Goal: Transaction & Acquisition: Purchase product/service

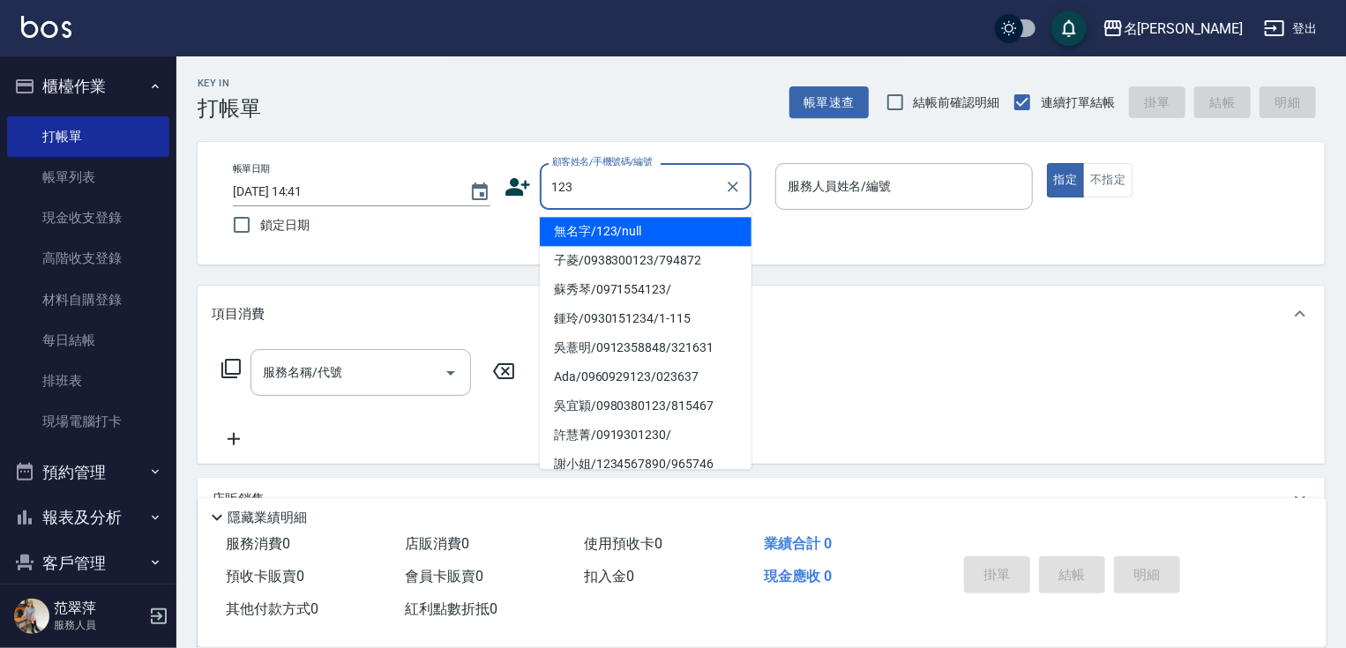
click at [645, 224] on li "無名字/123/null" at bounding box center [646, 231] width 212 height 29
type input "無名字/123/null"
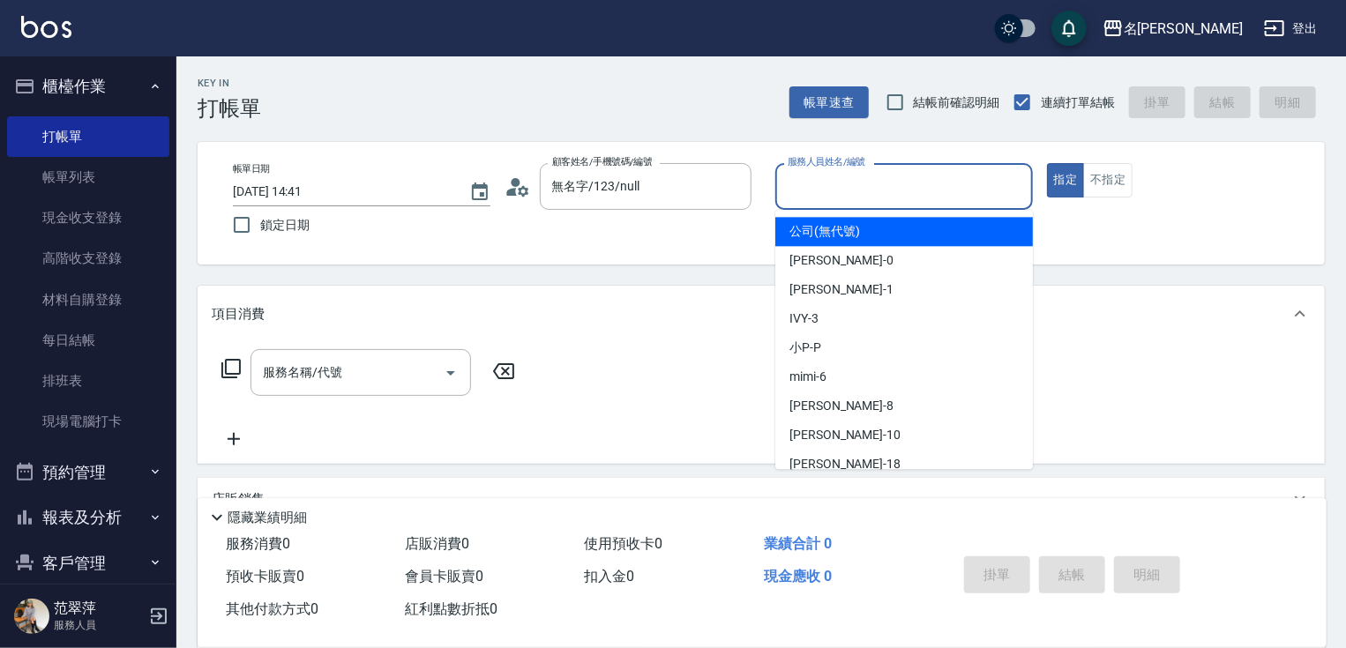
click at [826, 190] on input "服務人員姓名/編號" at bounding box center [904, 186] width 242 height 31
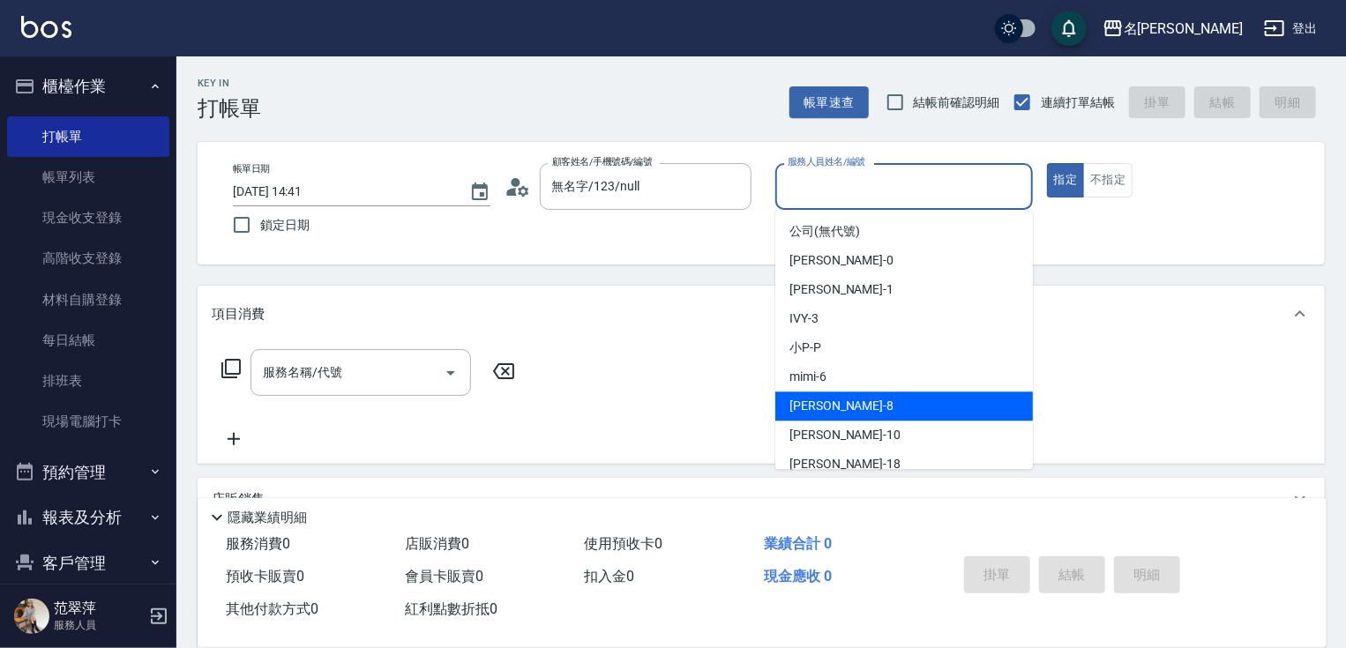
click at [833, 400] on div "曉容 -8" at bounding box center [904, 406] width 258 height 29
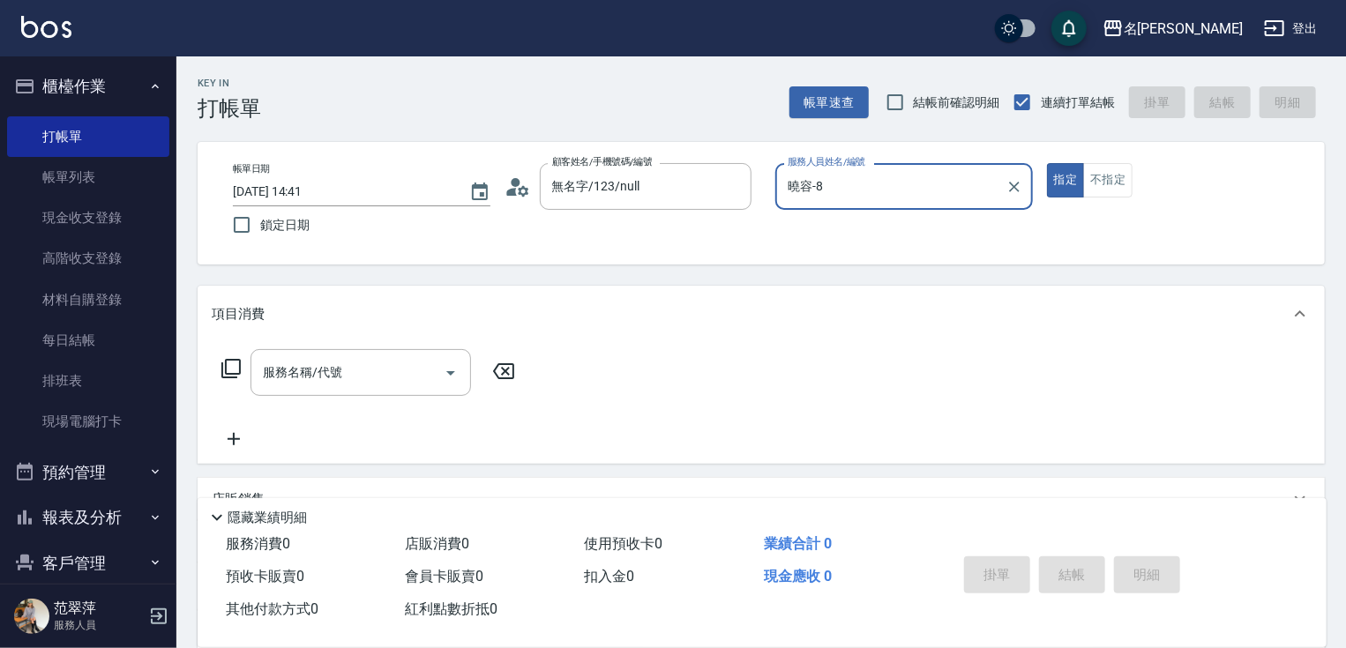
type input "曉容-8"
click at [1118, 180] on button "不指定" at bounding box center [1107, 180] width 49 height 34
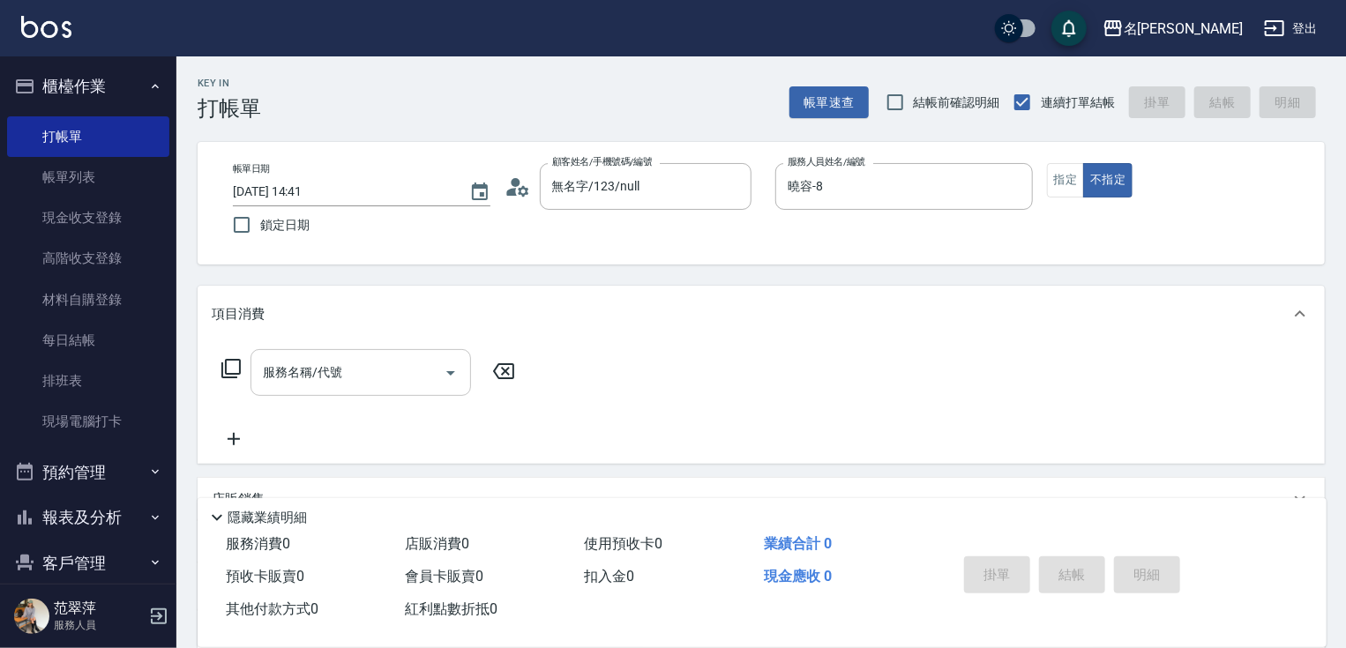
click at [376, 374] on input "服務名稱/代號" at bounding box center [347, 372] width 178 height 31
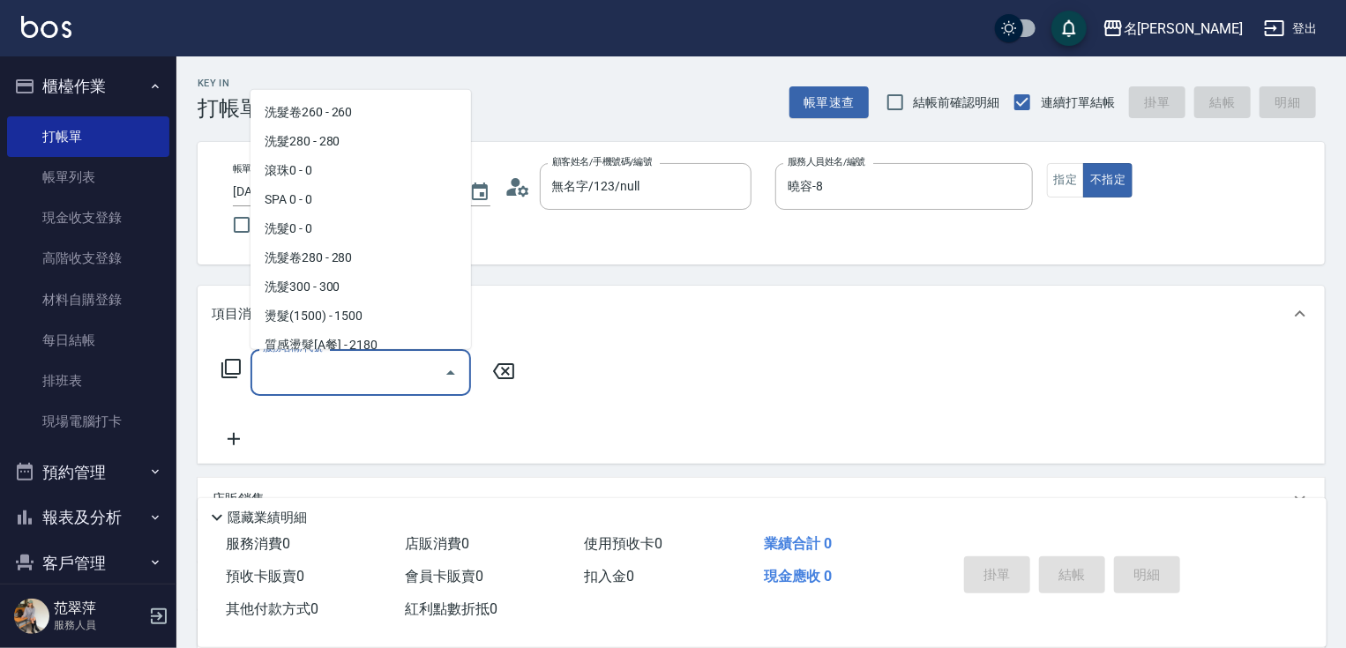
scroll to position [727, 0]
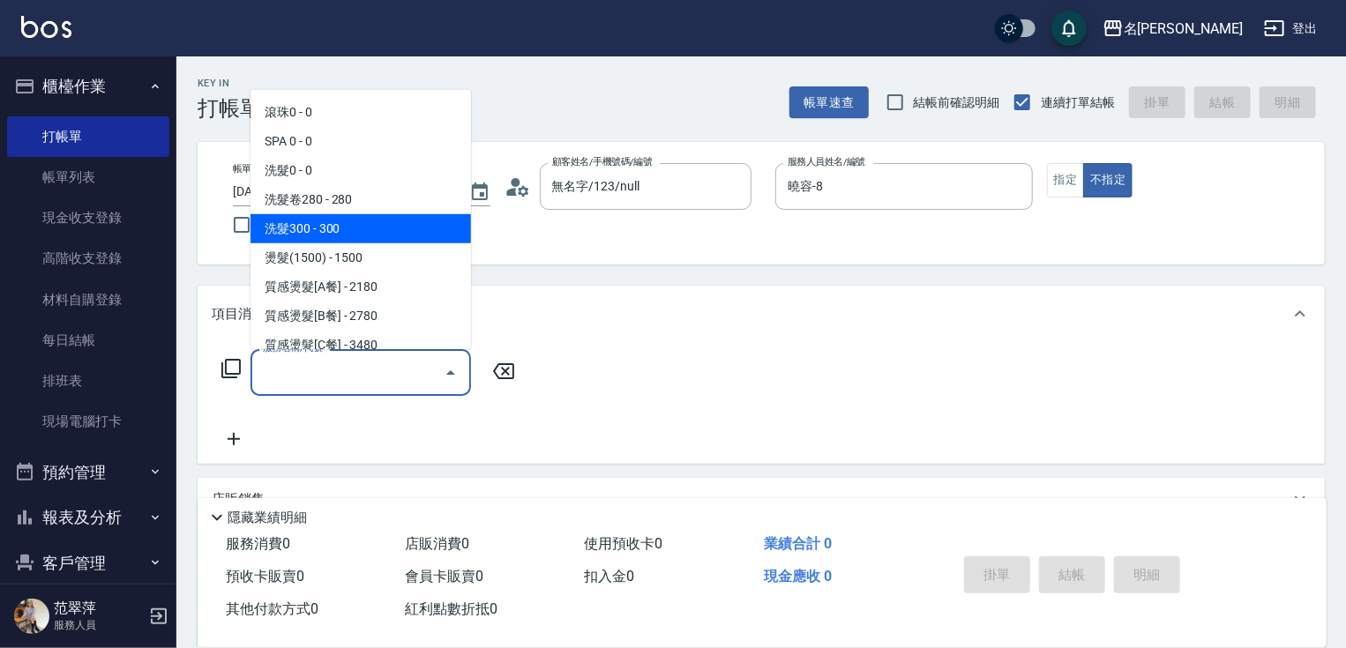
click at [347, 227] on span "洗髮300 - 300" at bounding box center [360, 228] width 221 height 29
type input "洗髮300(233)"
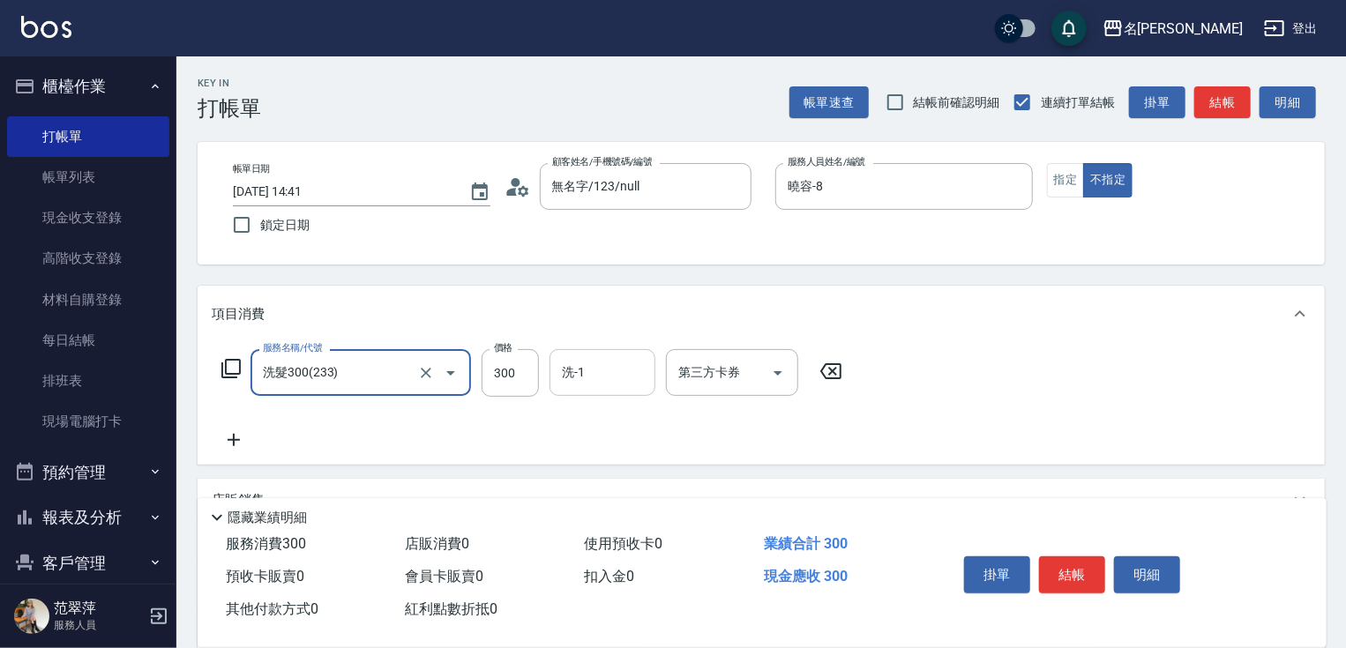
click at [607, 380] on input "洗-1" at bounding box center [602, 372] width 90 height 31
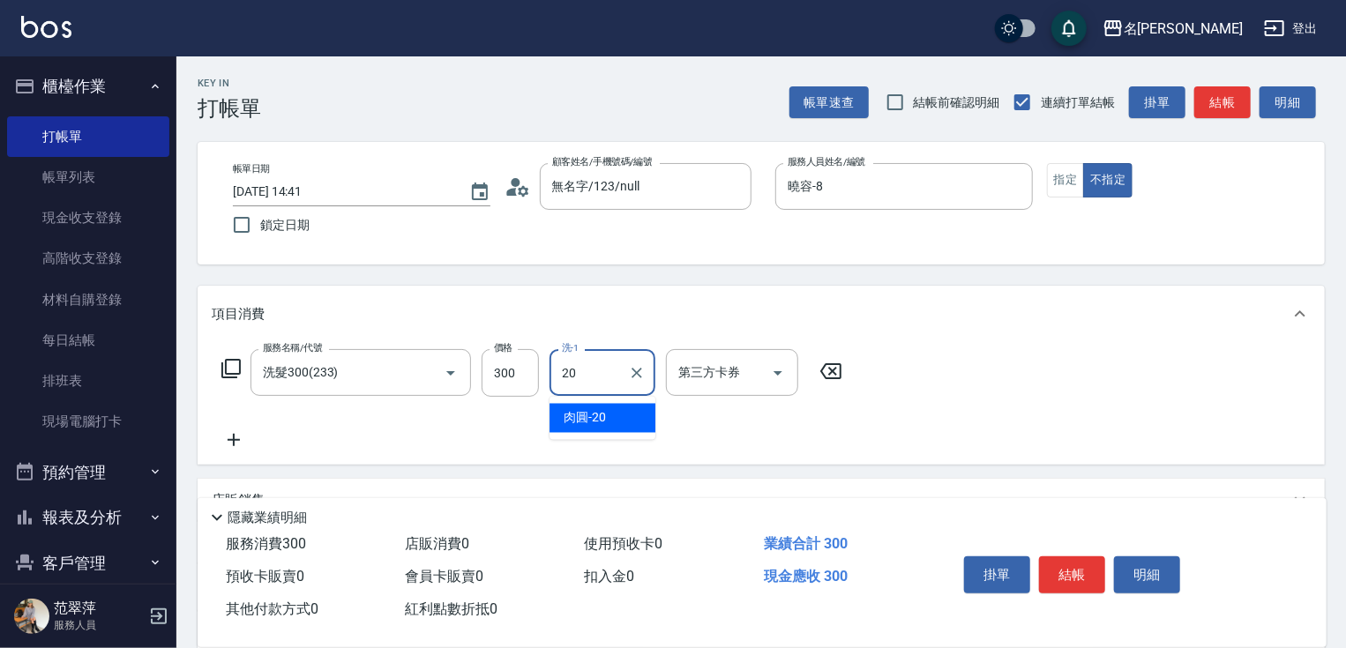
type input "肉圓-20"
click at [1073, 575] on button "結帳" at bounding box center [1072, 575] width 66 height 37
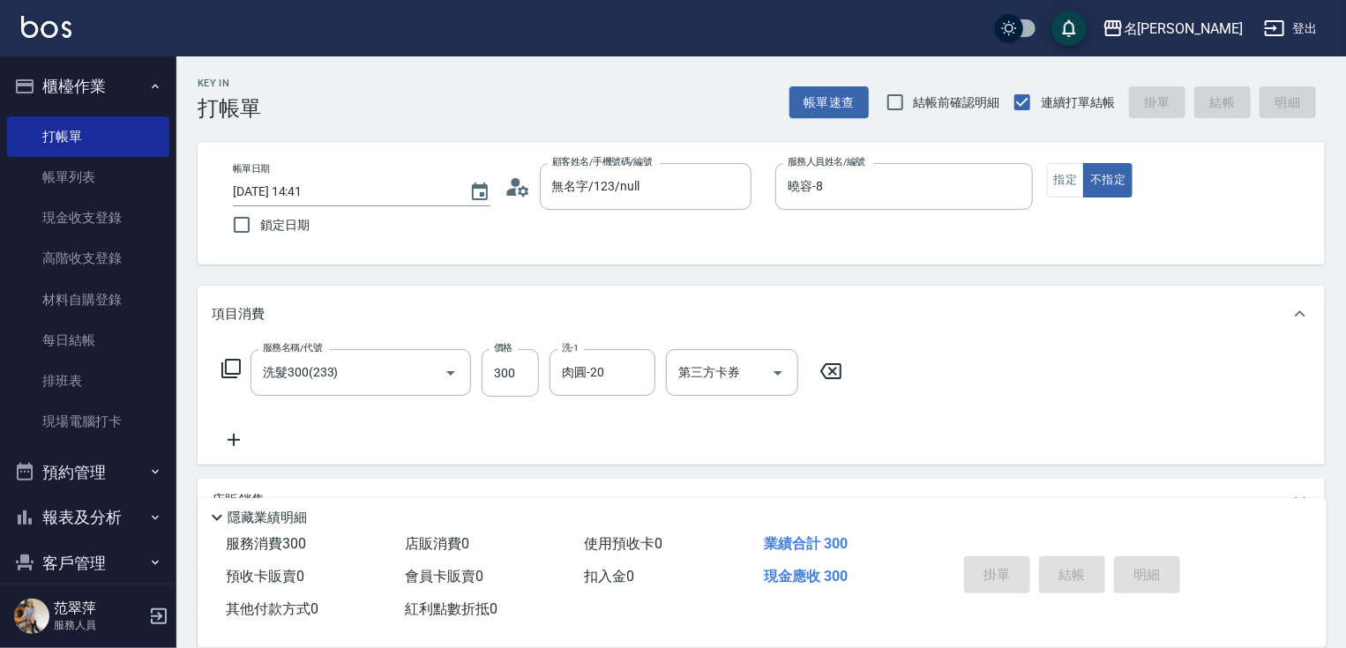
type input "[DATE] 18:02"
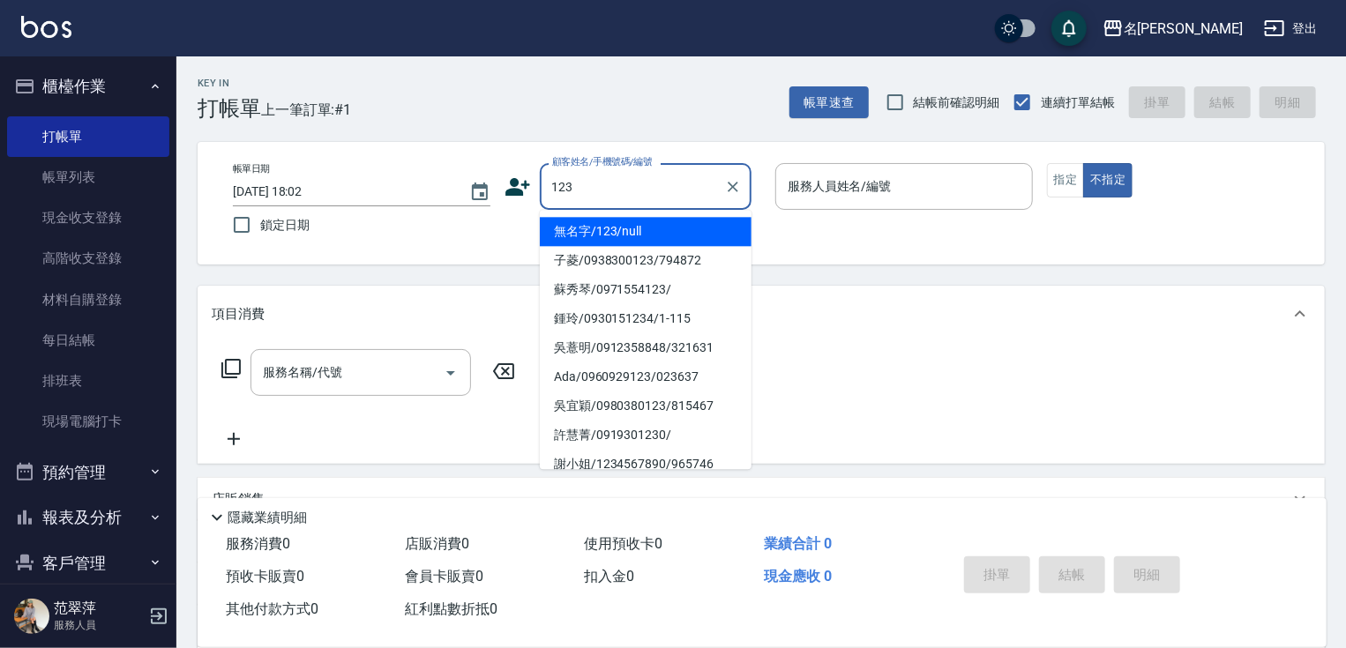
click at [660, 226] on li "無名字/123/null" at bounding box center [646, 231] width 212 height 29
type input "無名字/123/null"
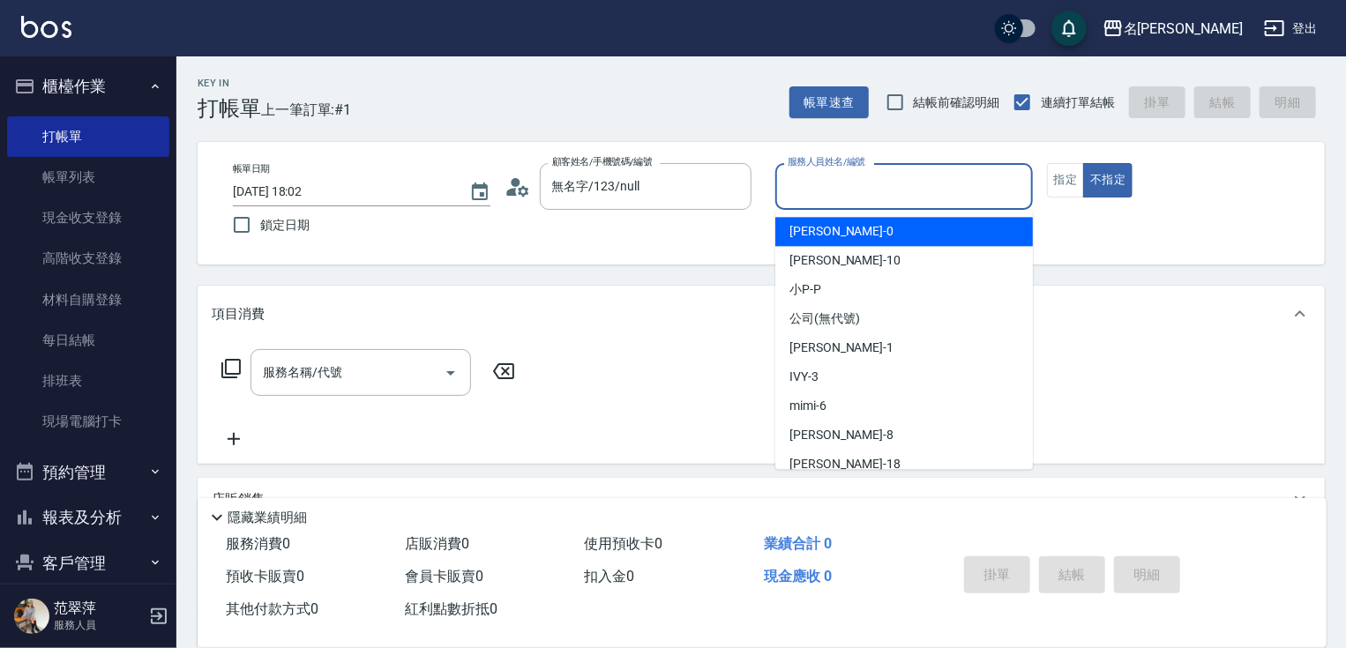
click at [838, 187] on input "服務人員姓名/編號" at bounding box center [904, 186] width 242 height 31
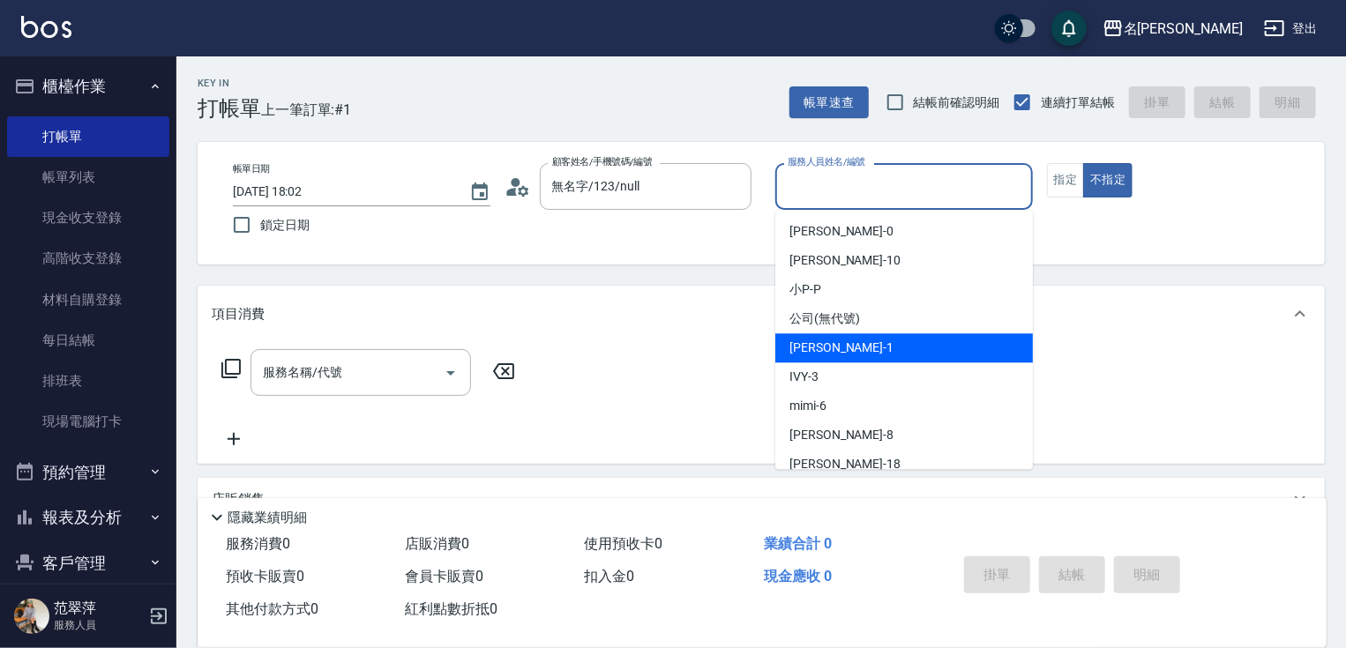
click at [857, 345] on div "[PERSON_NAME] -1" at bounding box center [904, 347] width 258 height 29
type input "Joanne-1"
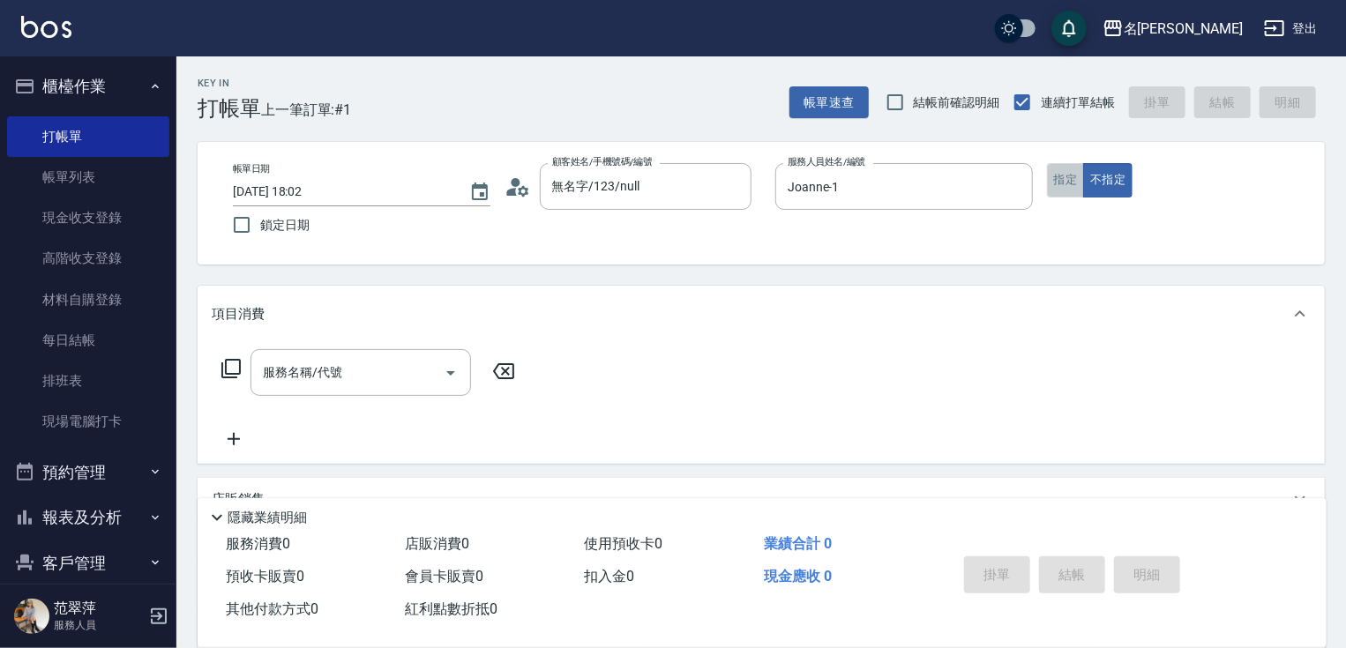
click at [1073, 179] on button "指定" at bounding box center [1066, 180] width 38 height 34
click at [373, 368] on input "服務名稱/代號" at bounding box center [347, 372] width 178 height 31
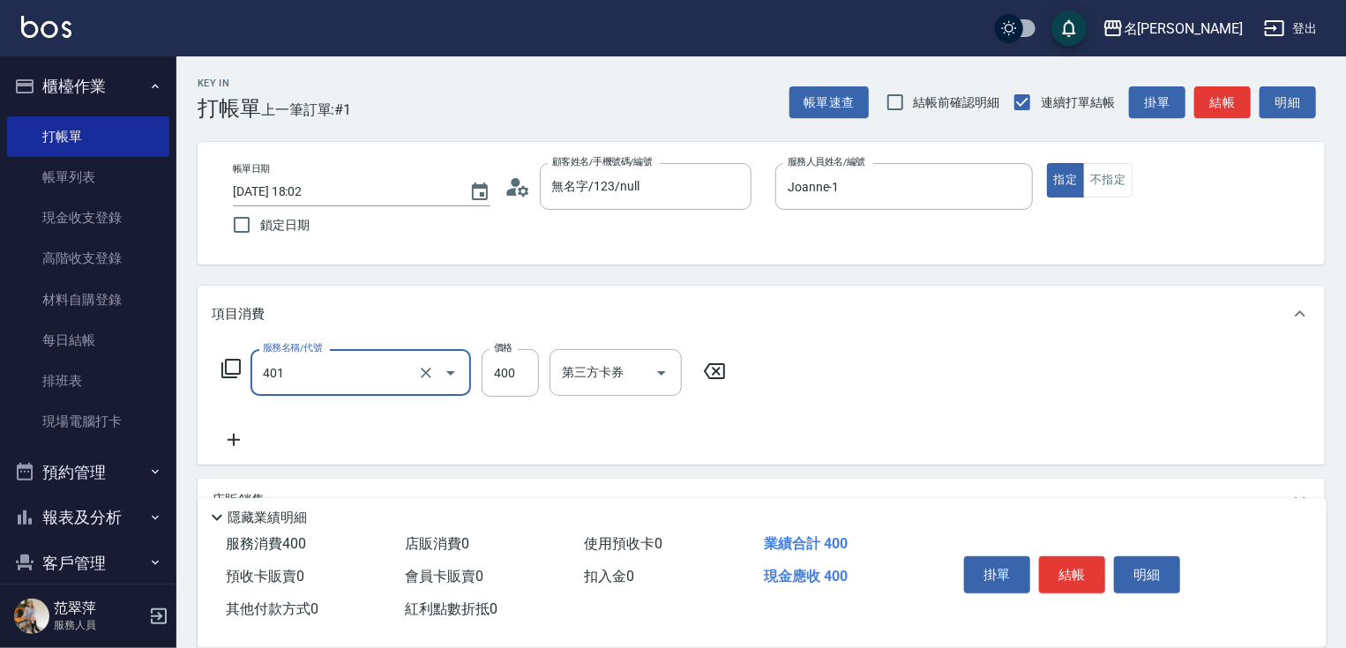
type input "剪髮(400)(401)"
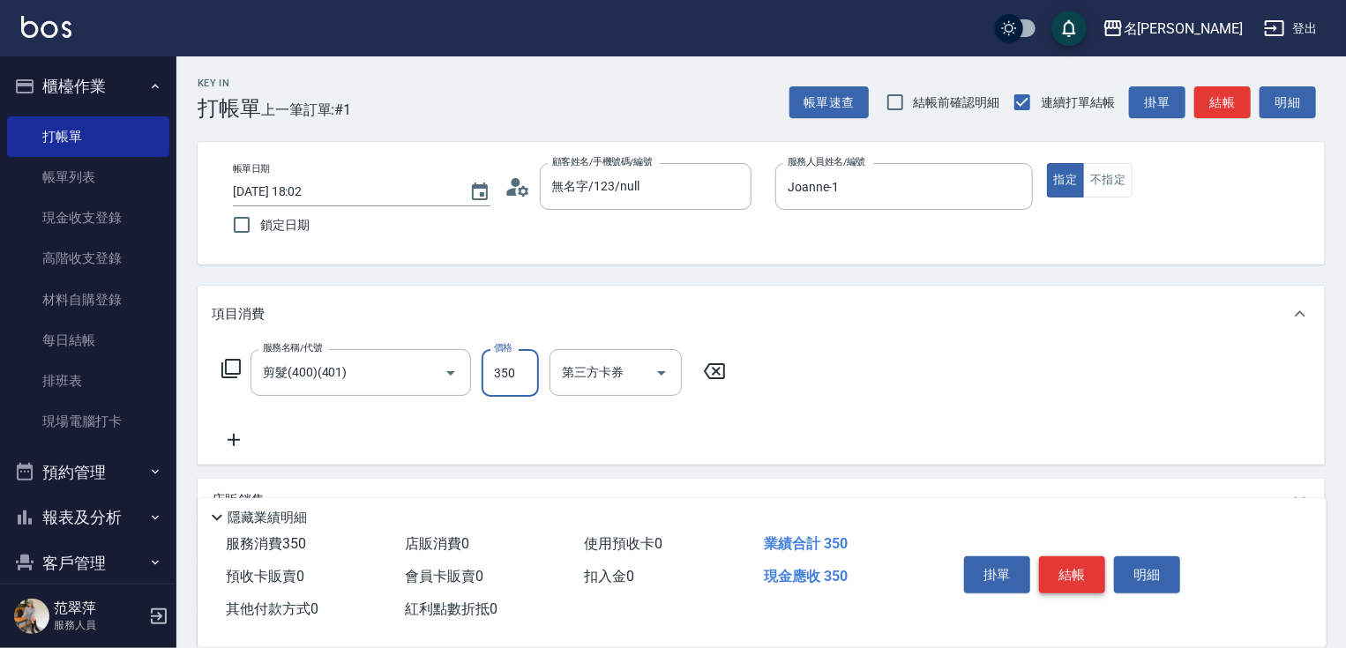
type input "350"
click at [1058, 575] on button "結帳" at bounding box center [1072, 575] width 66 height 37
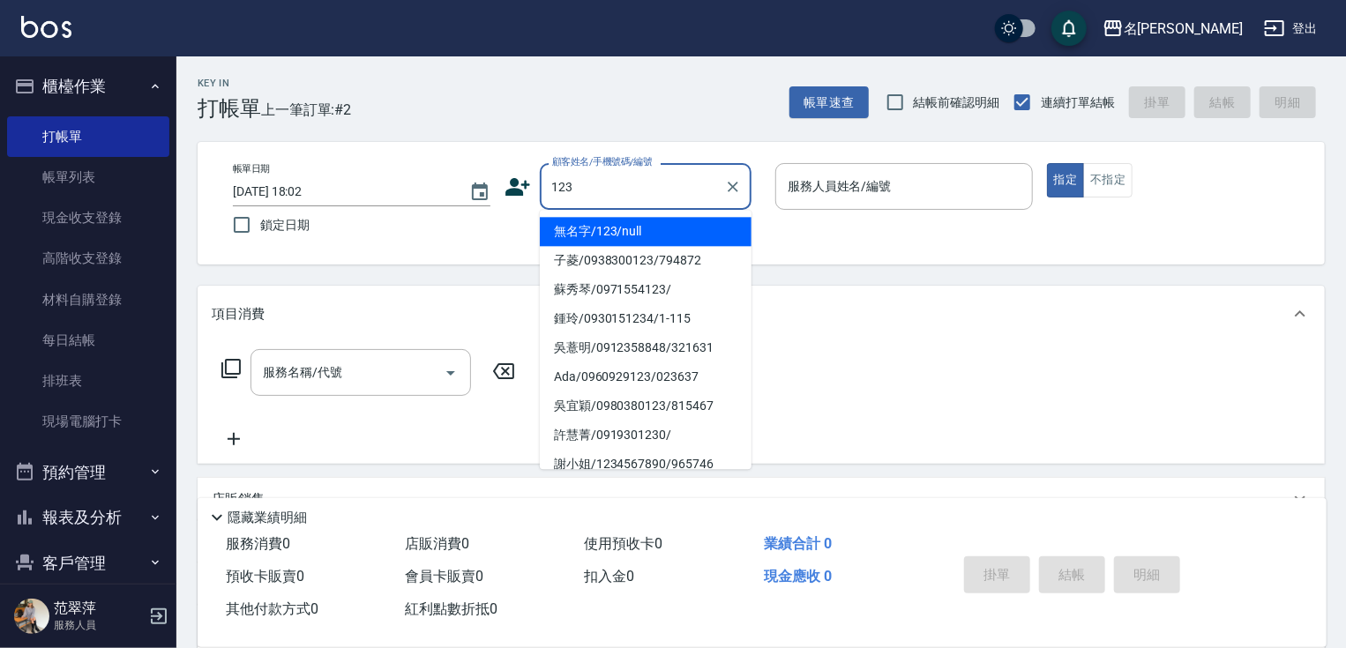
click at [651, 221] on li "無名字/123/null" at bounding box center [646, 231] width 212 height 29
type input "無名字/123/null"
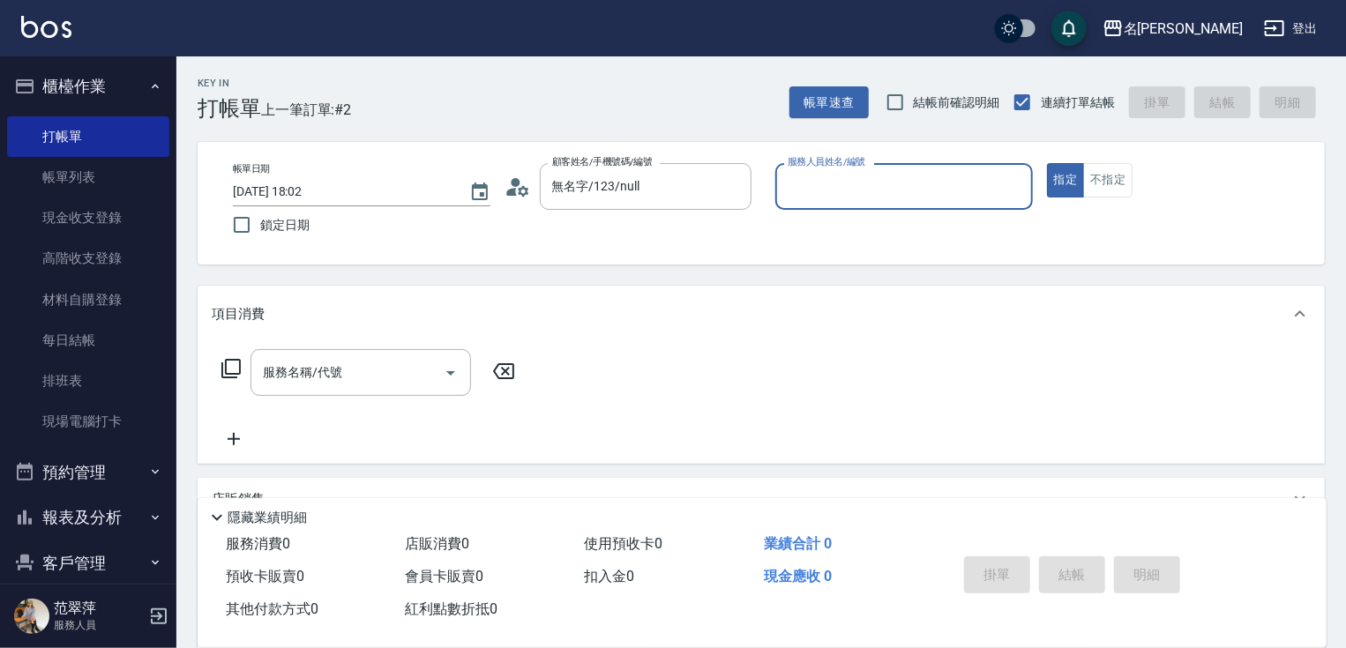
click at [852, 196] on input "服務人員姓名/編號" at bounding box center [904, 186] width 242 height 31
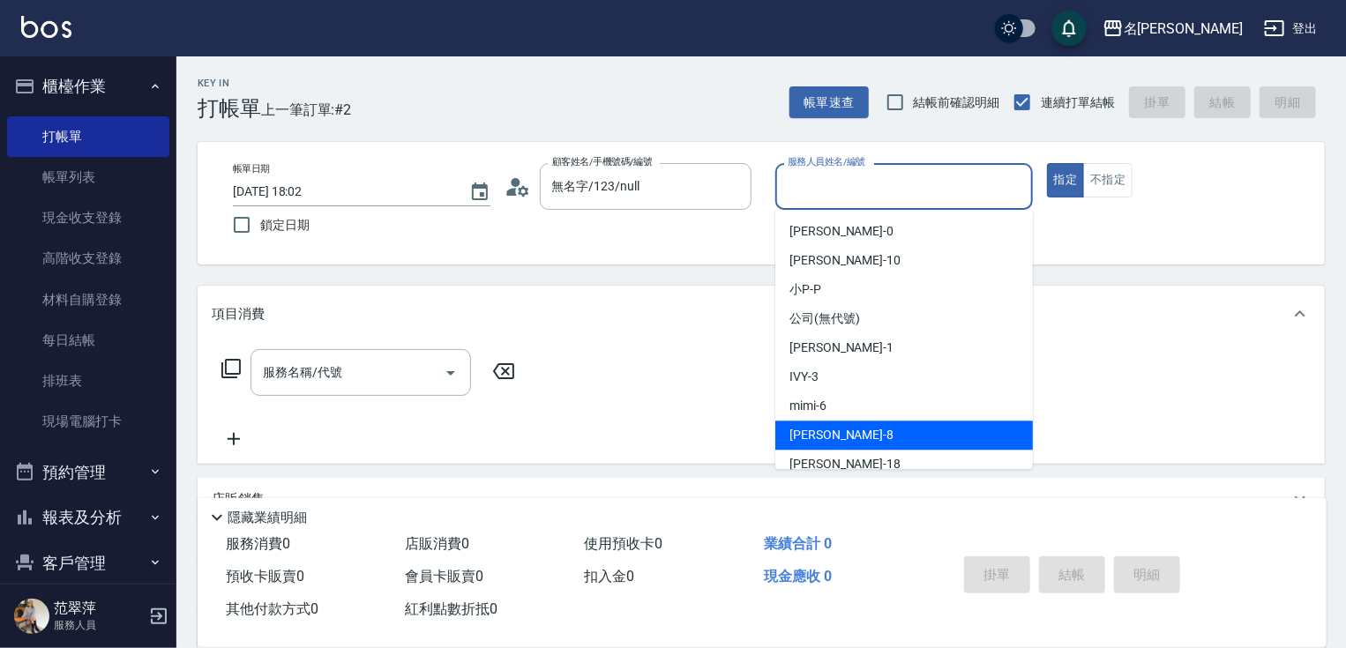
click at [826, 425] on div "曉容 -8" at bounding box center [904, 435] width 258 height 29
type input "曉容-8"
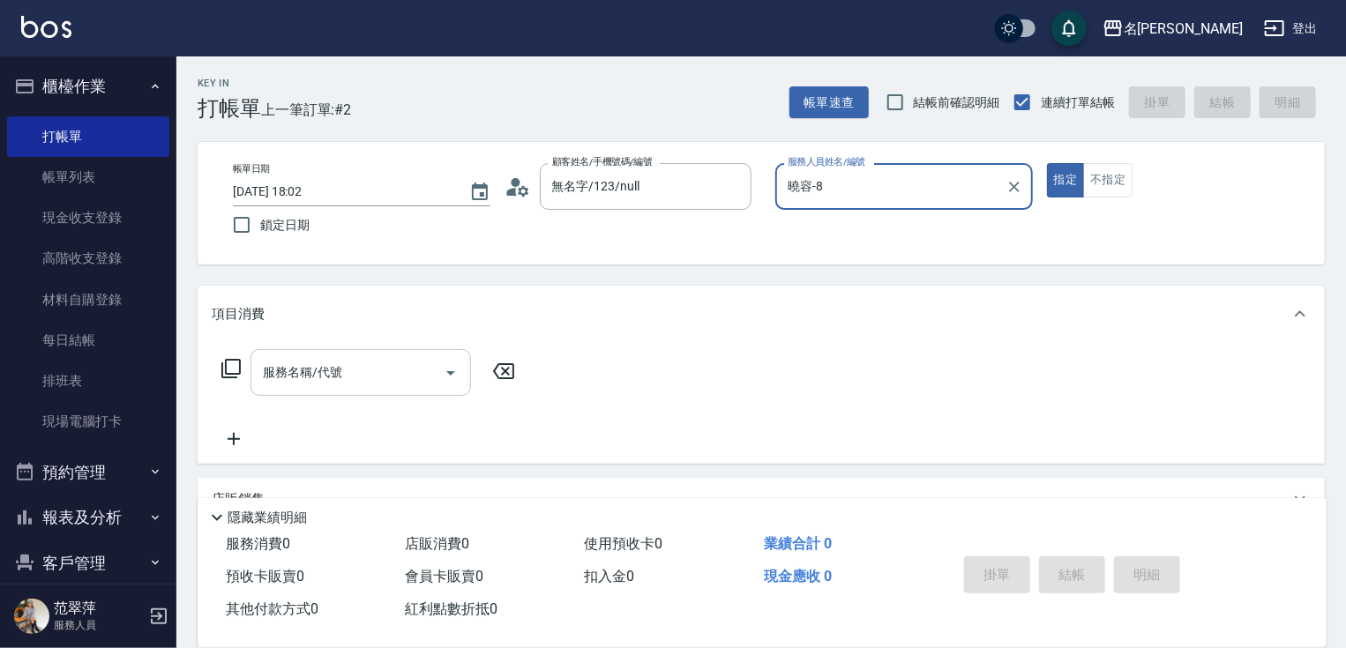
click at [367, 378] on input "服務名稱/代號" at bounding box center [347, 372] width 178 height 31
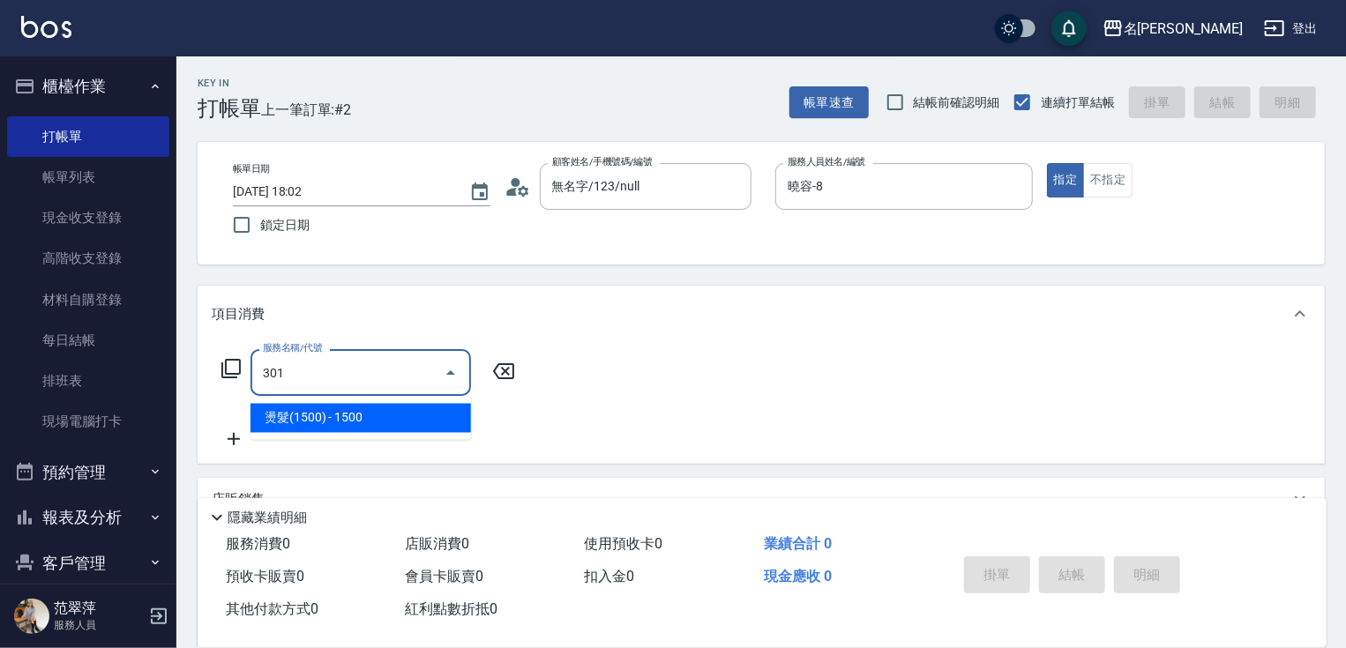
type input "燙髮(1500)(301)"
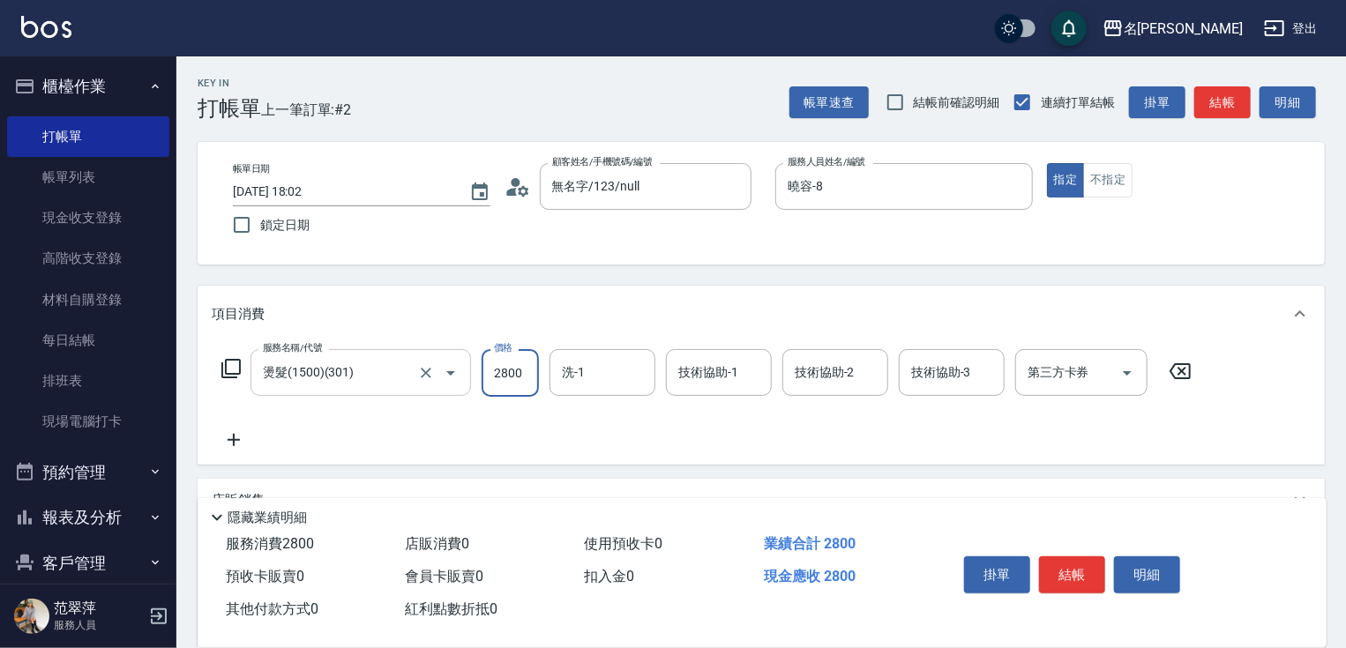
type input "2800"
type input "曉容-8"
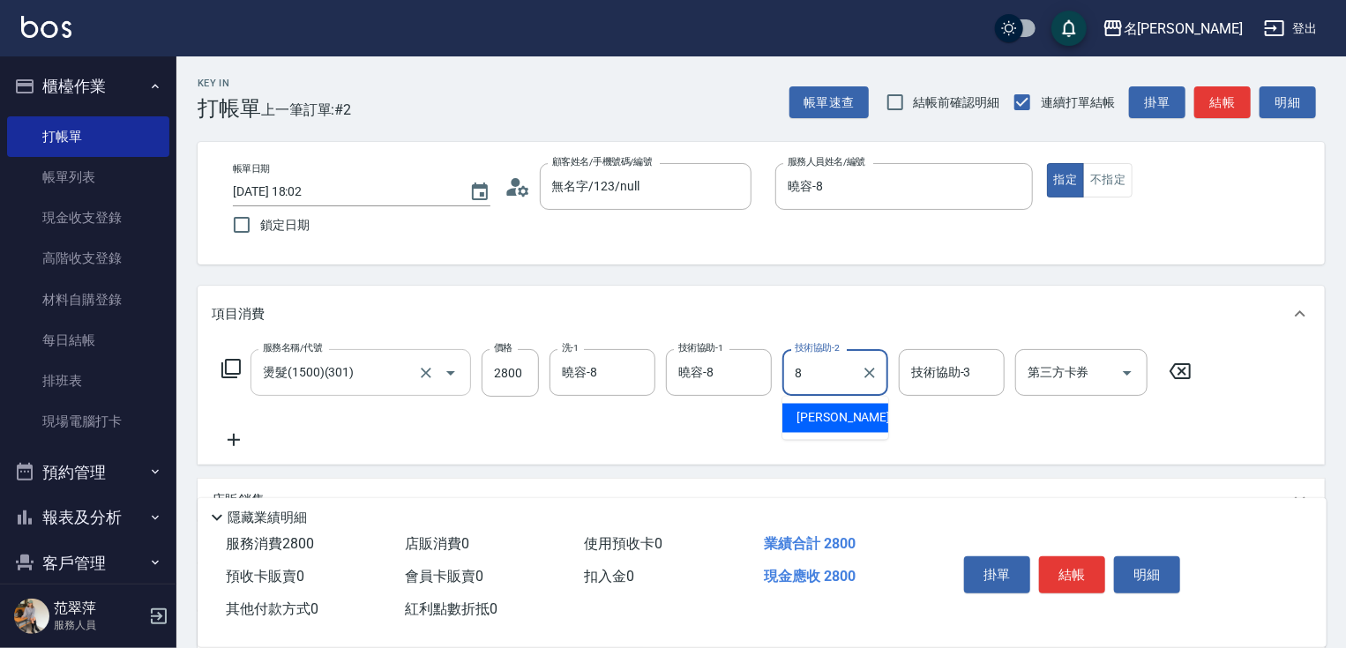
type input "曉容-8"
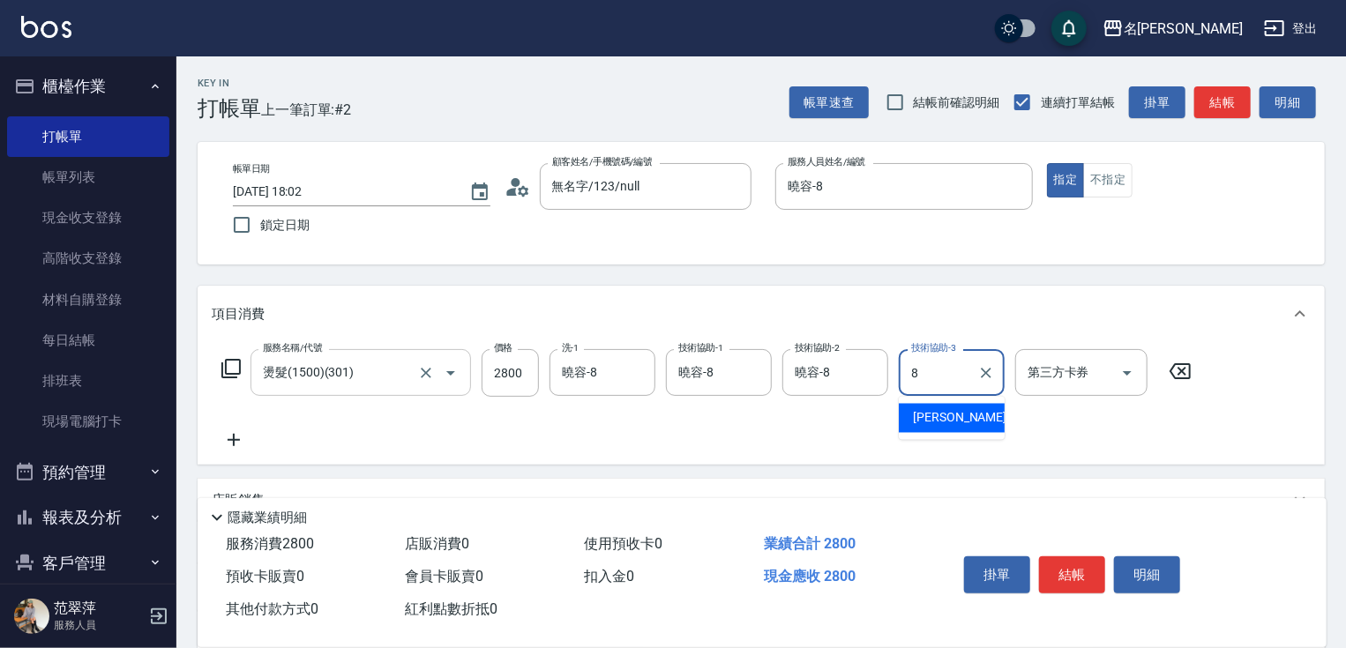
type input "曉容-8"
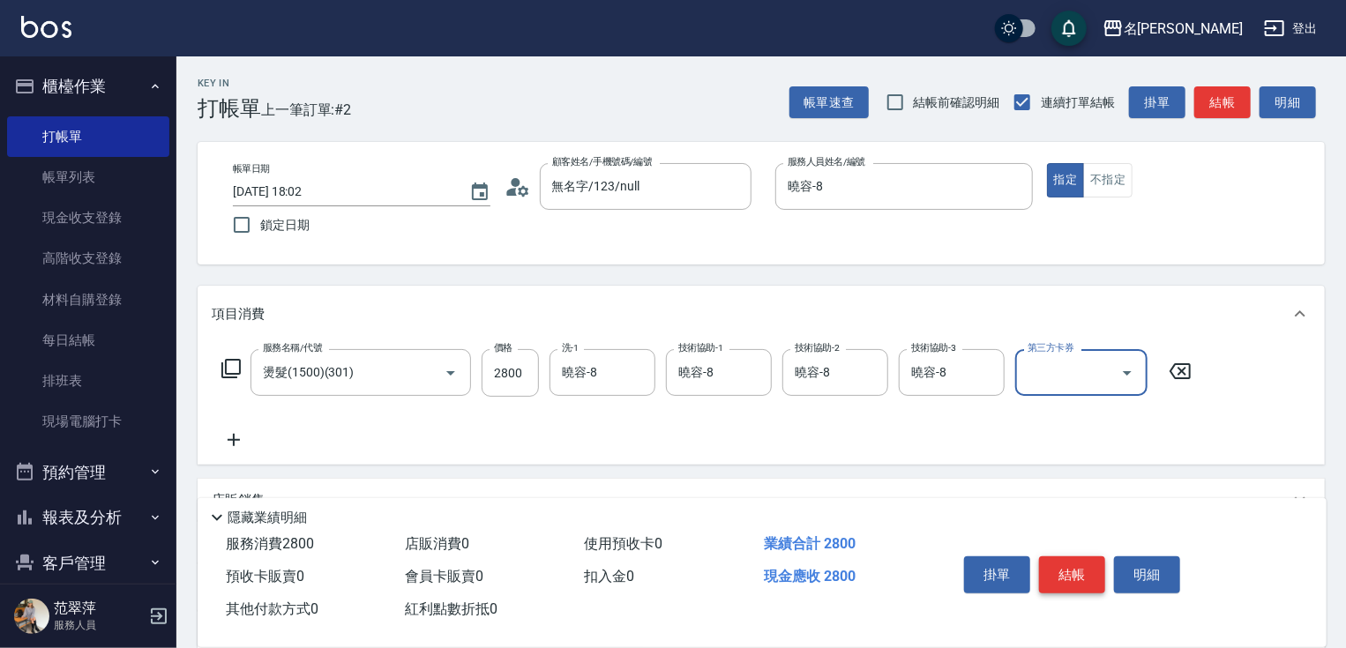
click at [1073, 579] on button "結帳" at bounding box center [1072, 575] width 66 height 37
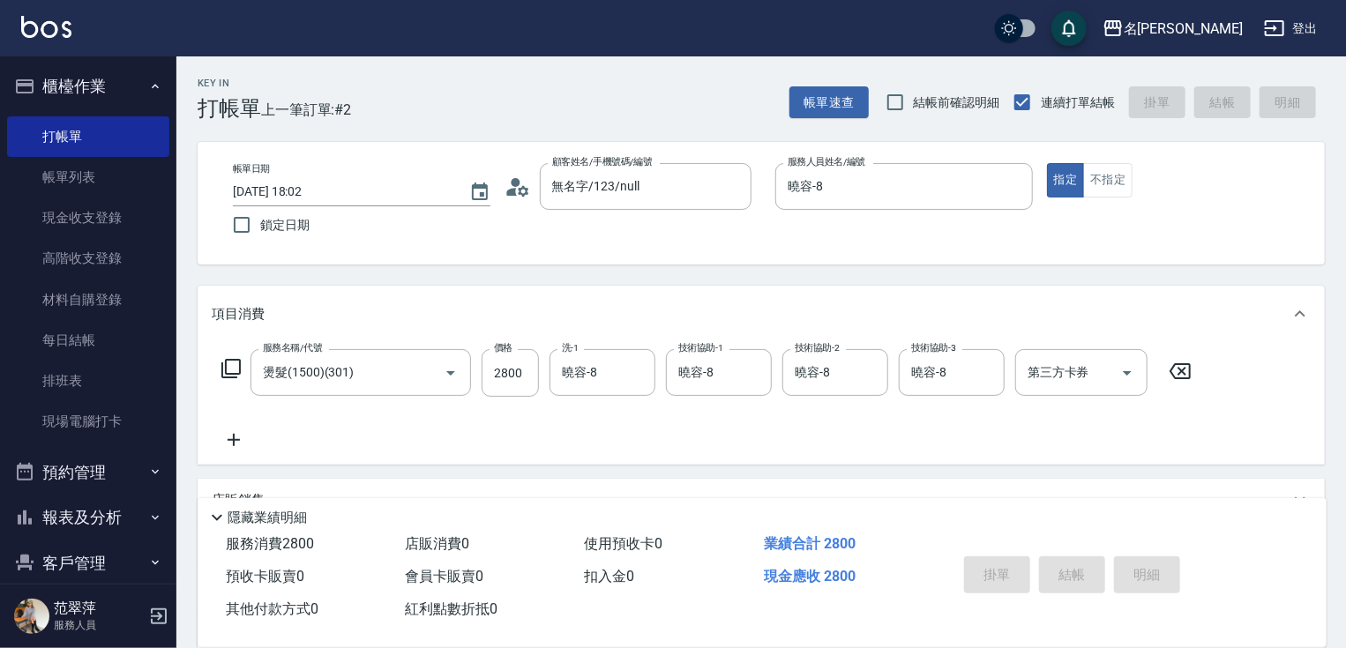
type input "[DATE] 18:03"
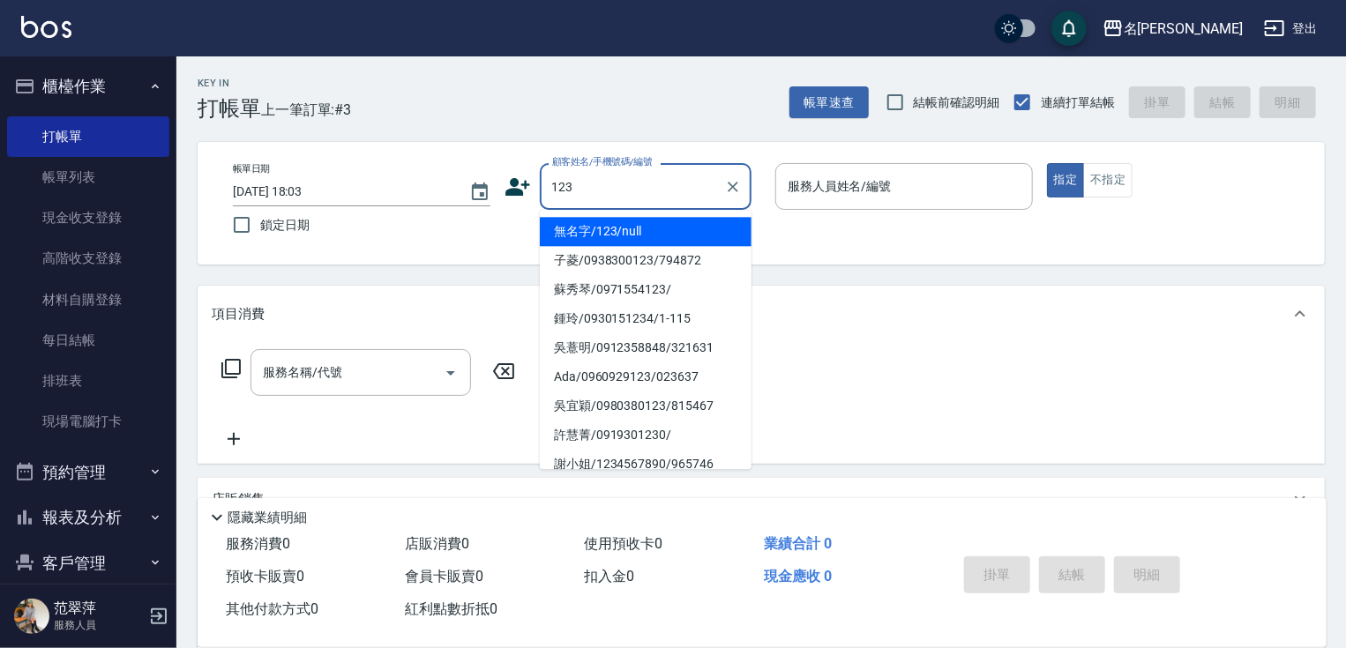
click at [646, 238] on li "無名字/123/null" at bounding box center [646, 231] width 212 height 29
type input "無名字/123/null"
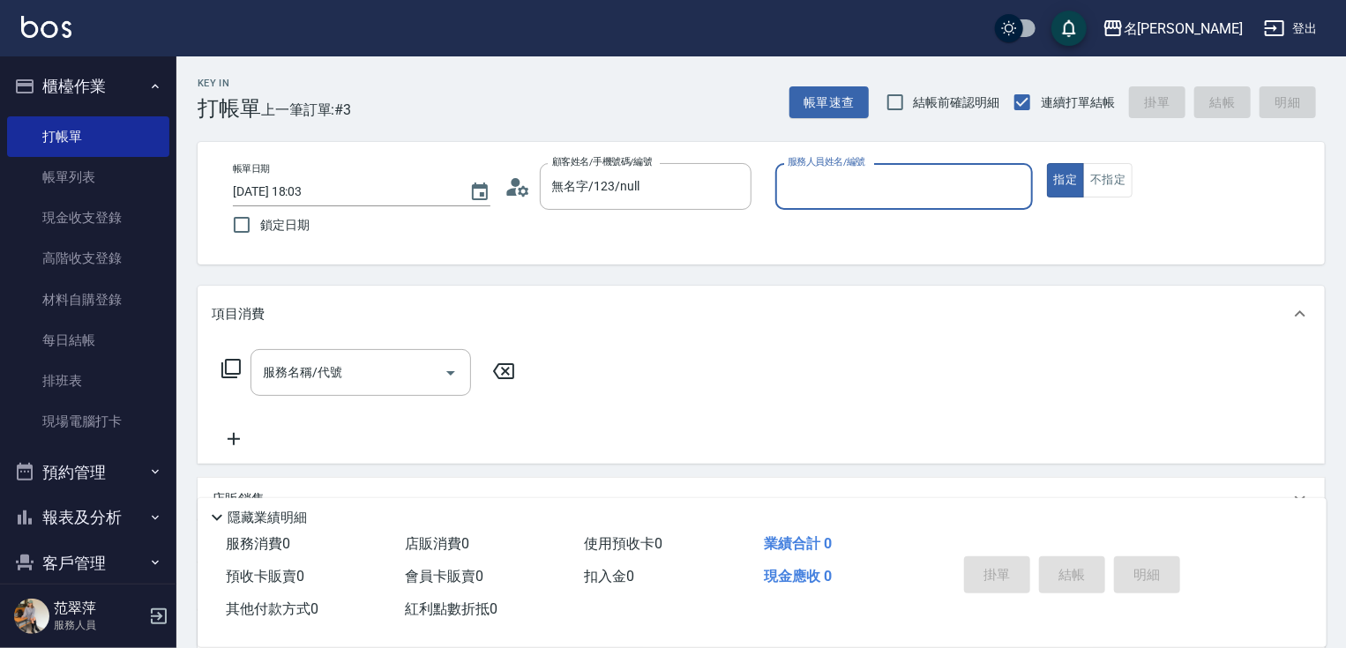
click at [843, 183] on input "服務人員姓名/編號" at bounding box center [904, 186] width 242 height 31
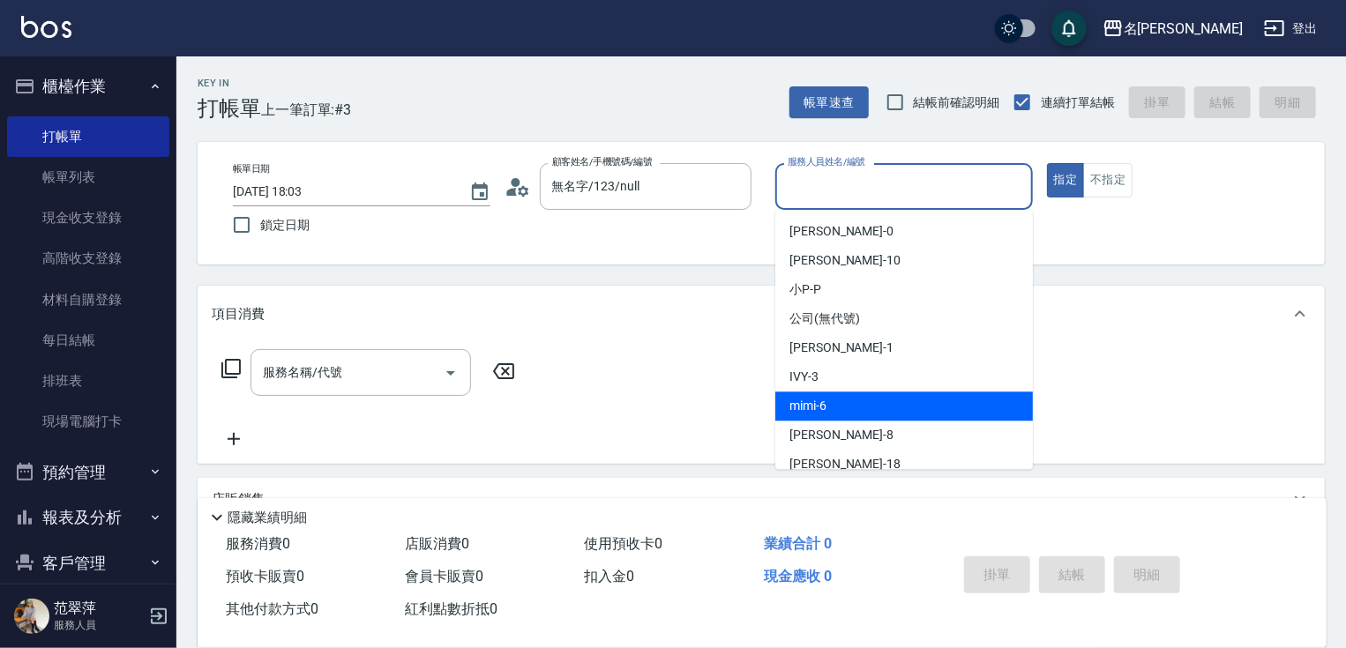
click at [822, 409] on span "mimi -6" at bounding box center [807, 406] width 37 height 19
type input "mimi-6"
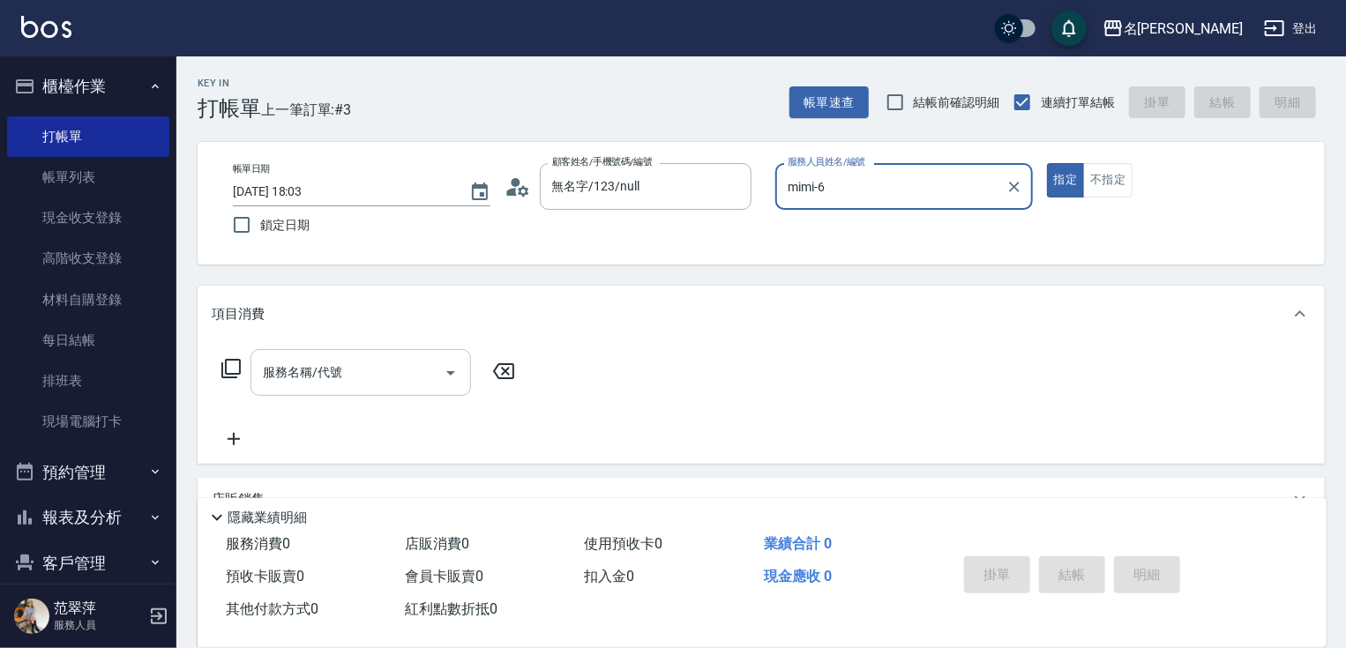
click at [378, 371] on input "服務名稱/代號" at bounding box center [347, 372] width 178 height 31
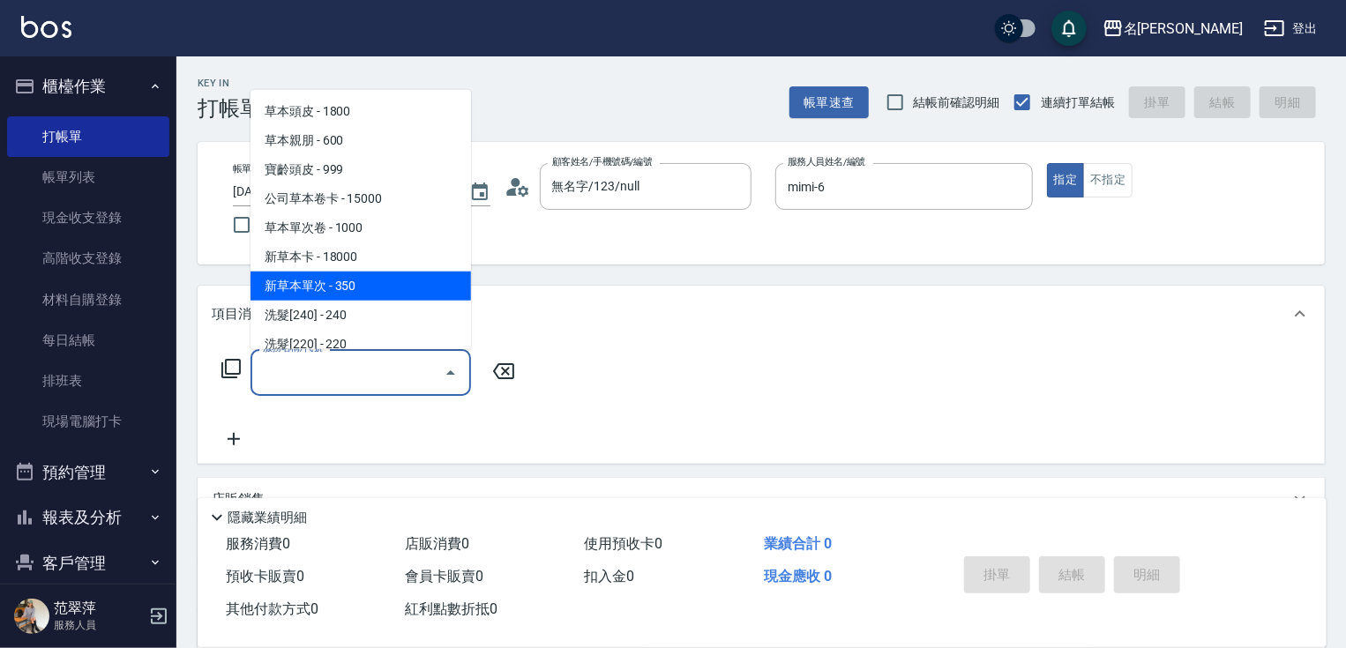
click at [379, 288] on span "新草本單次 - 350" at bounding box center [360, 286] width 221 height 29
type input "新草本單次(109)"
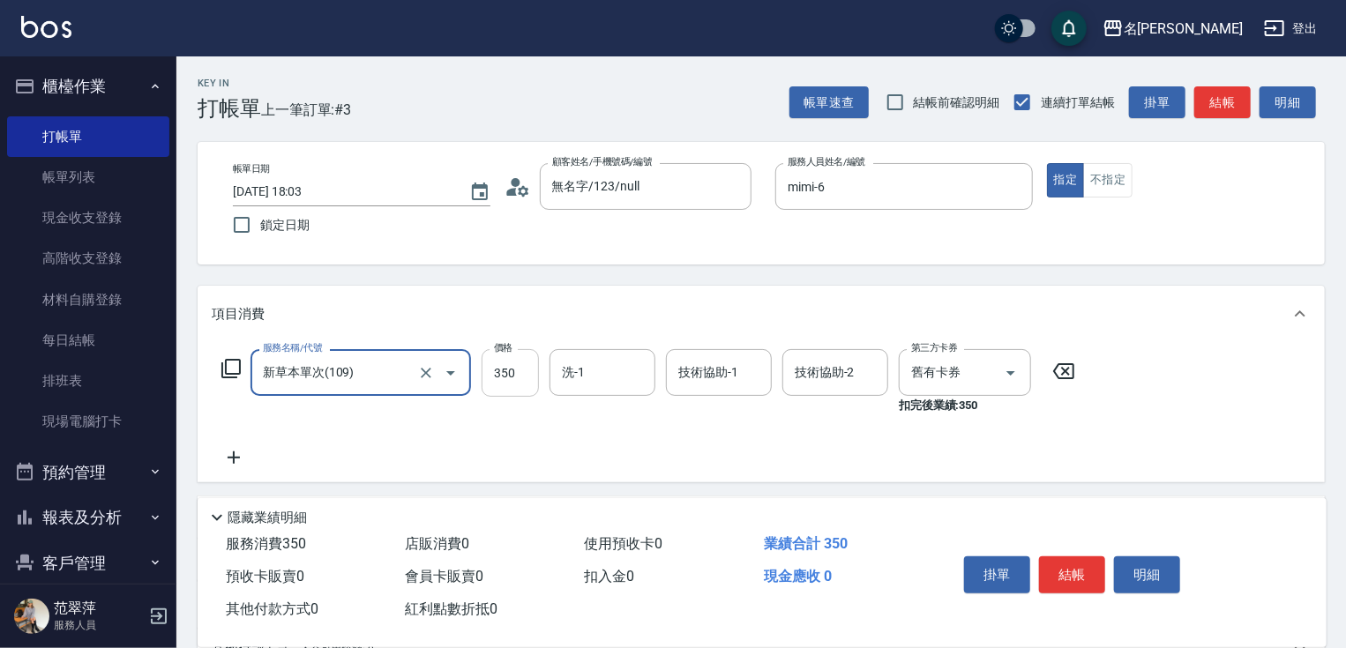
click at [490, 373] on input "350" at bounding box center [510, 373] width 57 height 48
type input "670"
click at [604, 376] on input "洗-1" at bounding box center [602, 372] width 90 height 31
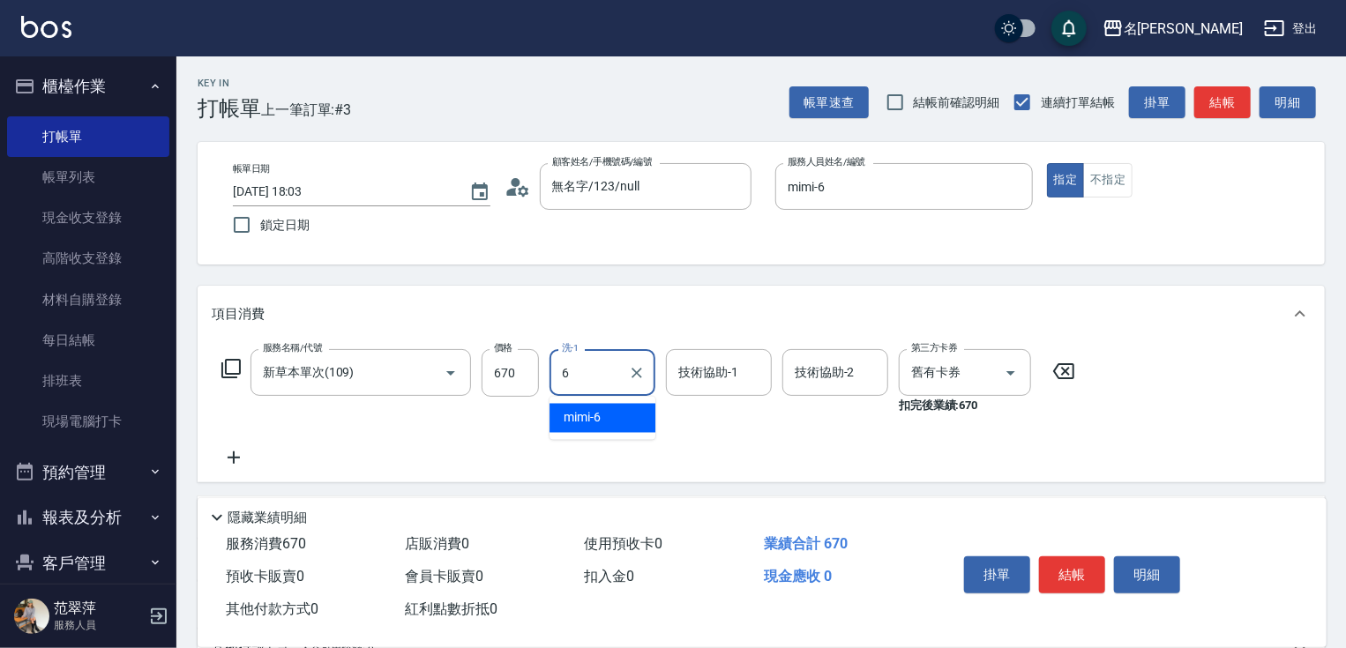
type input "mimi-6"
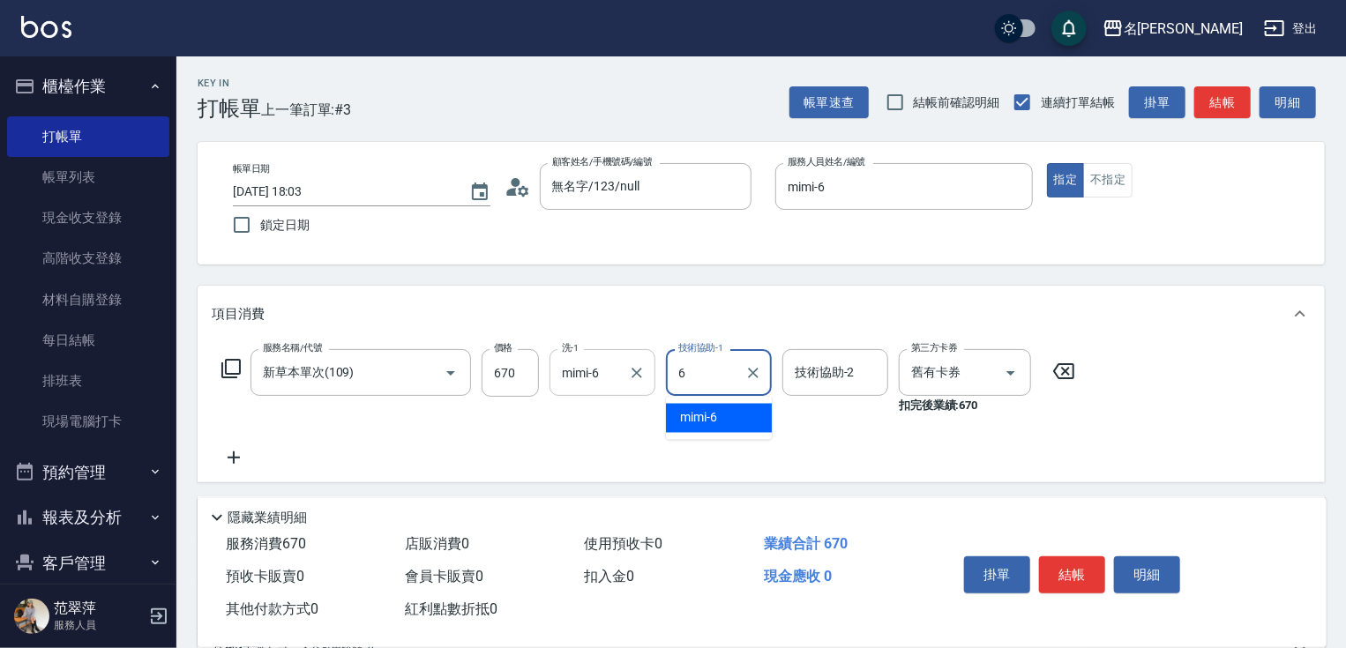
type input "mimi-6"
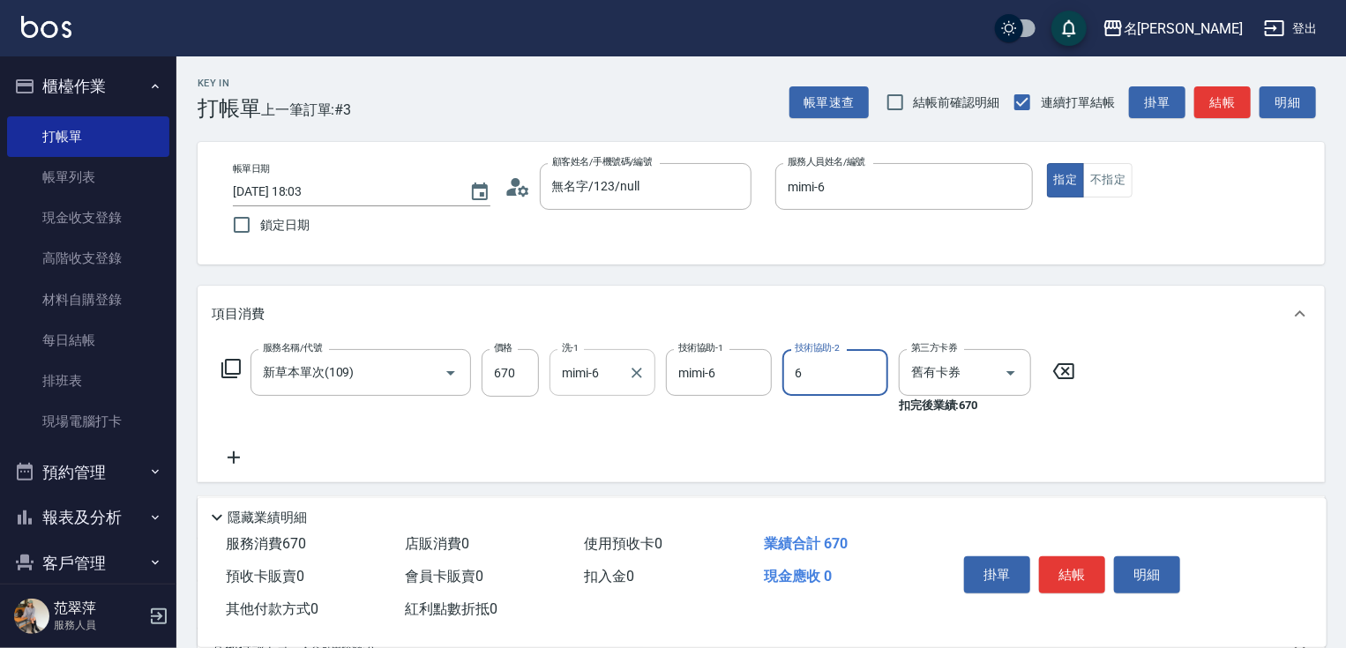
type input "mimi-6"
click at [1072, 561] on button "結帳" at bounding box center [1072, 575] width 66 height 37
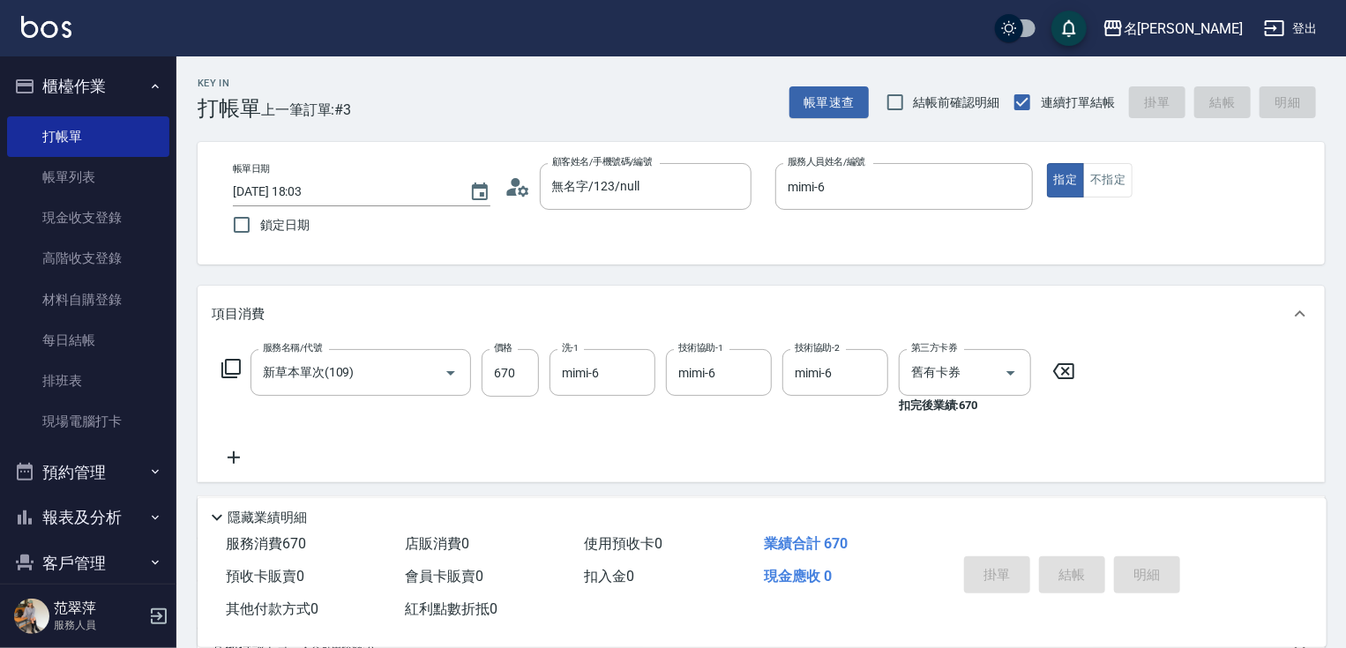
type input "[DATE] 18:04"
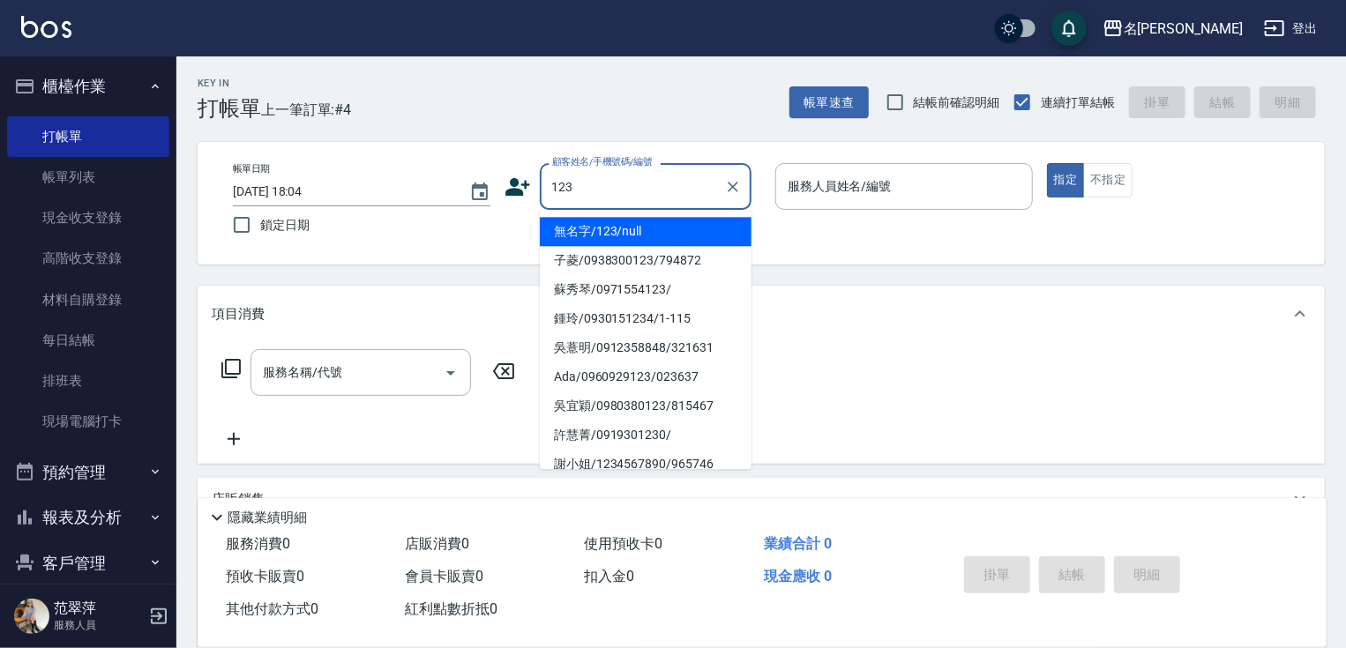
click at [673, 226] on li "無名字/123/null" at bounding box center [646, 231] width 212 height 29
type input "無名字/123/null"
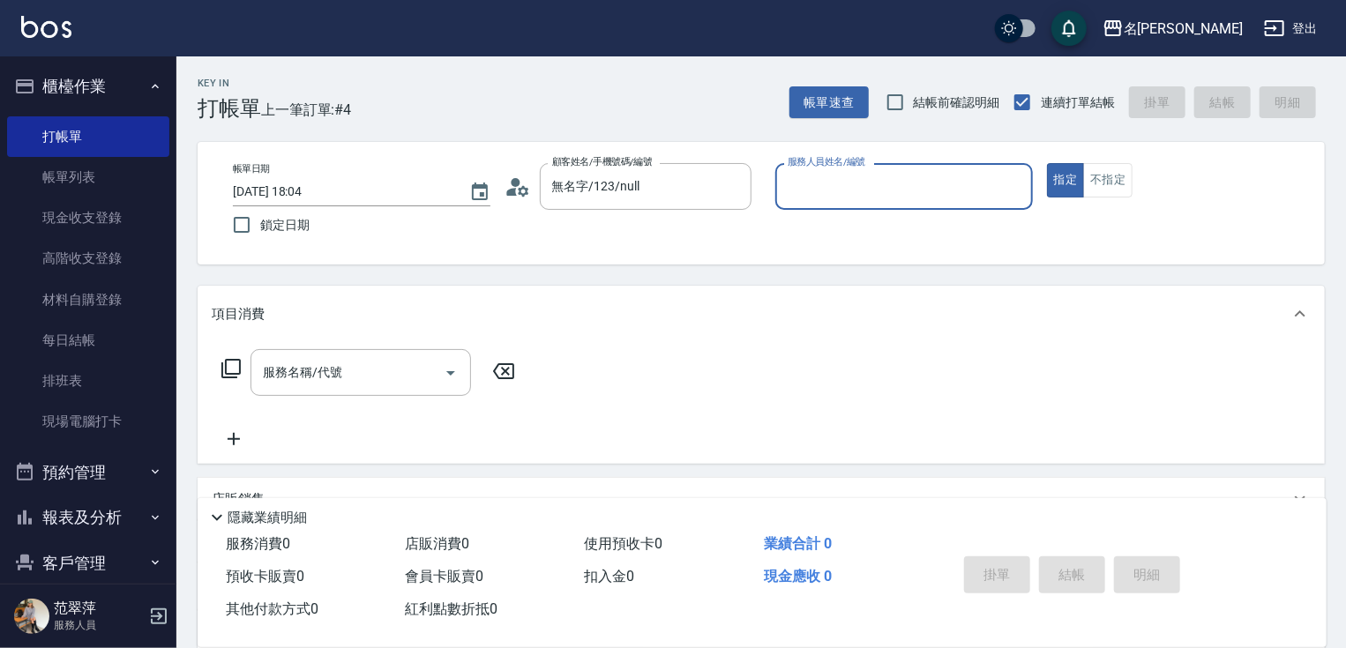
click at [818, 183] on input "服務人員姓名/編號" at bounding box center [904, 186] width 242 height 31
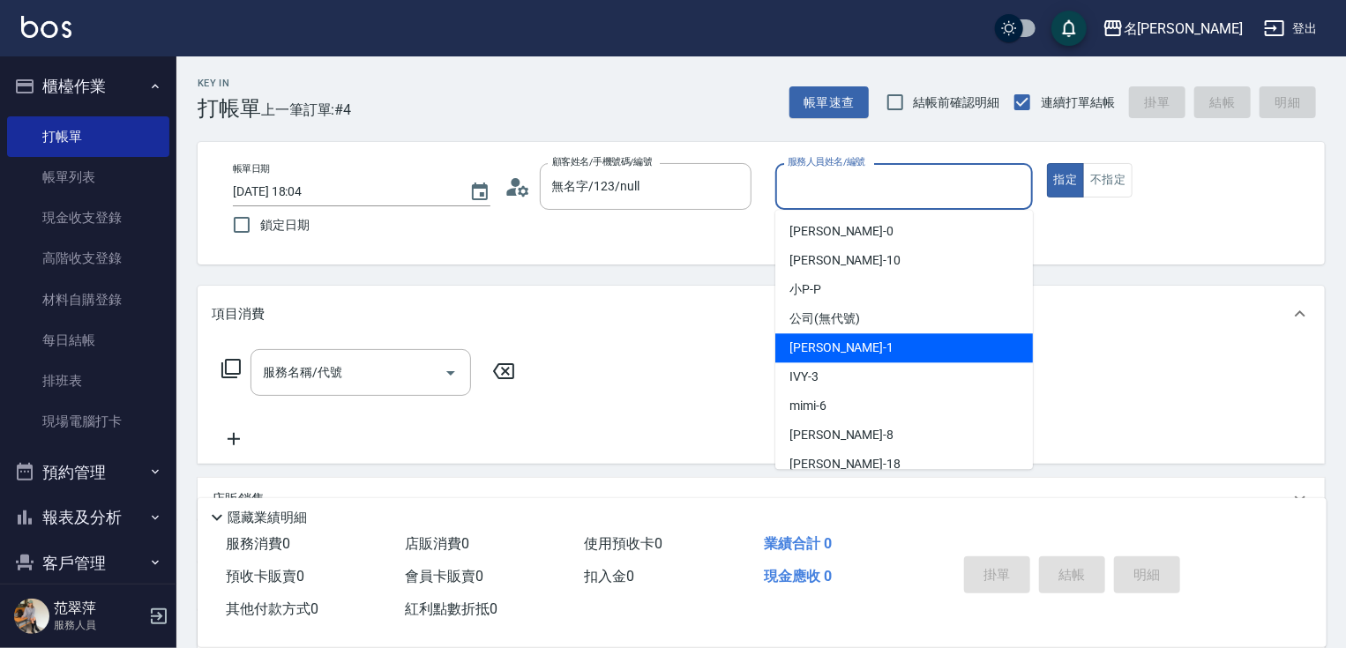
click at [857, 346] on div "[PERSON_NAME] -1" at bounding box center [904, 347] width 258 height 29
type input "Joanne-1"
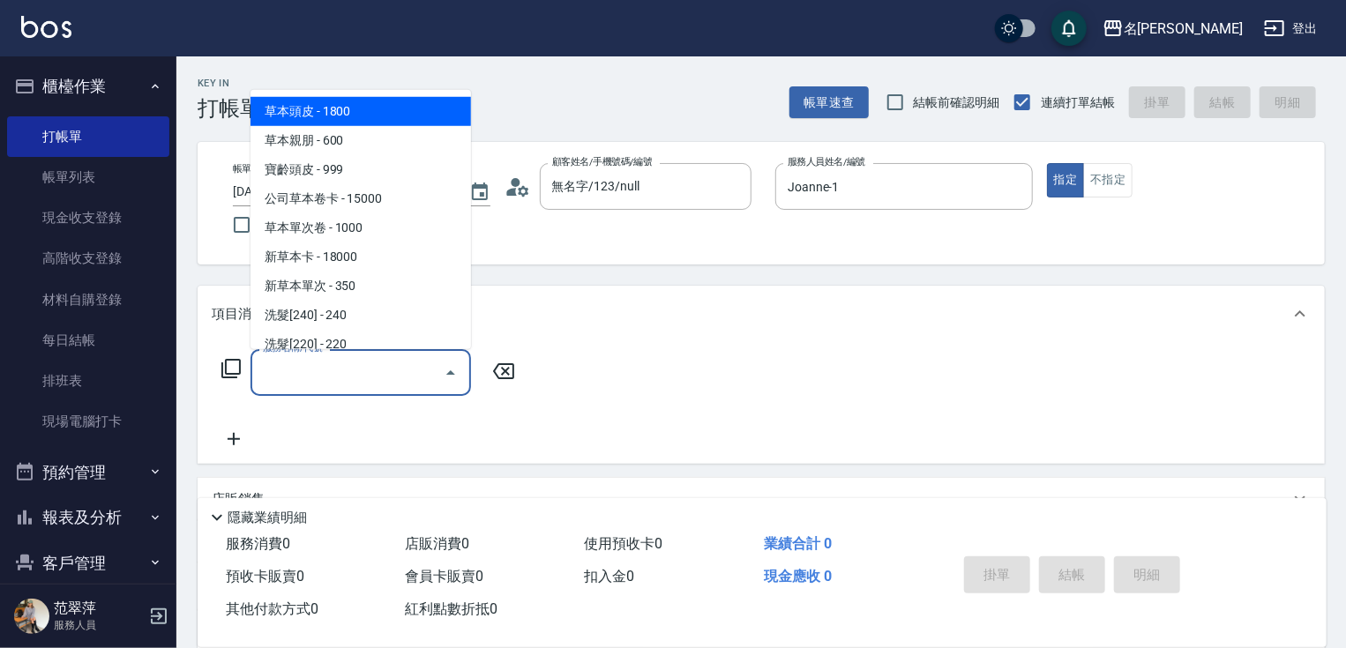
click at [355, 377] on input "服務名稱/代號" at bounding box center [347, 372] width 178 height 31
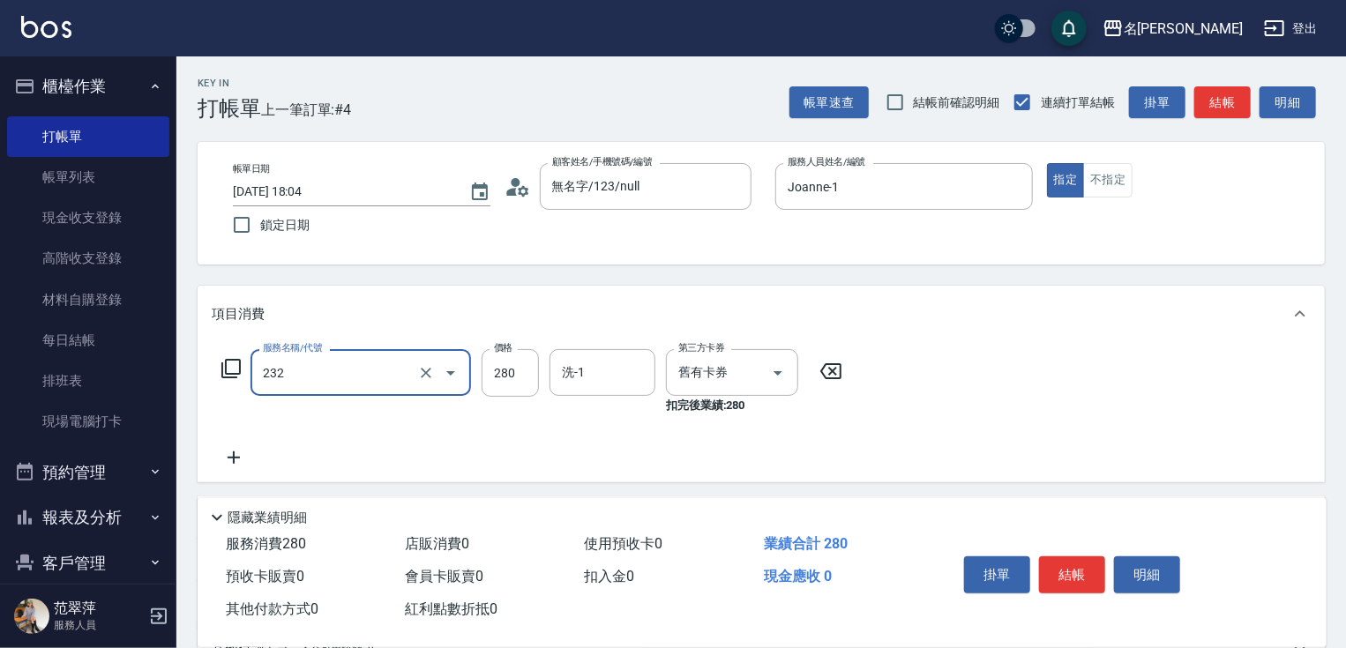
type input "洗髮卷280(232)"
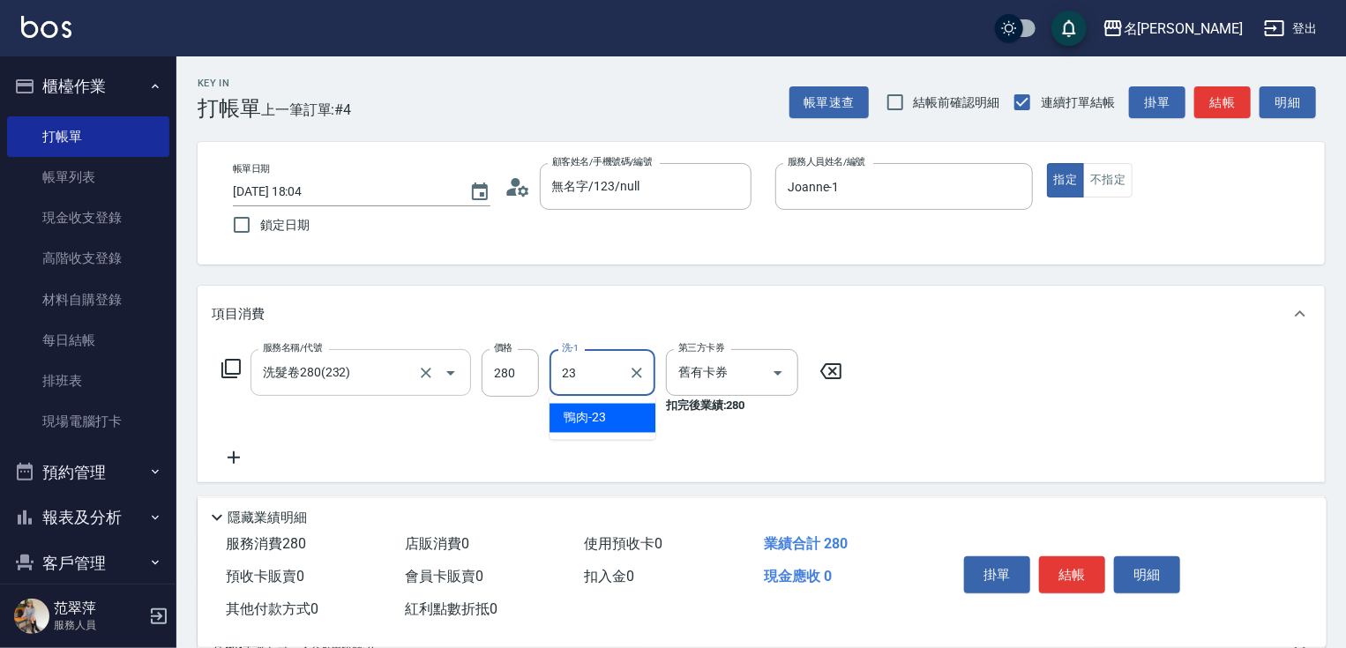
type input "鴨肉-23"
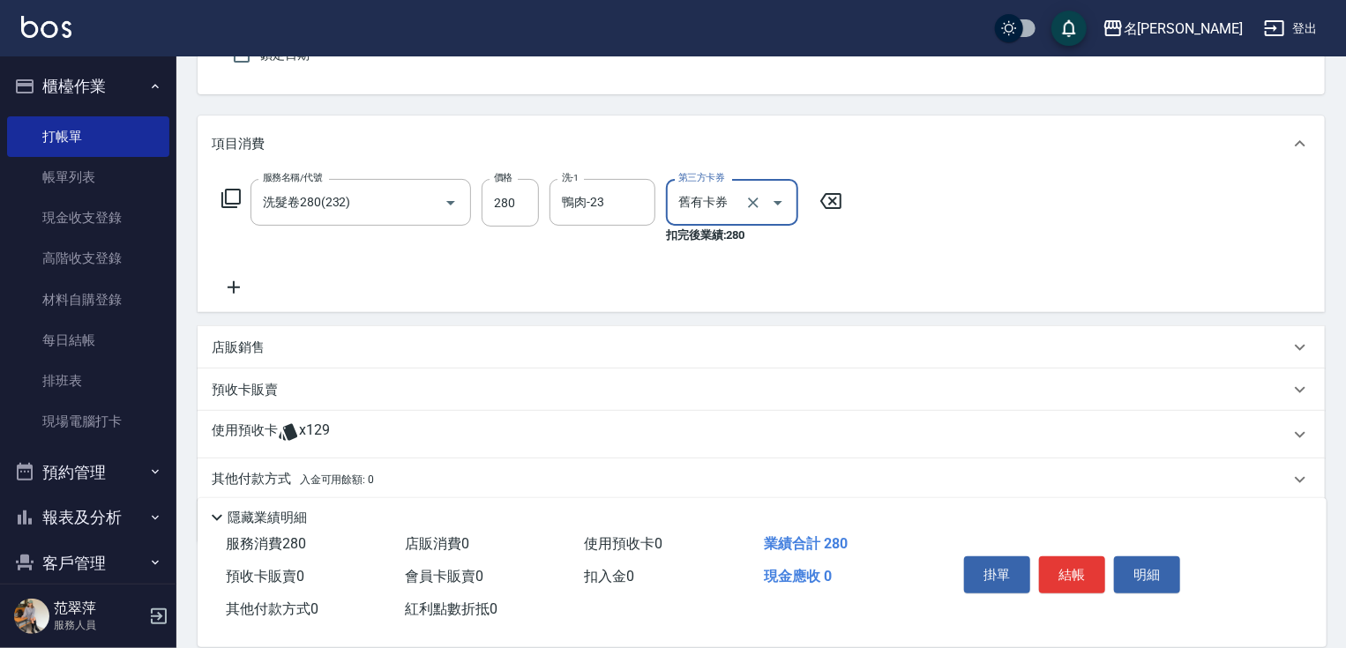
scroll to position [186, 0]
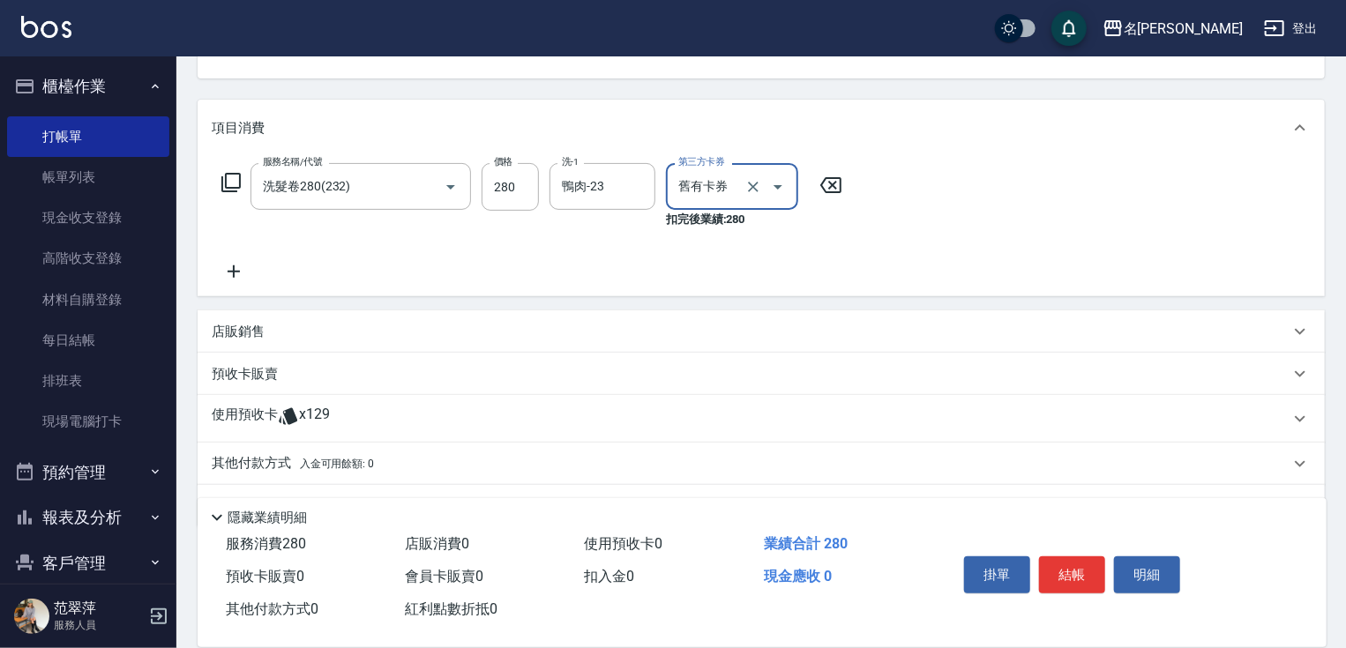
click at [265, 408] on p "使用預收卡" at bounding box center [245, 419] width 66 height 26
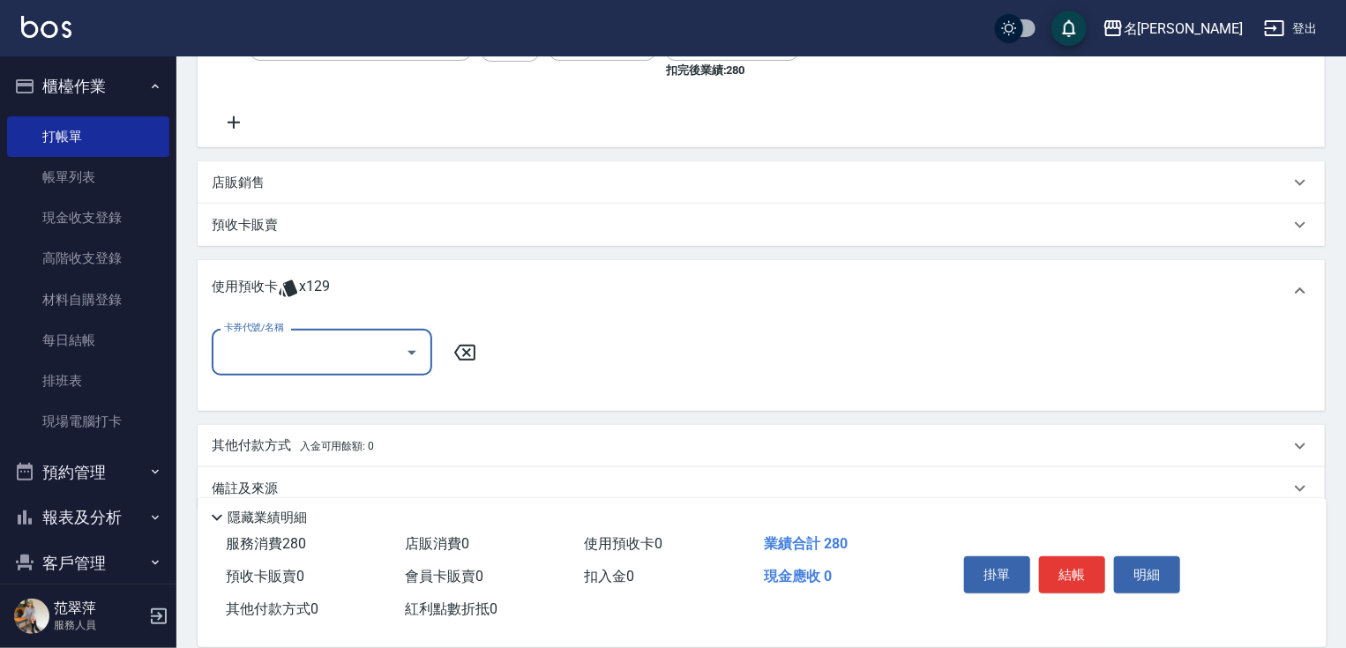
scroll to position [343, 0]
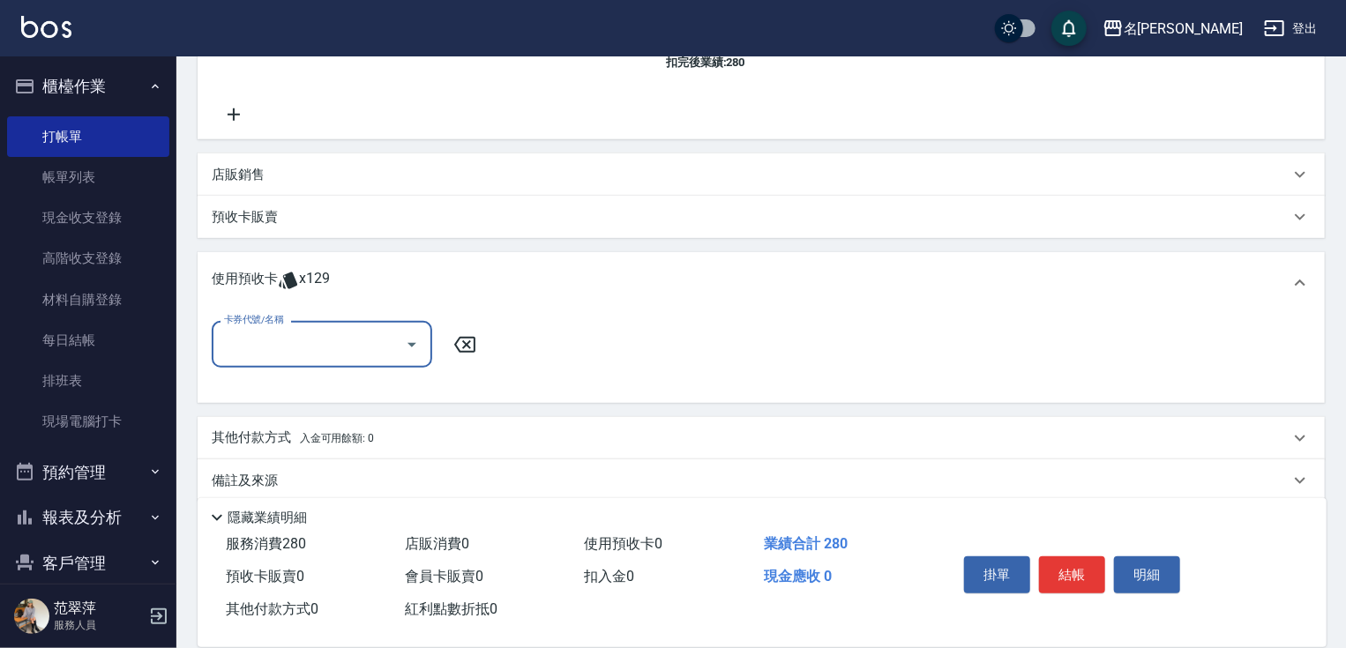
click at [458, 300] on div "使用預收卡 x129" at bounding box center [761, 283] width 1127 height 62
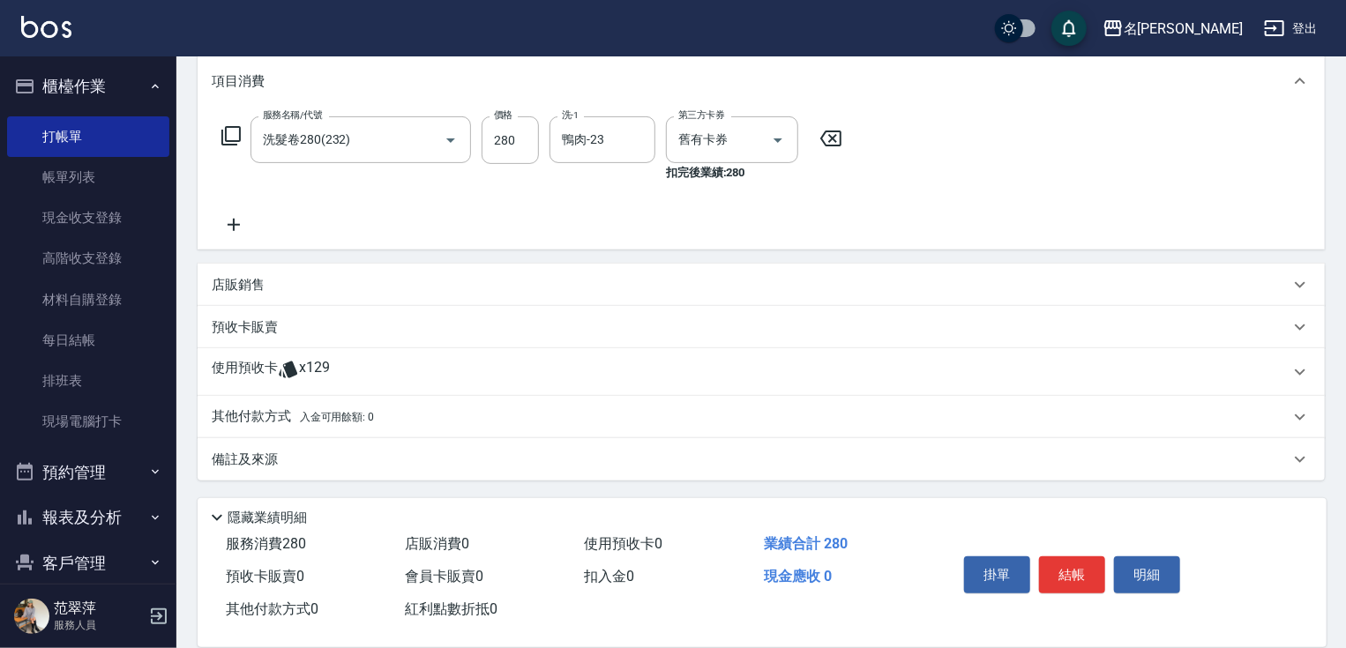
scroll to position [233, 0]
click at [245, 320] on p "預收卡販賣" at bounding box center [245, 327] width 66 height 19
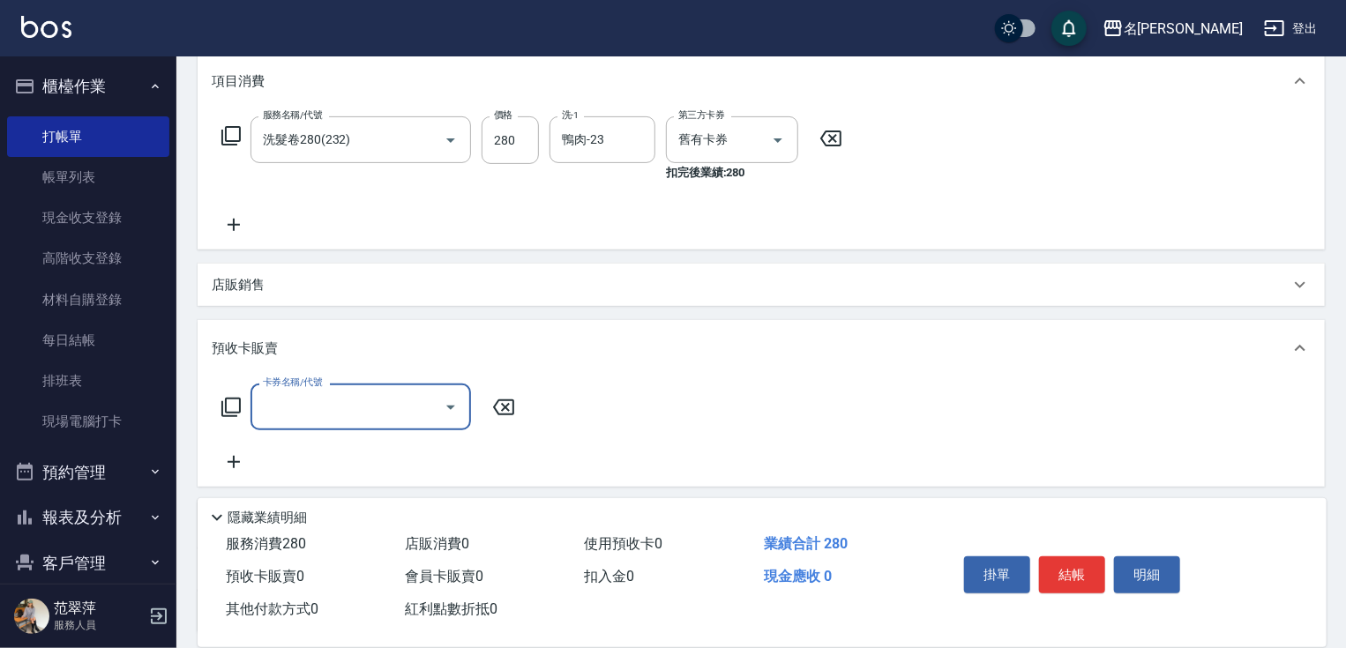
scroll to position [0, 0]
click at [350, 402] on input "卡券名稱/代號" at bounding box center [347, 407] width 178 height 31
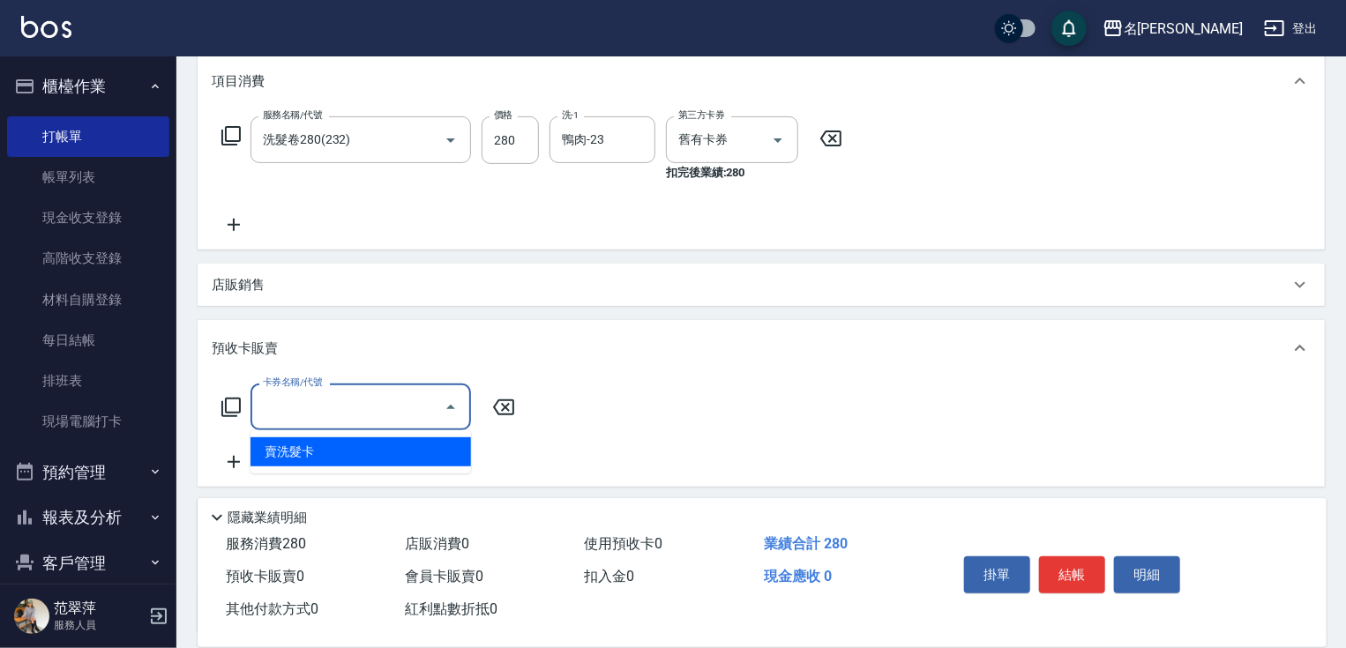
click at [353, 447] on span "賣洗髮卡" at bounding box center [360, 451] width 221 height 29
type input "賣洗髮卡(992)"
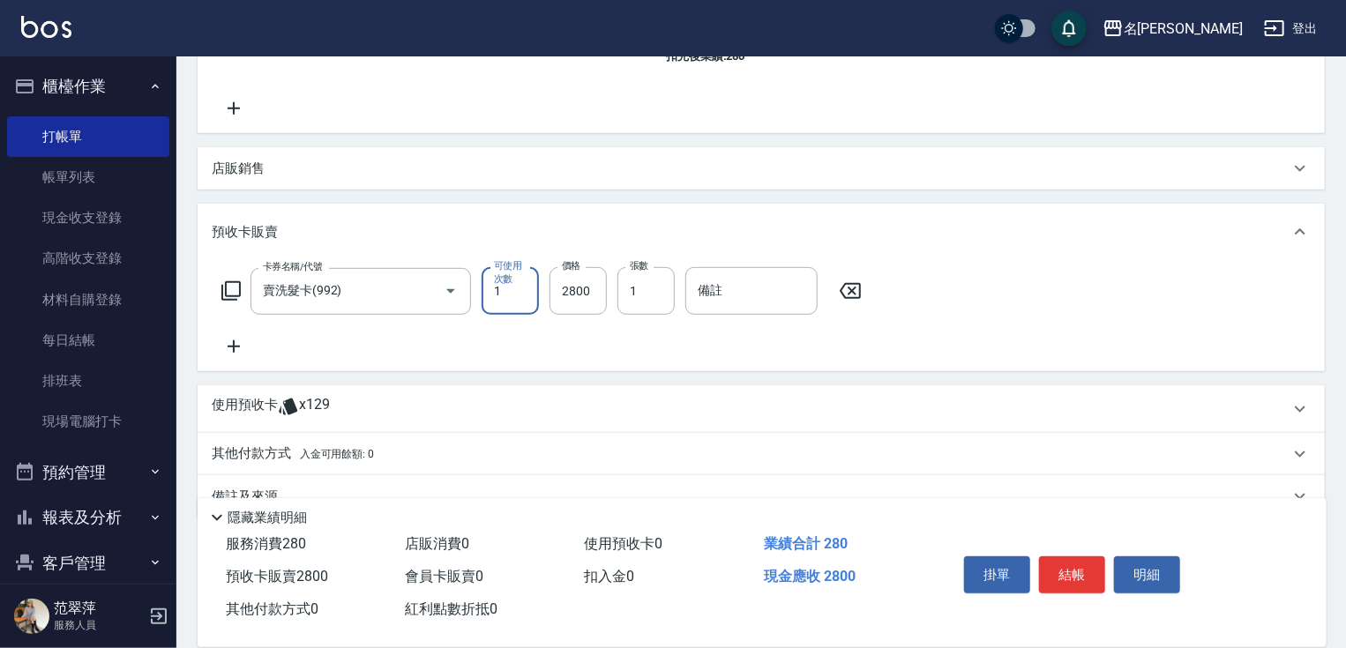
scroll to position [385, 0]
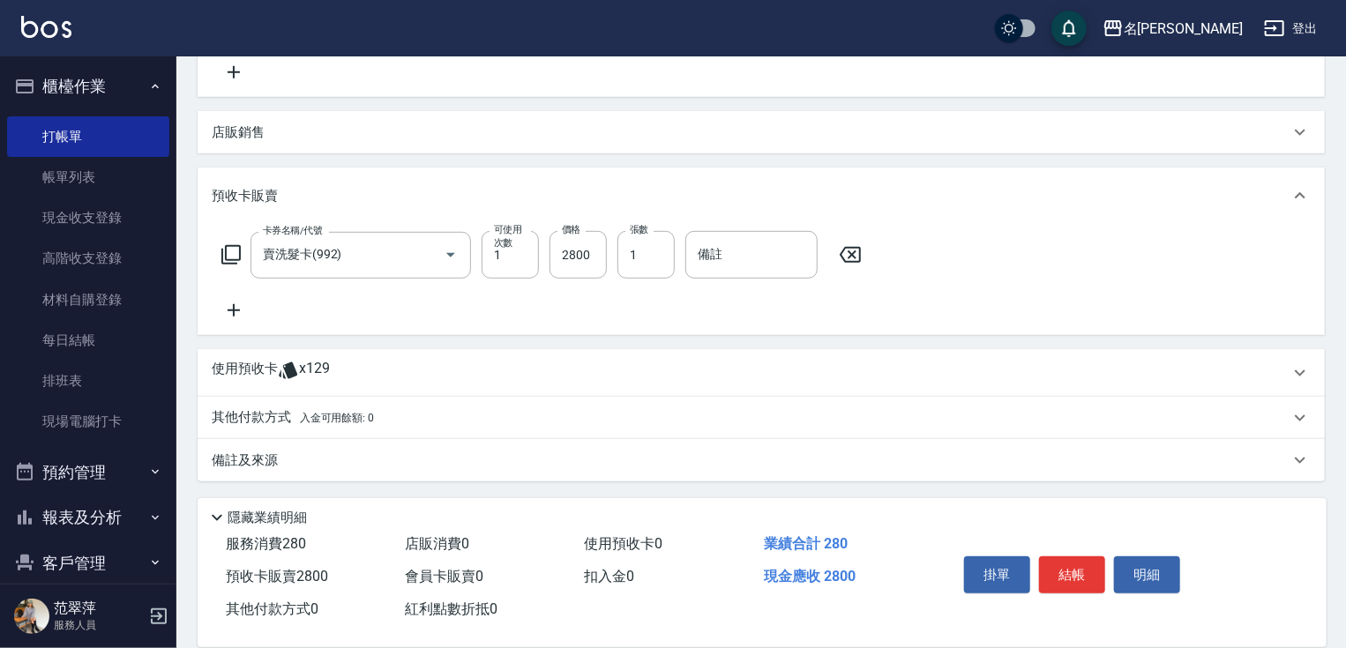
click at [261, 410] on p "其他付款方式 入金可用餘額: 0" at bounding box center [293, 417] width 162 height 19
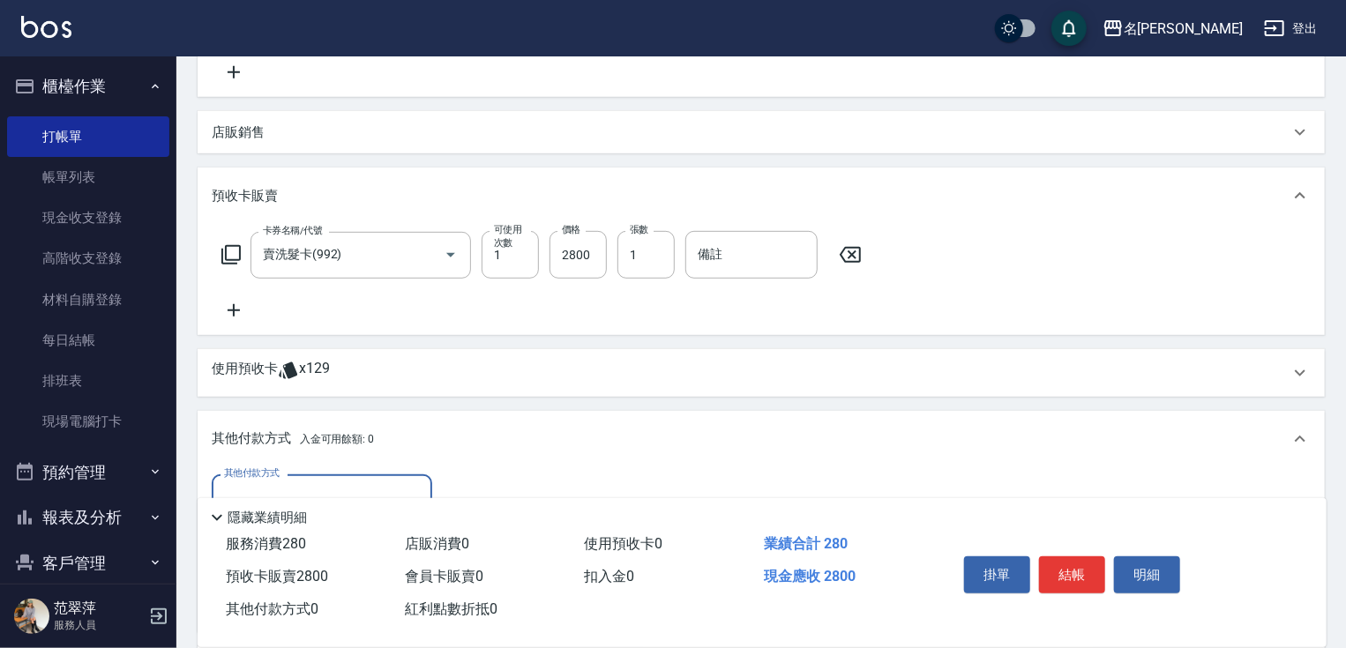
scroll to position [0, 0]
click at [368, 487] on input "其他付款方式" at bounding box center [322, 497] width 205 height 31
click at [361, 567] on span "信用卡" at bounding box center [322, 571] width 221 height 29
type input "信用卡"
click at [445, 484] on input "0" at bounding box center [509, 499] width 132 height 48
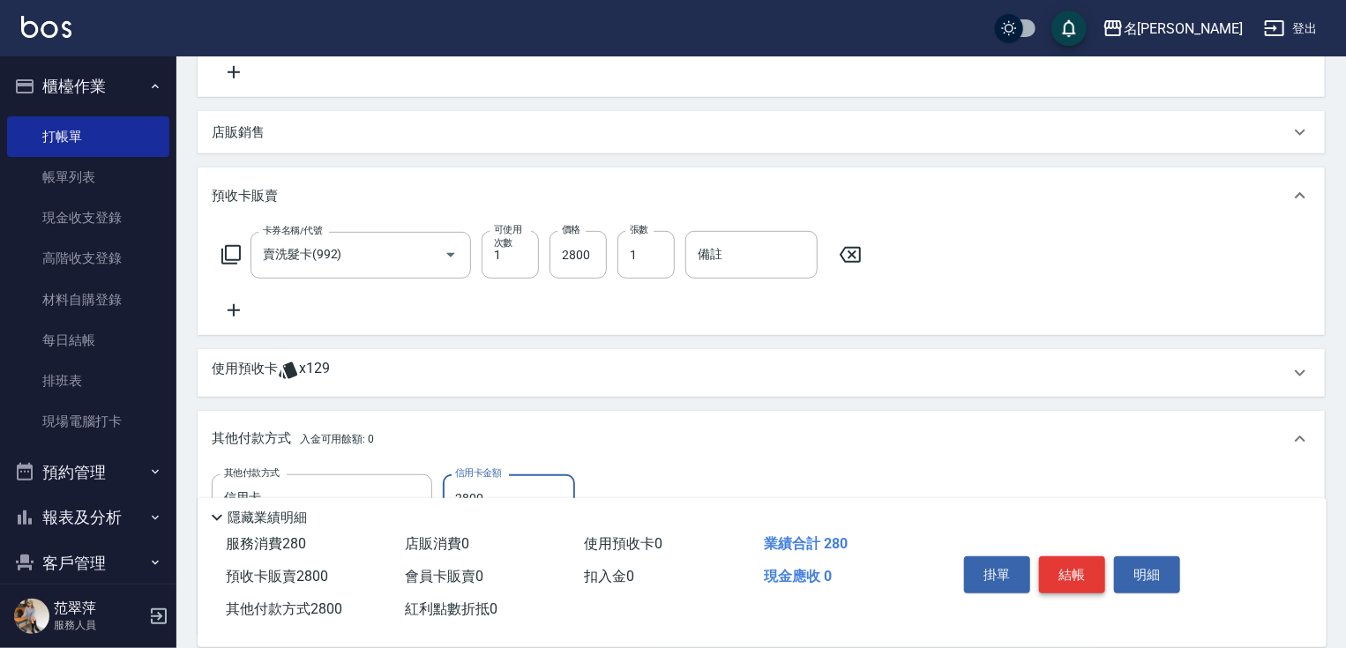
type input "2800"
click at [1050, 570] on button "結帳" at bounding box center [1072, 575] width 66 height 37
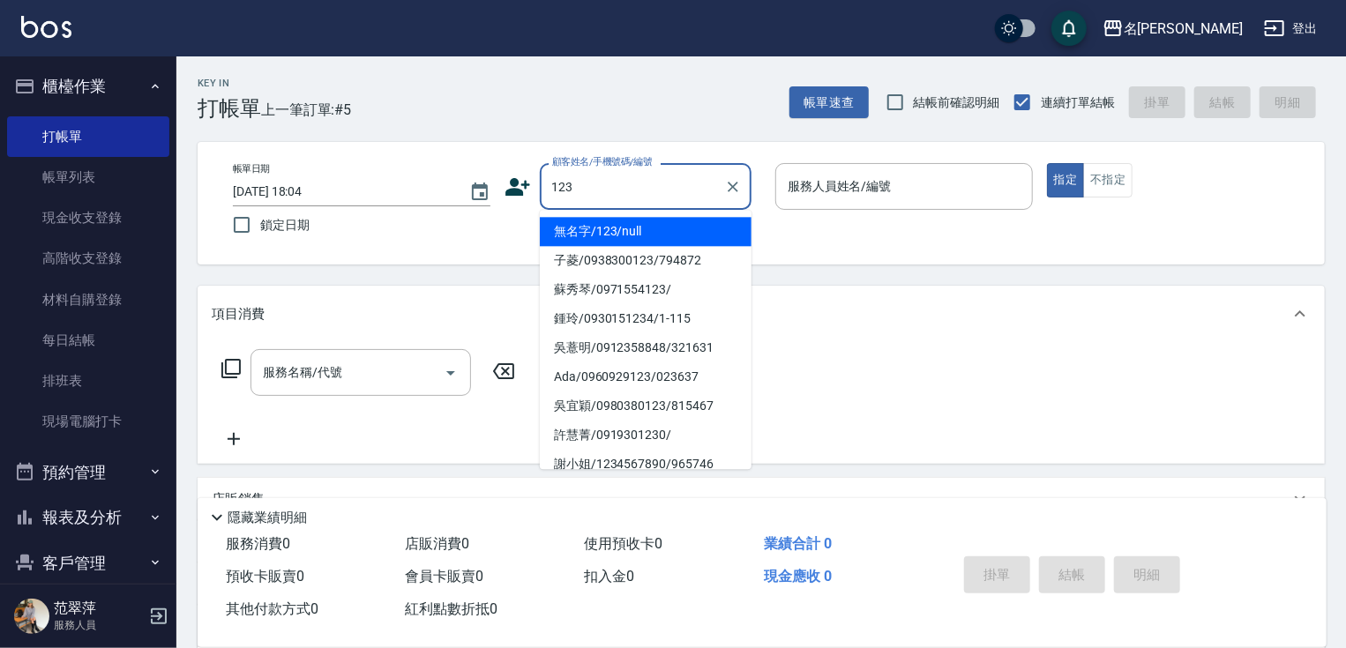
click at [624, 226] on li "無名字/123/null" at bounding box center [646, 231] width 212 height 29
type input "無名字/123/null"
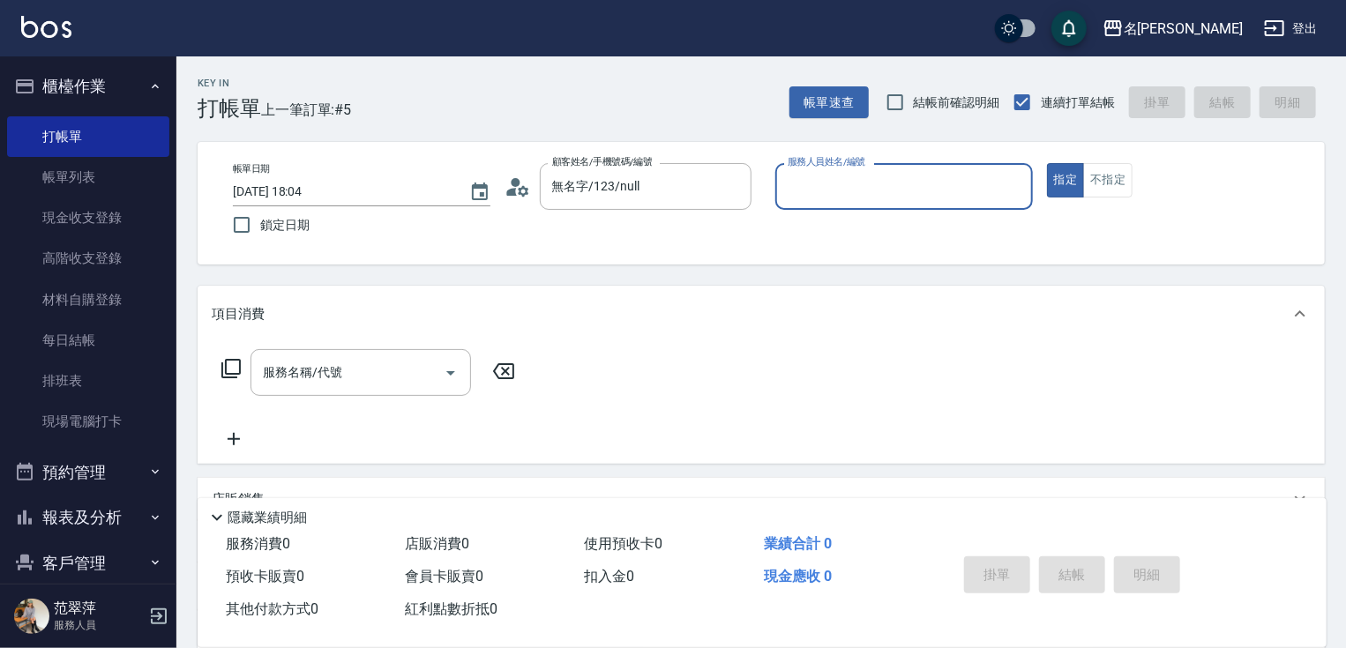
click at [828, 177] on input "服務人員姓名/編號" at bounding box center [904, 186] width 242 height 31
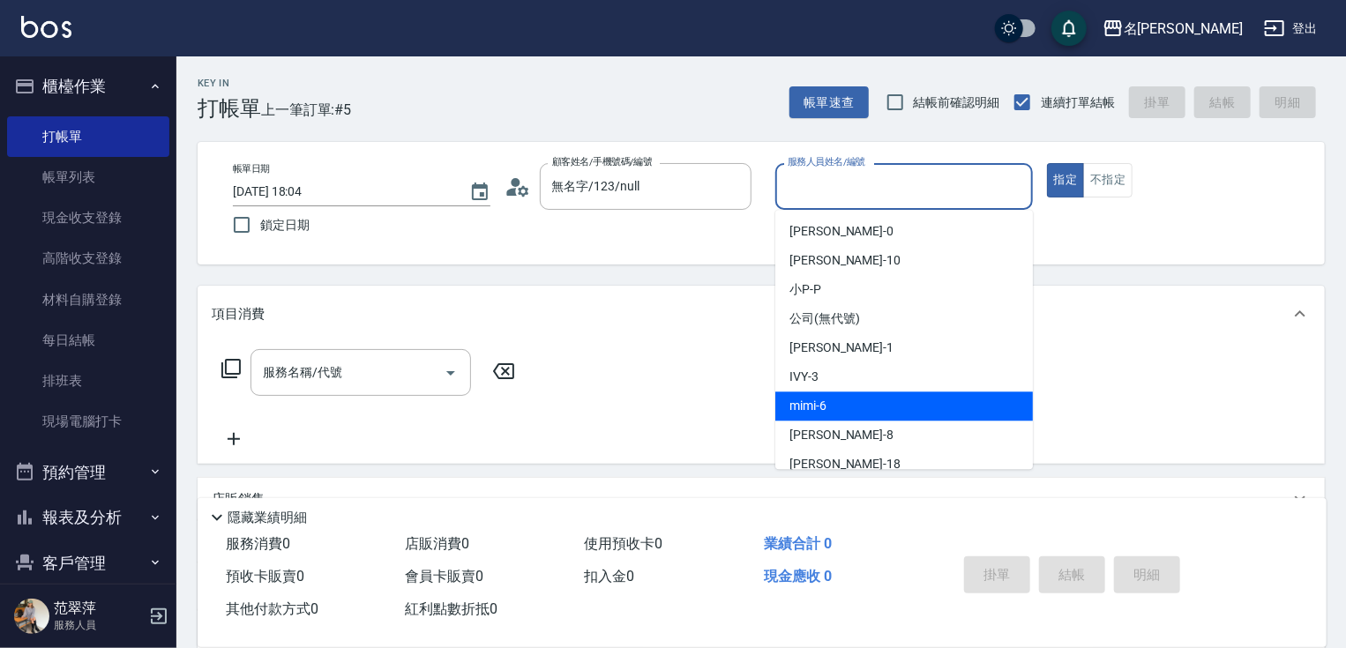
click at [856, 404] on div "mimi -6" at bounding box center [904, 406] width 258 height 29
type input "mimi-6"
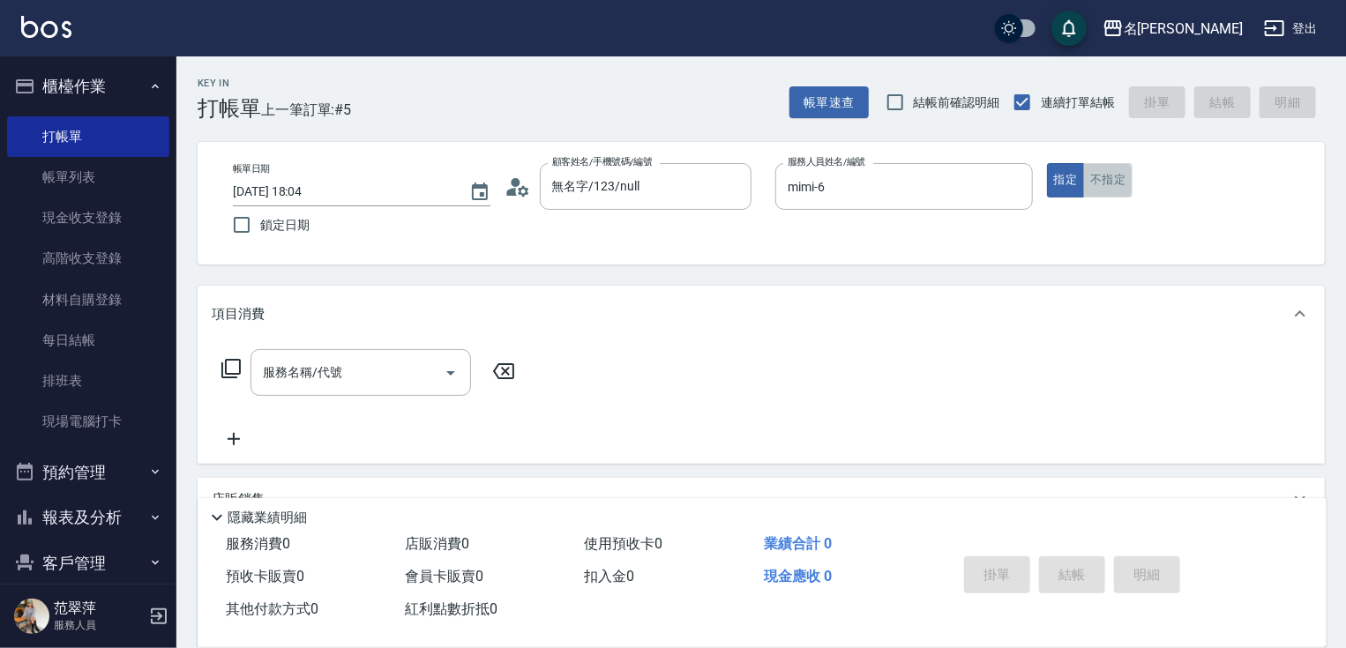
click at [1108, 176] on button "不指定" at bounding box center [1107, 180] width 49 height 34
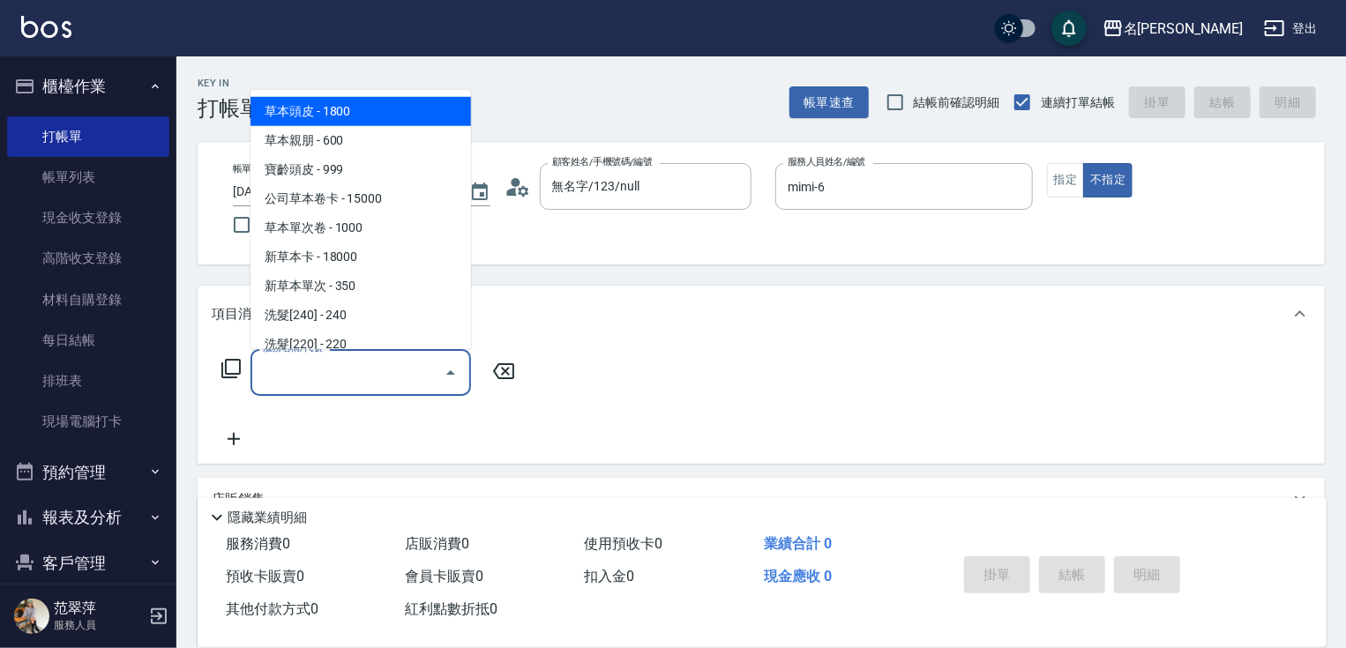
click at [367, 380] on input "服務名稱/代號" at bounding box center [347, 372] width 178 height 31
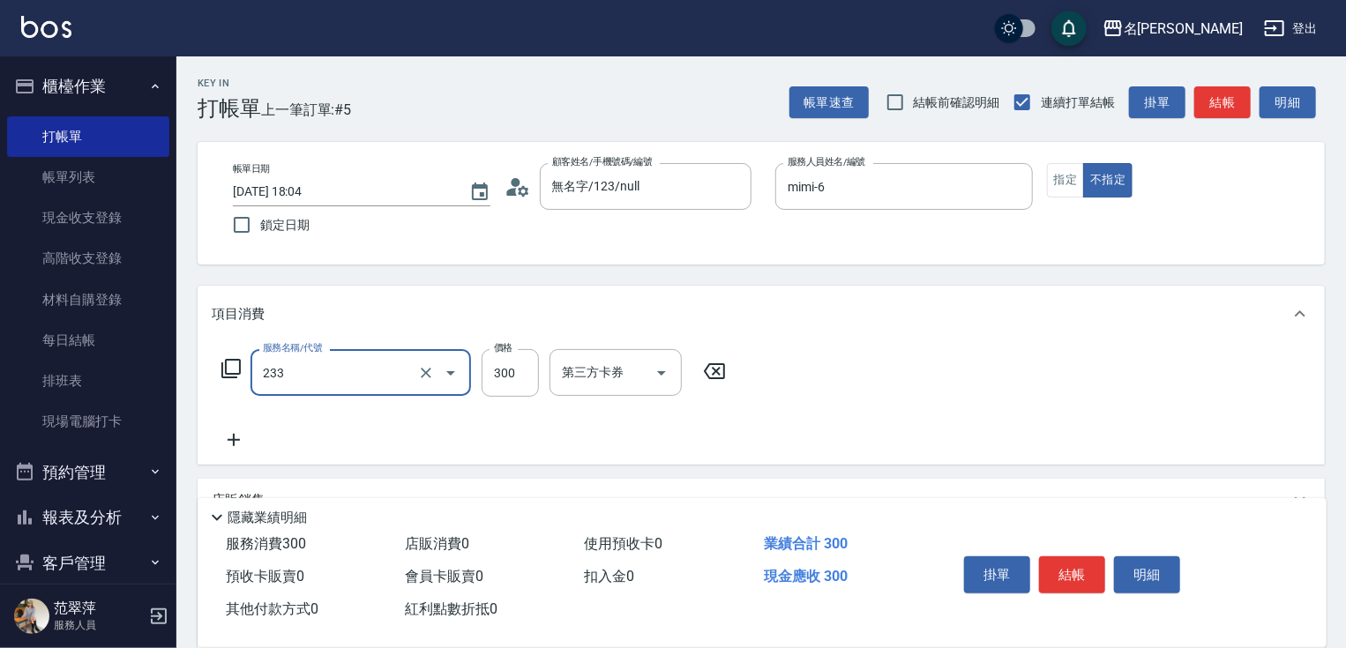
type input "洗髮300(233)"
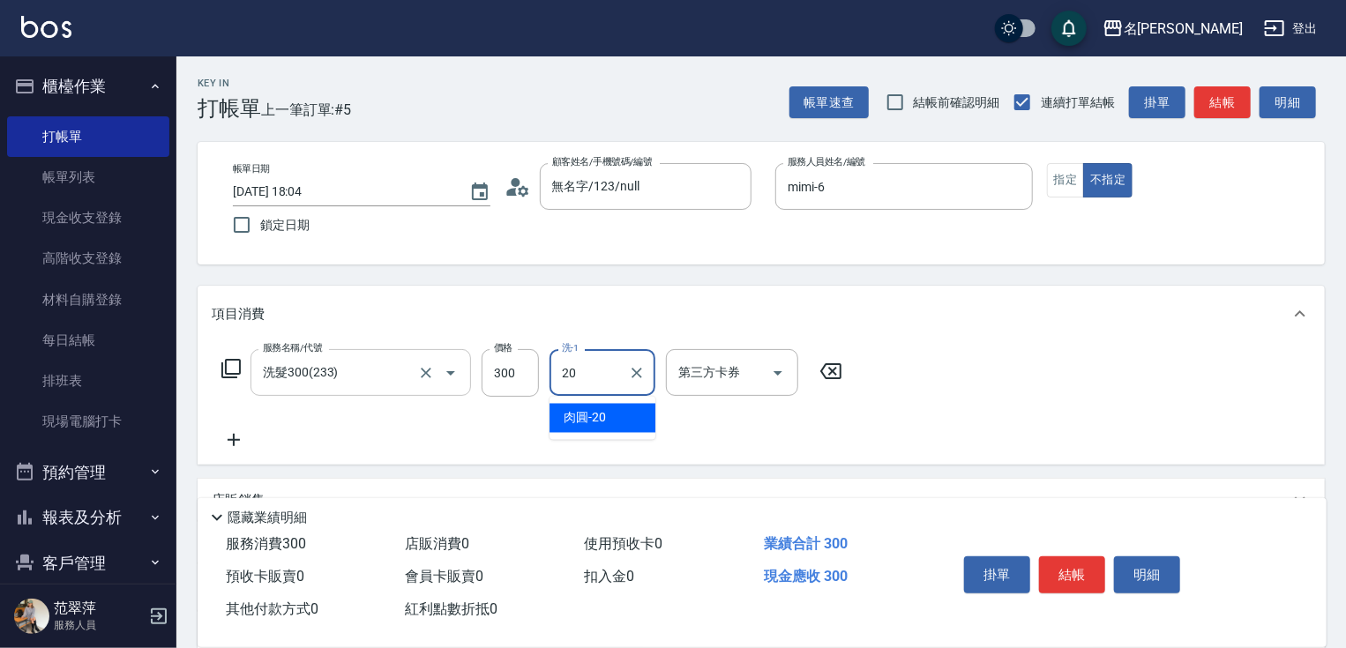
type input "肉圓-20"
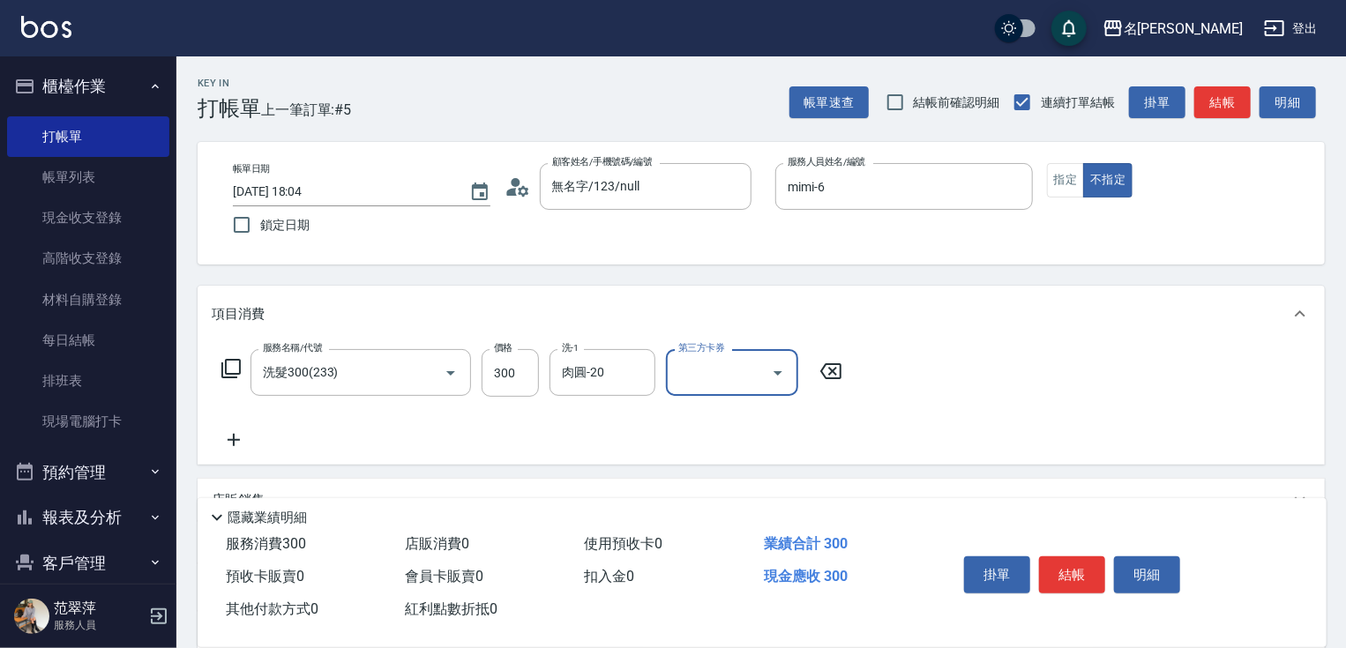
click at [1069, 572] on button "結帳" at bounding box center [1072, 575] width 66 height 37
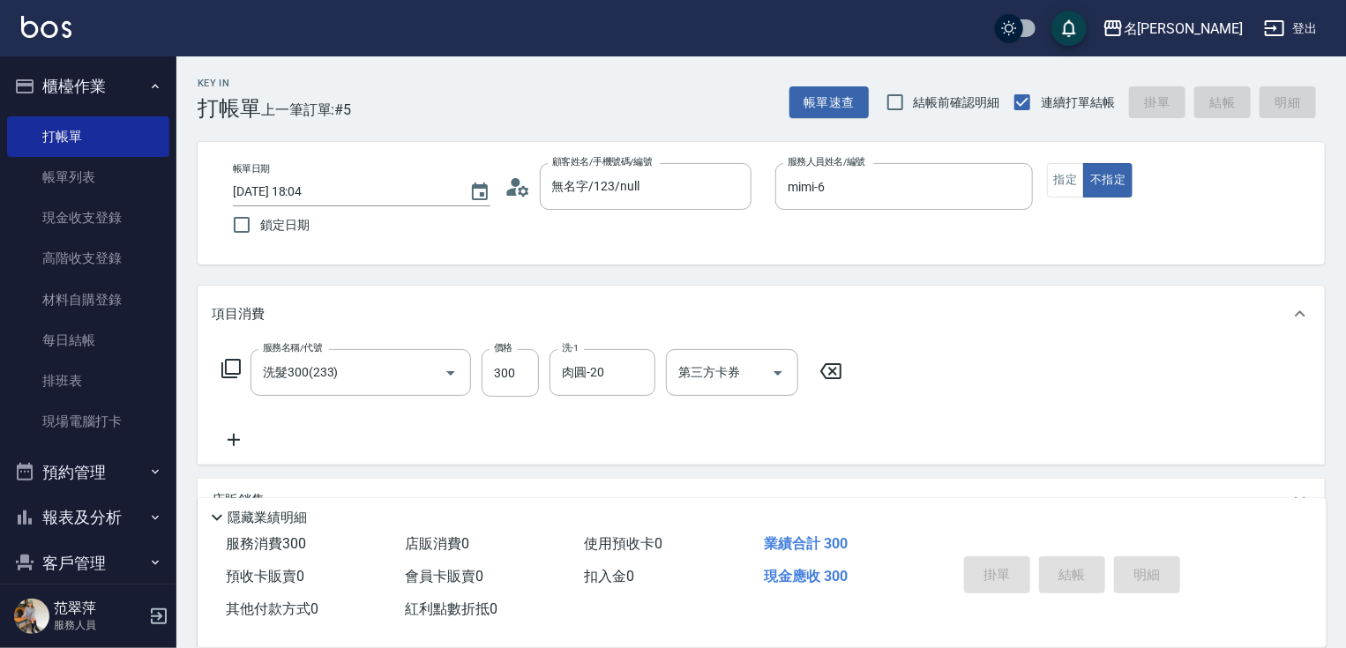
type input "[DATE] 18:05"
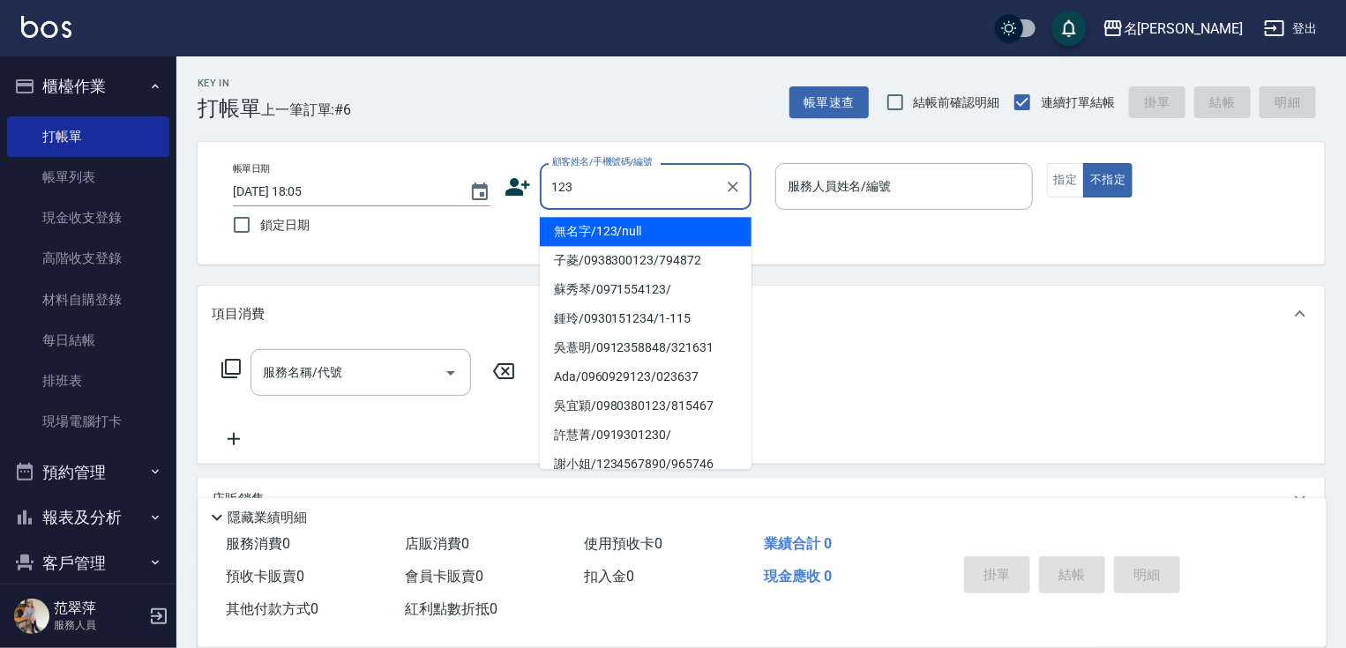
click at [642, 228] on li "無名字/123/null" at bounding box center [646, 231] width 212 height 29
type input "無名字/123/null"
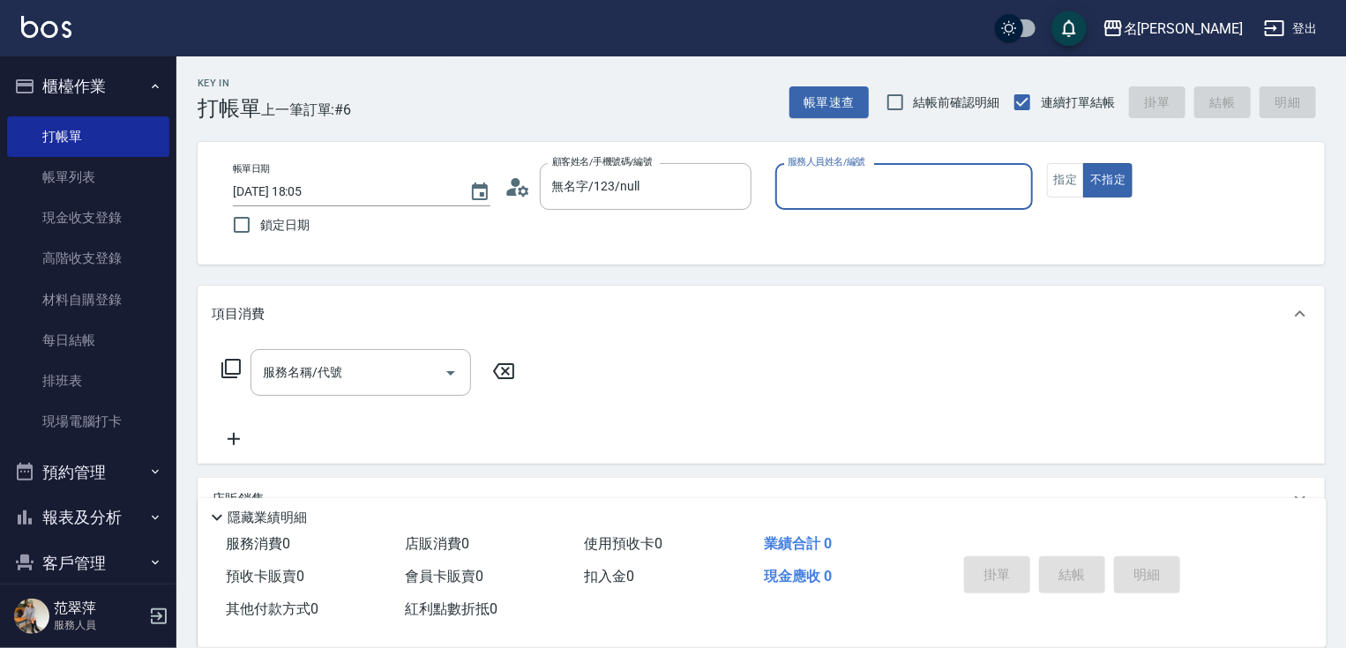
click at [886, 190] on input "服務人員姓名/編號" at bounding box center [904, 186] width 242 height 31
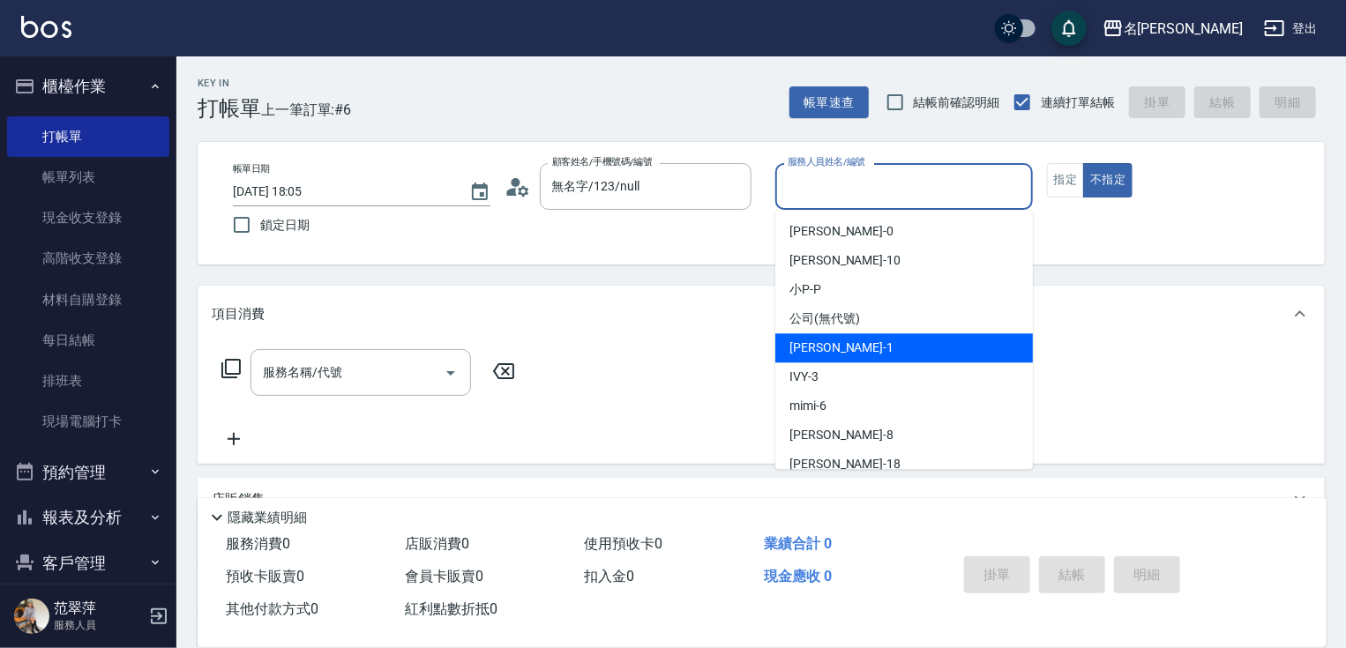
click at [840, 338] on div "[PERSON_NAME] -1" at bounding box center [904, 347] width 258 height 29
type input "Joanne-1"
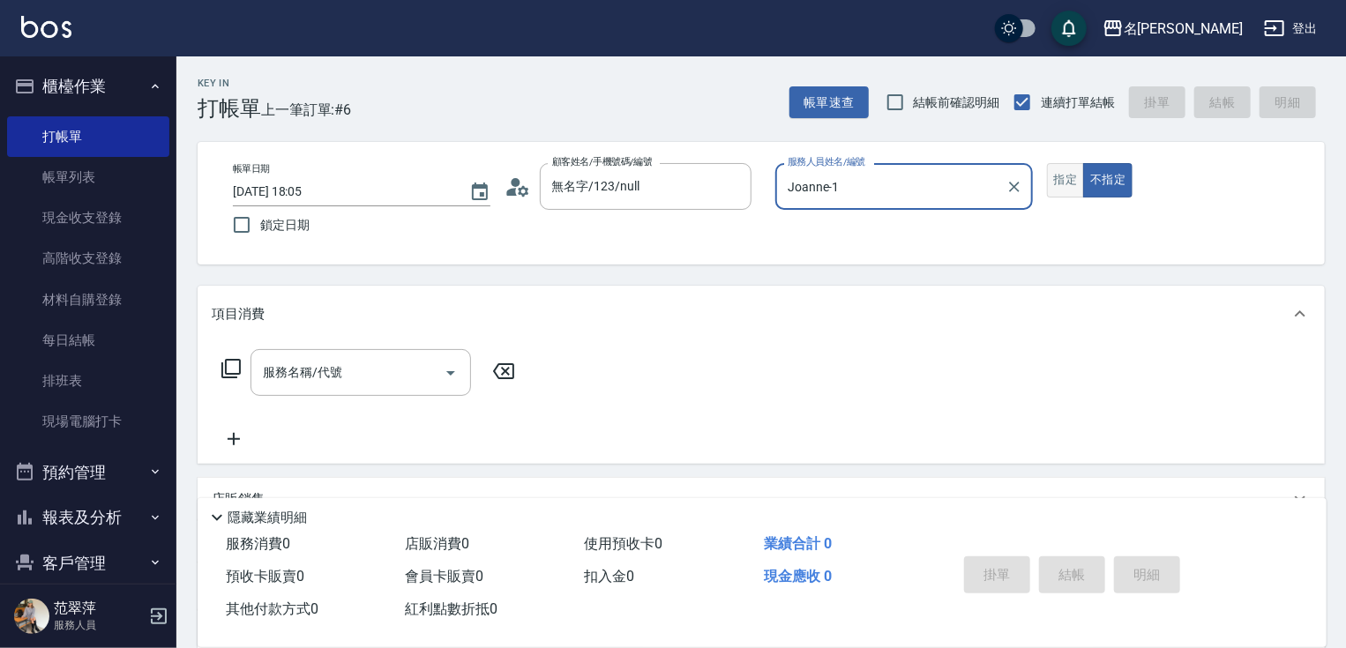
click at [1062, 180] on button "指定" at bounding box center [1066, 180] width 38 height 34
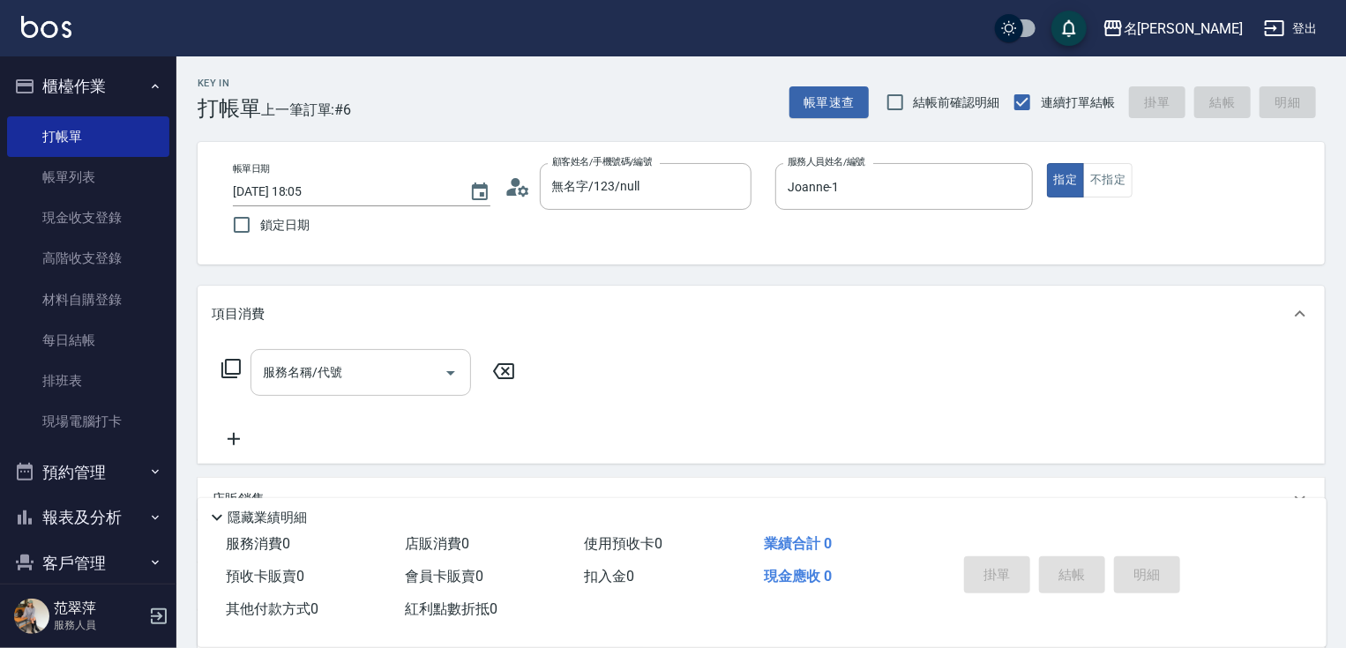
click at [323, 378] on input "服務名稱/代號" at bounding box center [347, 372] width 178 height 31
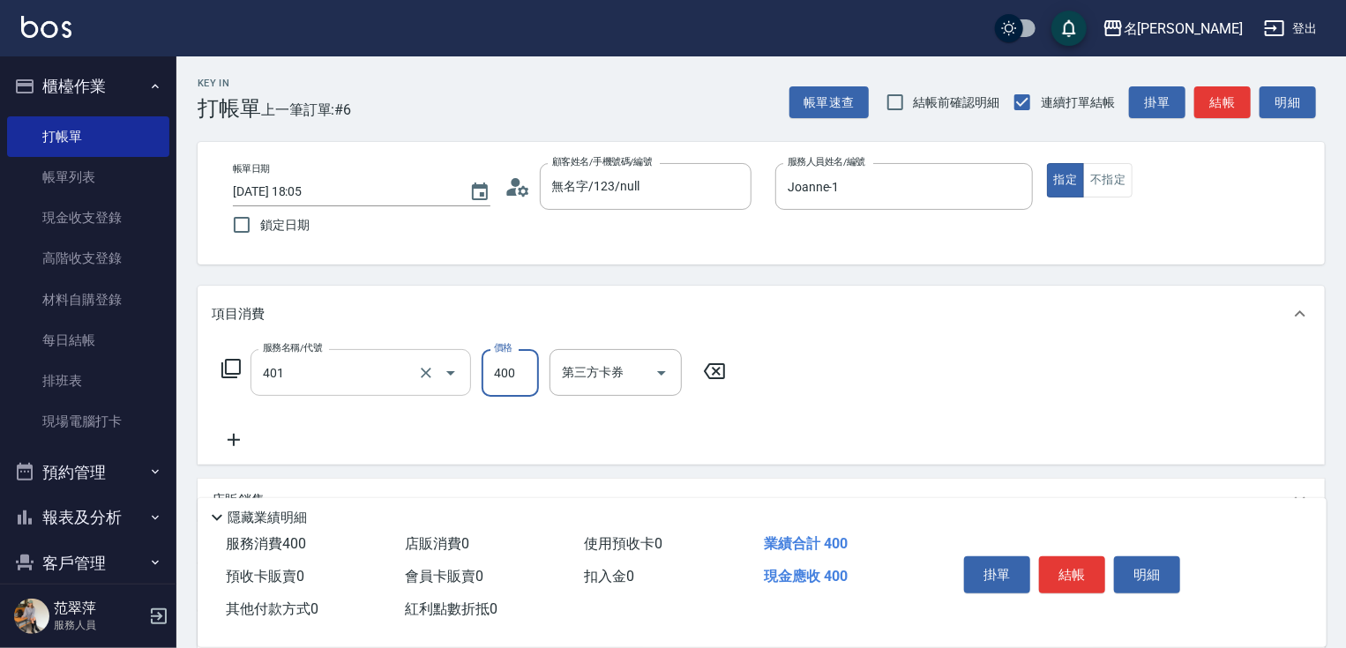
type input "剪髮(400)(401)"
type input "500"
click at [232, 445] on icon at bounding box center [234, 440] width 44 height 21
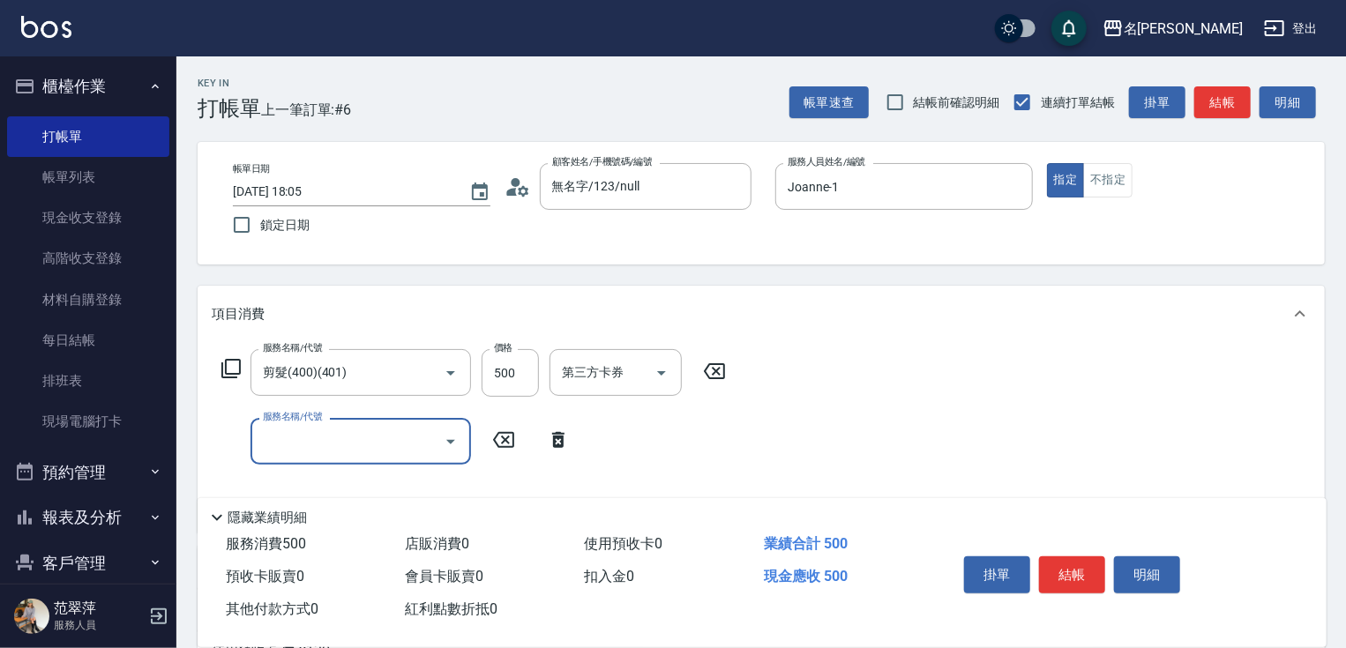
click at [287, 438] on input "服務名稱/代號" at bounding box center [347, 441] width 178 height 31
type input "染髮(1500)(501)"
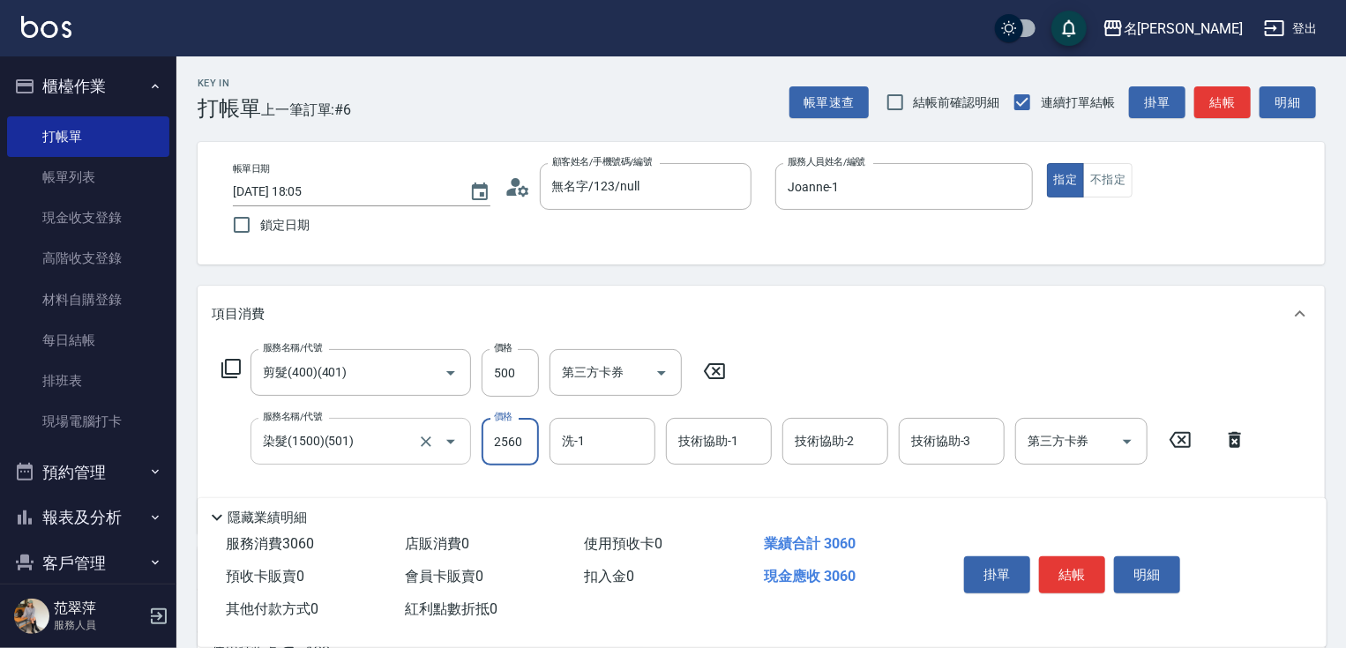
type input "2560"
type input "鴨肉-23"
type input "Joanne-1"
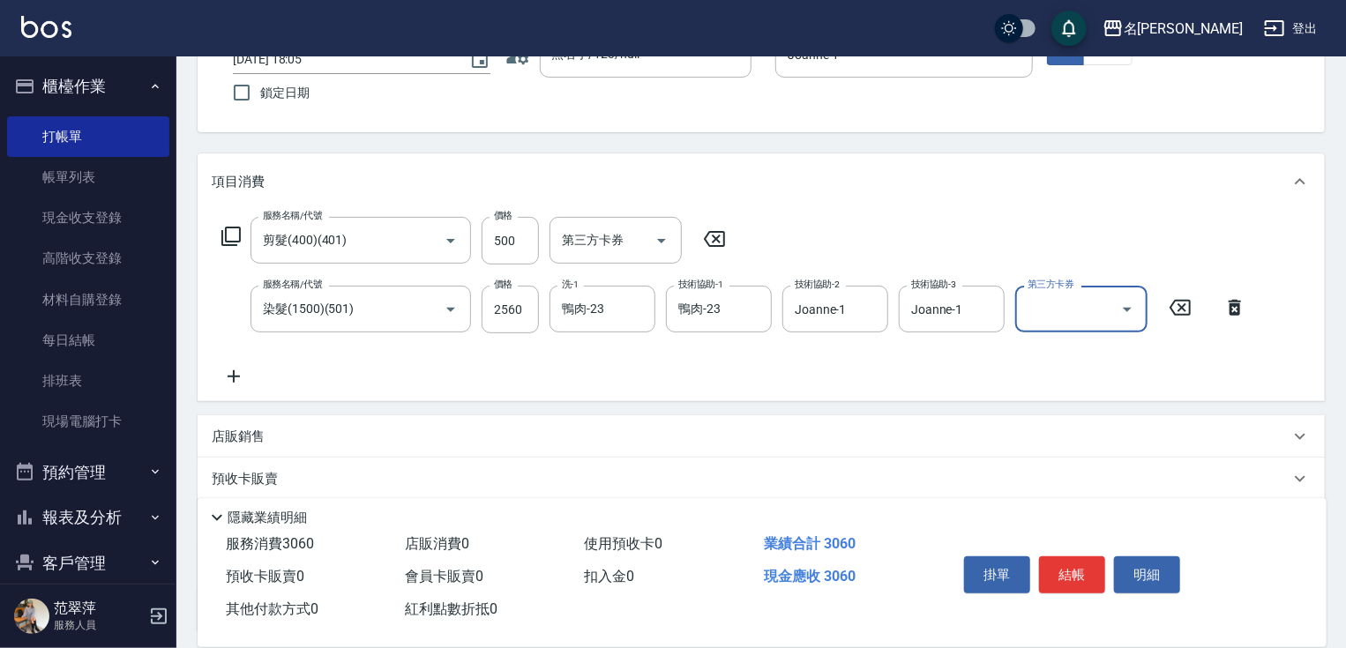
scroll to position [230, 0]
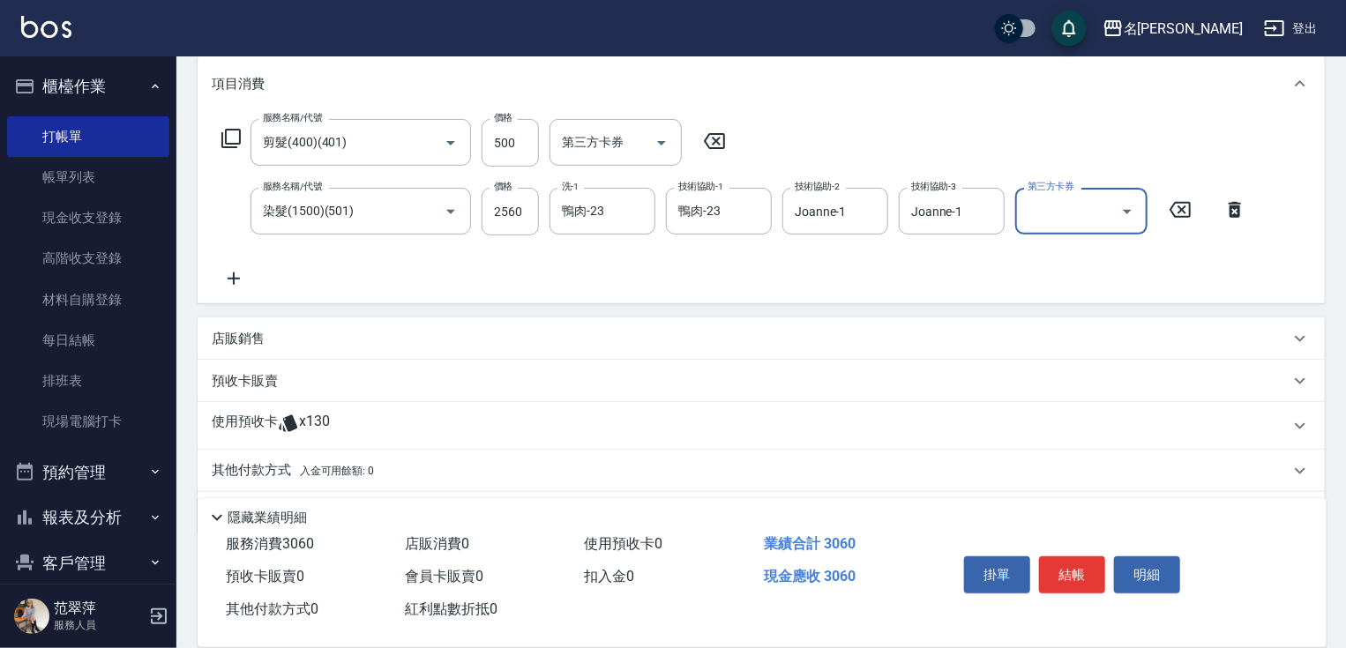
click at [222, 344] on p "店販銷售" at bounding box center [238, 339] width 53 height 19
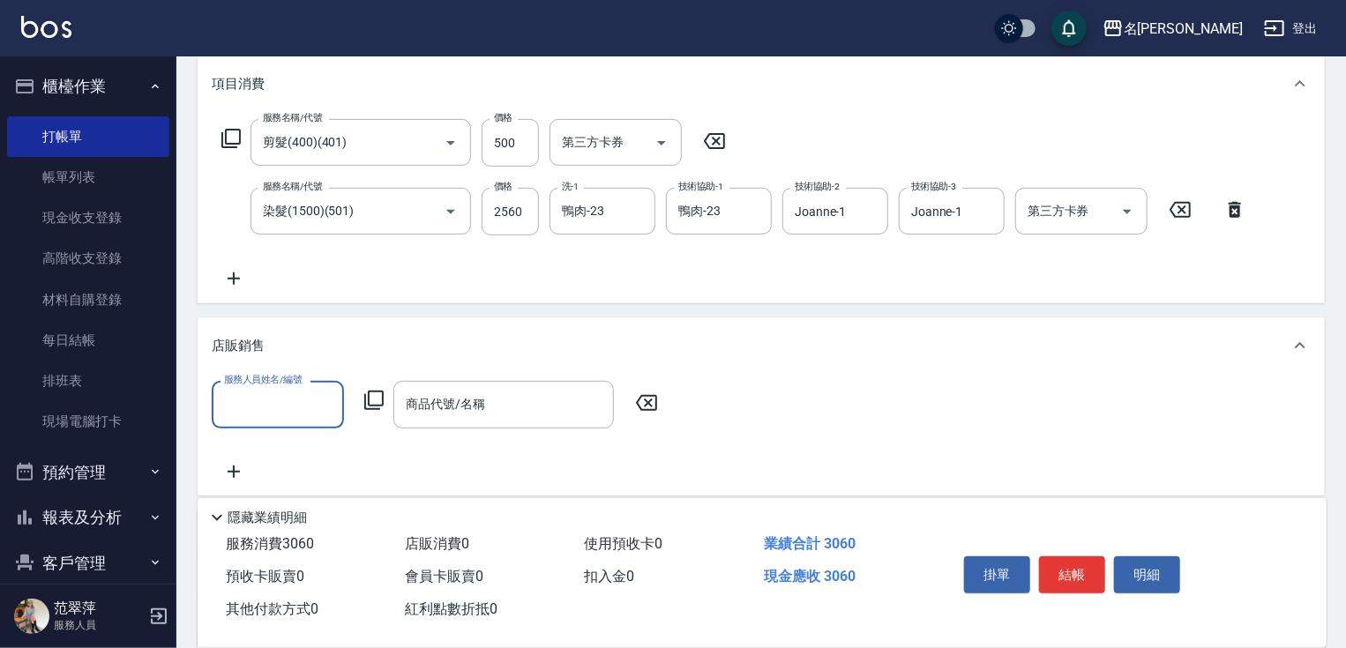
scroll to position [0, 0]
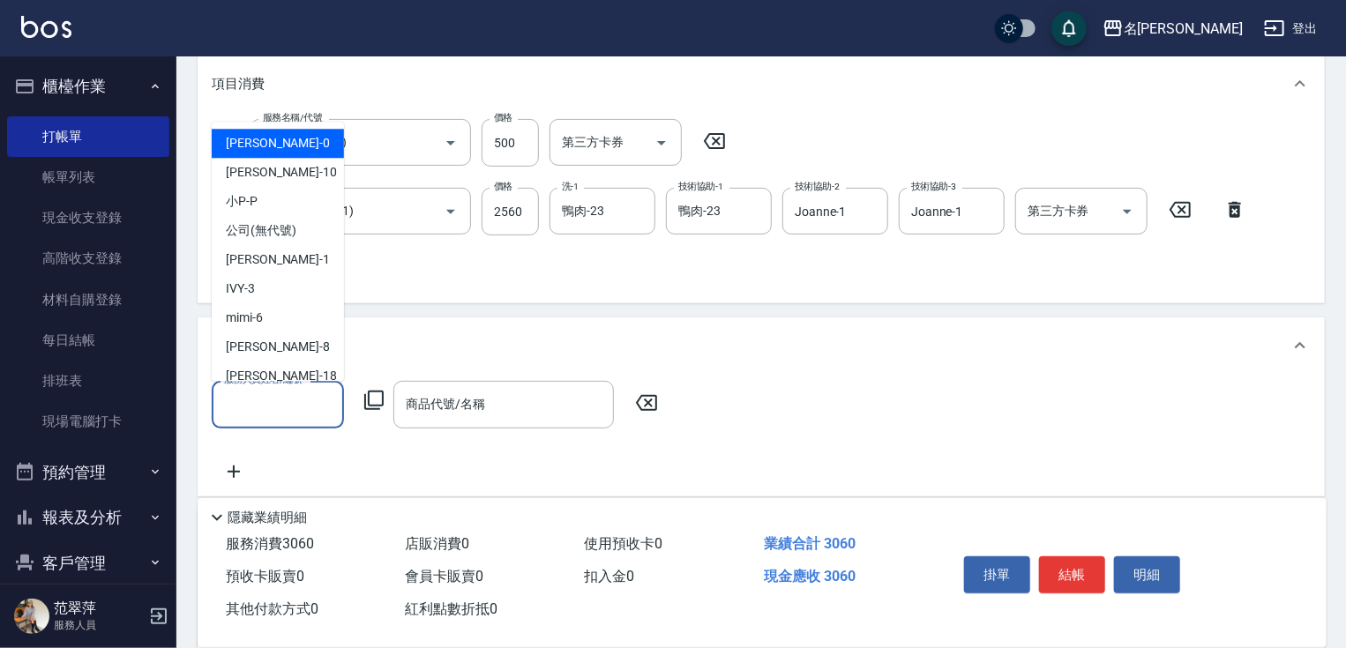
click at [284, 415] on input "服務人員姓名/編號" at bounding box center [278, 404] width 116 height 31
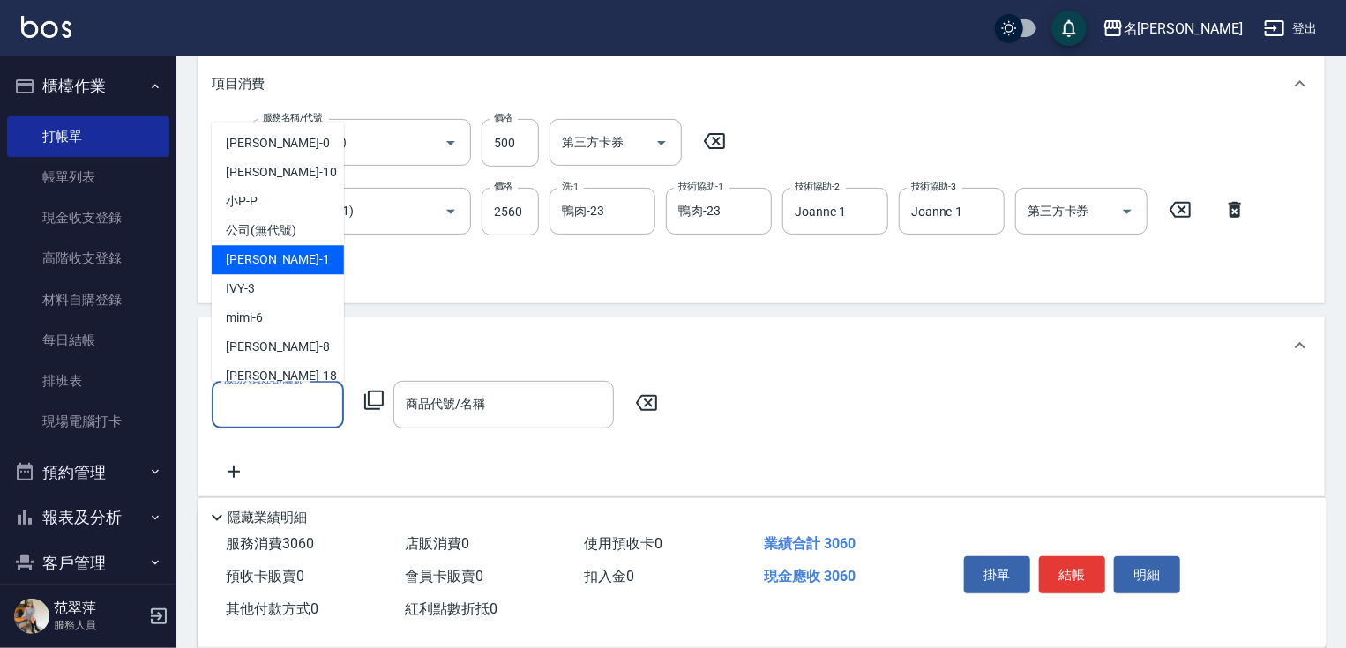
click at [270, 268] on span "[PERSON_NAME] -1" at bounding box center [278, 259] width 104 height 19
type input "Joanne-1"
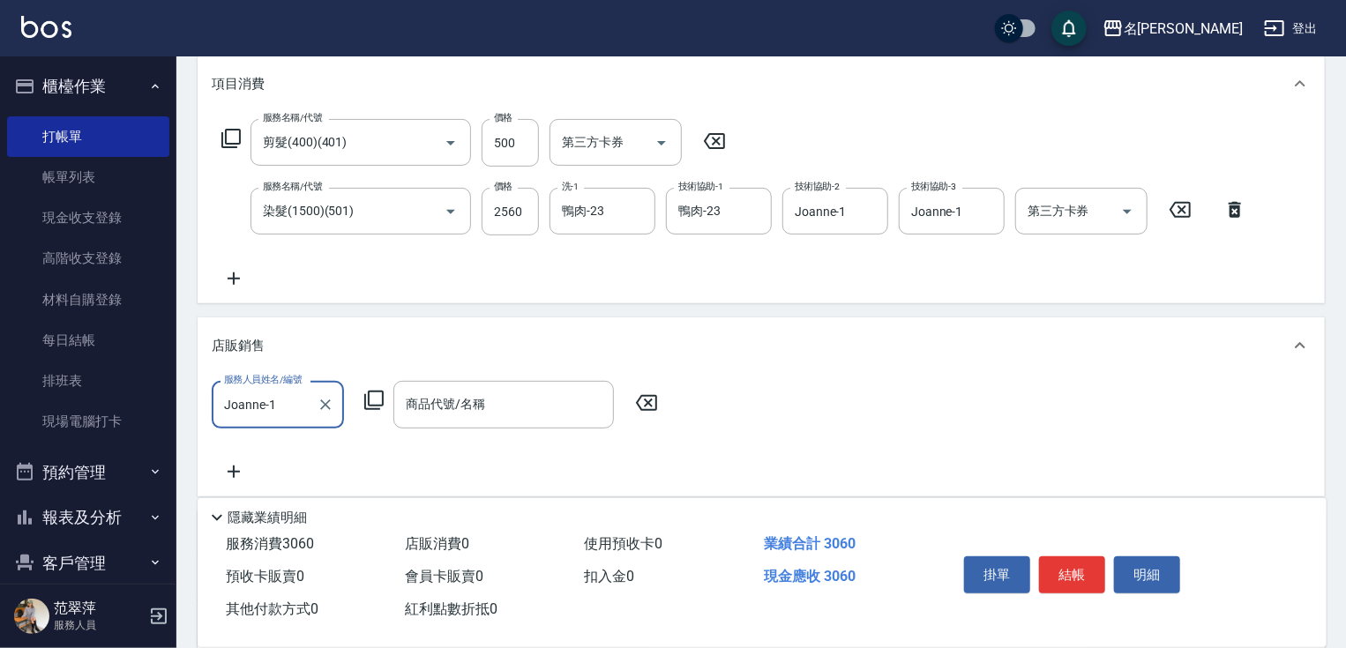
click at [384, 392] on icon at bounding box center [373, 400] width 21 height 21
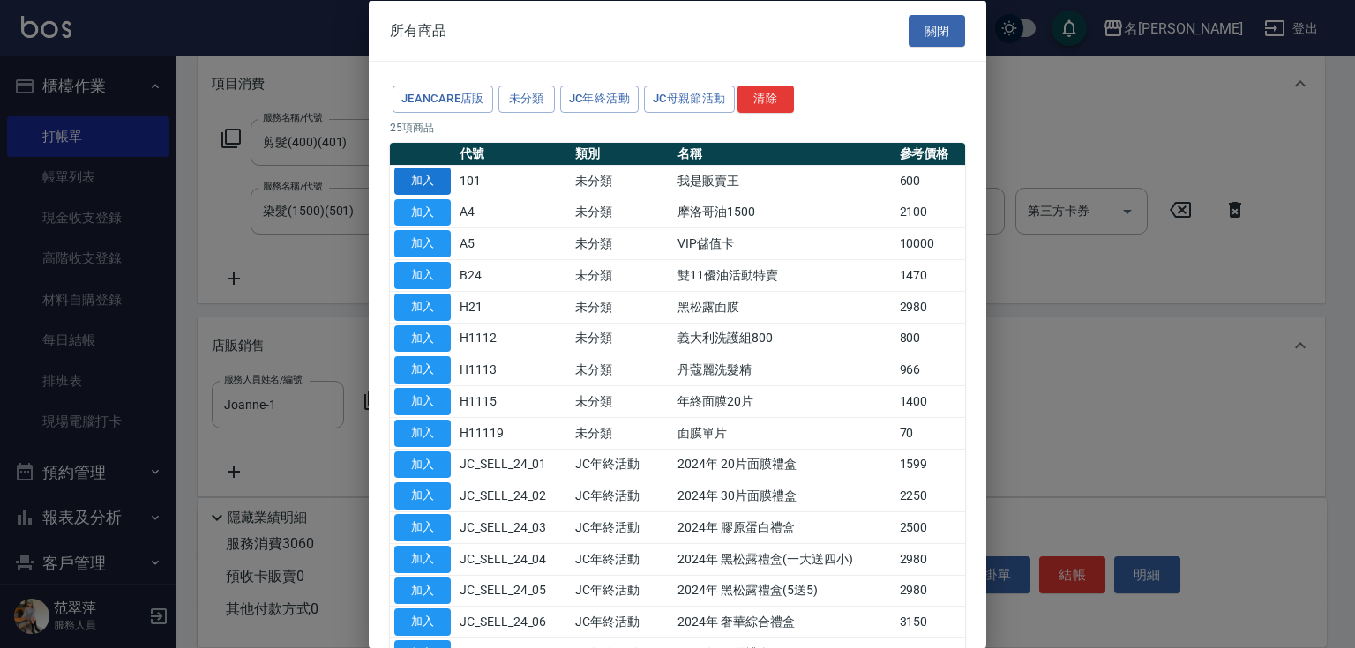
click at [430, 176] on button "加入" at bounding box center [422, 180] width 56 height 27
type input "我是販賣王"
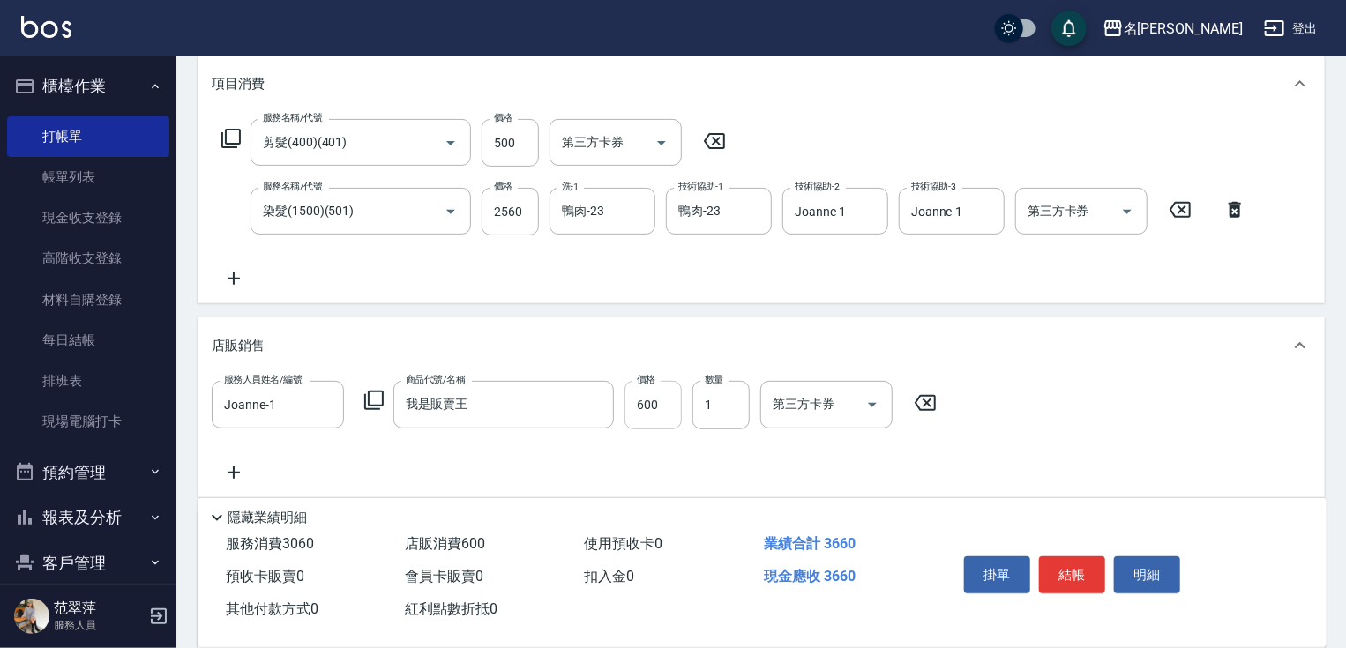
click at [640, 402] on input "600" at bounding box center [652, 405] width 57 height 48
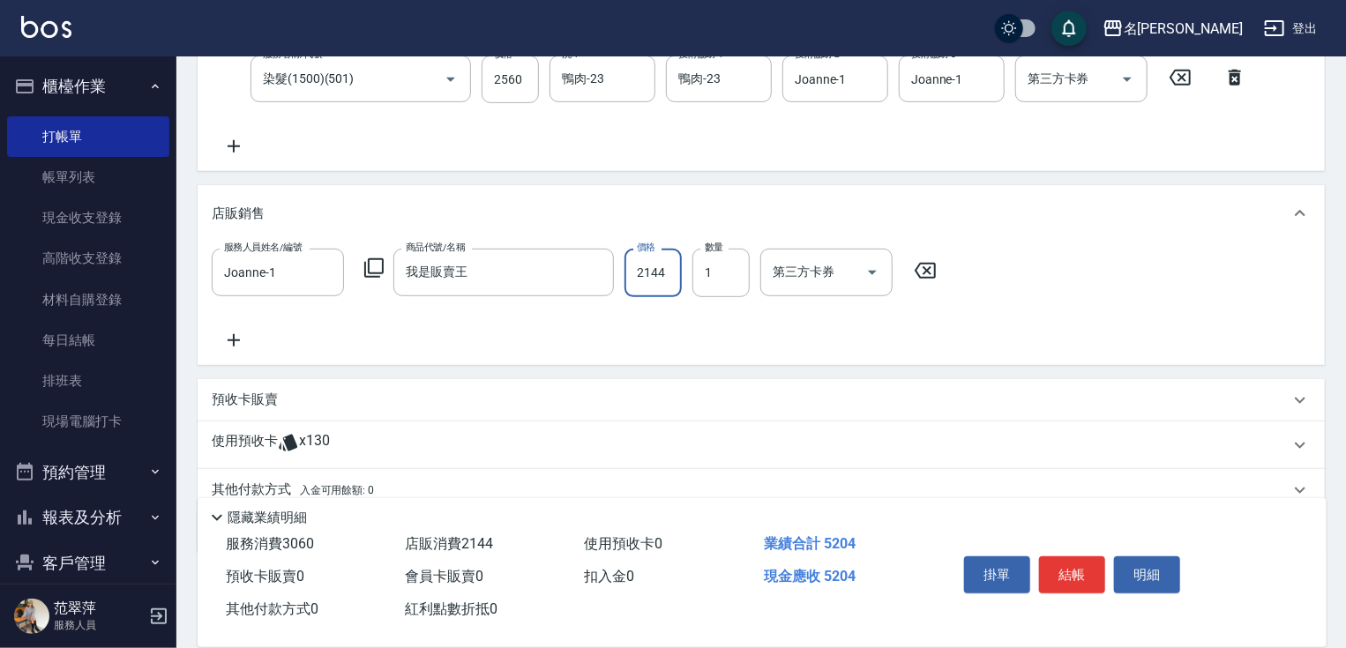
scroll to position [434, 0]
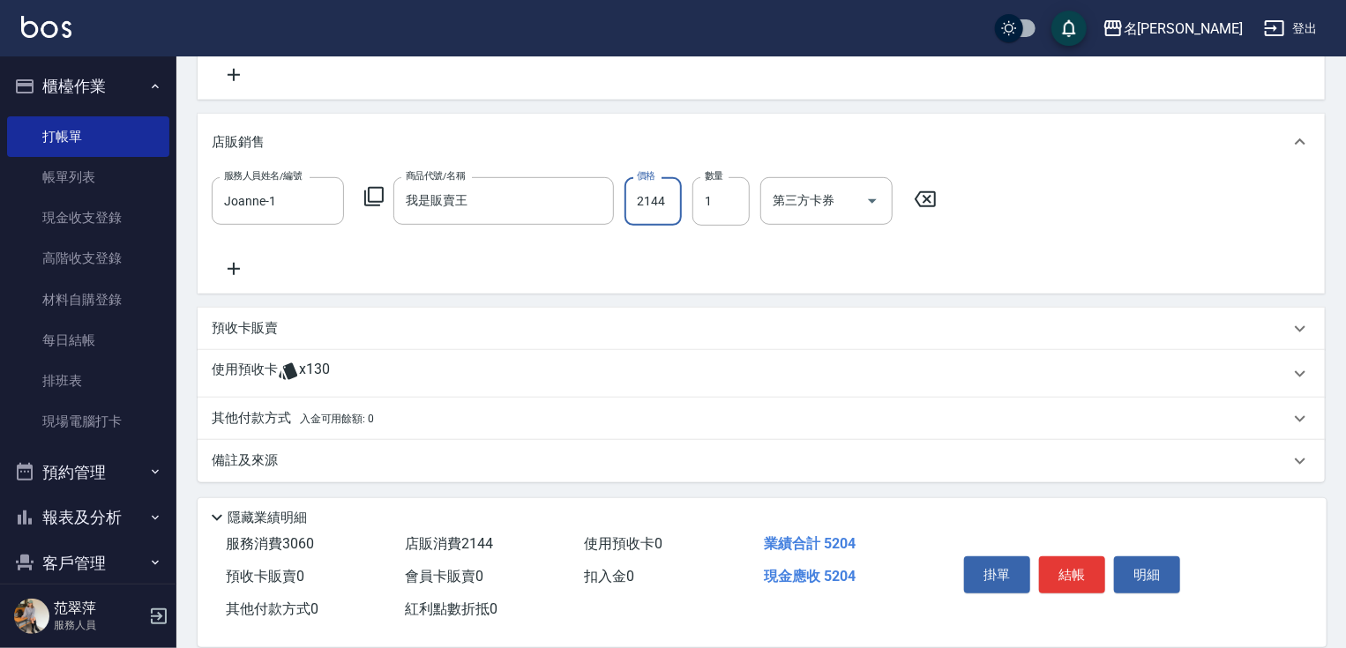
type input "2144"
click at [268, 422] on p "其他付款方式 入金可用餘額: 0" at bounding box center [293, 418] width 162 height 19
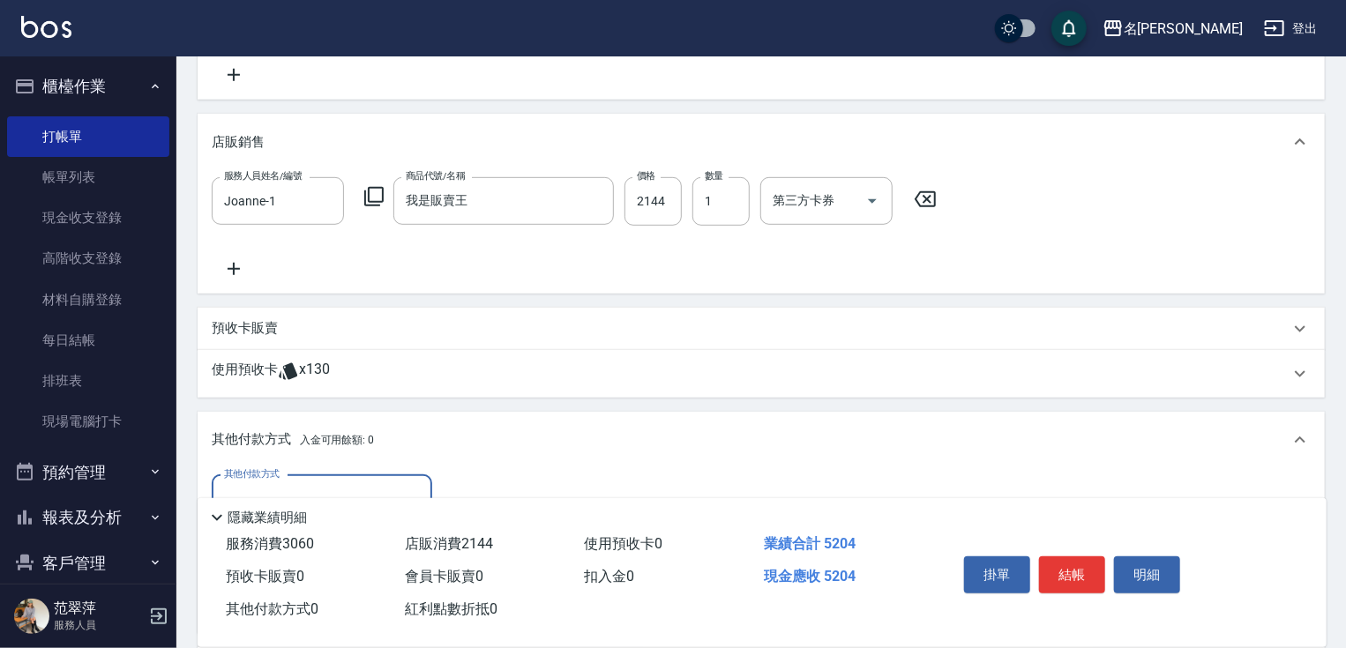
scroll to position [0, 0]
click at [321, 483] on input "其他付款方式" at bounding box center [322, 498] width 205 height 31
click at [313, 566] on span "信用卡" at bounding box center [322, 571] width 221 height 29
type input "信用卡"
click at [449, 490] on input "0" at bounding box center [509, 499] width 132 height 48
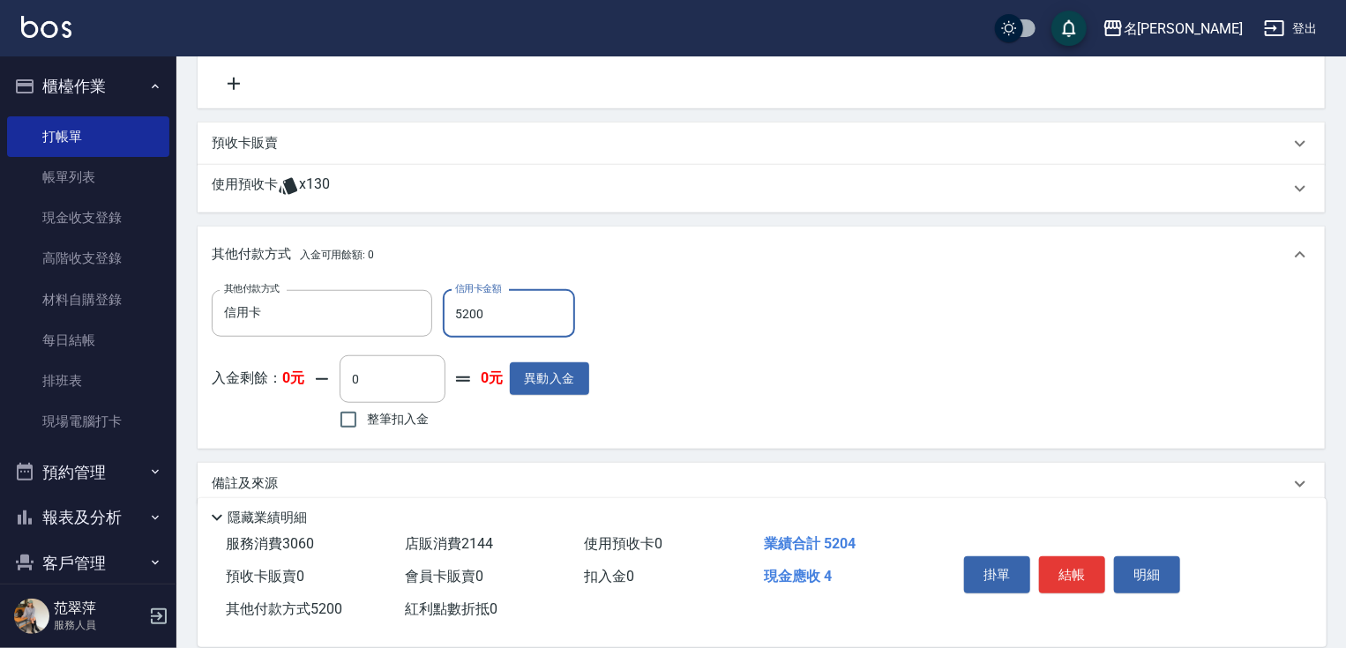
scroll to position [626, 0]
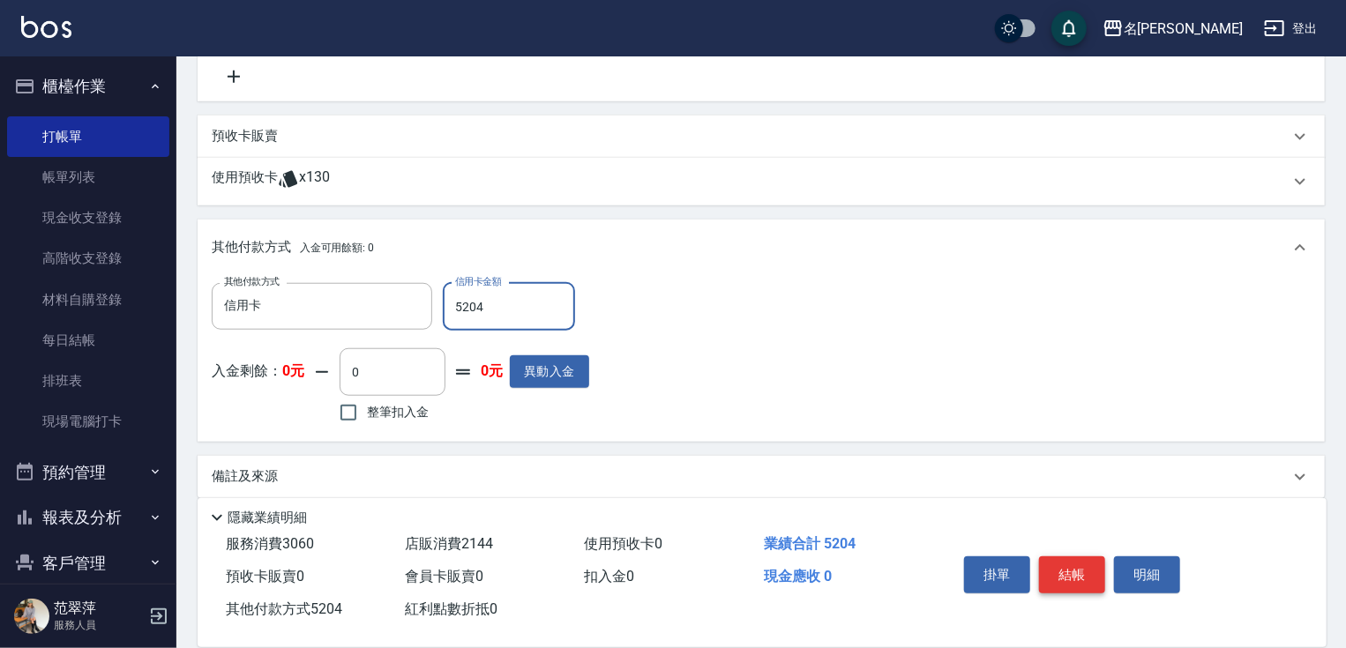
type input "5204"
click at [1071, 568] on button "結帳" at bounding box center [1072, 575] width 66 height 37
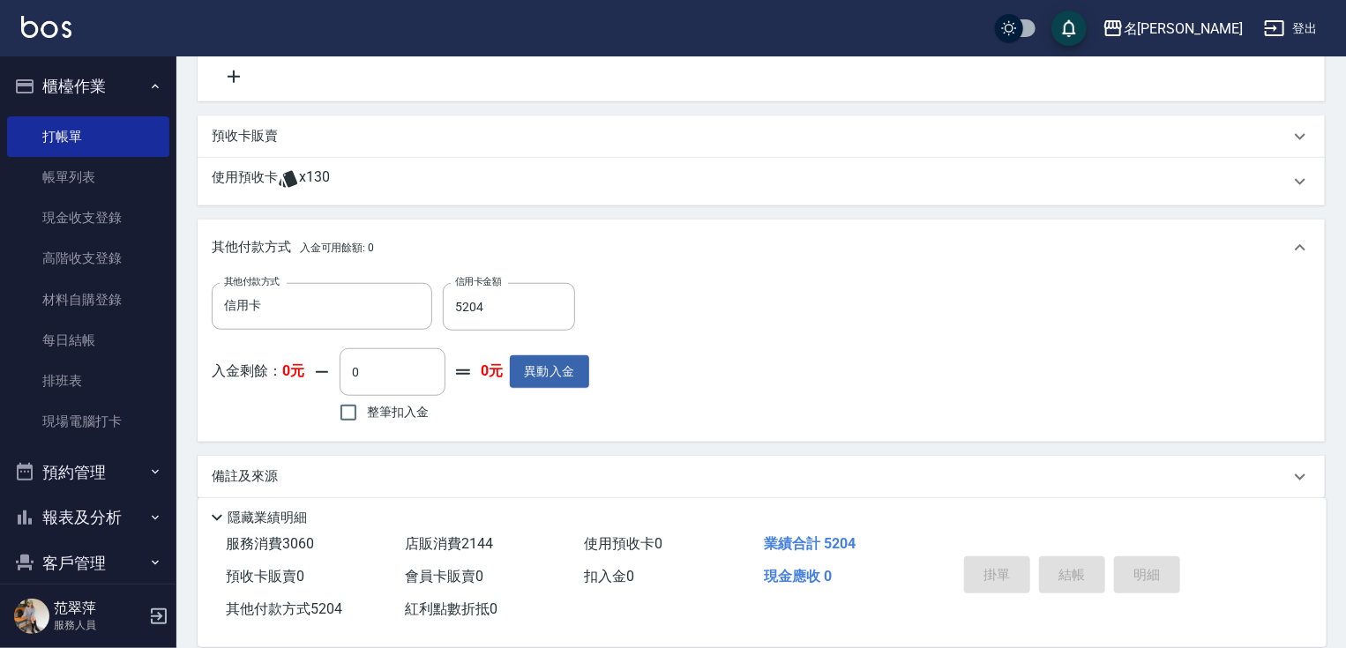
type input "[DATE] 18:06"
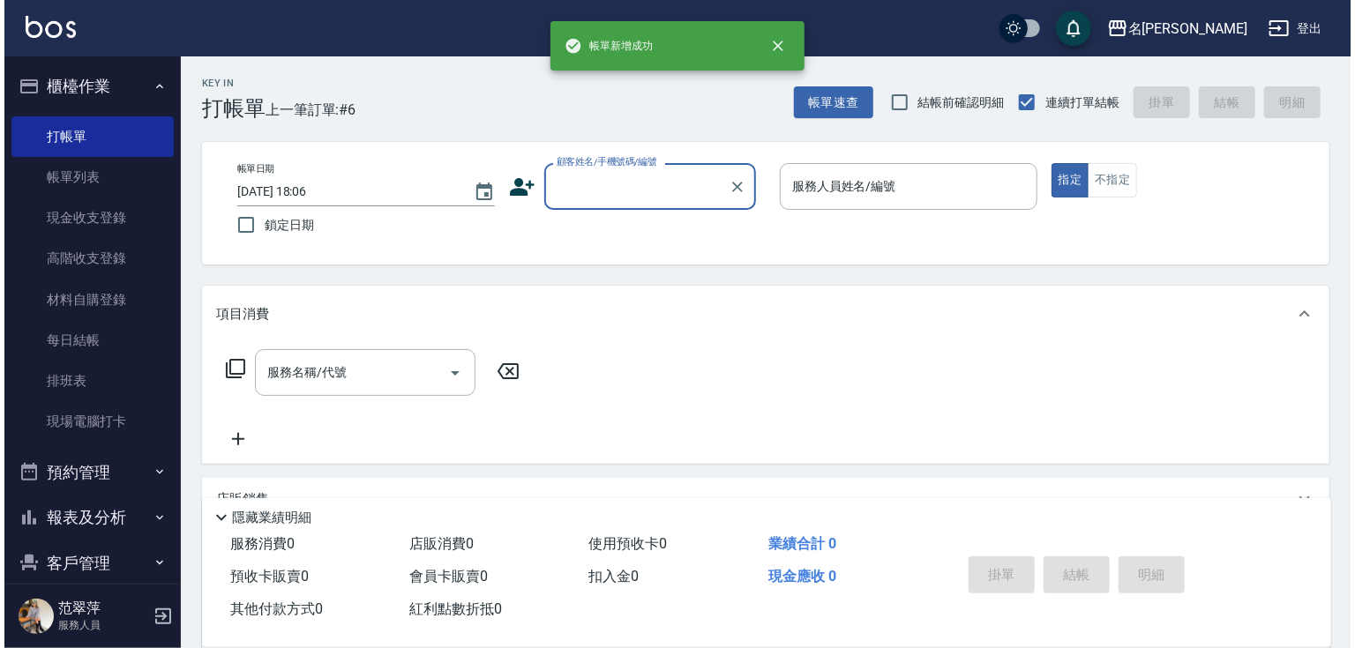
scroll to position [0, 0]
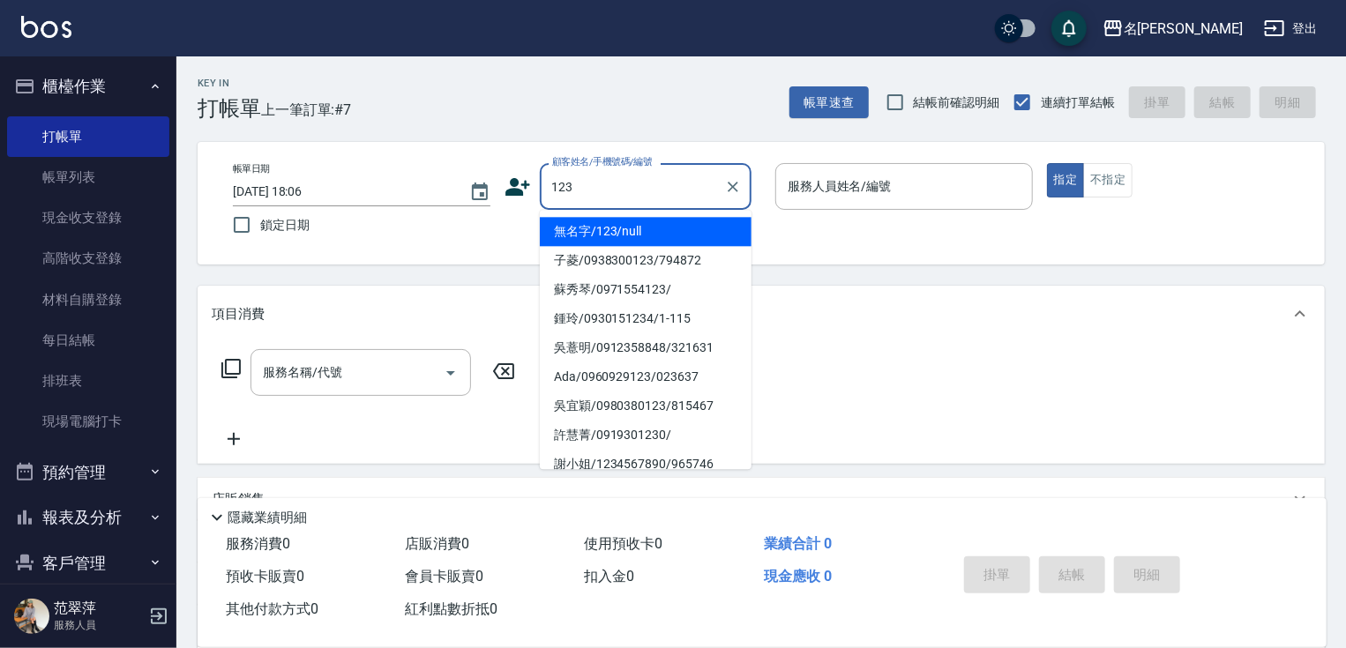
click at [632, 221] on li "無名字/123/null" at bounding box center [646, 231] width 212 height 29
type input "無名字/123/null"
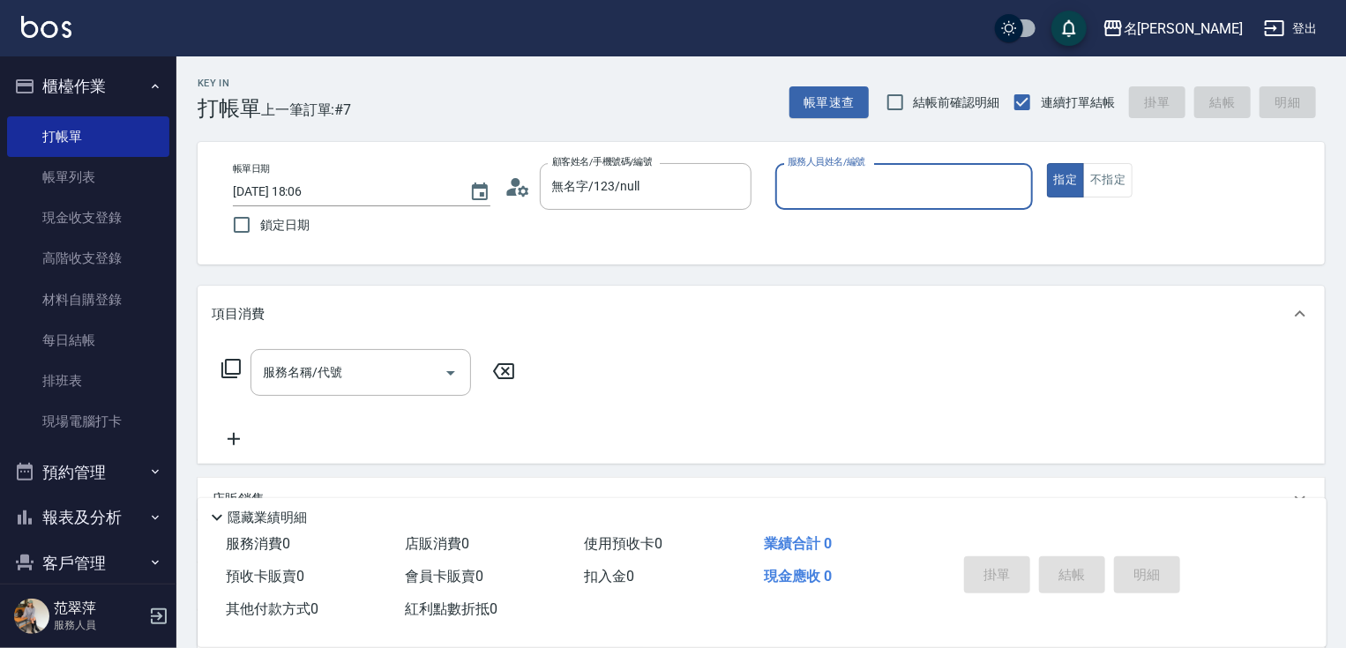
click at [814, 183] on input "服務人員姓名/編號" at bounding box center [904, 186] width 242 height 31
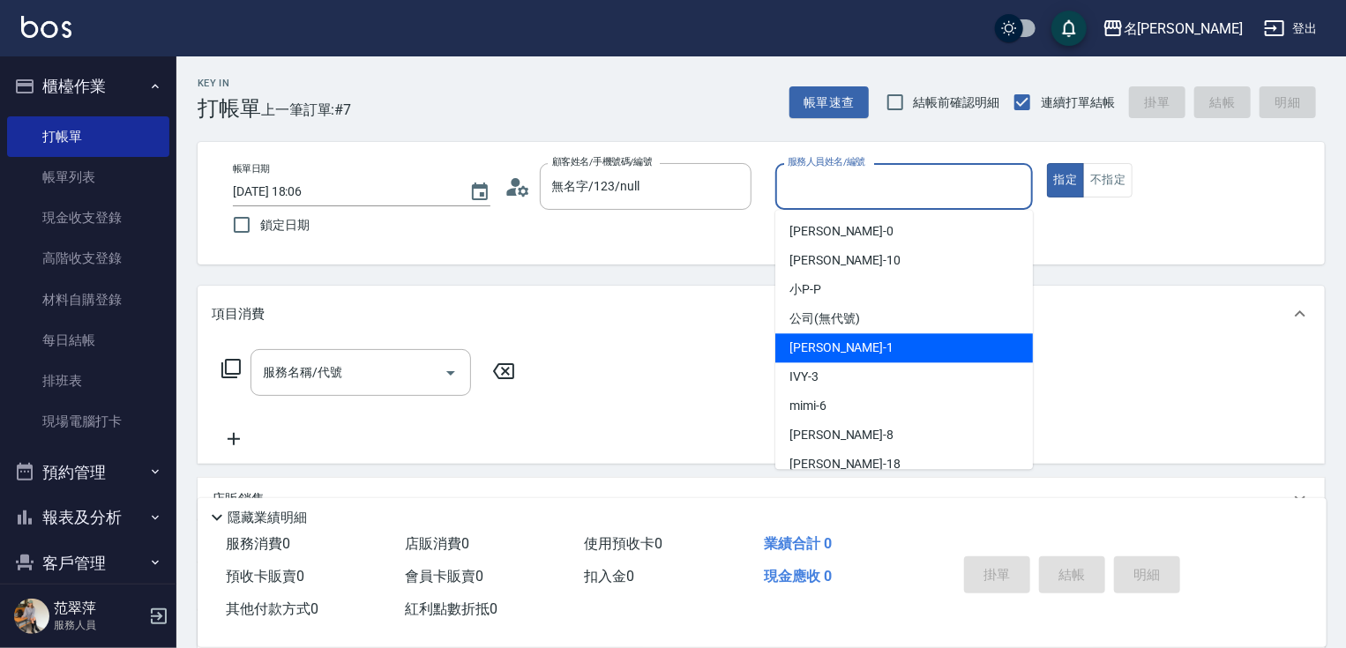
click at [847, 344] on div "[PERSON_NAME] -1" at bounding box center [904, 347] width 258 height 29
type input "Joanne-1"
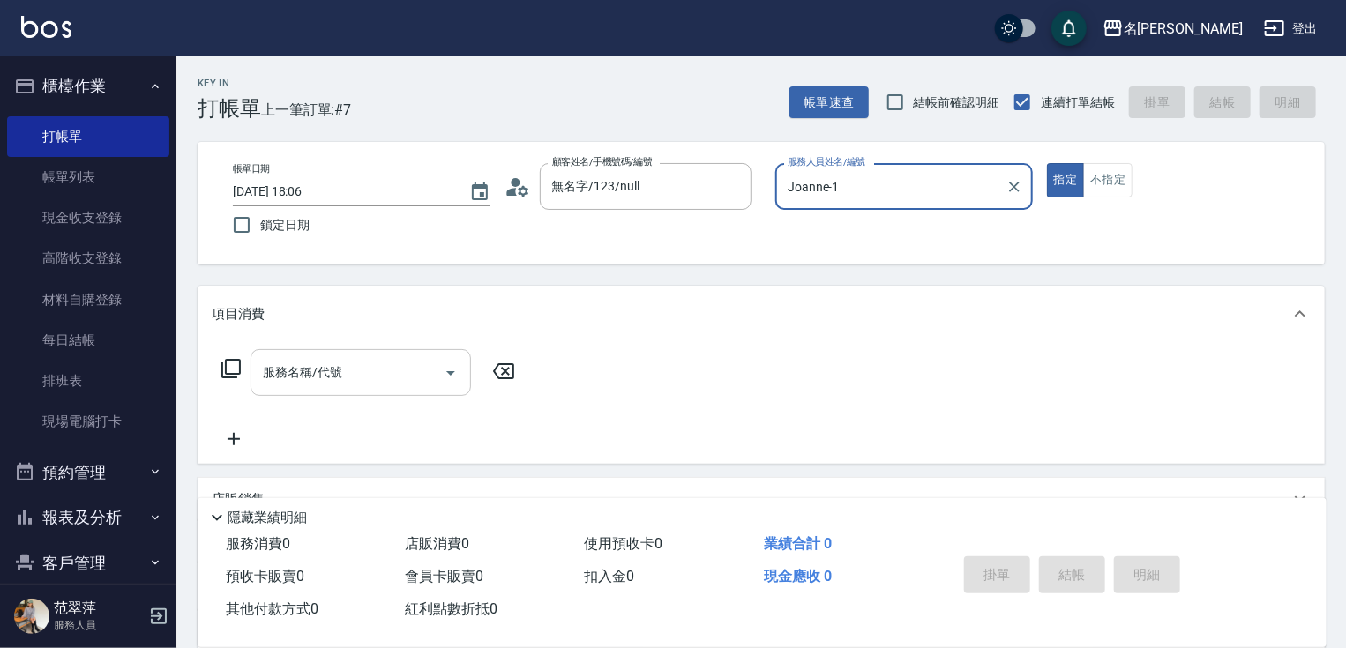
click at [374, 371] on input "服務名稱/代號" at bounding box center [347, 372] width 178 height 31
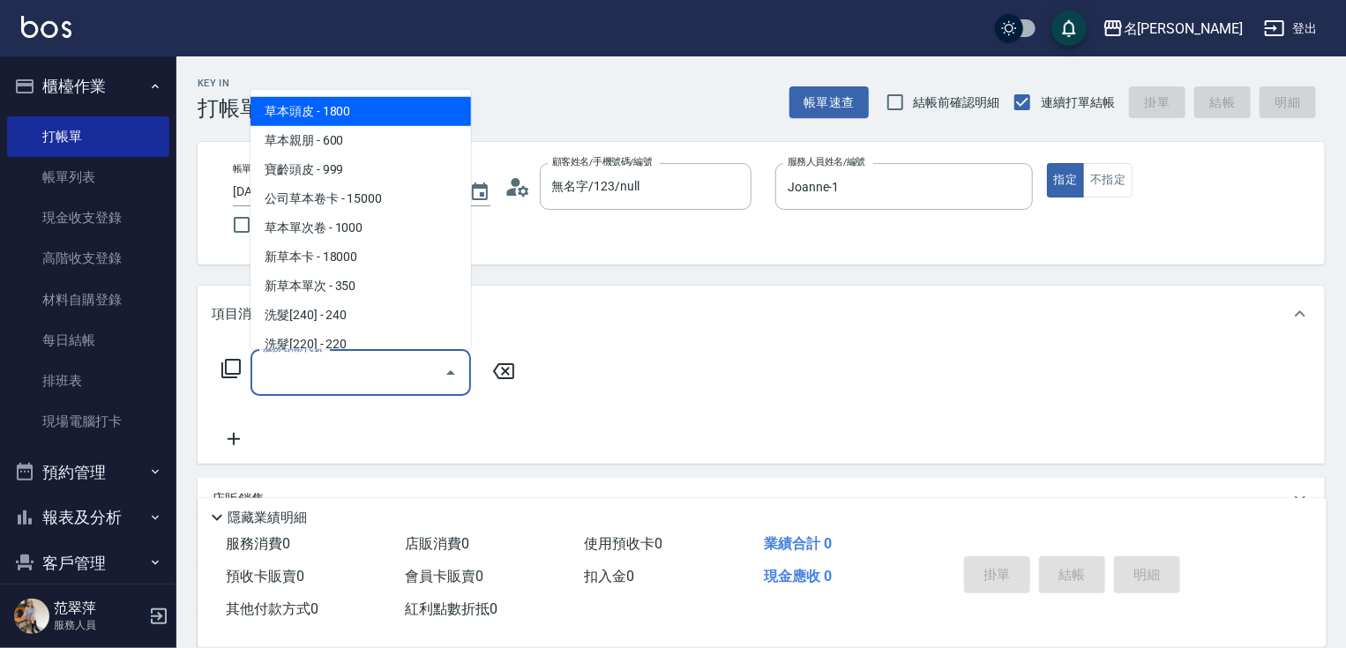
click at [235, 368] on icon at bounding box center [231, 368] width 21 height 21
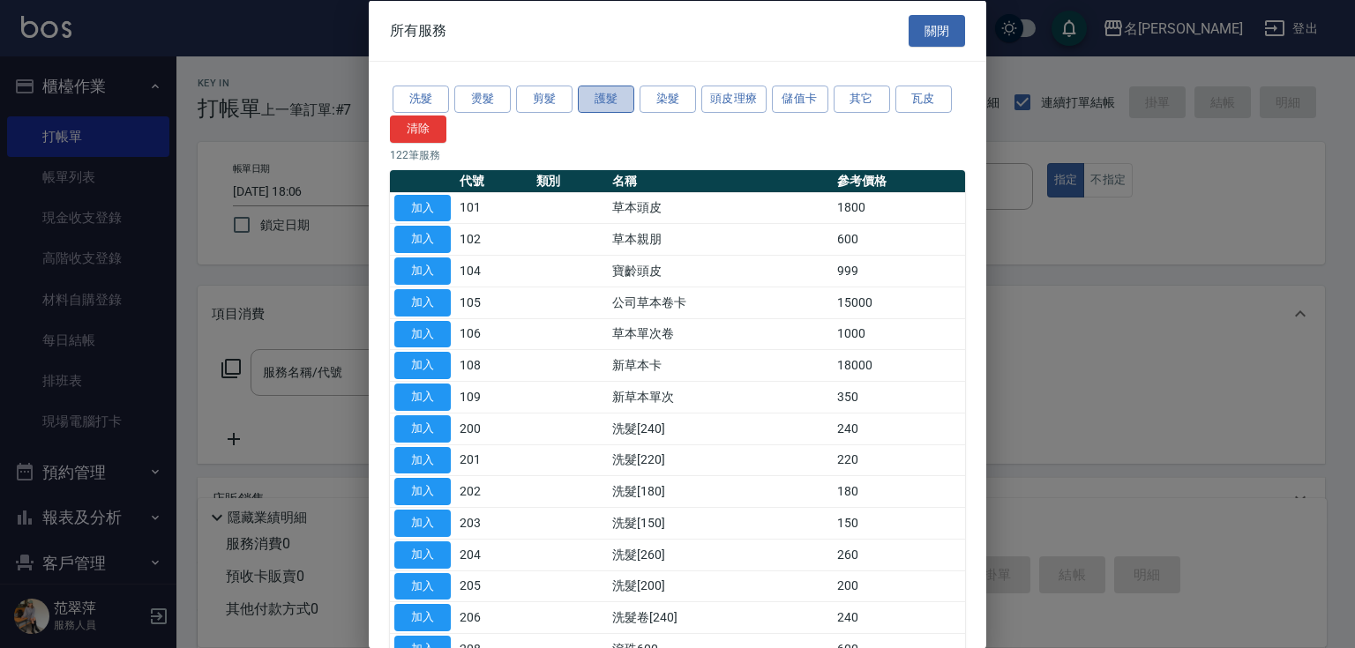
click at [618, 91] on button "護髮" at bounding box center [606, 99] width 56 height 27
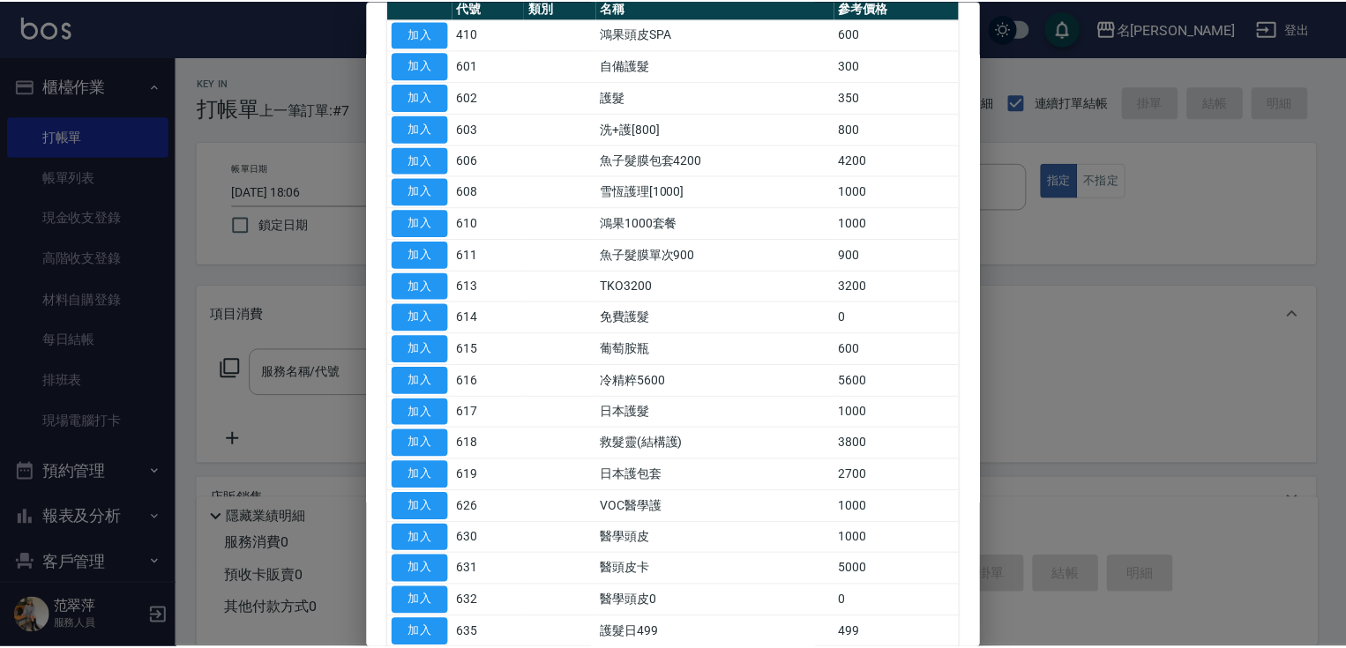
scroll to position [267, 0]
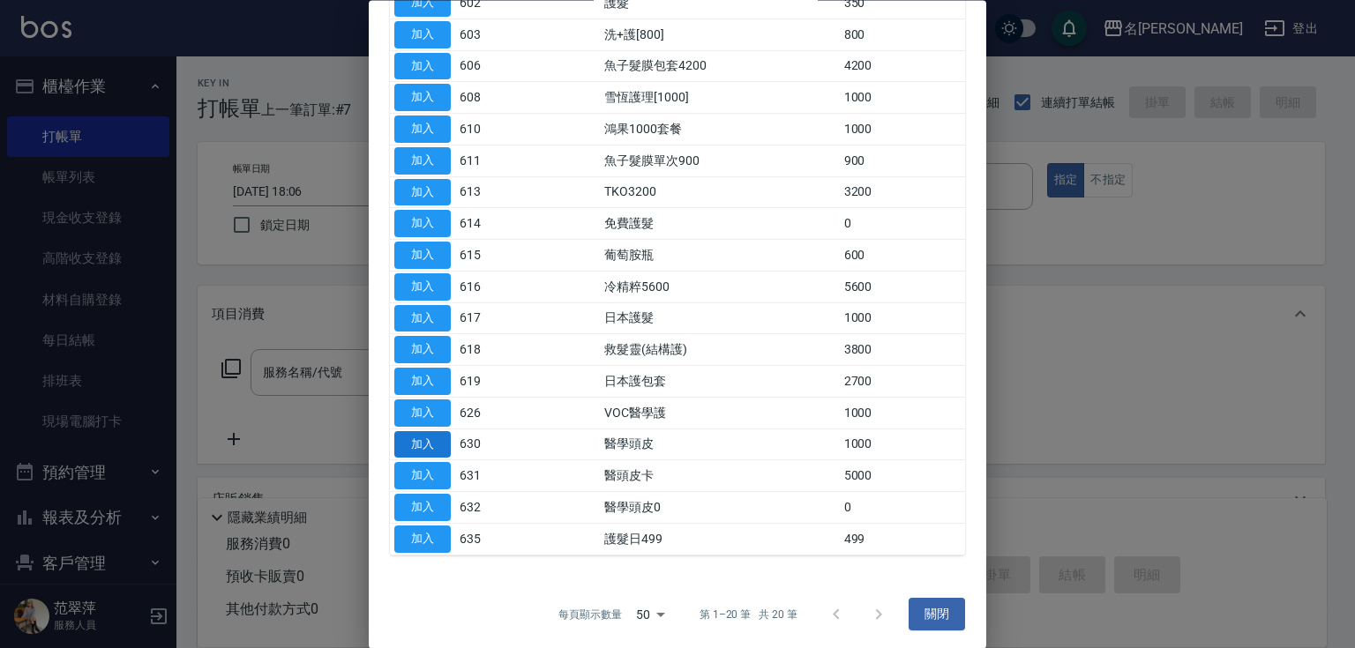
click at [420, 441] on button "加入" at bounding box center [422, 444] width 56 height 27
type input "醫學頭皮(630)"
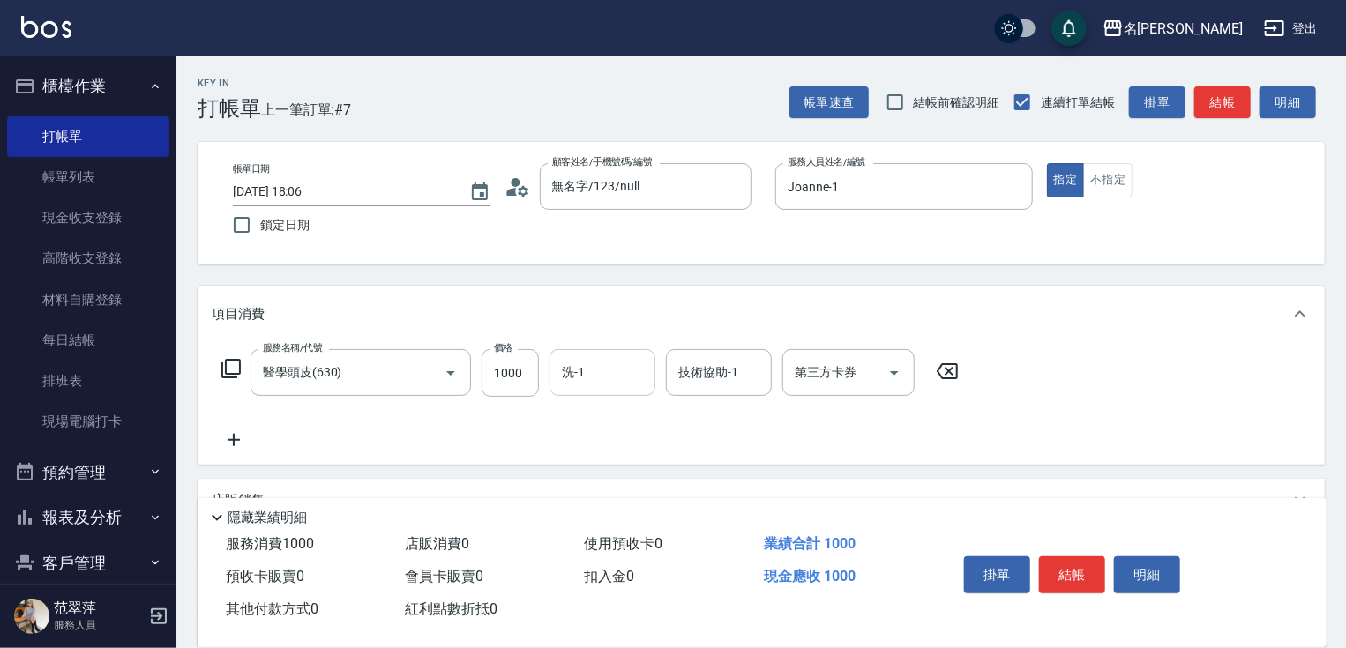
click at [568, 378] on input "洗-1" at bounding box center [602, 372] width 90 height 31
type input "鴨肉-23"
click at [226, 437] on icon at bounding box center [234, 440] width 44 height 21
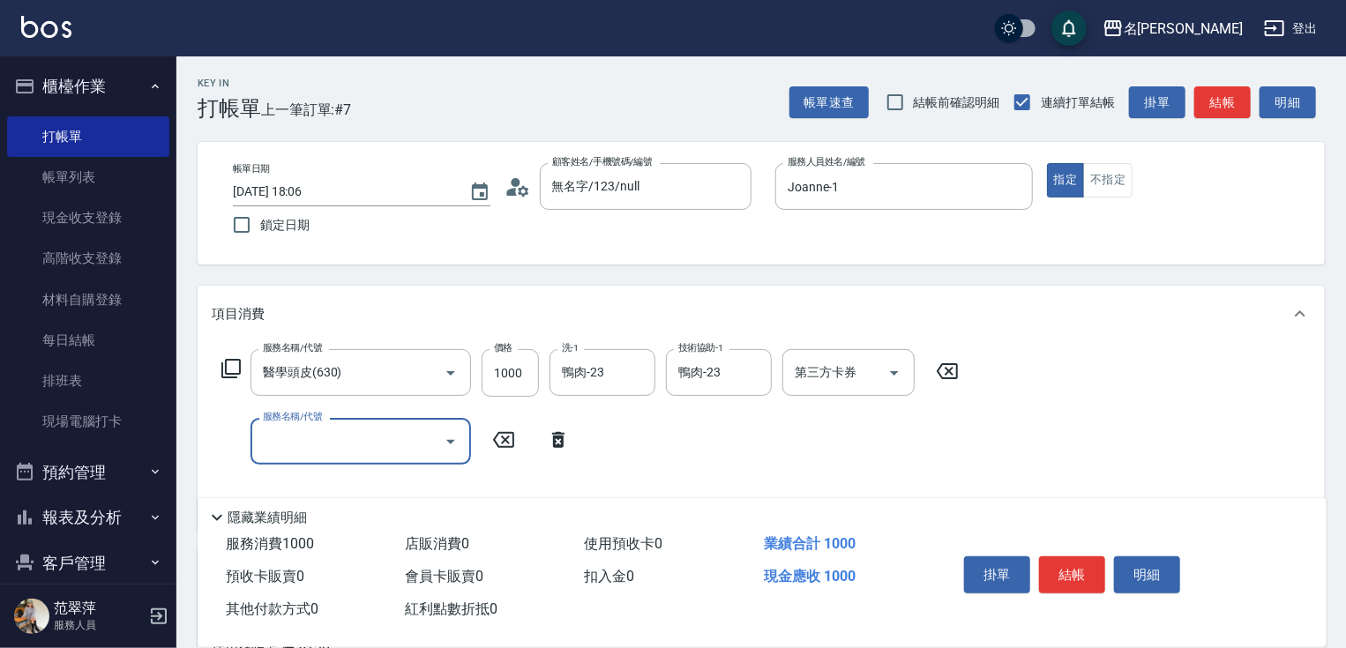
click at [272, 442] on input "服務名稱/代號" at bounding box center [347, 441] width 178 height 31
type input "剪髮(400)(401)"
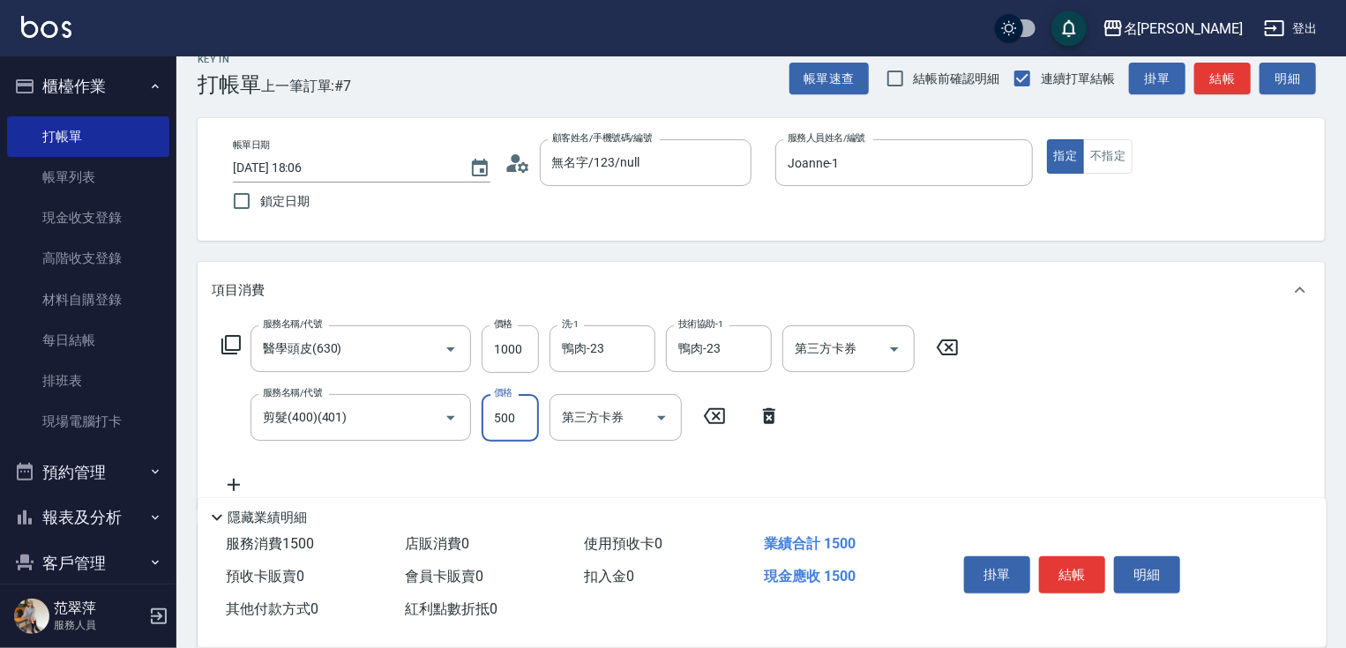
scroll to position [283, 0]
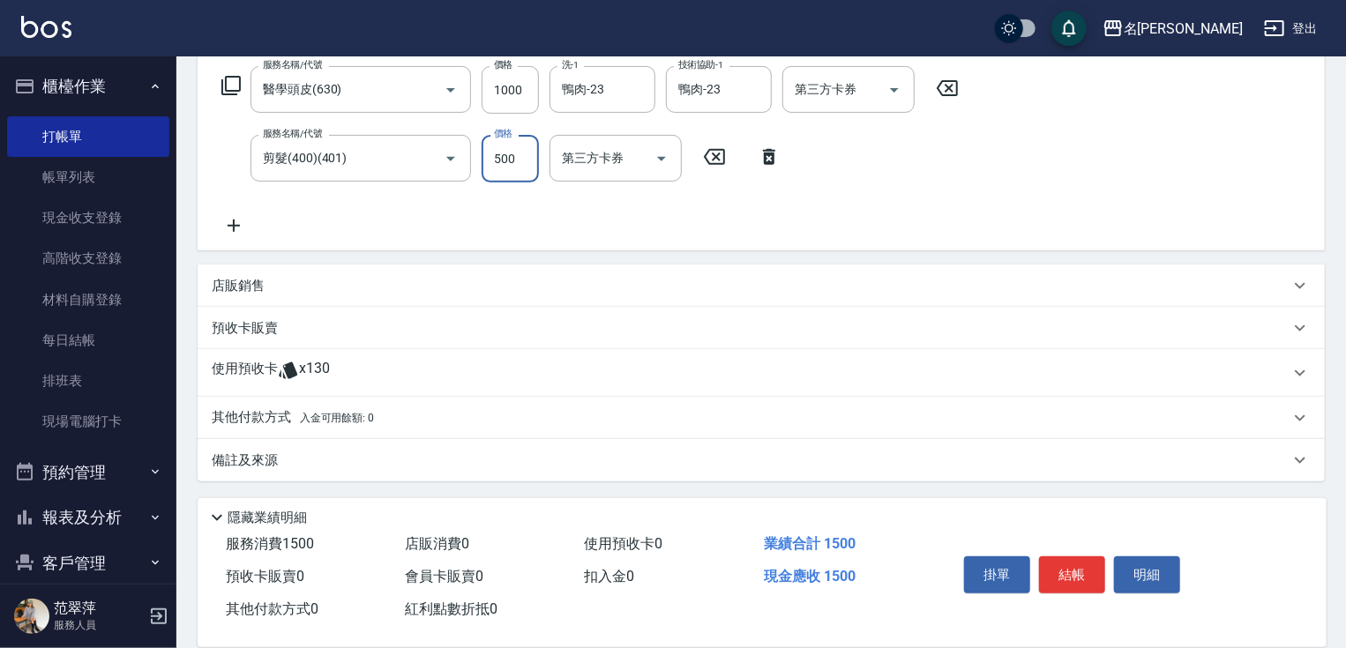
type input "500"
click at [268, 415] on p "其他付款方式 入金可用餘額: 0" at bounding box center [293, 417] width 162 height 19
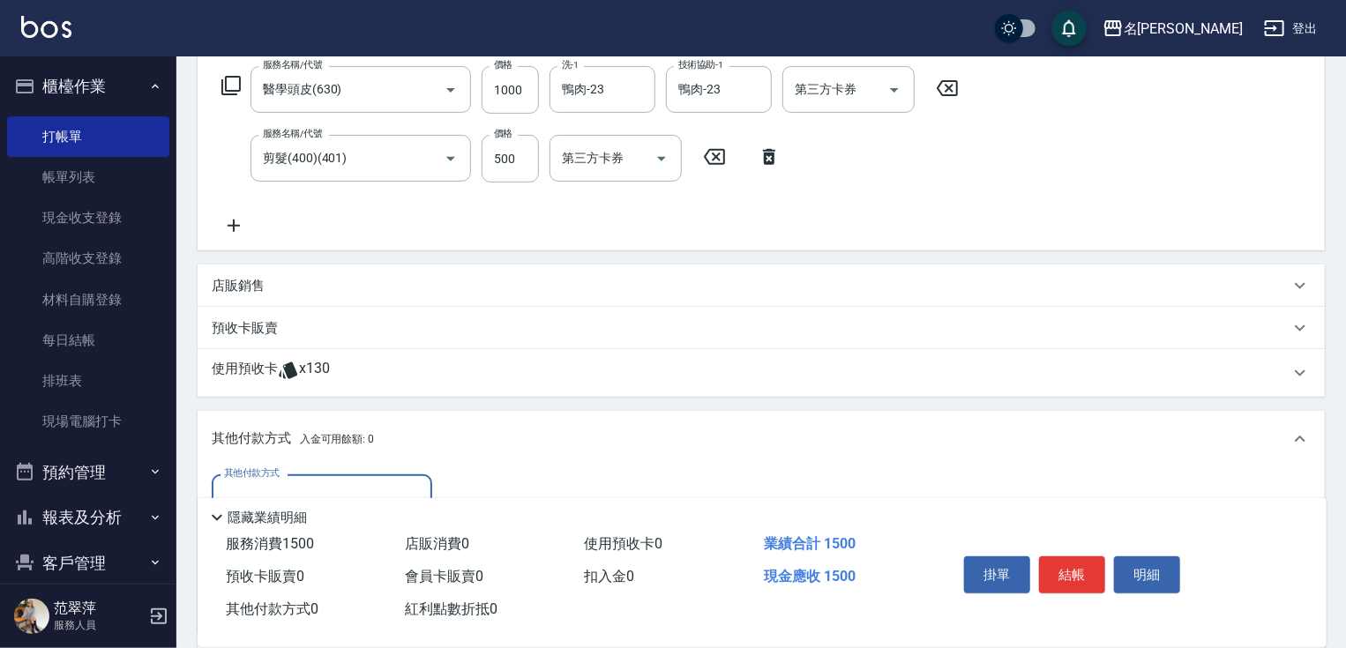
scroll to position [0, 0]
click at [333, 482] on input "其他付款方式" at bounding box center [322, 497] width 205 height 31
click at [335, 570] on span "信用卡" at bounding box center [322, 571] width 221 height 29
type input "信用卡"
click at [446, 485] on input "0" at bounding box center [509, 499] width 132 height 48
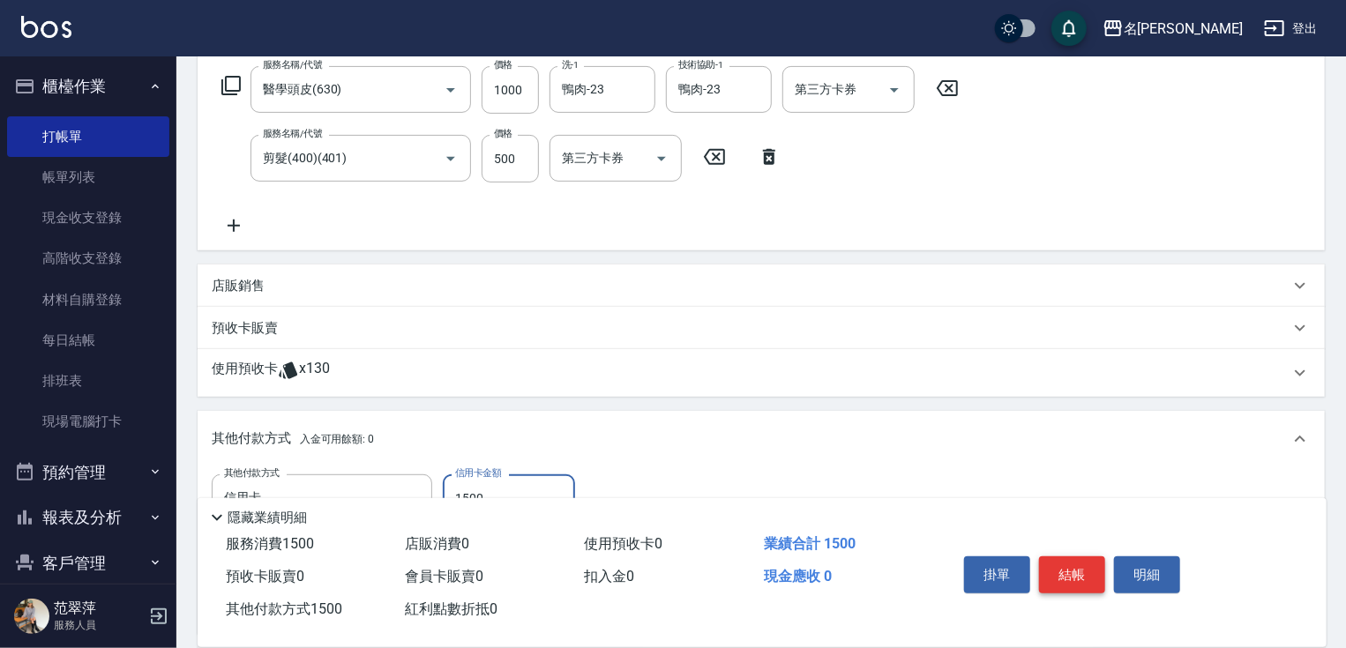
type input "1500"
click at [1058, 564] on button "結帳" at bounding box center [1072, 575] width 66 height 37
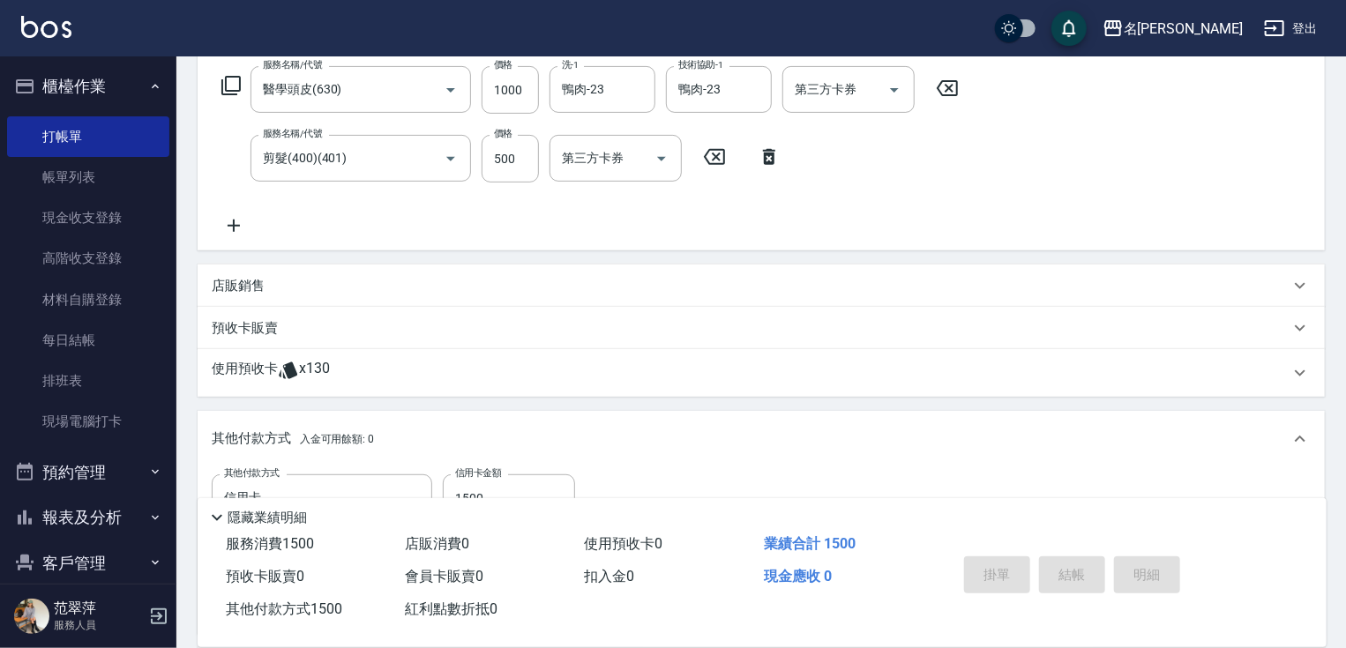
type input "[DATE] 18:07"
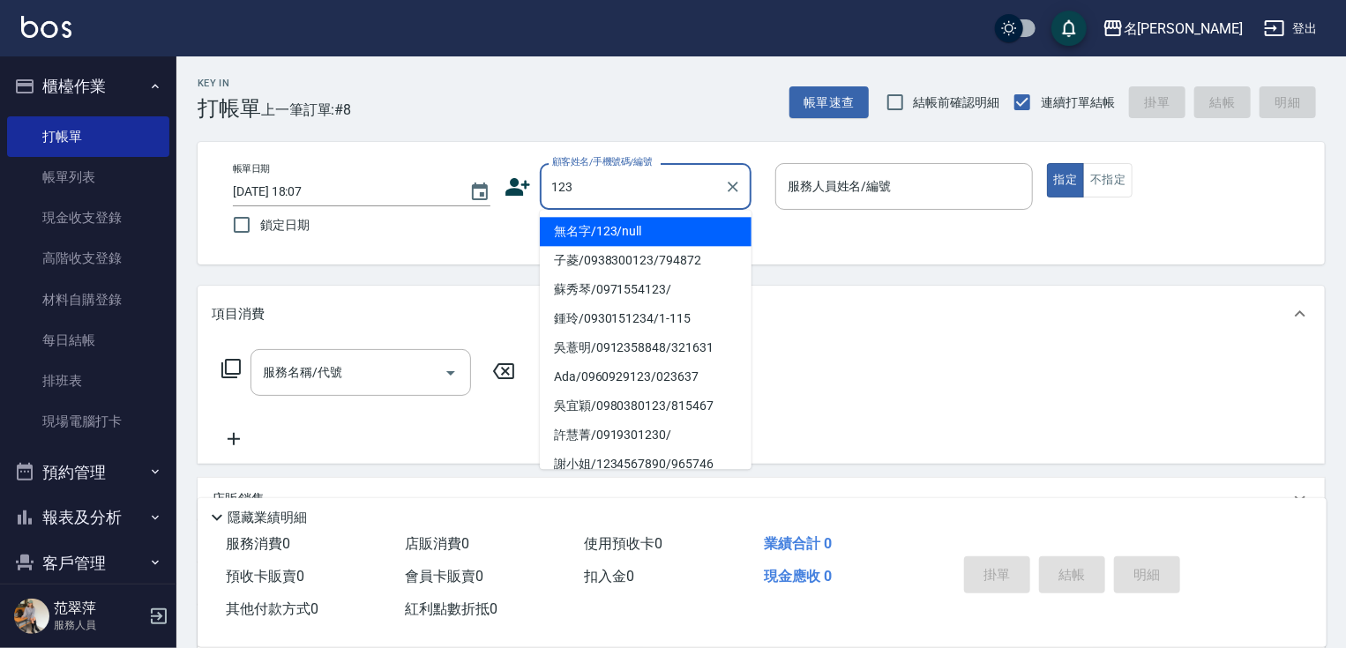
drag, startPoint x: 651, startPoint y: 234, endPoint x: 762, endPoint y: 208, distance: 114.0
click at [651, 233] on li "無名字/123/null" at bounding box center [646, 231] width 212 height 29
type input "無名字/123/null"
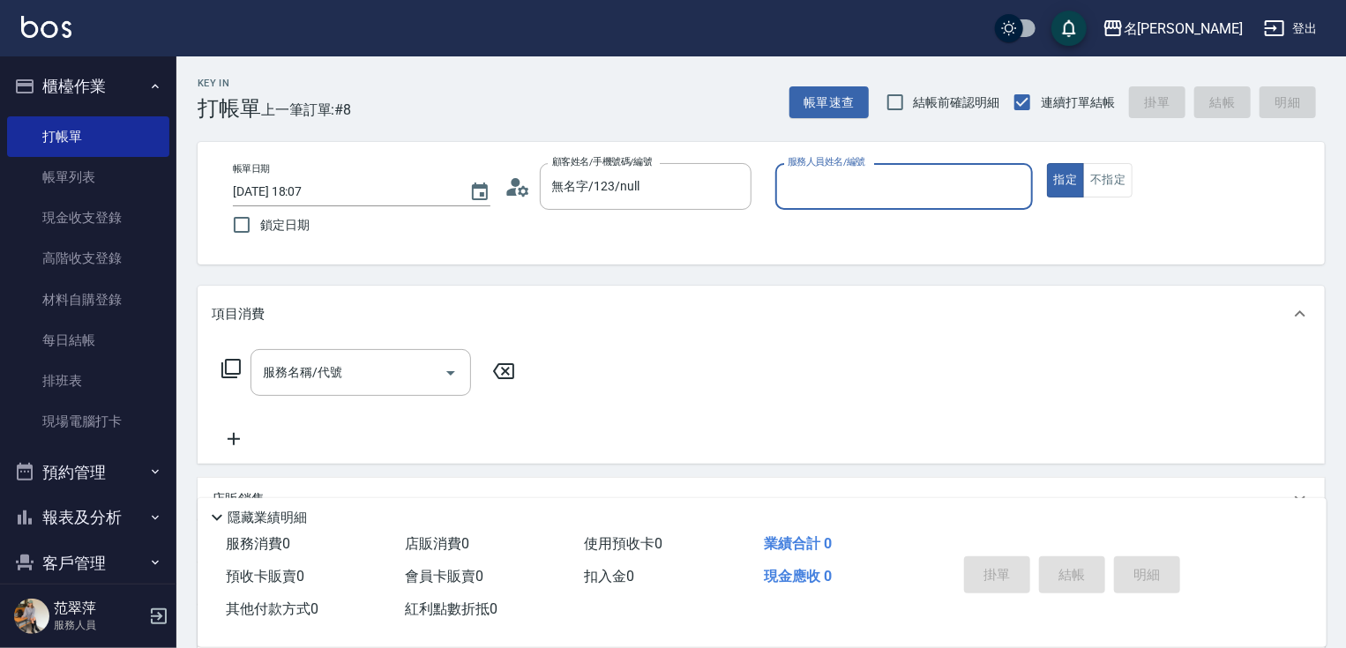
click at [793, 198] on input "服務人員姓名/編號" at bounding box center [904, 186] width 242 height 31
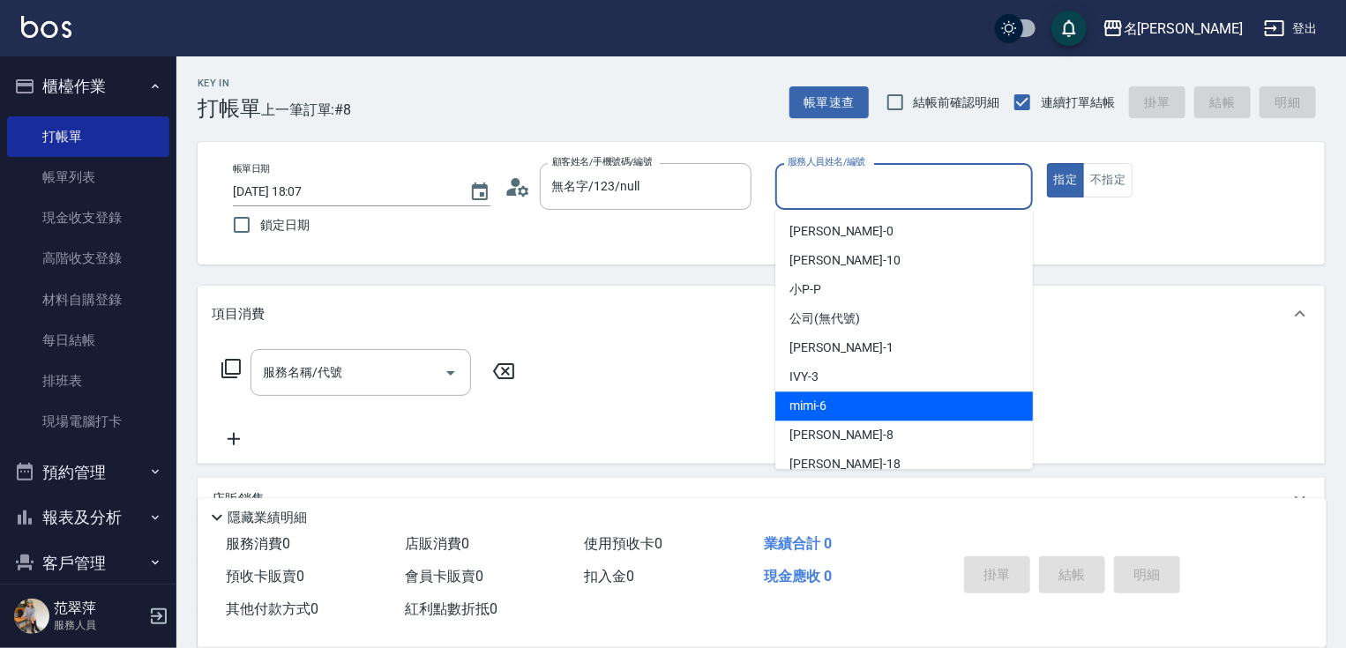
click at [819, 407] on span "mimi -6" at bounding box center [807, 406] width 37 height 19
type input "mimi-6"
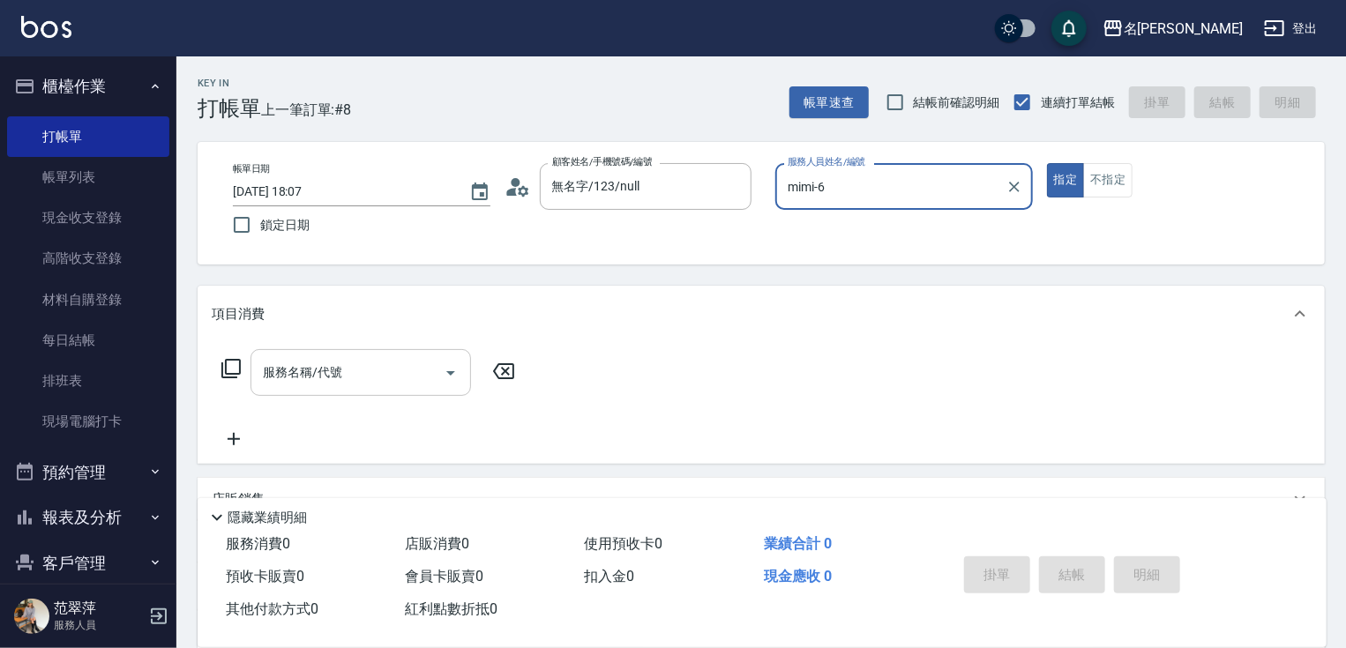
click at [374, 376] on input "服務名稱/代號" at bounding box center [347, 372] width 178 height 31
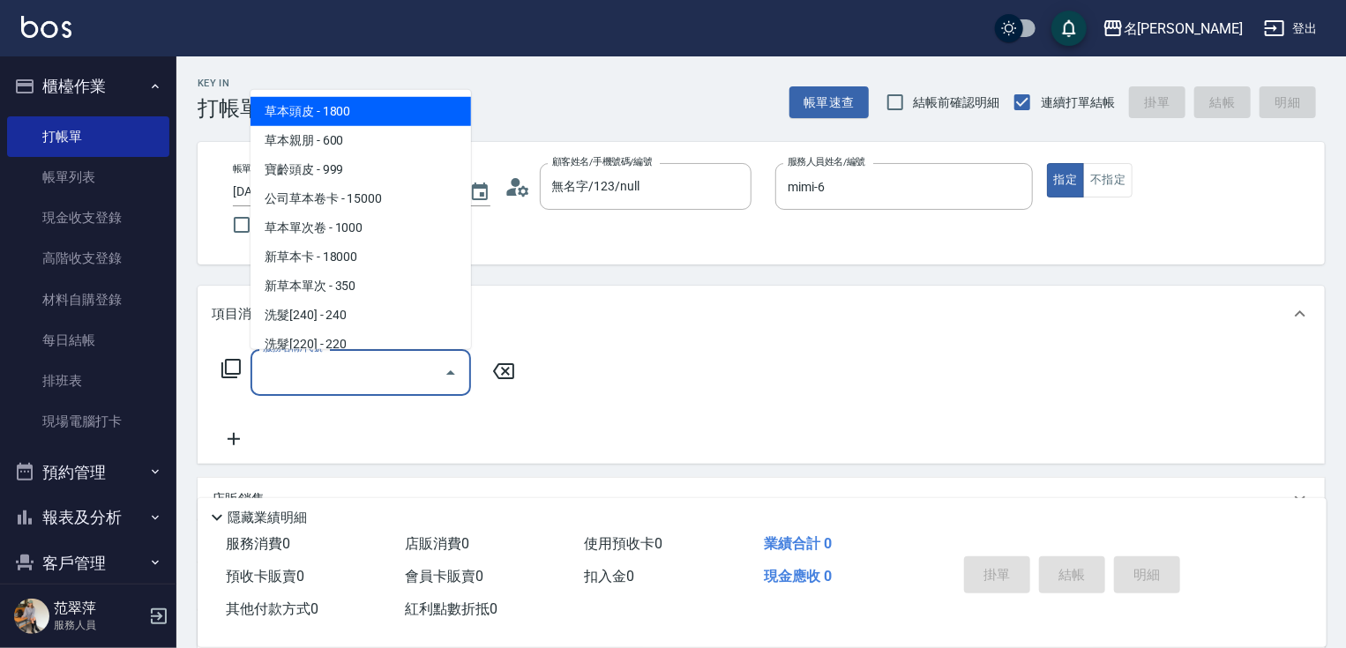
click at [229, 370] on icon at bounding box center [231, 368] width 21 height 21
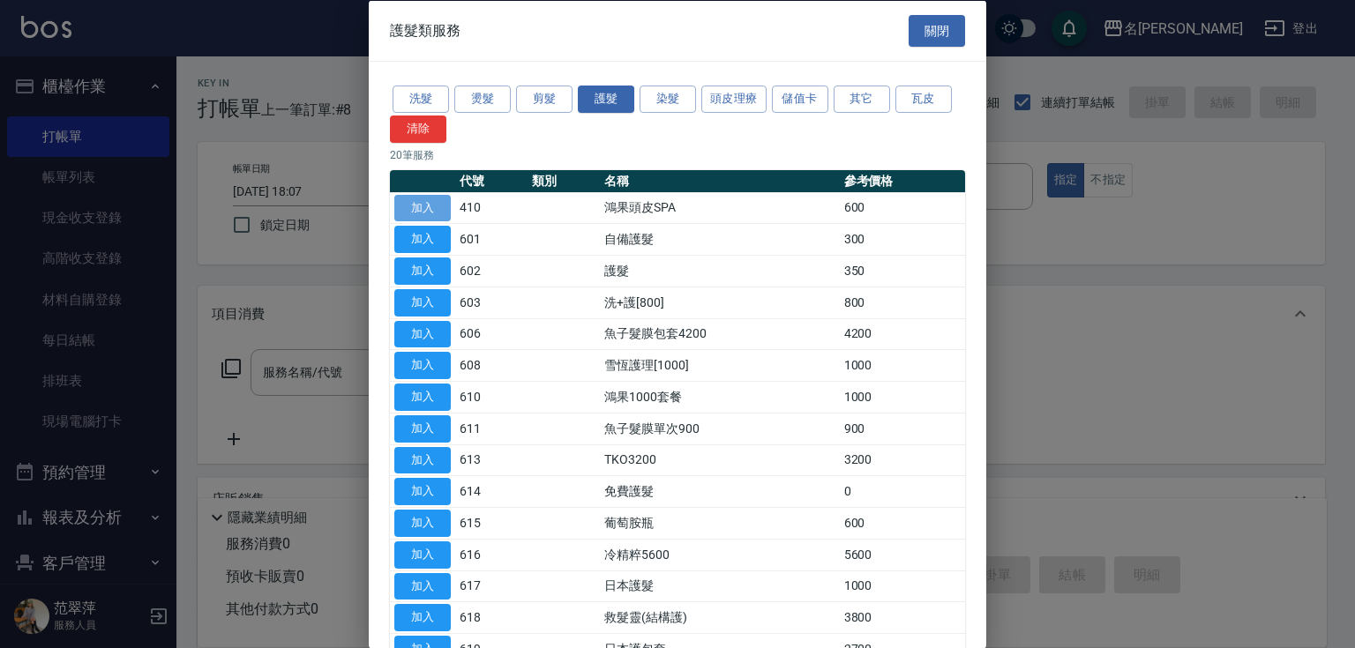
click at [425, 213] on button "加入" at bounding box center [422, 207] width 56 height 27
type input "鴻果頭皮SPA(410)"
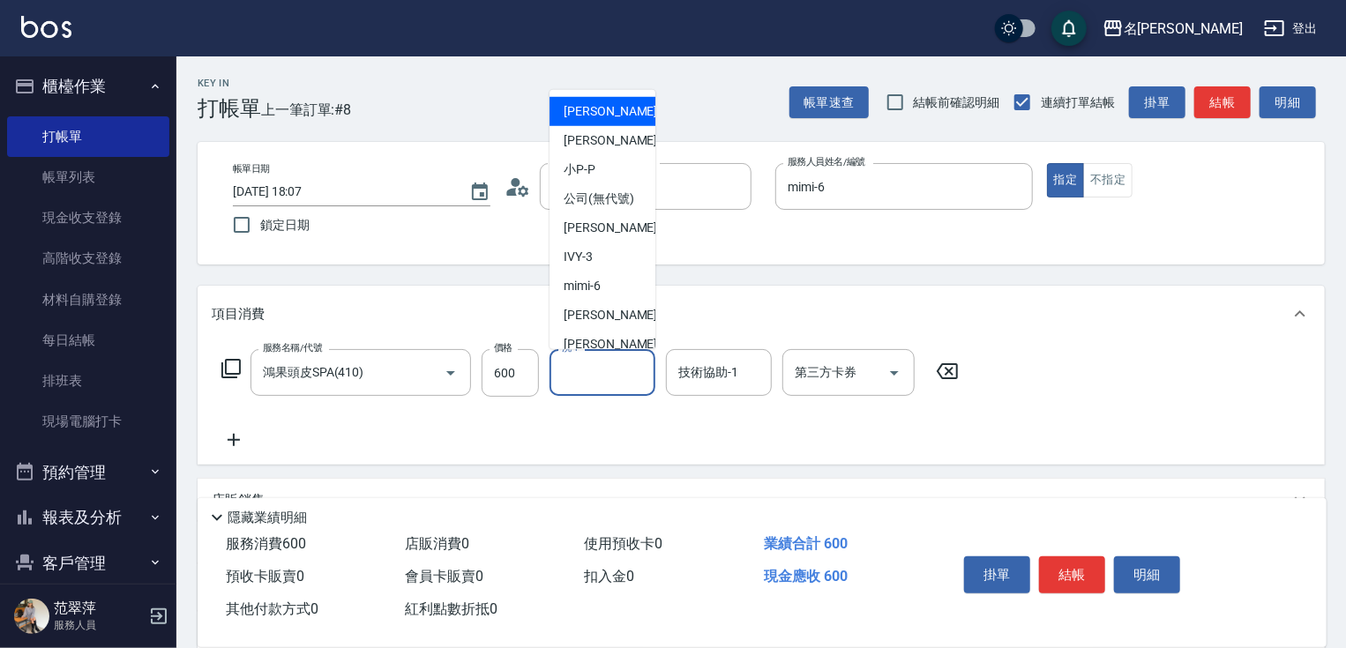
click at [597, 384] on input "洗-1" at bounding box center [602, 372] width 90 height 31
type input "鴨肉-23"
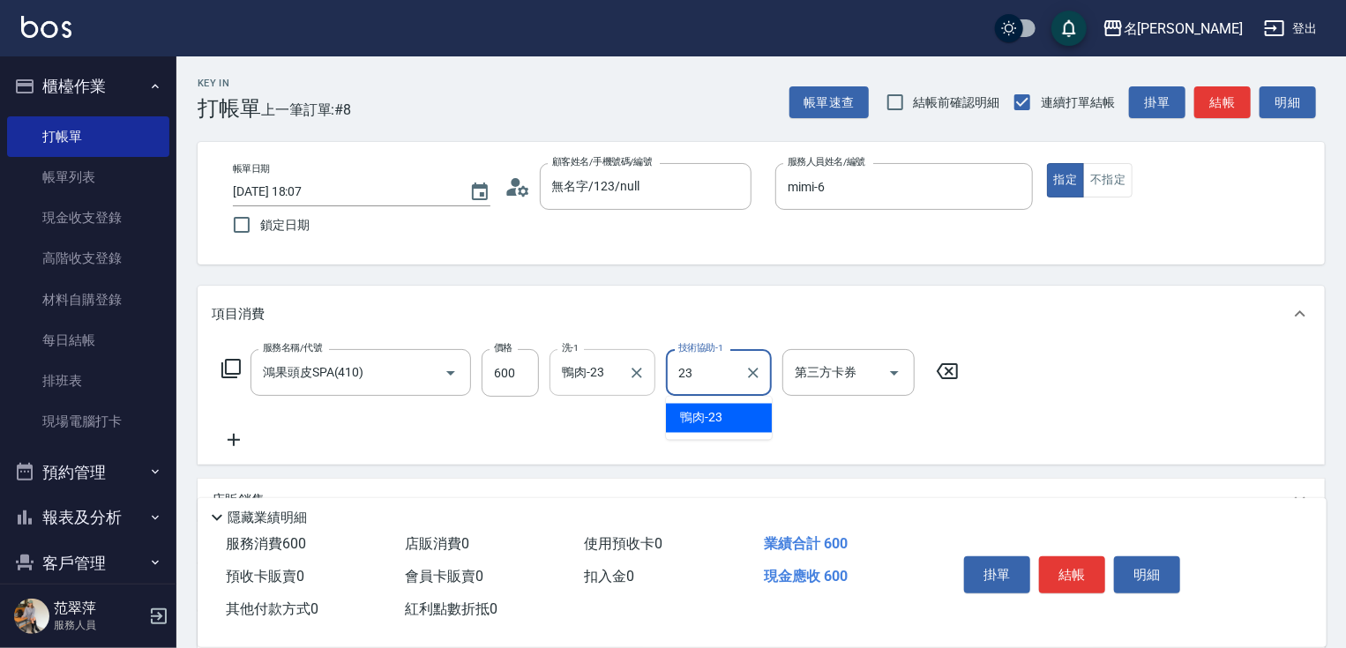
type input "鴨肉-23"
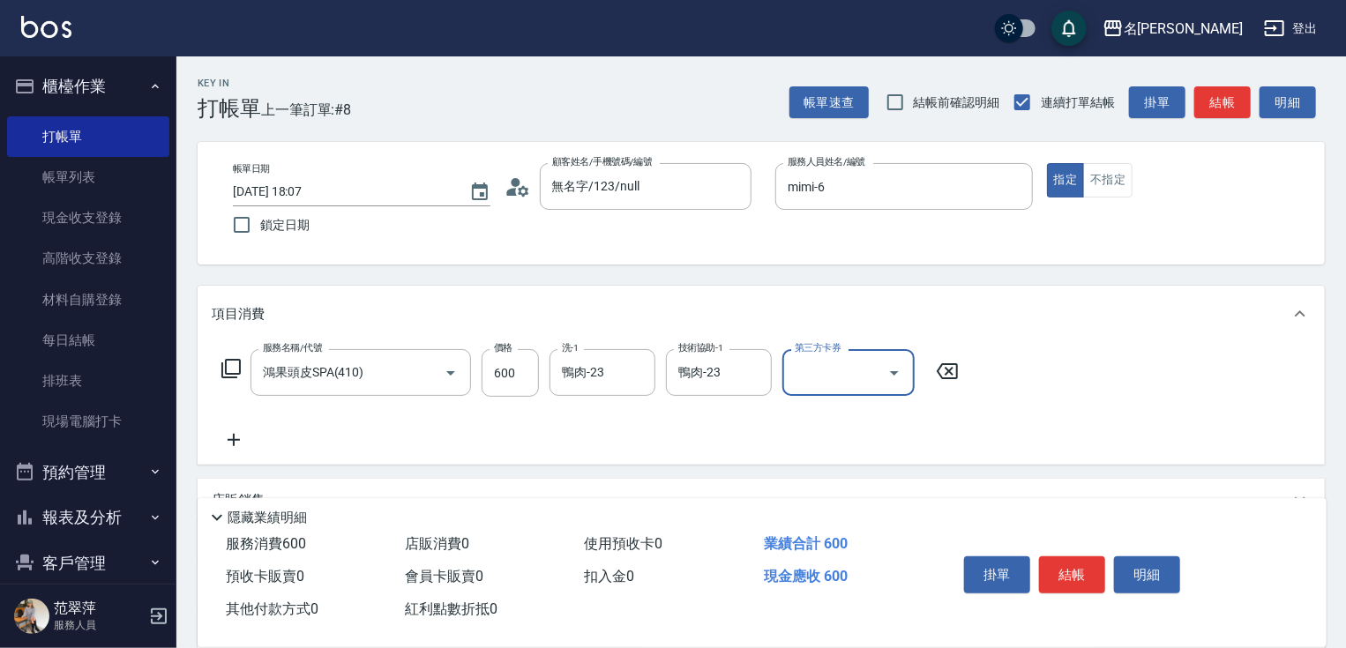
click at [225, 441] on icon at bounding box center [234, 440] width 44 height 21
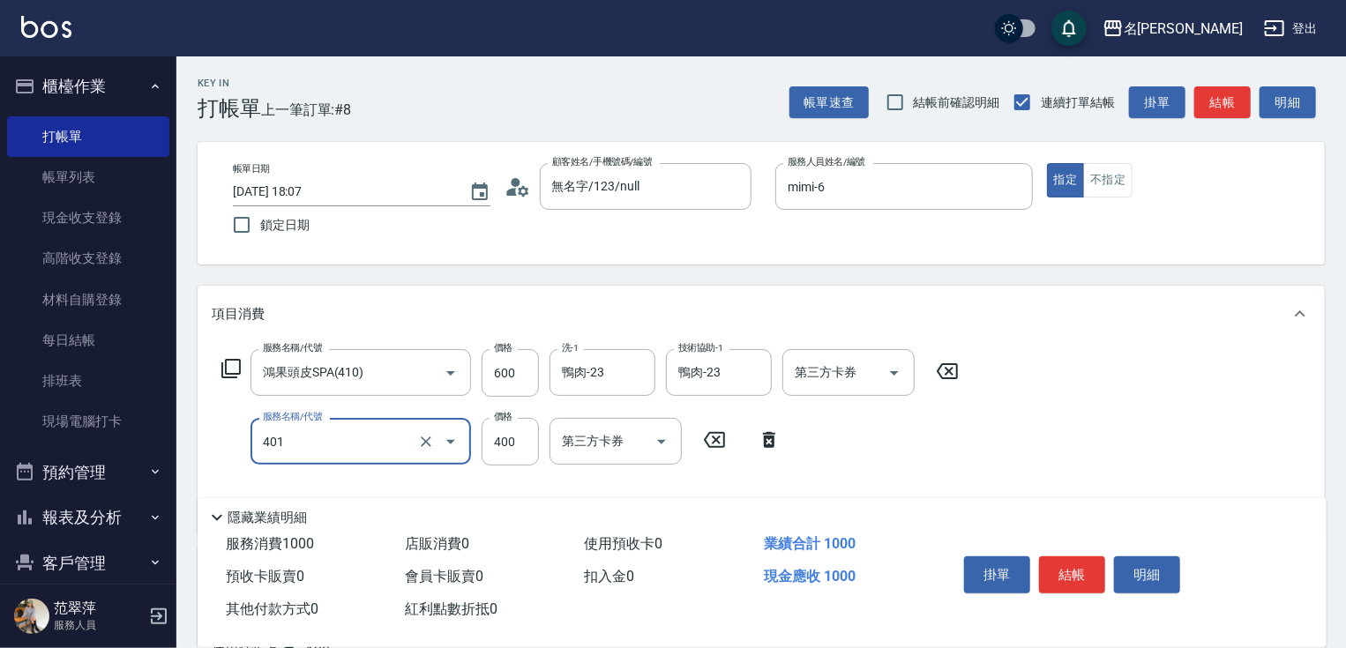
type input "剪髮(400)(401)"
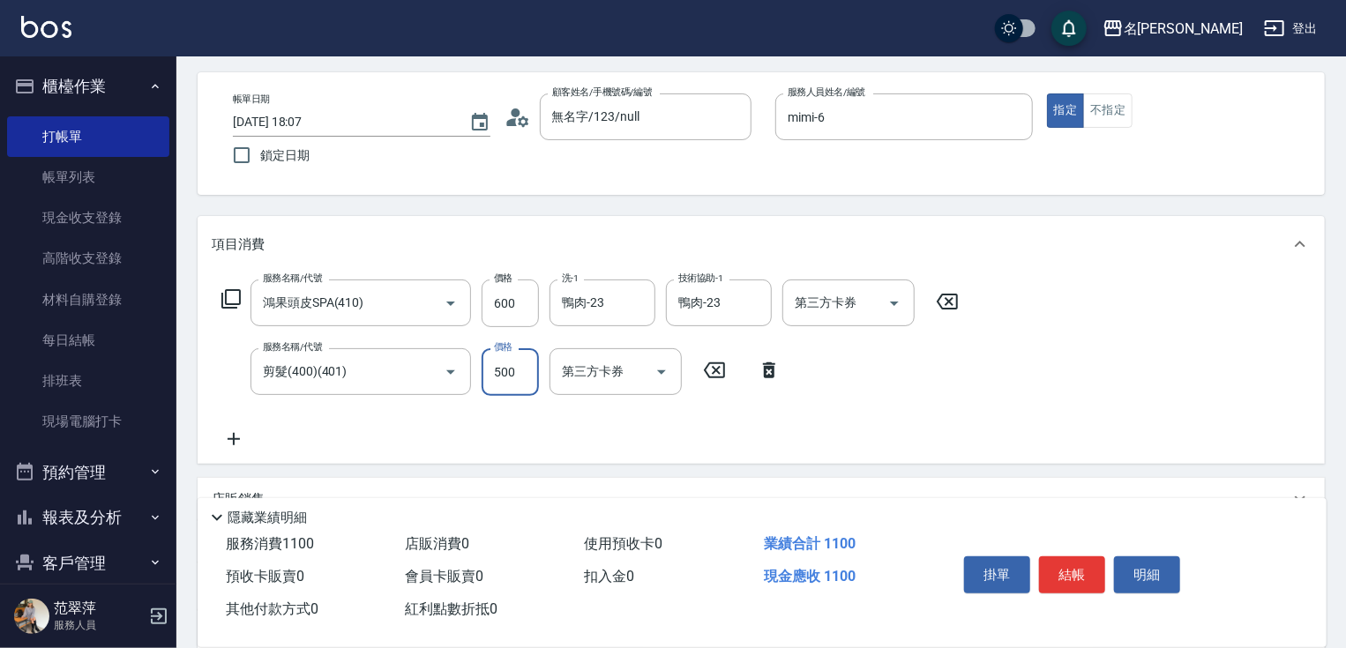
scroll to position [276, 0]
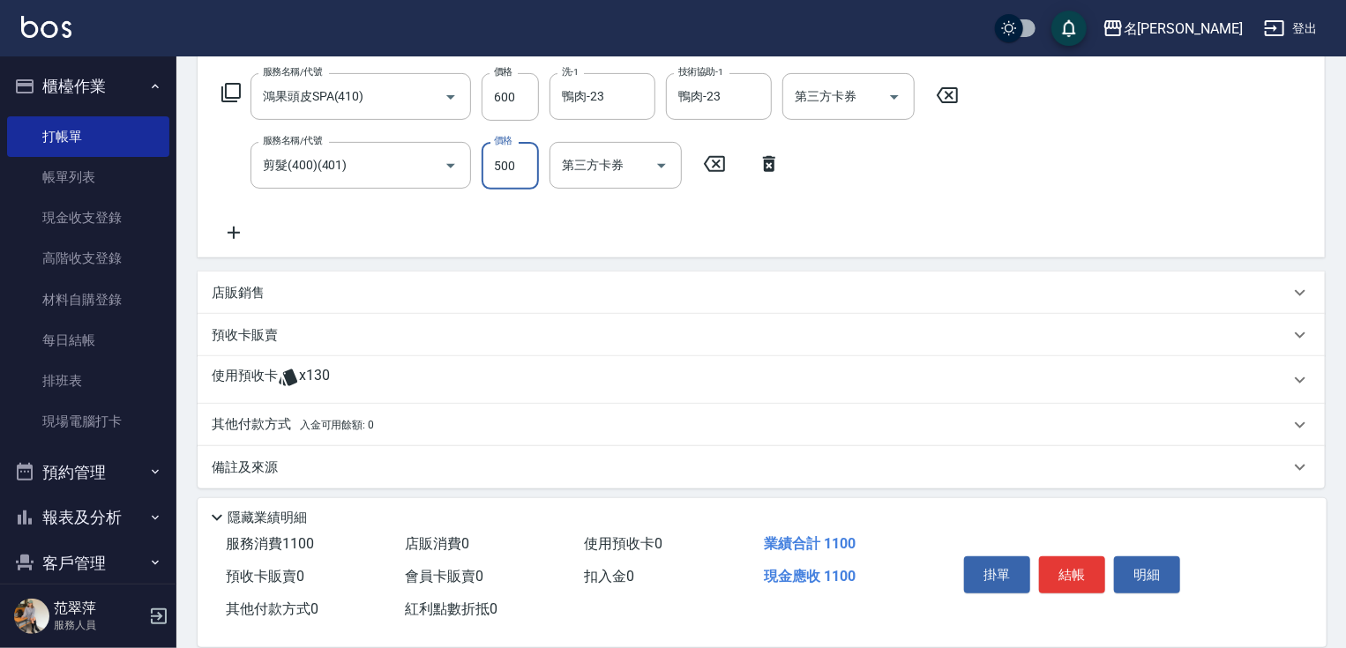
type input "500"
click at [261, 418] on p "其他付款方式 入金可用餘額: 0" at bounding box center [293, 424] width 162 height 19
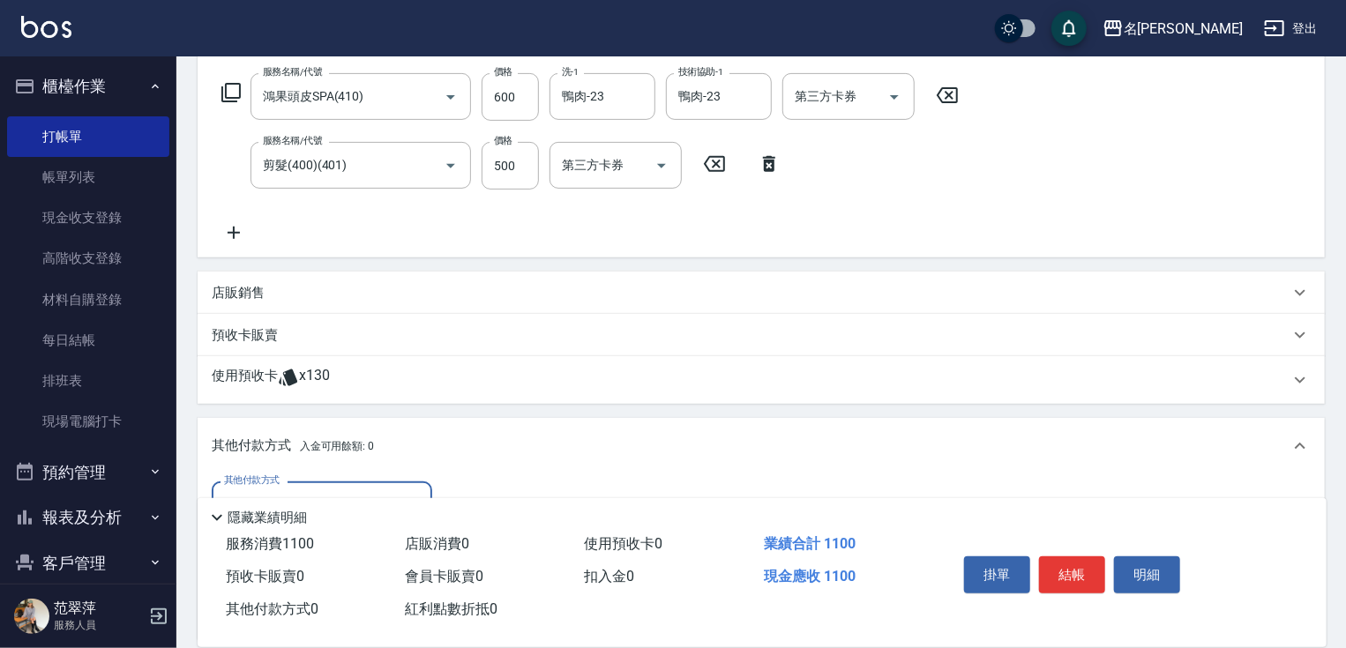
scroll to position [0, 0]
drag, startPoint x: 355, startPoint y: 487, endPoint x: 349, endPoint y: 512, distance: 26.1
click at [355, 487] on div "其他付款方式" at bounding box center [322, 505] width 221 height 47
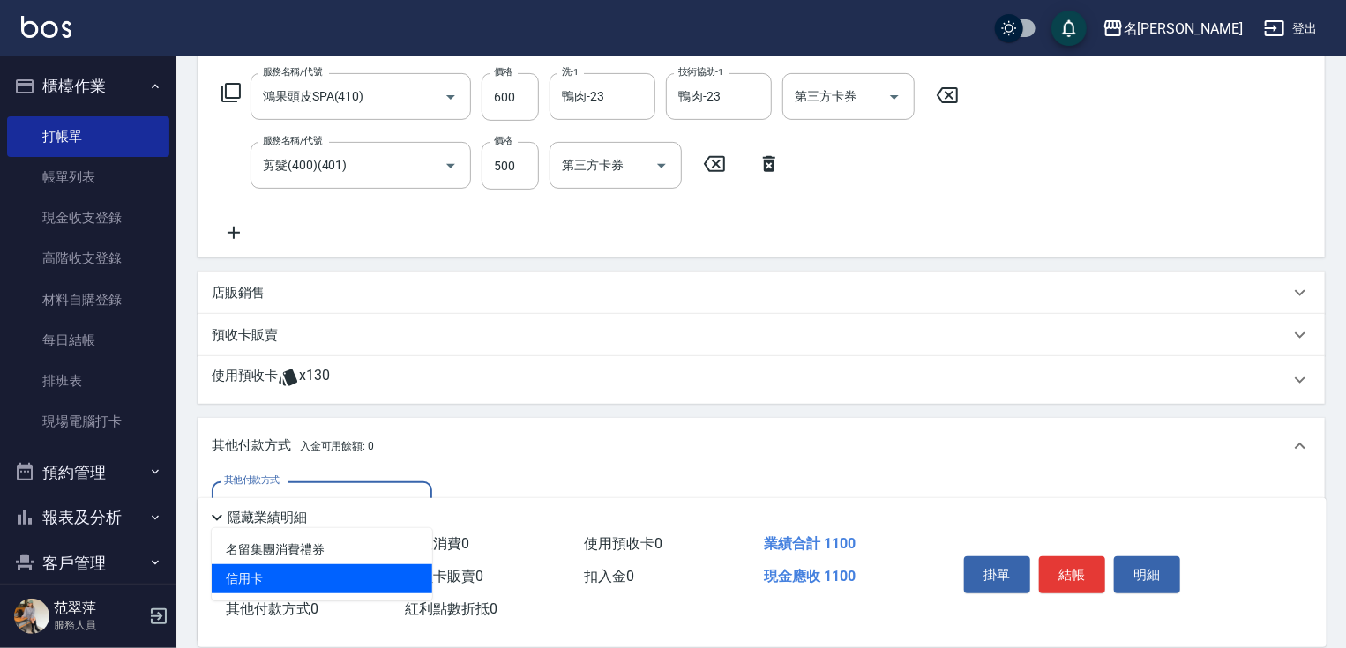
click at [356, 583] on span "信用卡" at bounding box center [322, 578] width 221 height 29
type input "信用卡"
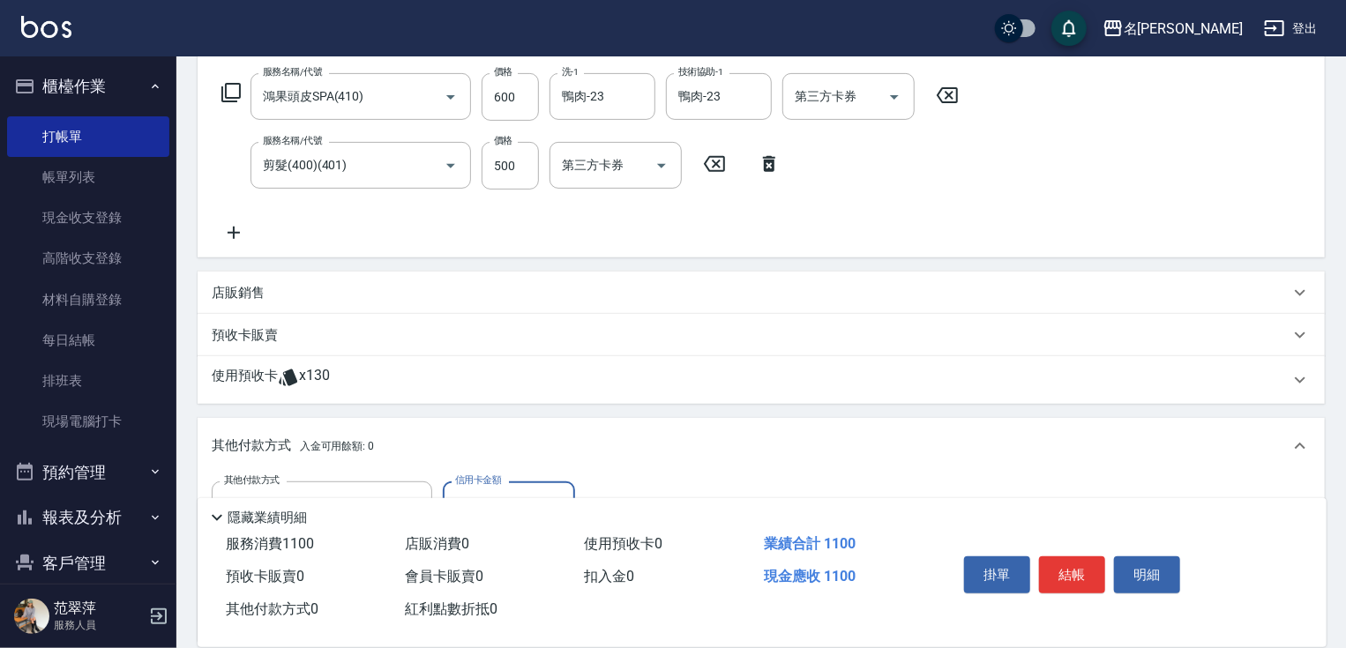
click at [454, 489] on input "0" at bounding box center [509, 506] width 132 height 48
type input "1100"
click at [1076, 565] on button "結帳" at bounding box center [1072, 575] width 66 height 37
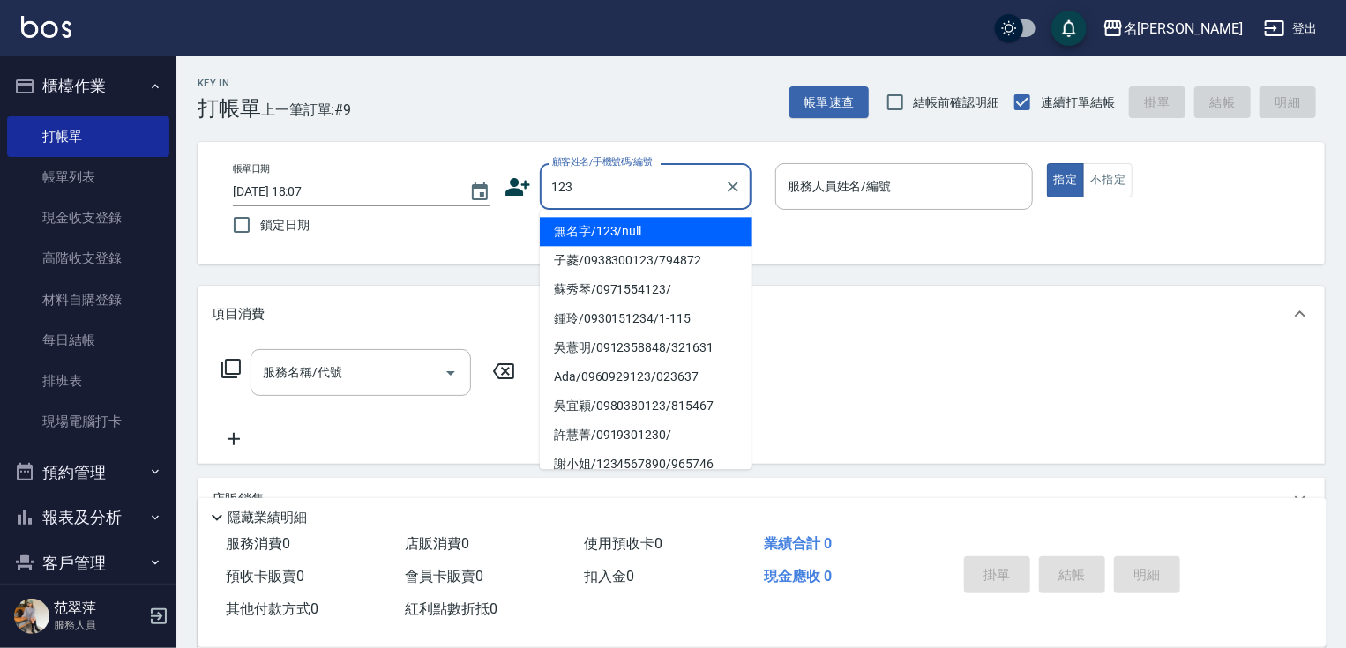
click at [674, 231] on li "無名字/123/null" at bounding box center [646, 231] width 212 height 29
type input "無名字/123/null"
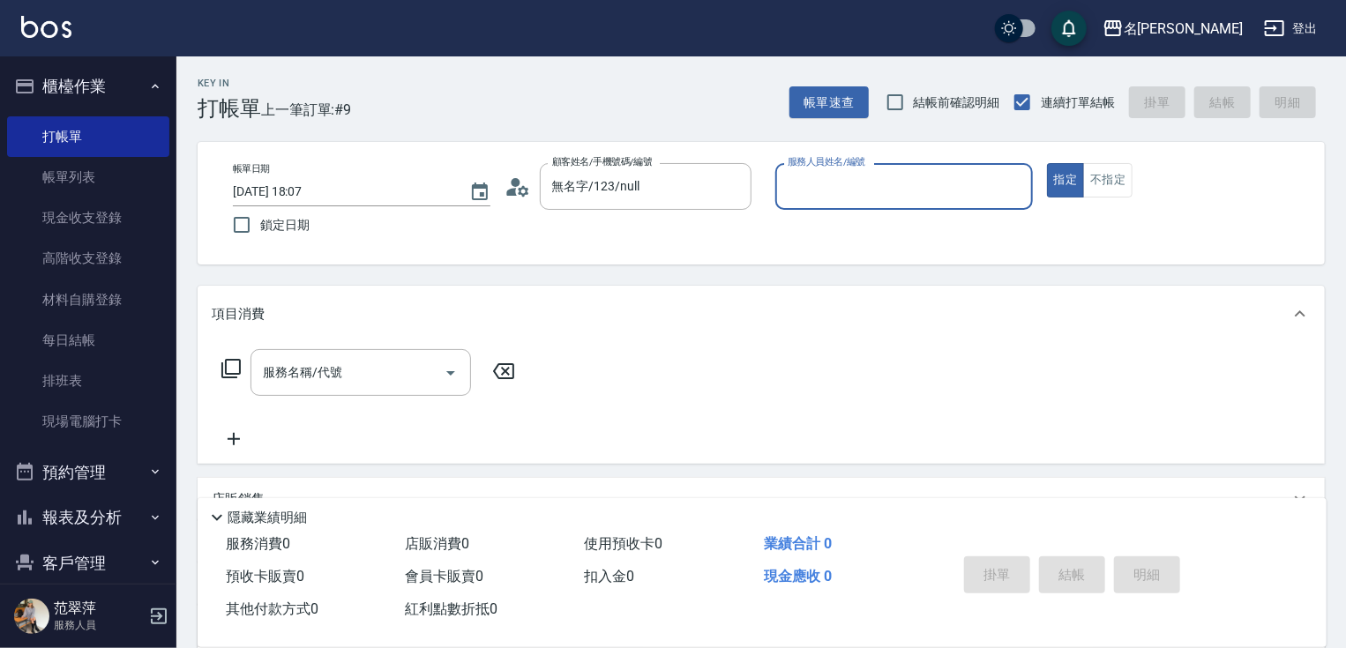
click at [860, 190] on input "服務人員姓名/編號" at bounding box center [904, 186] width 242 height 31
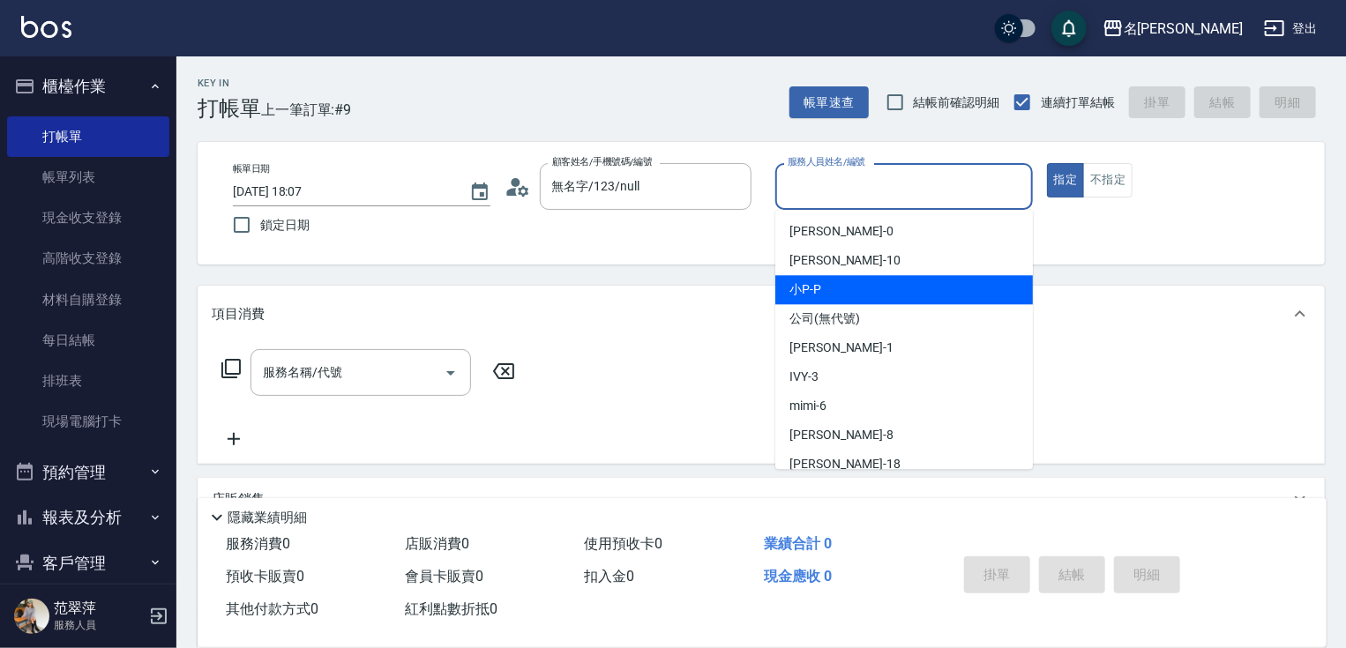
click at [833, 289] on div "小P -P" at bounding box center [904, 289] width 258 height 29
type input "小P-P"
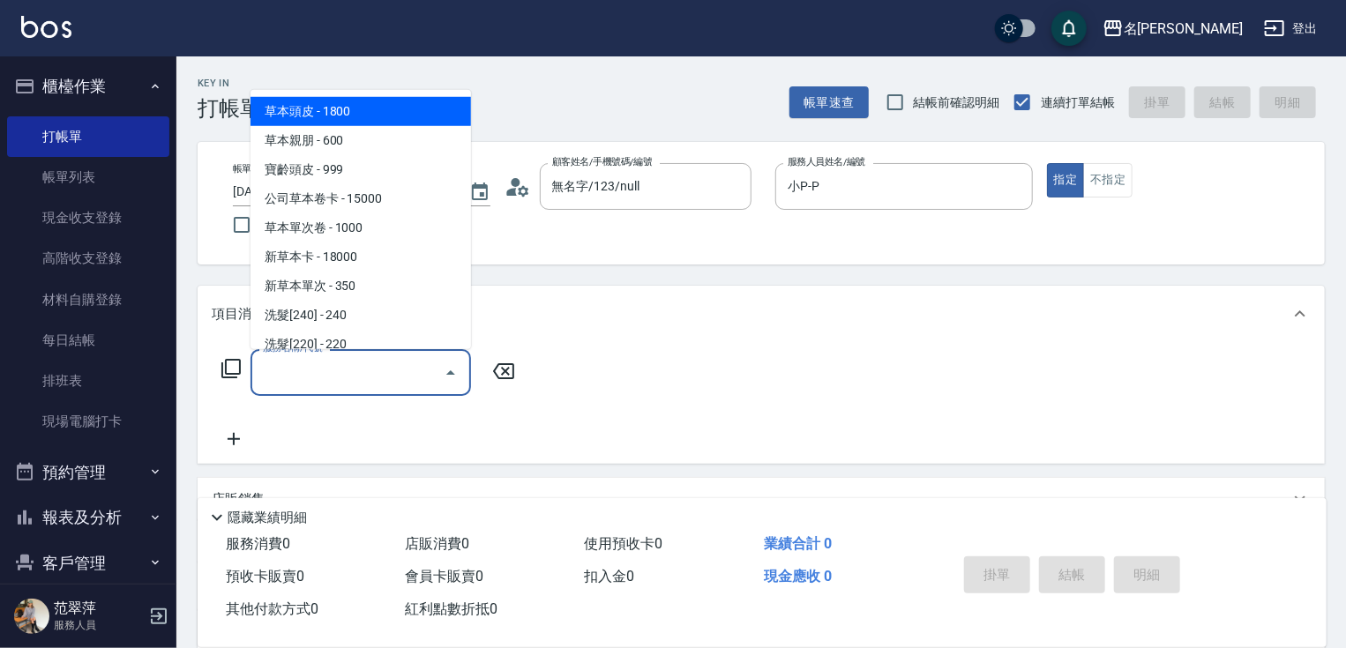
click at [390, 363] on input "服務名稱/代號" at bounding box center [347, 372] width 178 height 31
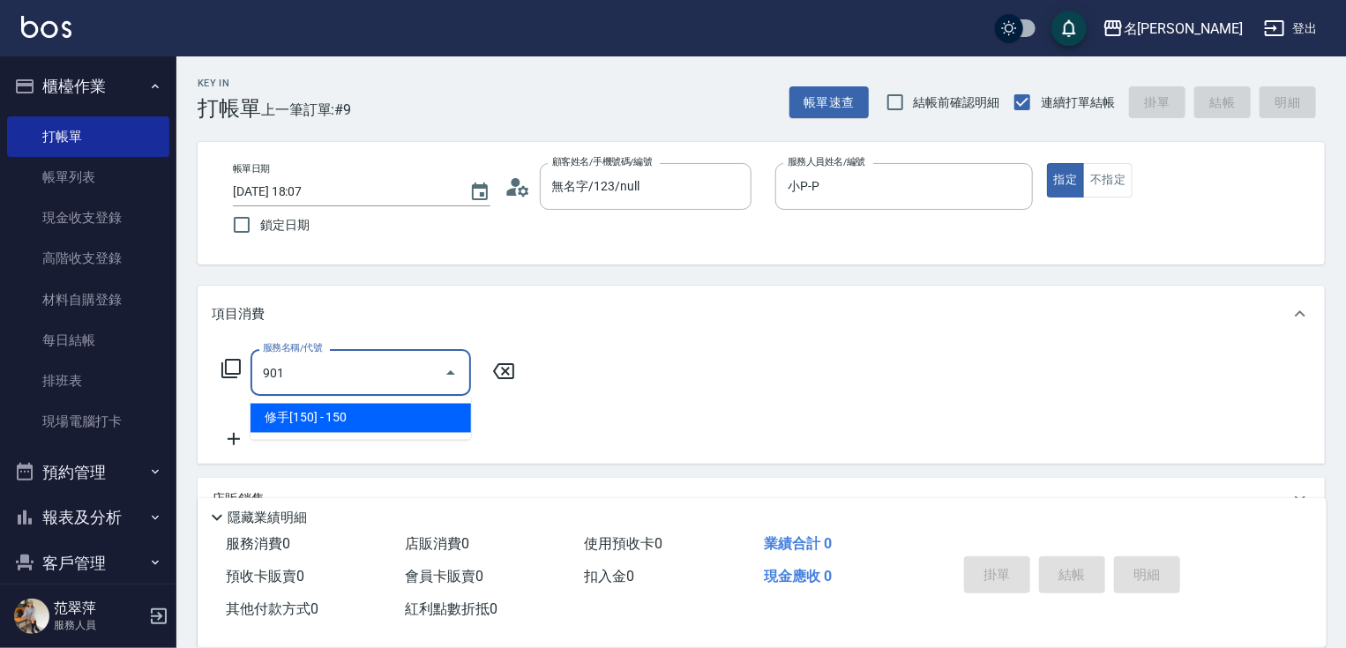
type input "修手[150](901)"
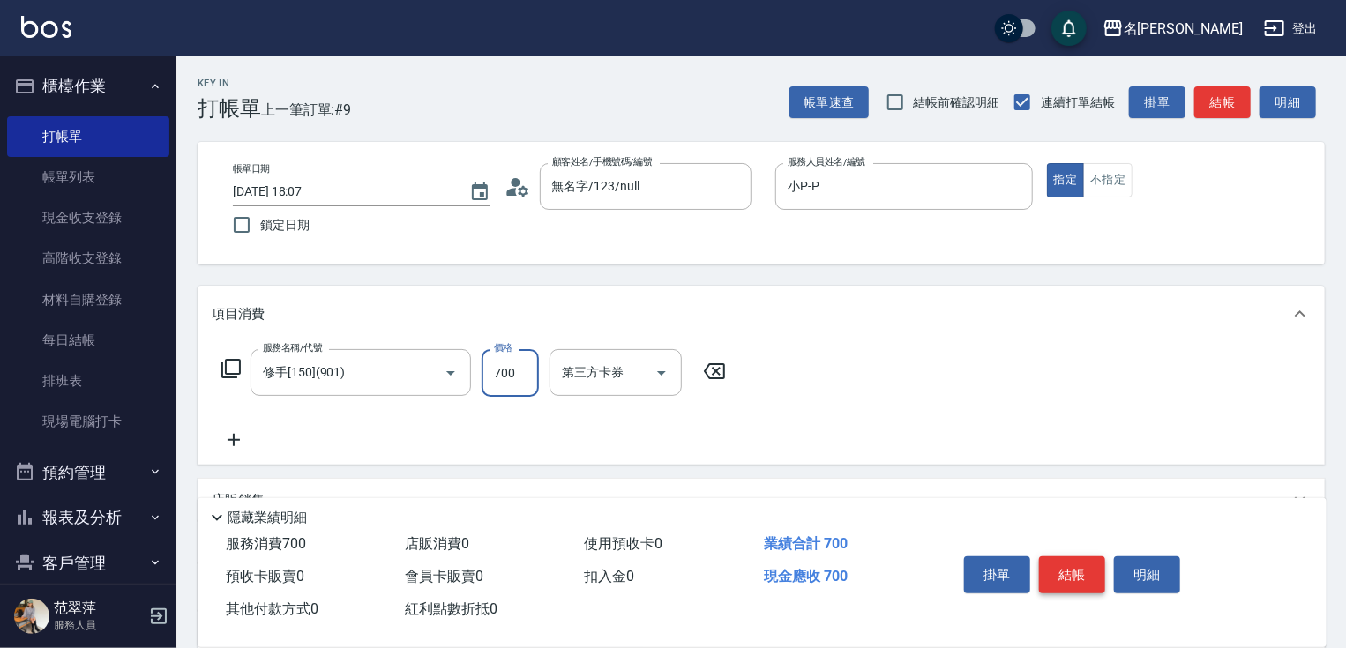
type input "700"
click at [1065, 572] on button "結帳" at bounding box center [1072, 575] width 66 height 37
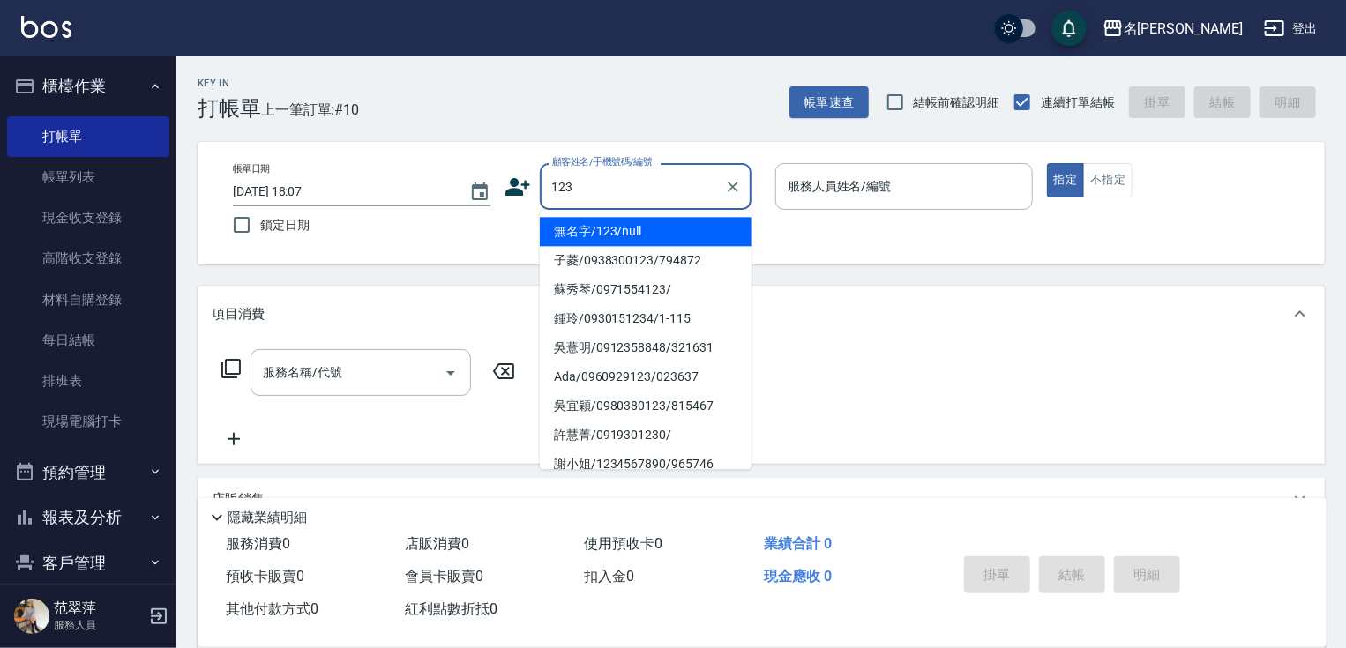
click at [662, 238] on li "無名字/123/null" at bounding box center [646, 231] width 212 height 29
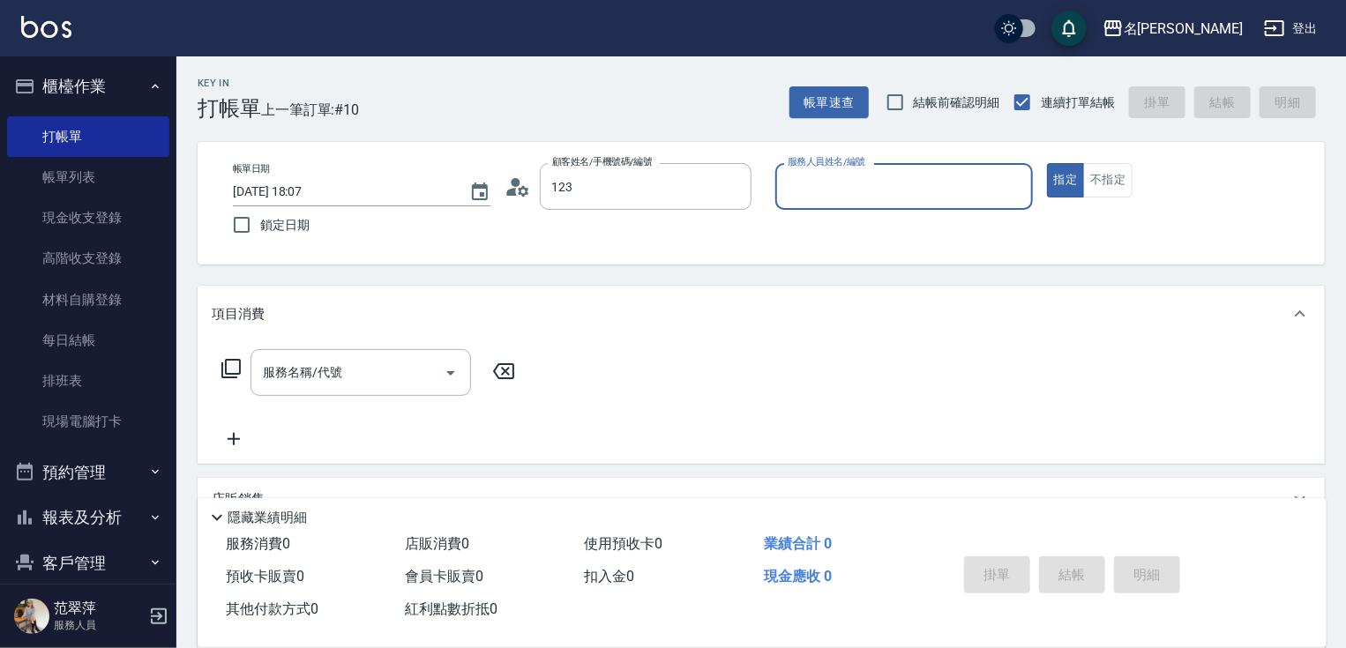
type input "無名字/123/null"
click at [842, 186] on input "服務人員姓名/編號" at bounding box center [904, 186] width 242 height 31
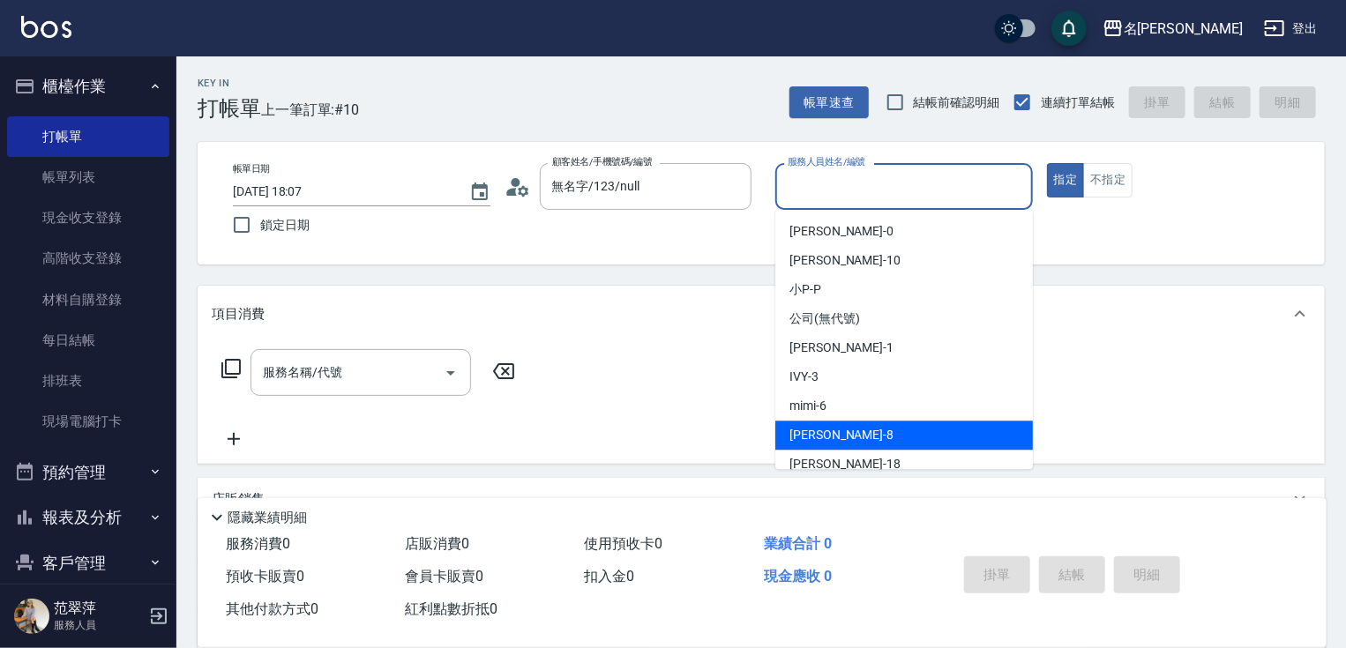
drag, startPoint x: 826, startPoint y: 428, endPoint x: 744, endPoint y: 458, distance: 87.3
click at [826, 431] on div "曉容 -8" at bounding box center [904, 435] width 258 height 29
type input "曉容-8"
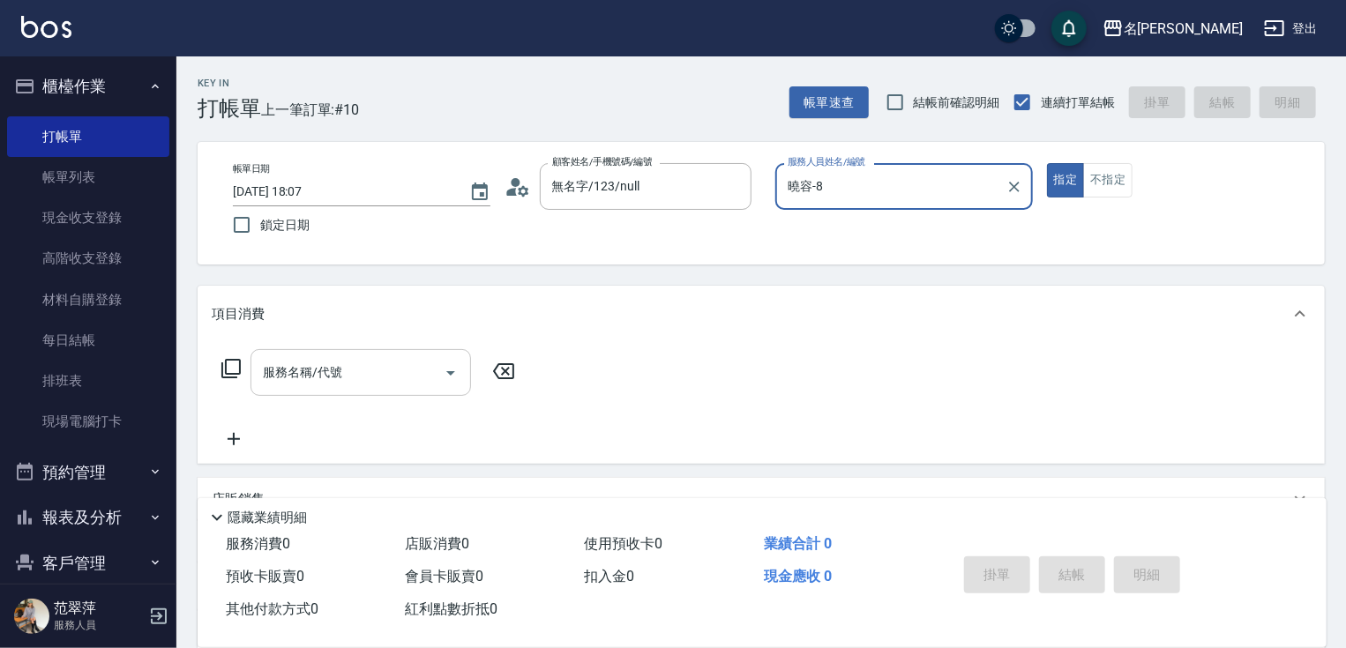
click at [379, 376] on input "服務名稱/代號" at bounding box center [347, 372] width 178 height 31
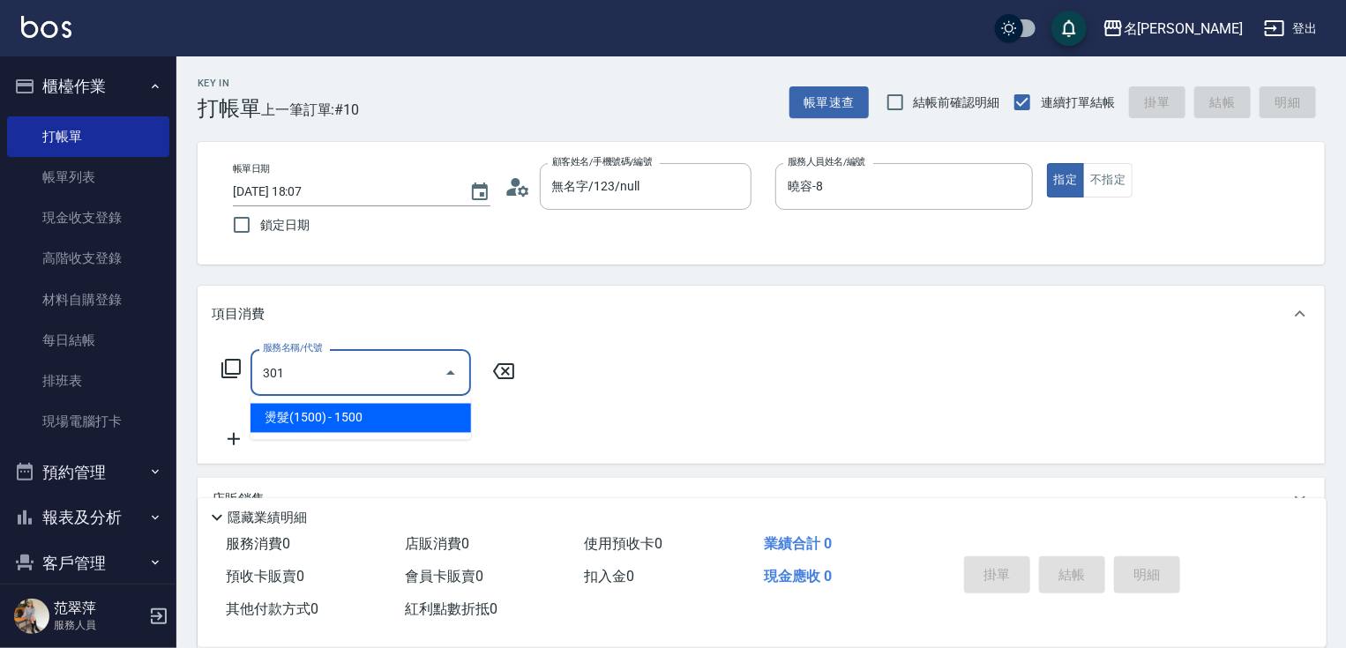
type input "燙髮(1500)(301)"
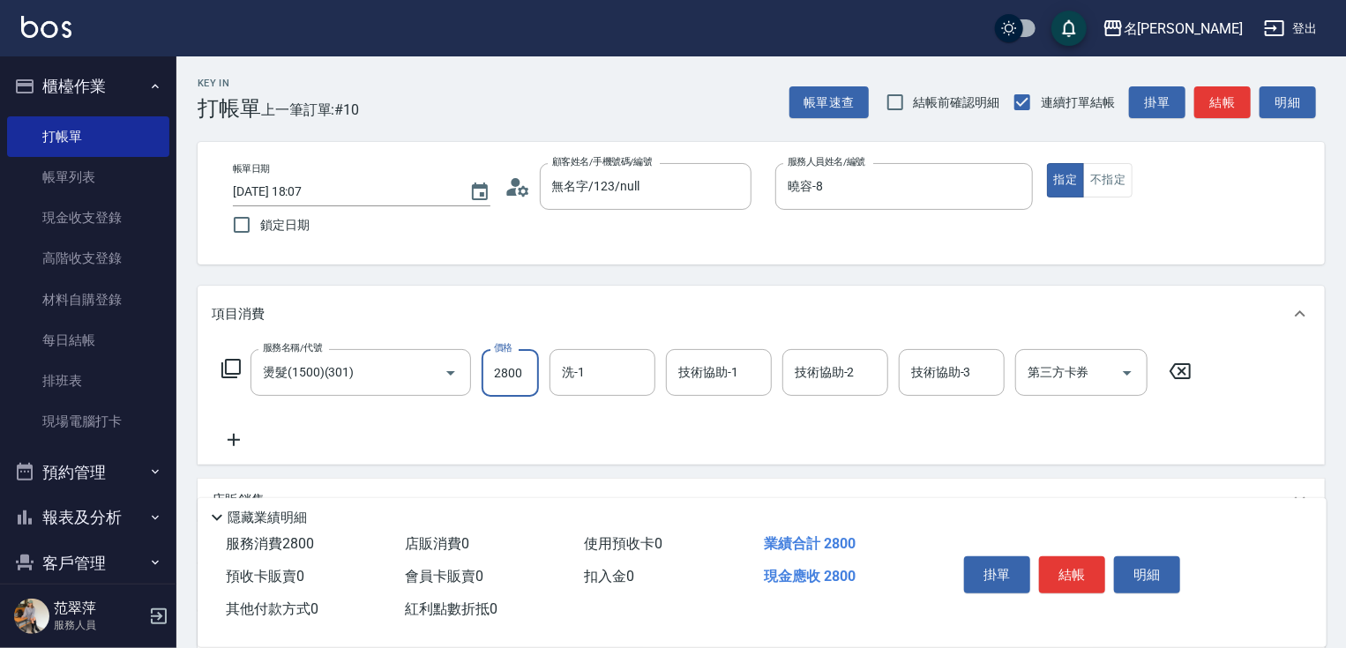
type input "2800"
type input "曉容-8"
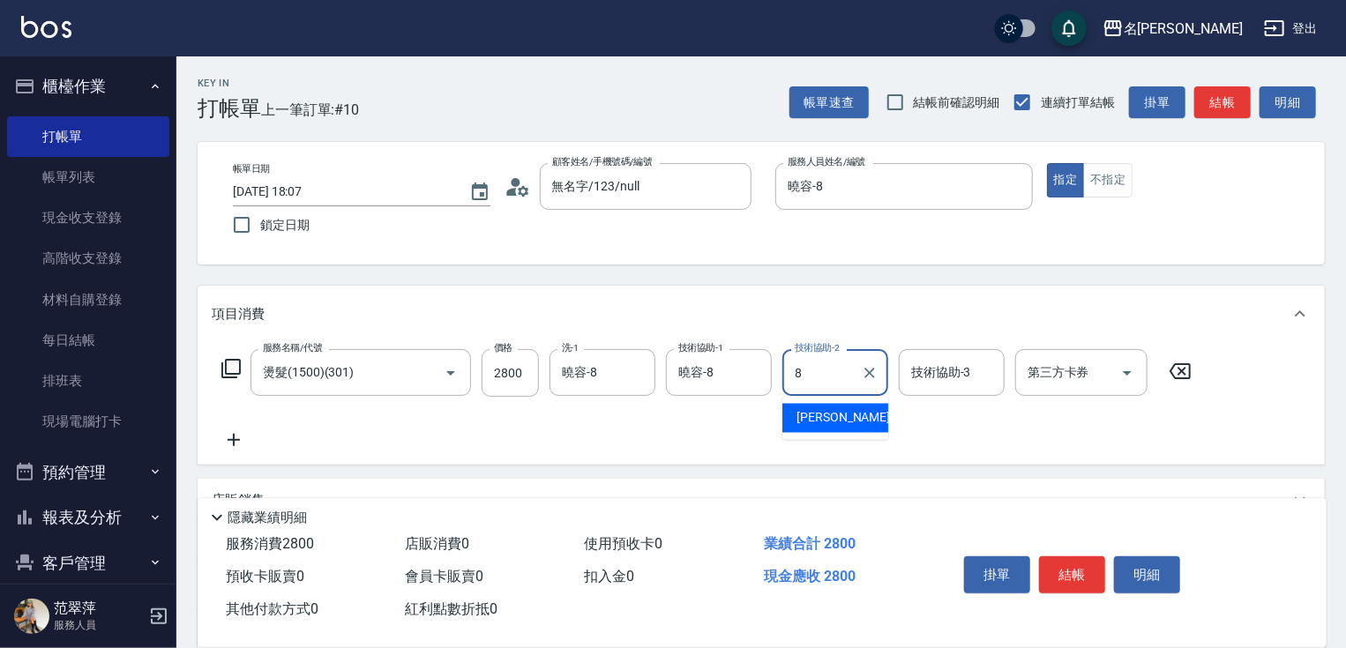
type input "曉容-8"
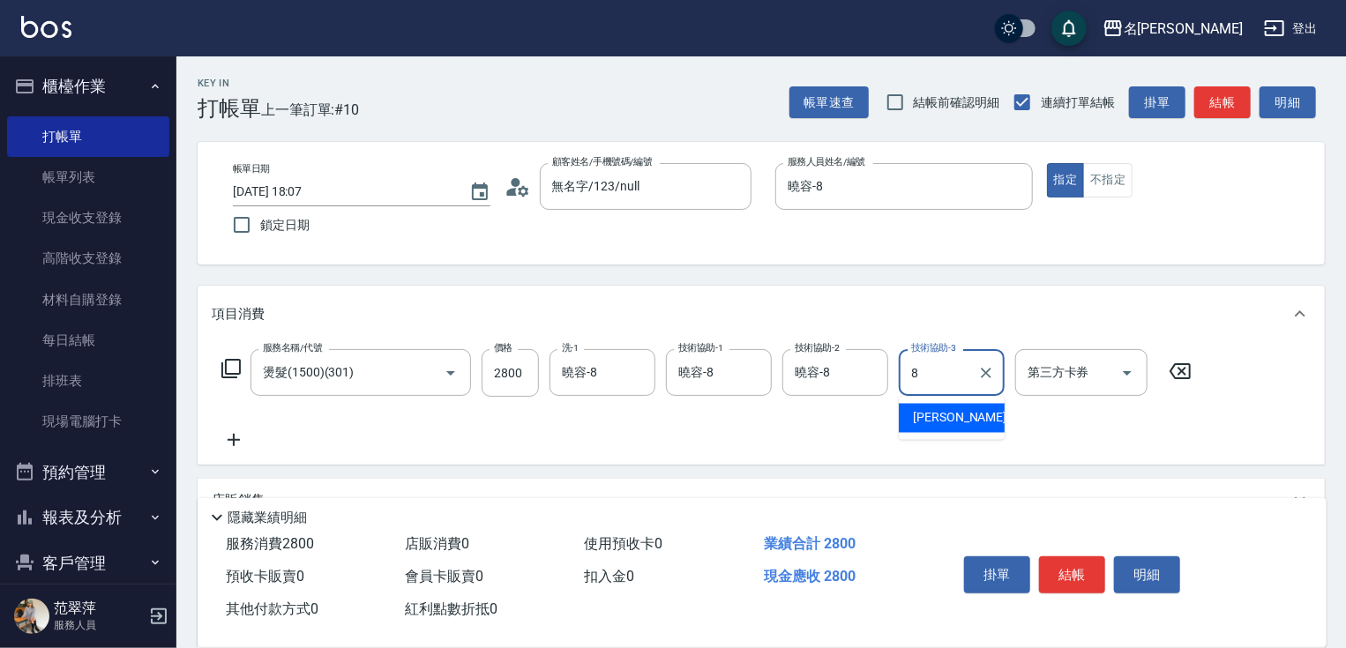
type input "曉容-8"
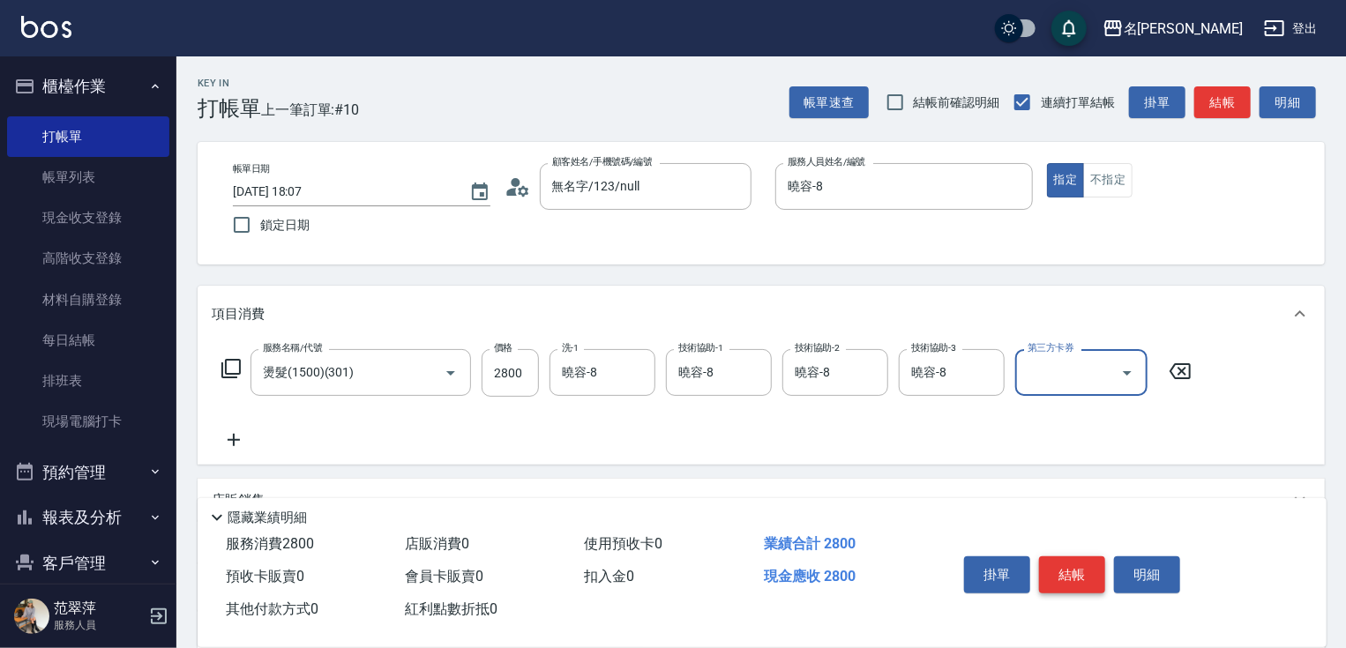
click at [1072, 572] on button "結帳" at bounding box center [1072, 575] width 66 height 37
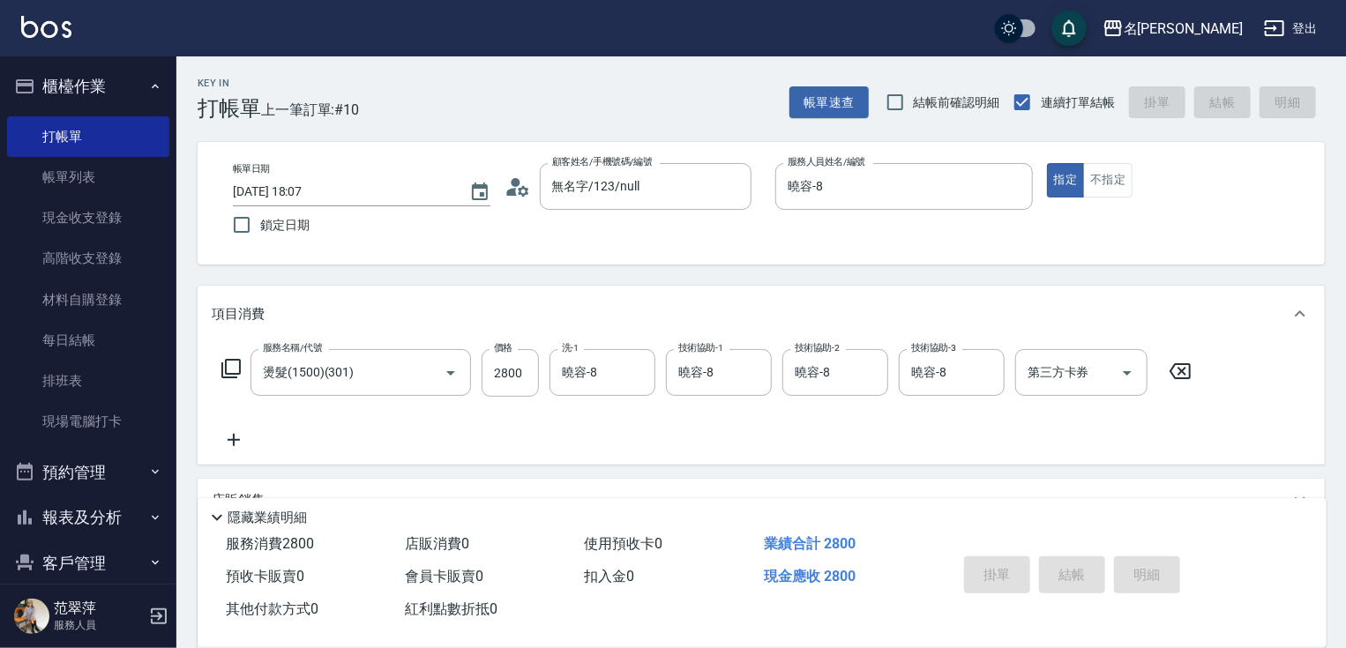
type input "[DATE] 18:08"
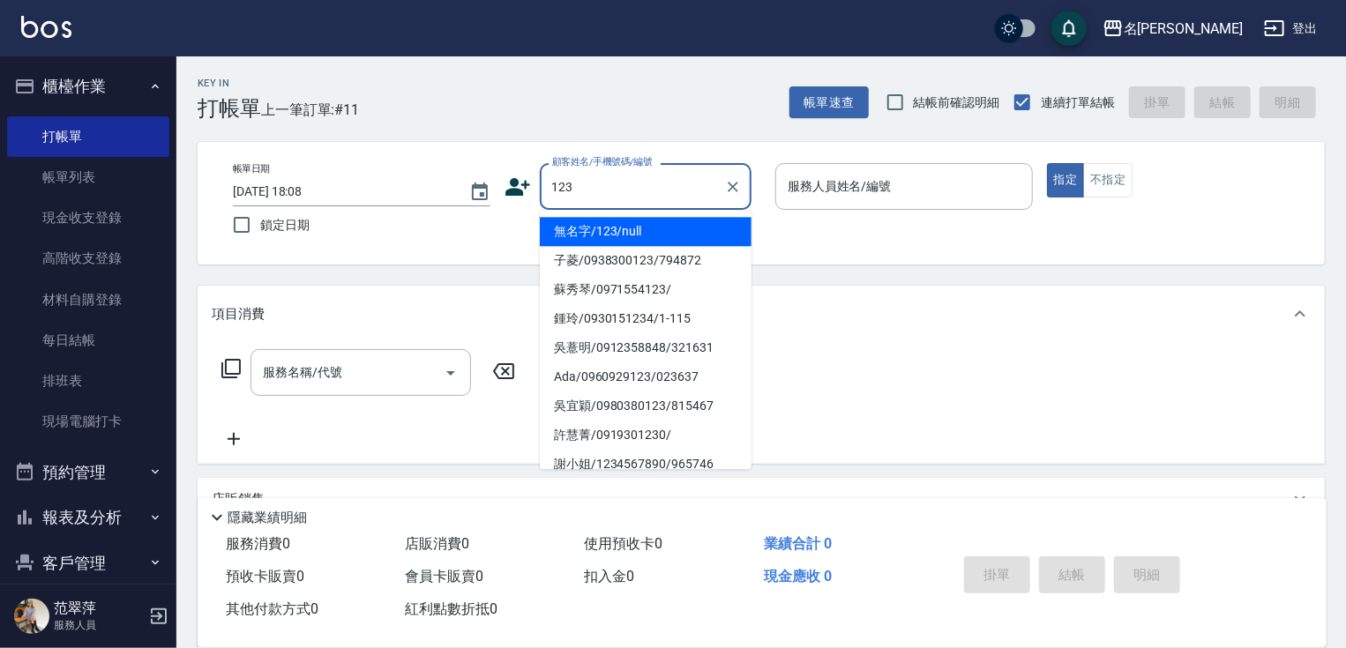
click at [662, 233] on li "無名字/123/null" at bounding box center [646, 231] width 212 height 29
type input "無名字/123/null"
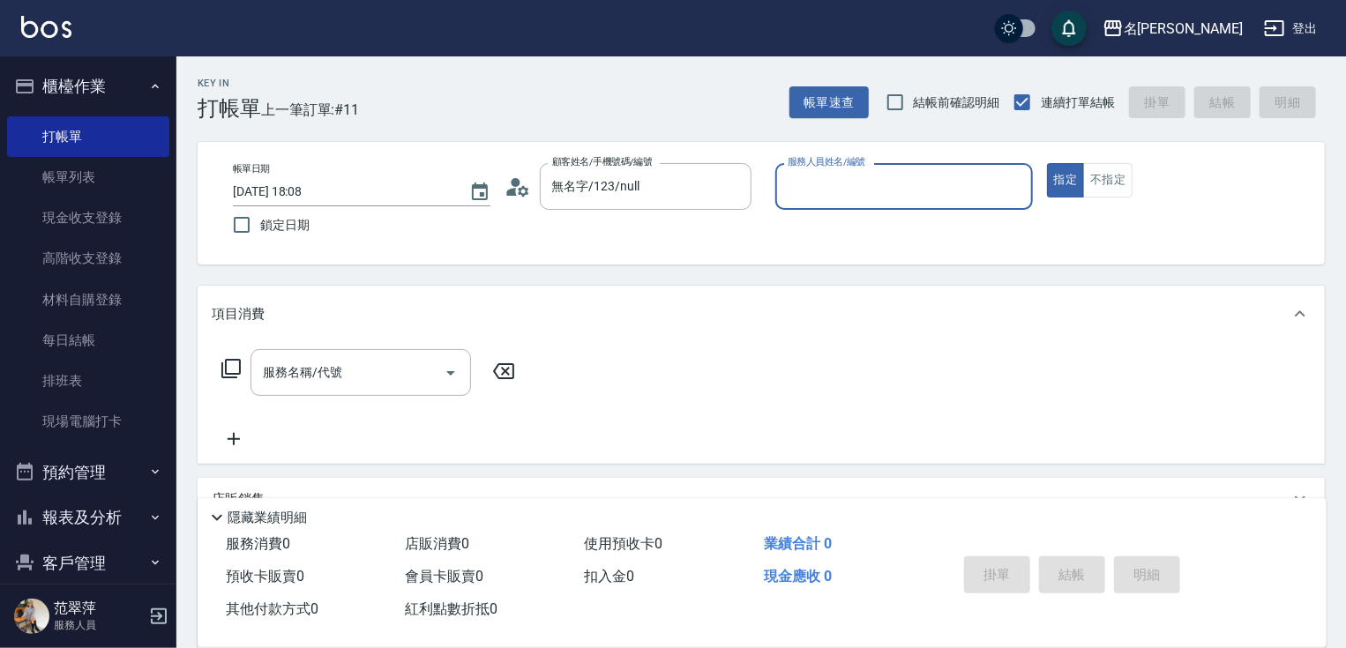
drag, startPoint x: 872, startPoint y: 210, endPoint x: 878, endPoint y: 201, distance: 10.8
click at [873, 208] on div "服務人員姓名/編號 服務人員姓名/編號" at bounding box center [904, 195] width 258 height 65
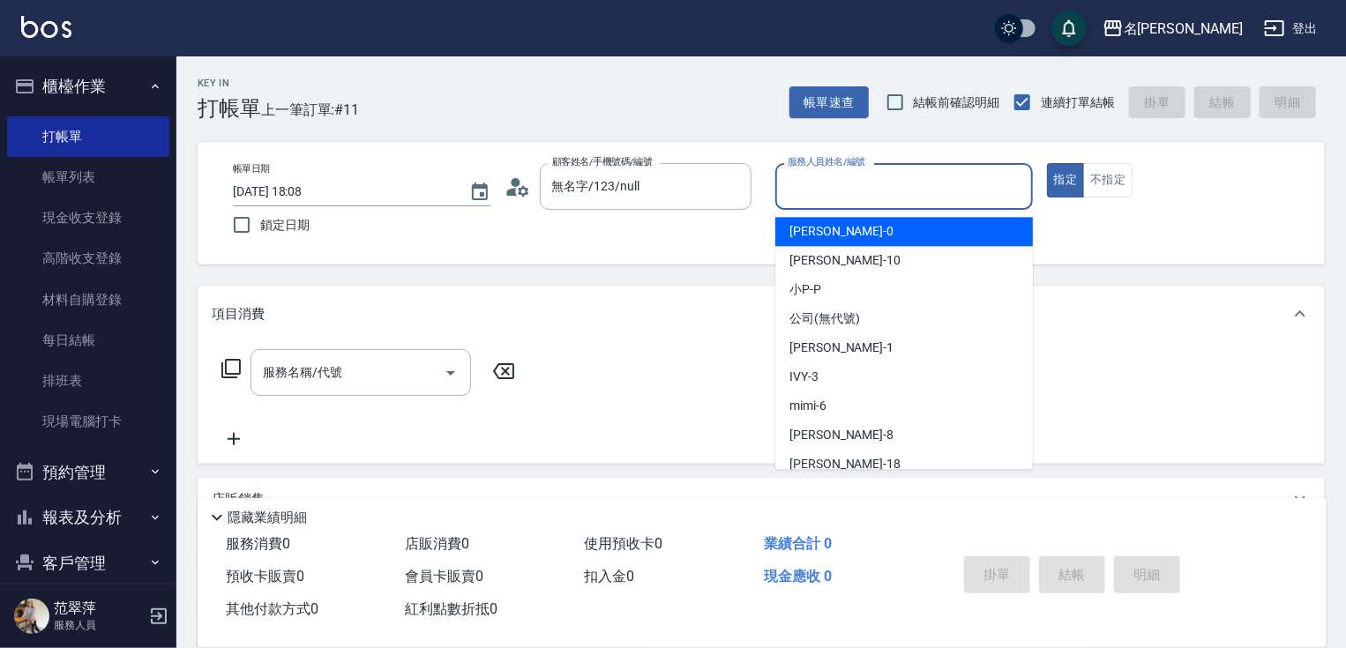
click at [885, 193] on input "服務人員姓名/編號" at bounding box center [904, 186] width 242 height 31
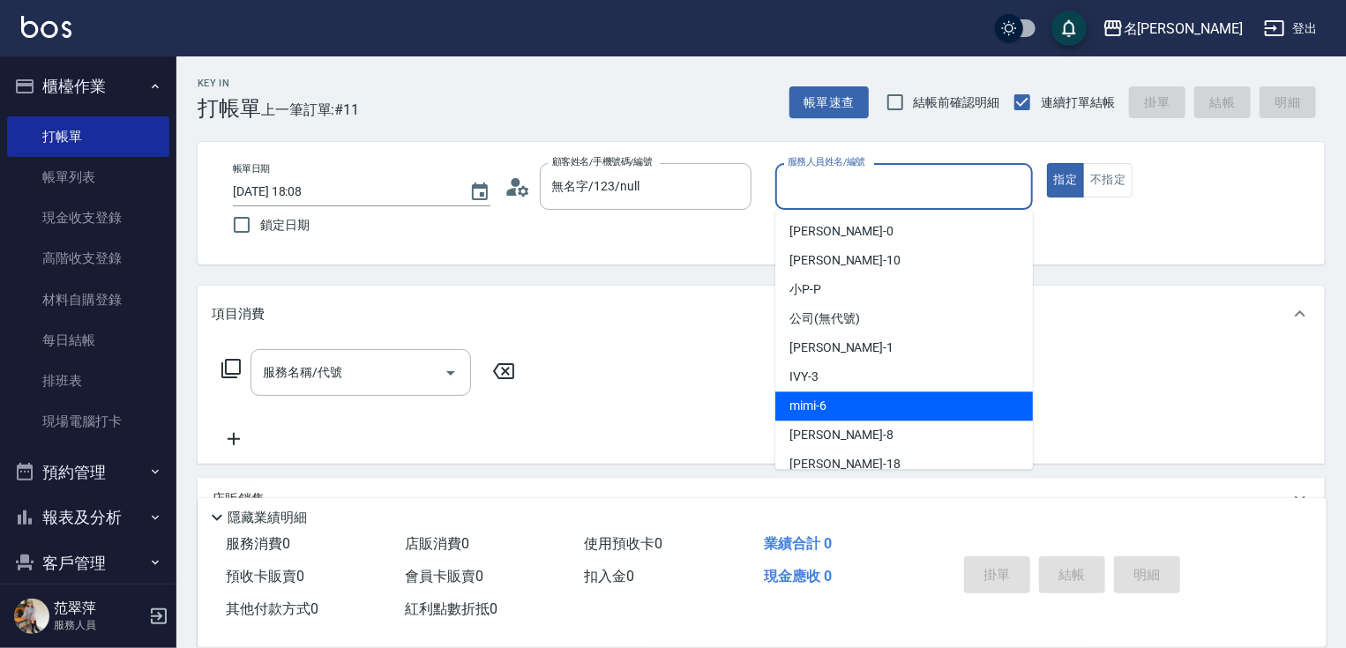
click at [834, 402] on div "mimi -6" at bounding box center [904, 406] width 258 height 29
type input "mimi-6"
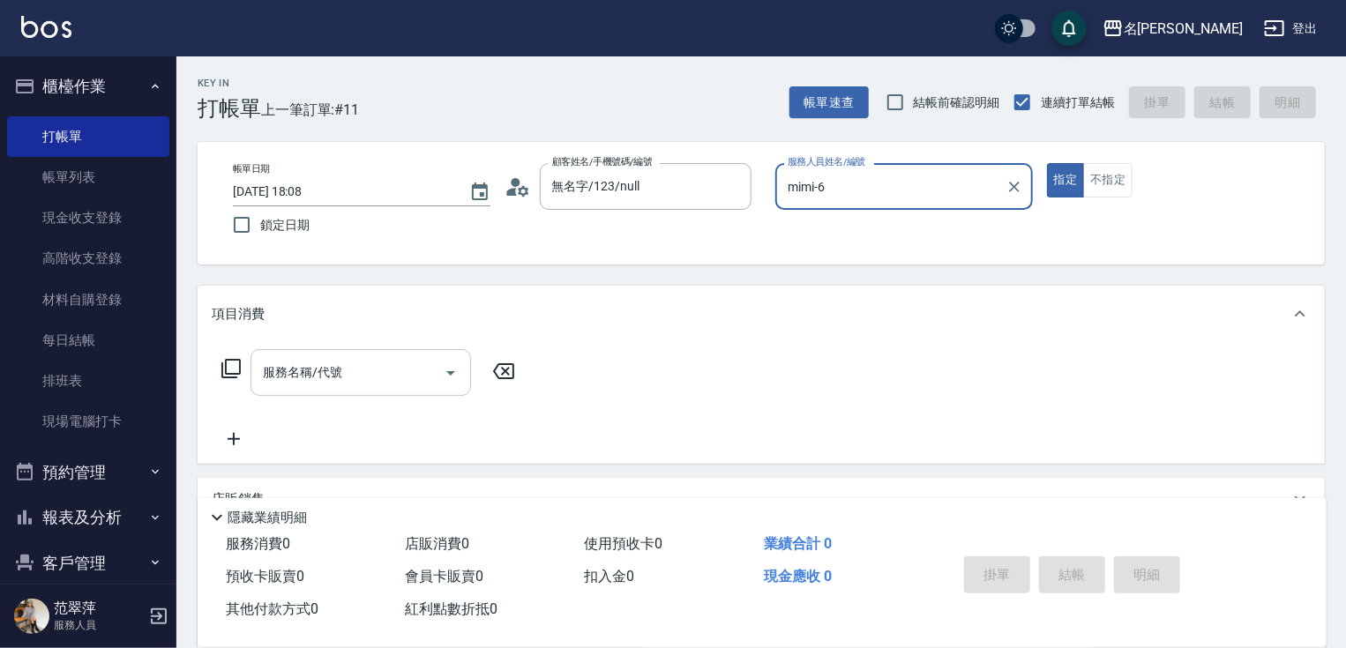
click at [385, 373] on input "服務名稱/代號" at bounding box center [347, 372] width 178 height 31
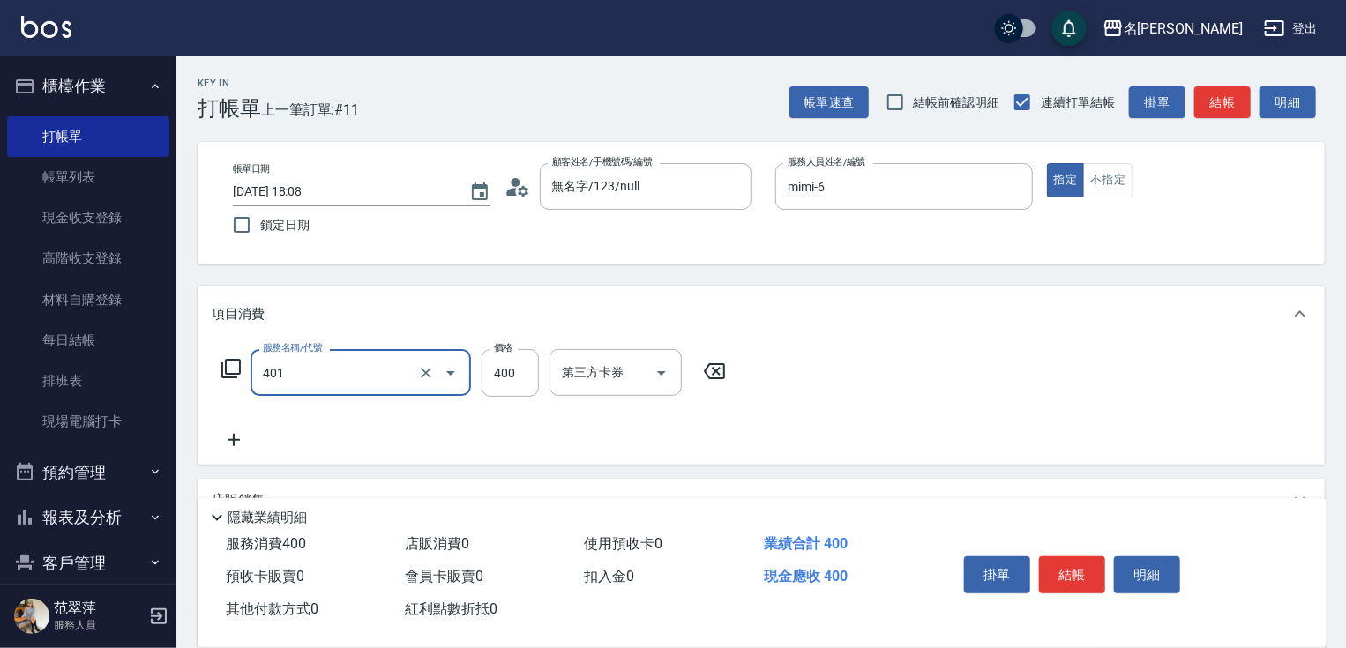
type input "剪髮(400)(401)"
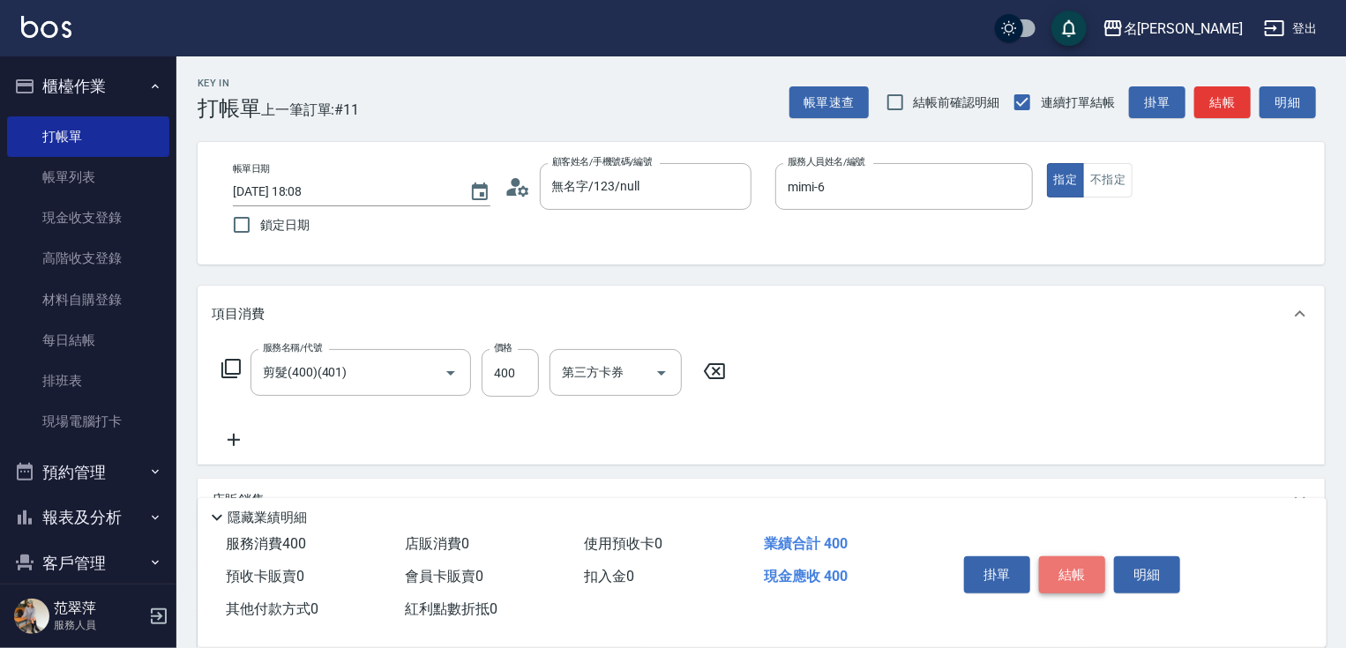
click at [1067, 571] on button "結帳" at bounding box center [1072, 575] width 66 height 37
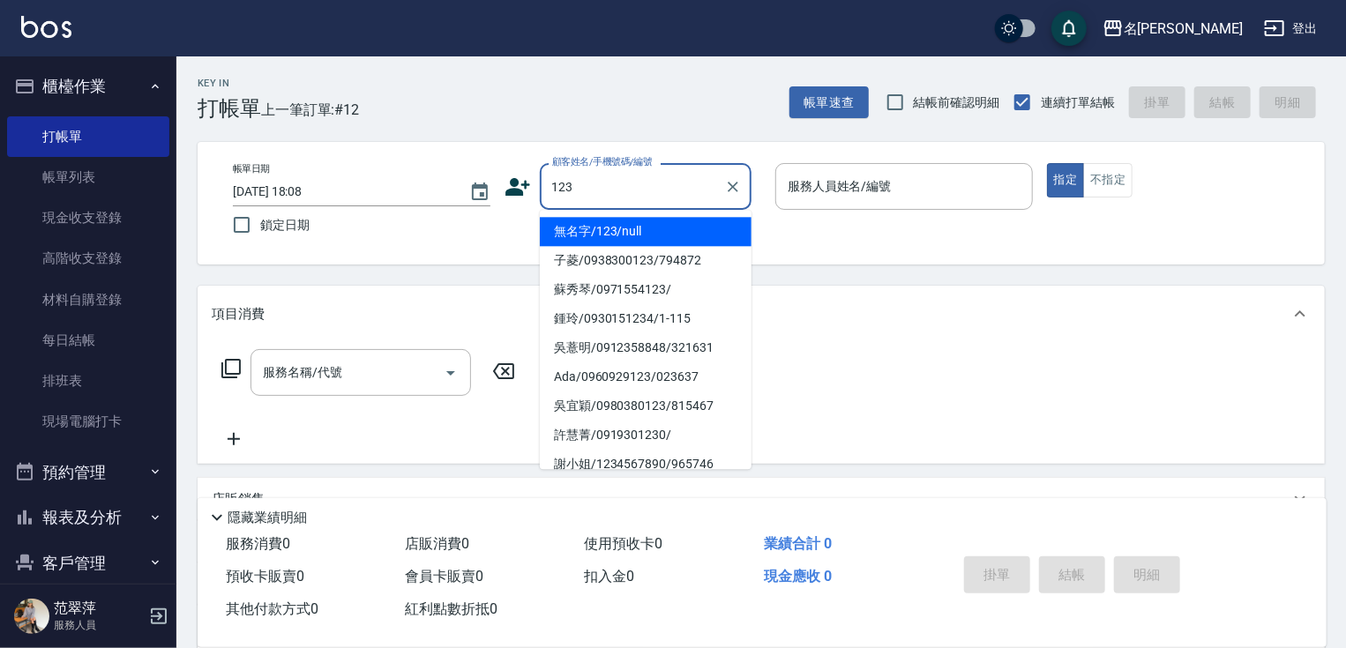
click at [657, 233] on li "無名字/123/null" at bounding box center [646, 231] width 212 height 29
type input "無名字/123/null"
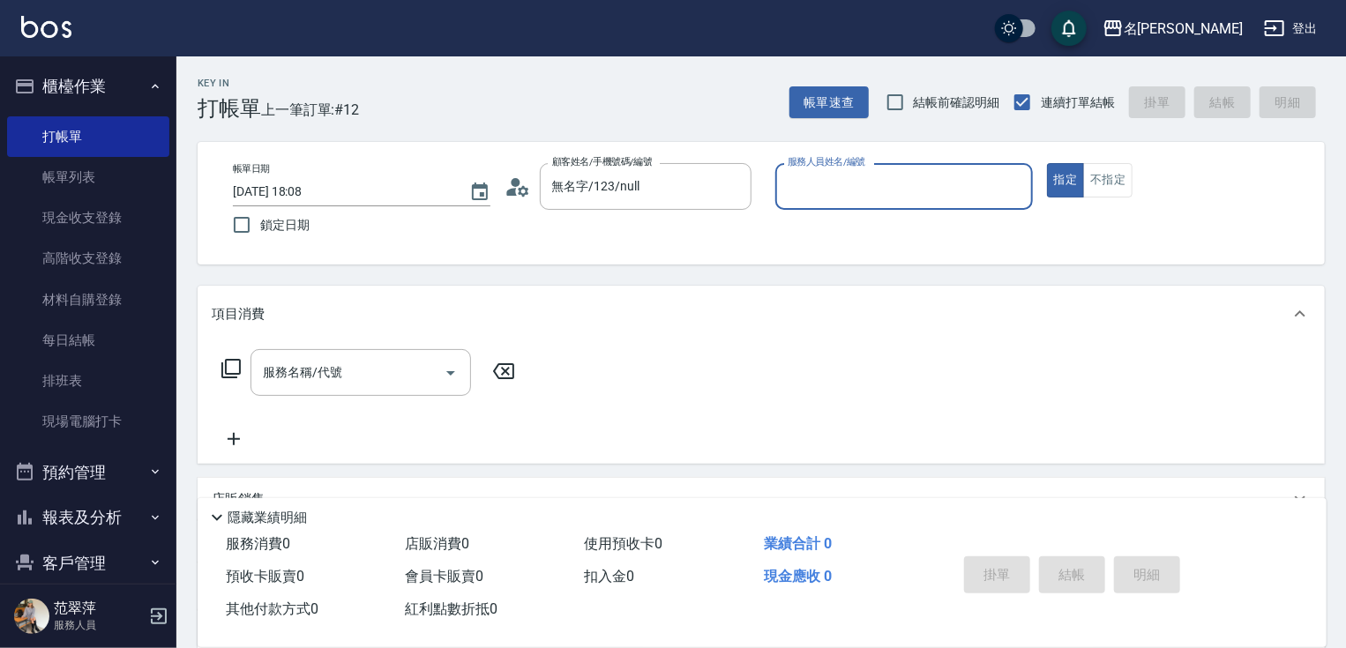
click at [854, 189] on input "服務人員姓名/編號" at bounding box center [904, 186] width 242 height 31
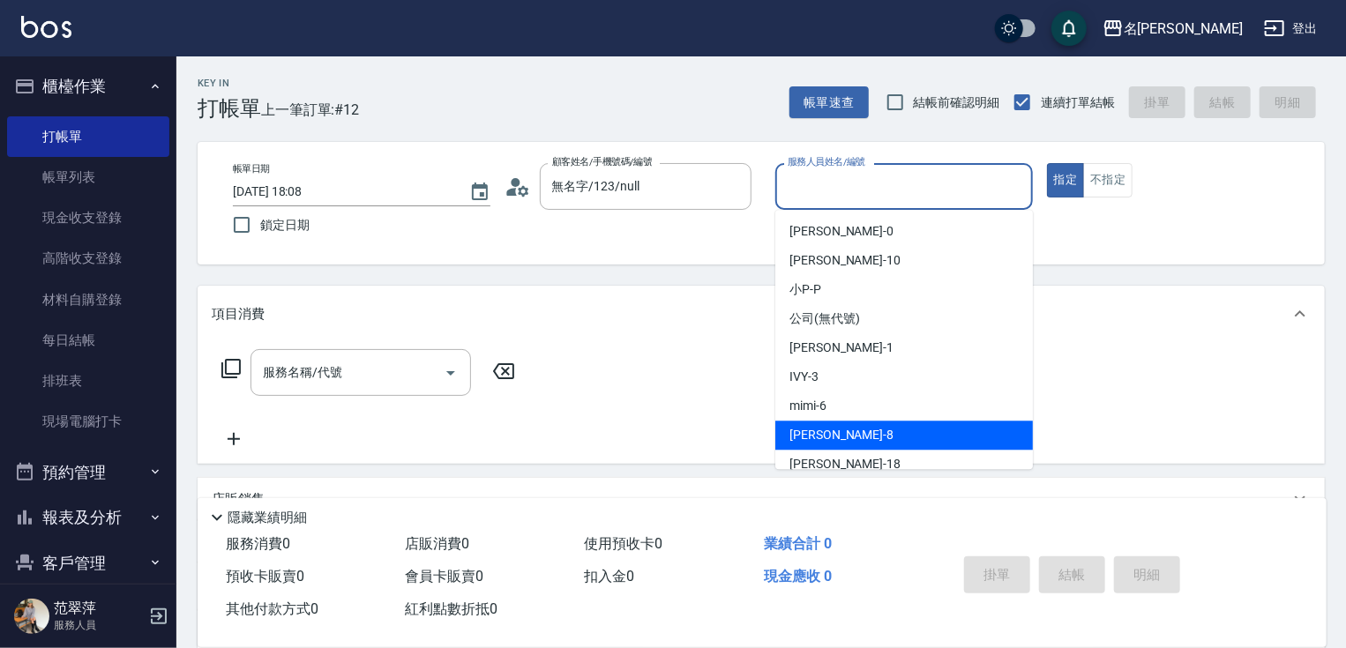
click at [827, 428] on div "曉容 -8" at bounding box center [904, 435] width 258 height 29
type input "曉容-8"
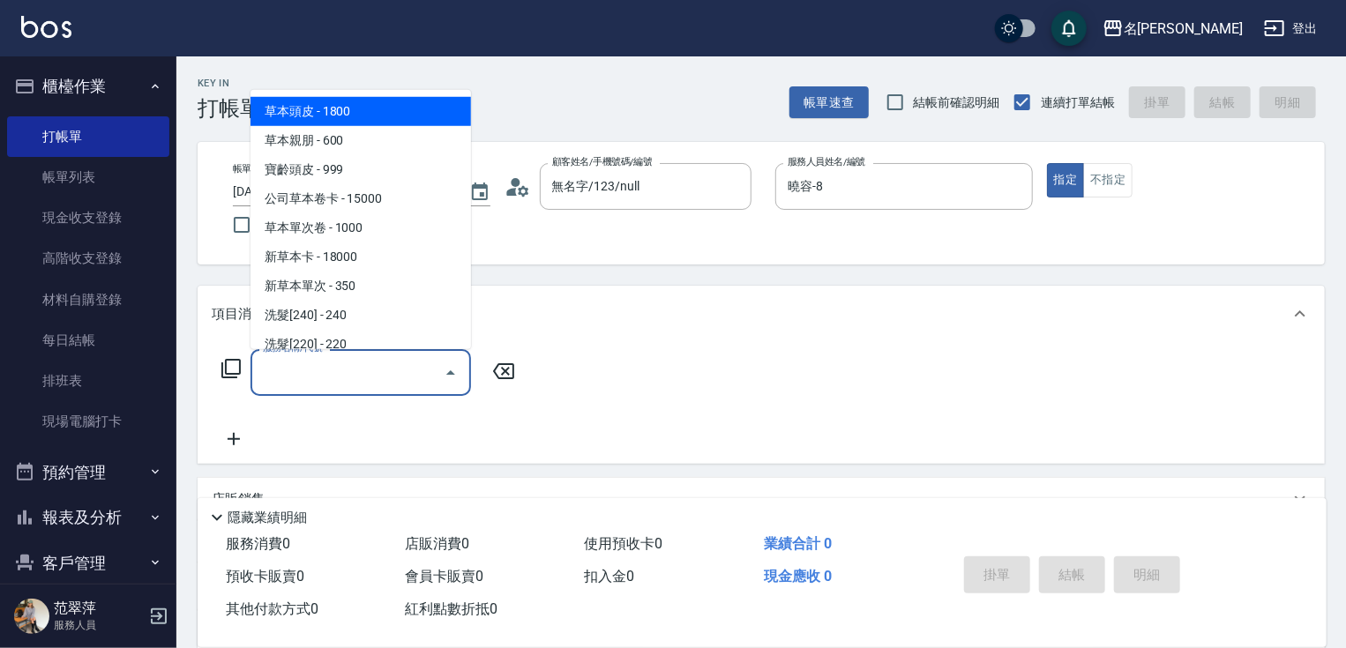
click at [367, 368] on input "服務名稱/代號" at bounding box center [347, 372] width 178 height 31
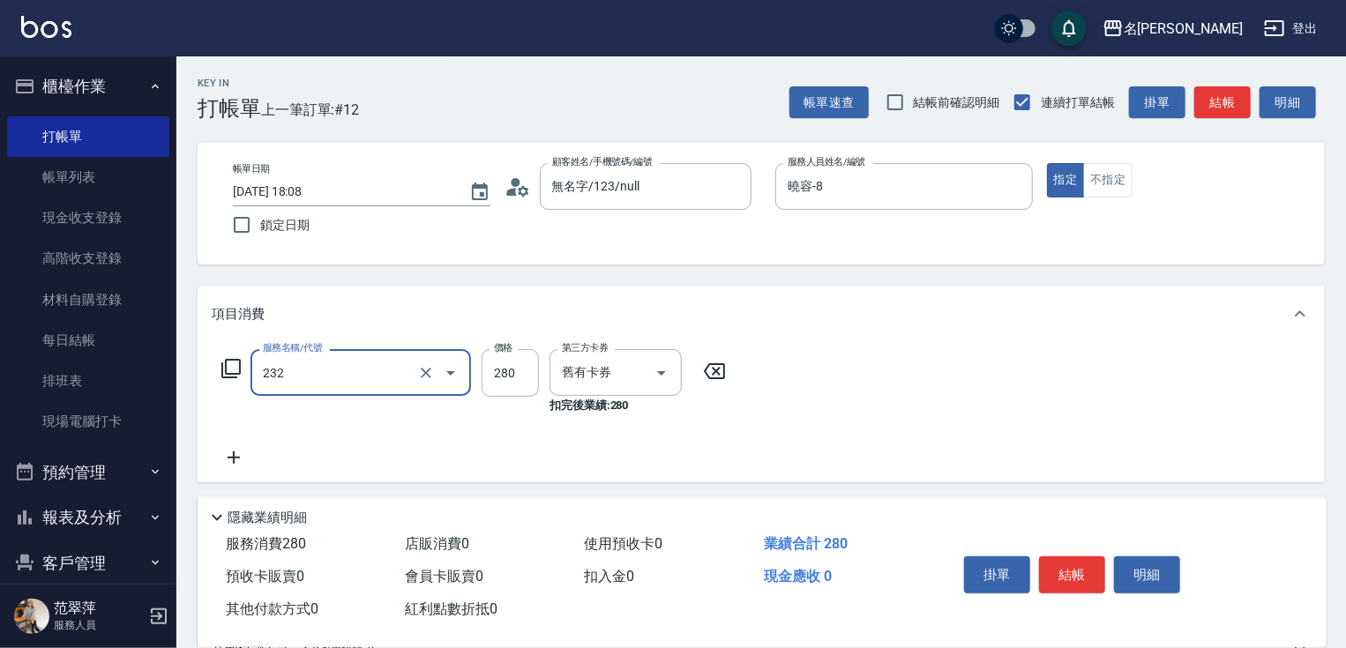
type input "洗髮卷280(232)"
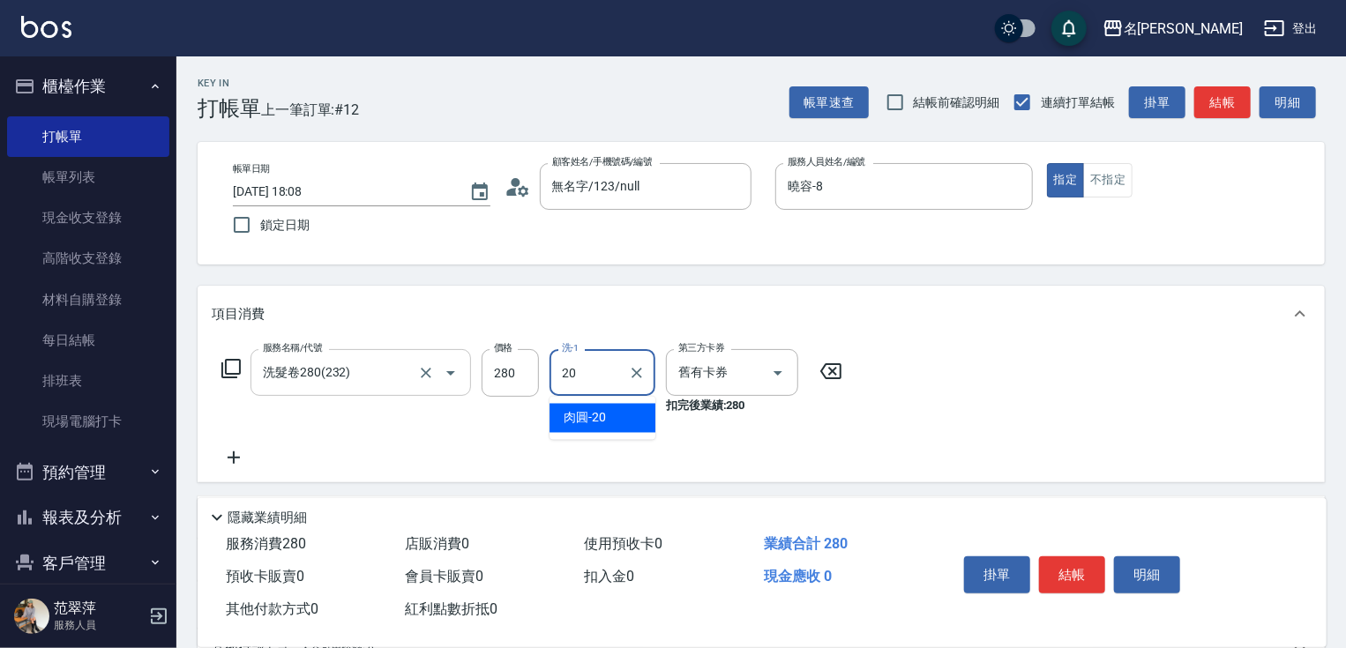
type input "肉圓-20"
click at [1060, 564] on button "結帳" at bounding box center [1072, 575] width 66 height 37
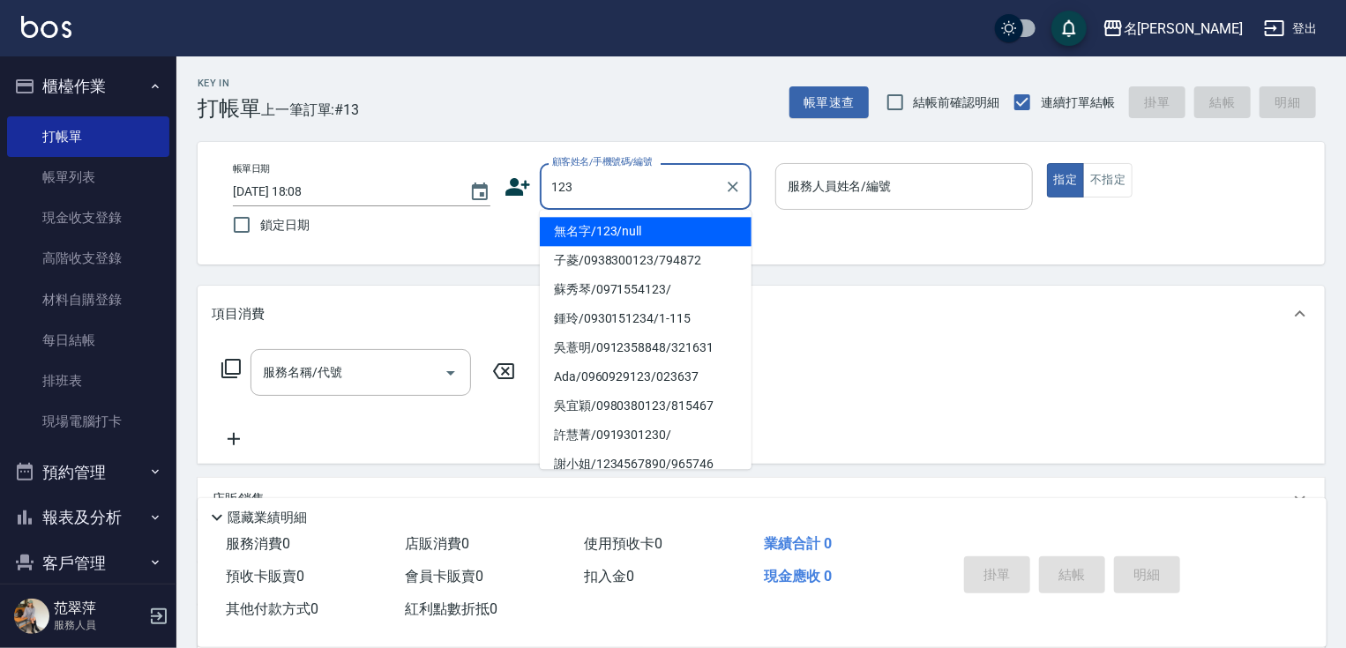
drag, startPoint x: 627, startPoint y: 236, endPoint x: 905, endPoint y: 183, distance: 282.8
click at [632, 234] on li "無名字/123/null" at bounding box center [646, 231] width 212 height 29
type input "無名字/123/null"
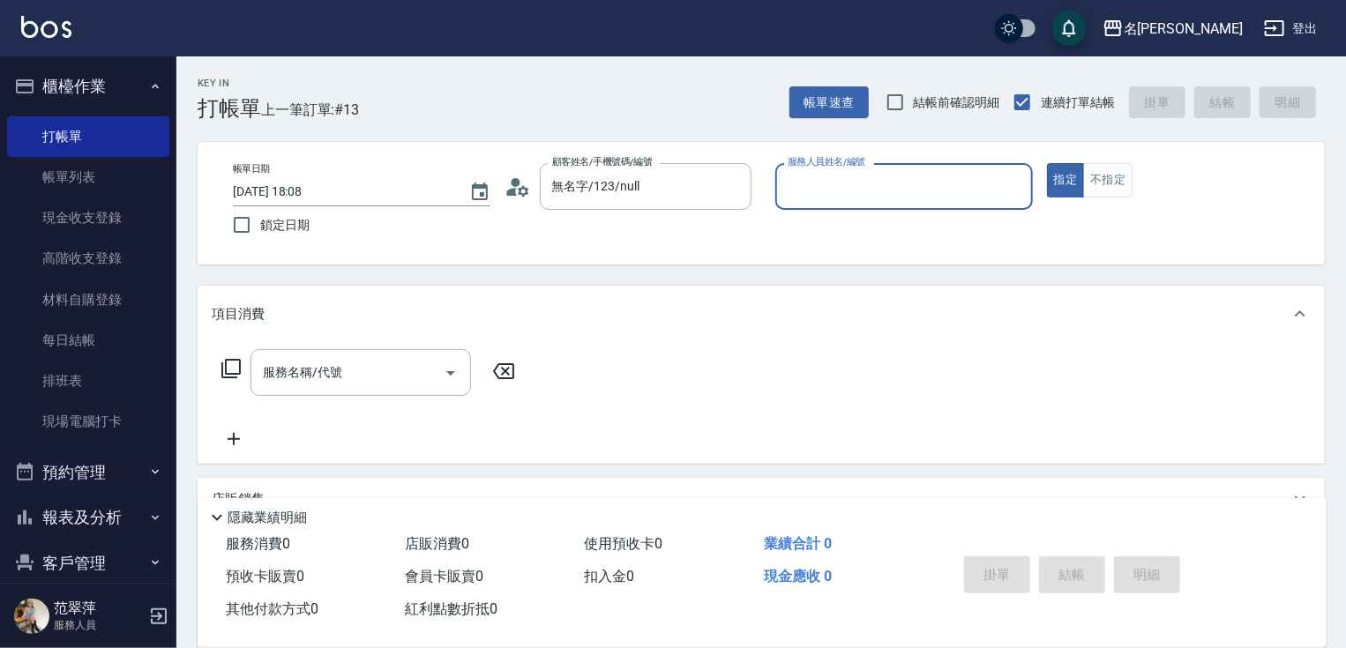
click at [905, 183] on input "服務人員姓名/編號" at bounding box center [904, 186] width 242 height 31
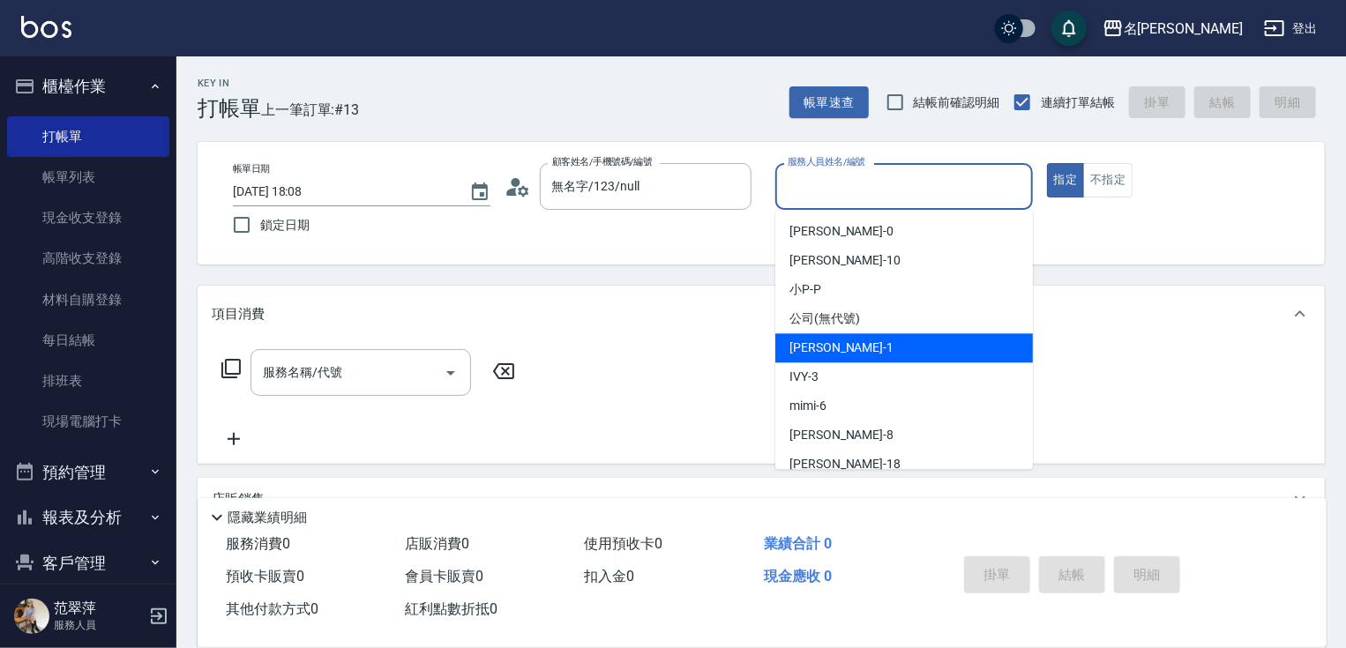
click at [838, 355] on span "[PERSON_NAME] -1" at bounding box center [841, 348] width 104 height 19
type input "Joanne-1"
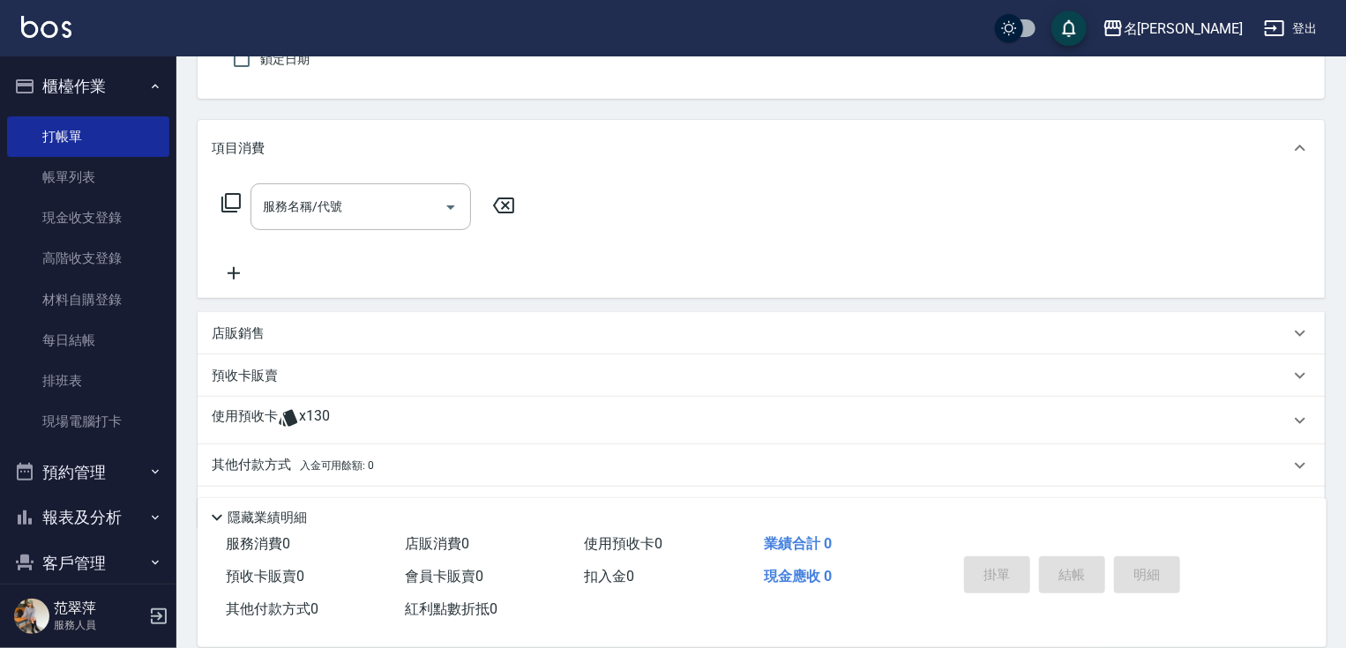
scroll to position [212, 0]
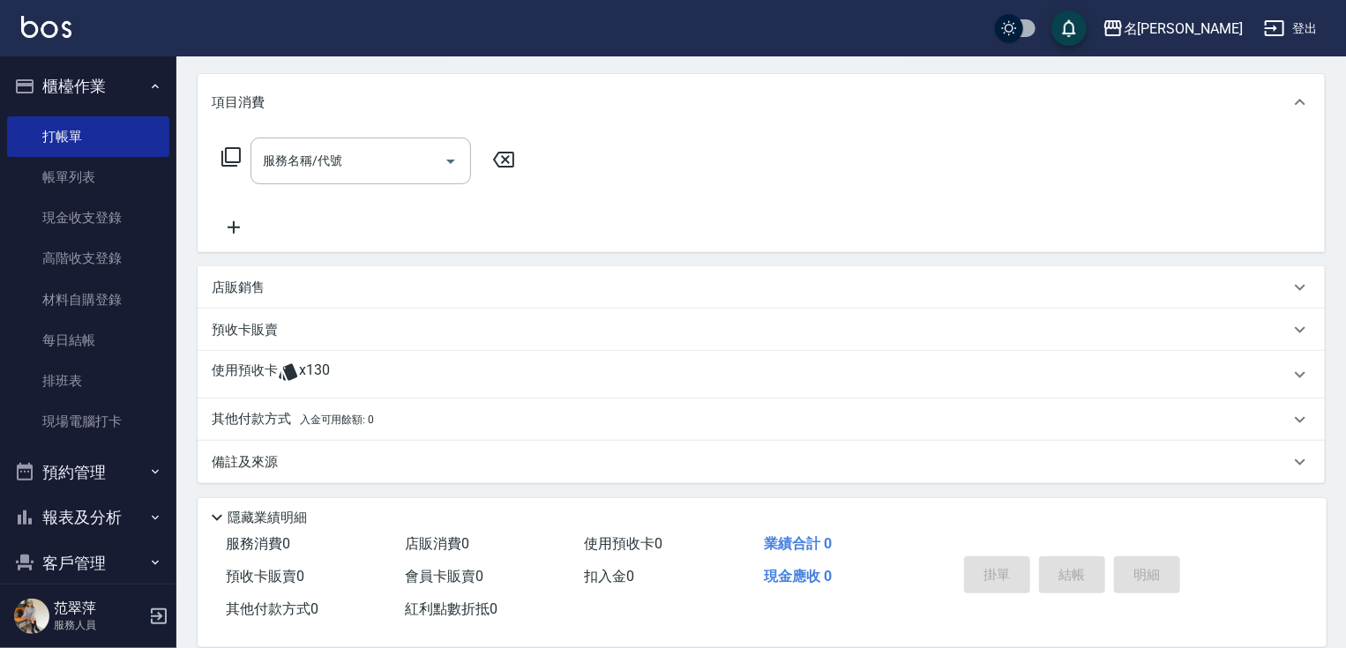
click at [250, 280] on p "店販銷售" at bounding box center [238, 288] width 53 height 19
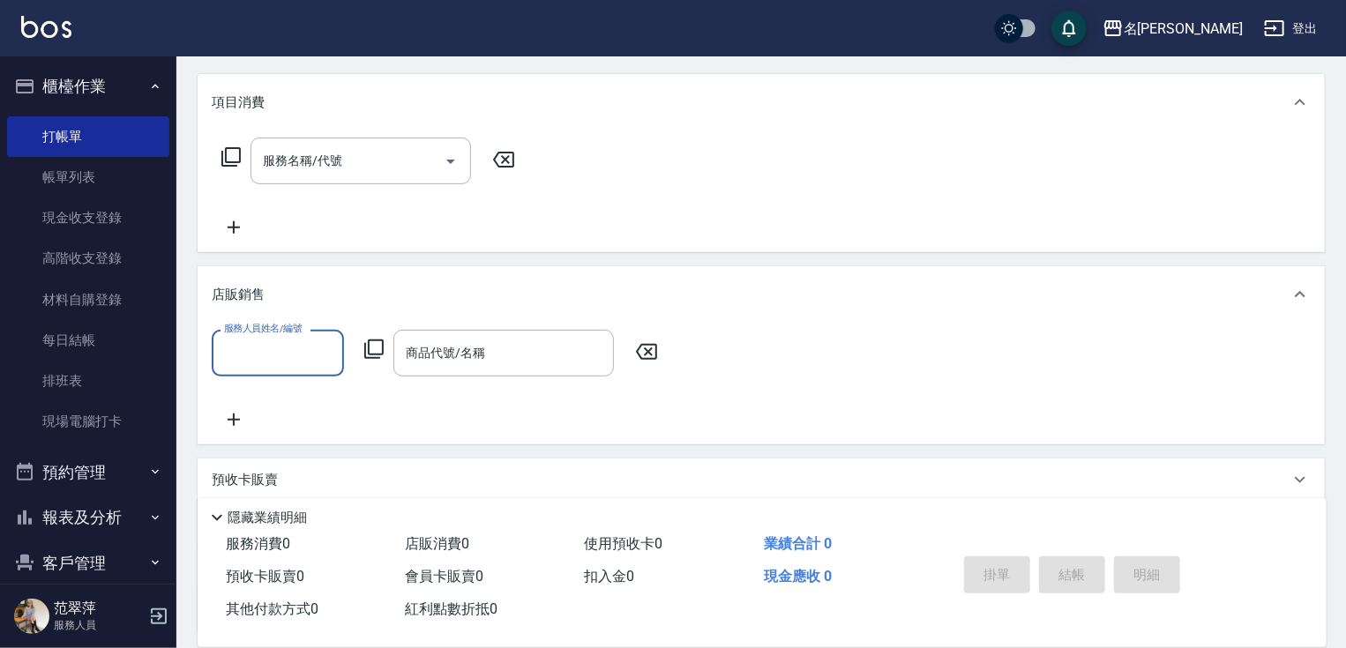
scroll to position [0, 0]
click at [268, 355] on input "服務人員姓名/編號" at bounding box center [278, 353] width 116 height 31
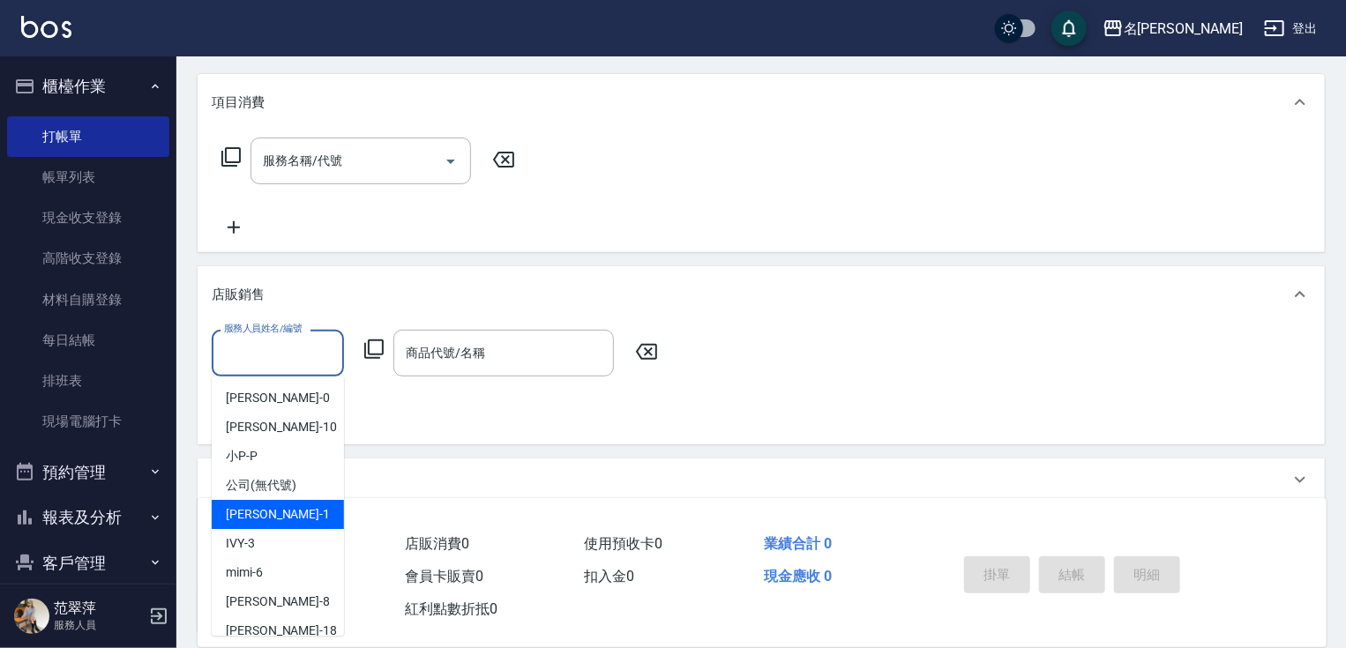
click at [283, 511] on div "[PERSON_NAME] -1" at bounding box center [278, 514] width 132 height 29
type input "Joanne-1"
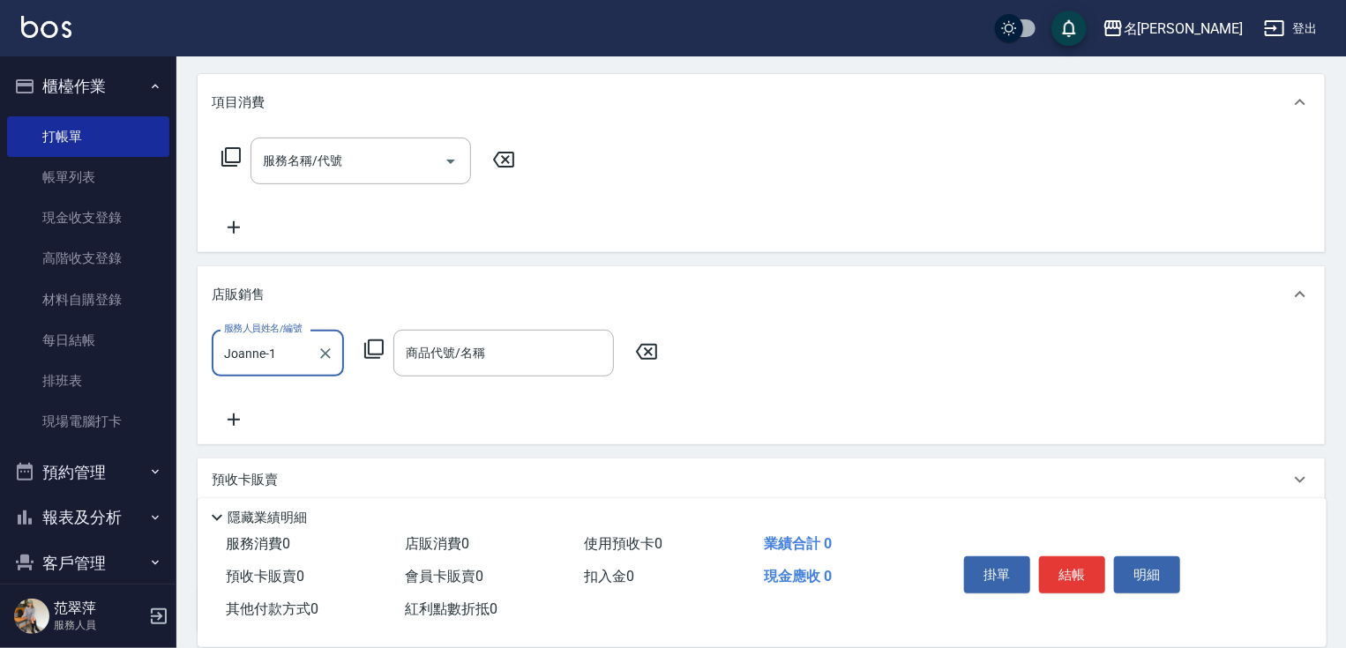
click at [367, 346] on icon at bounding box center [373, 349] width 21 height 21
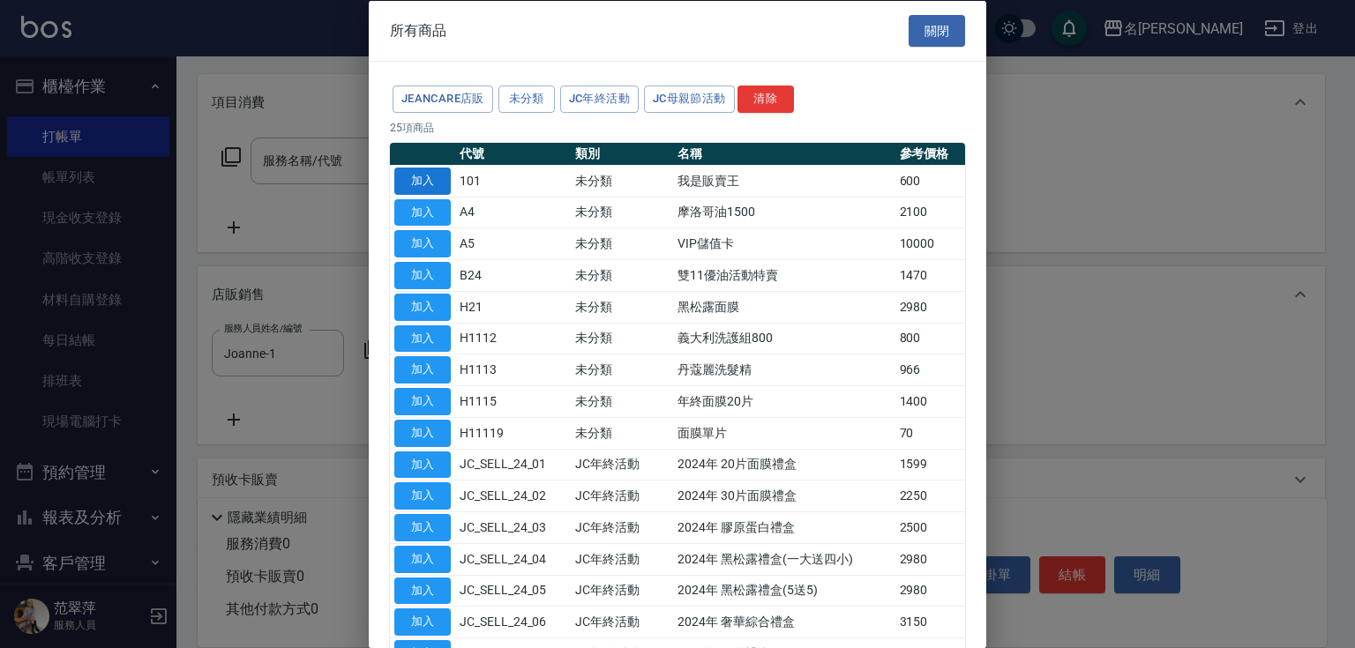
click at [432, 174] on button "加入" at bounding box center [422, 180] width 56 height 27
type input "我是販賣王"
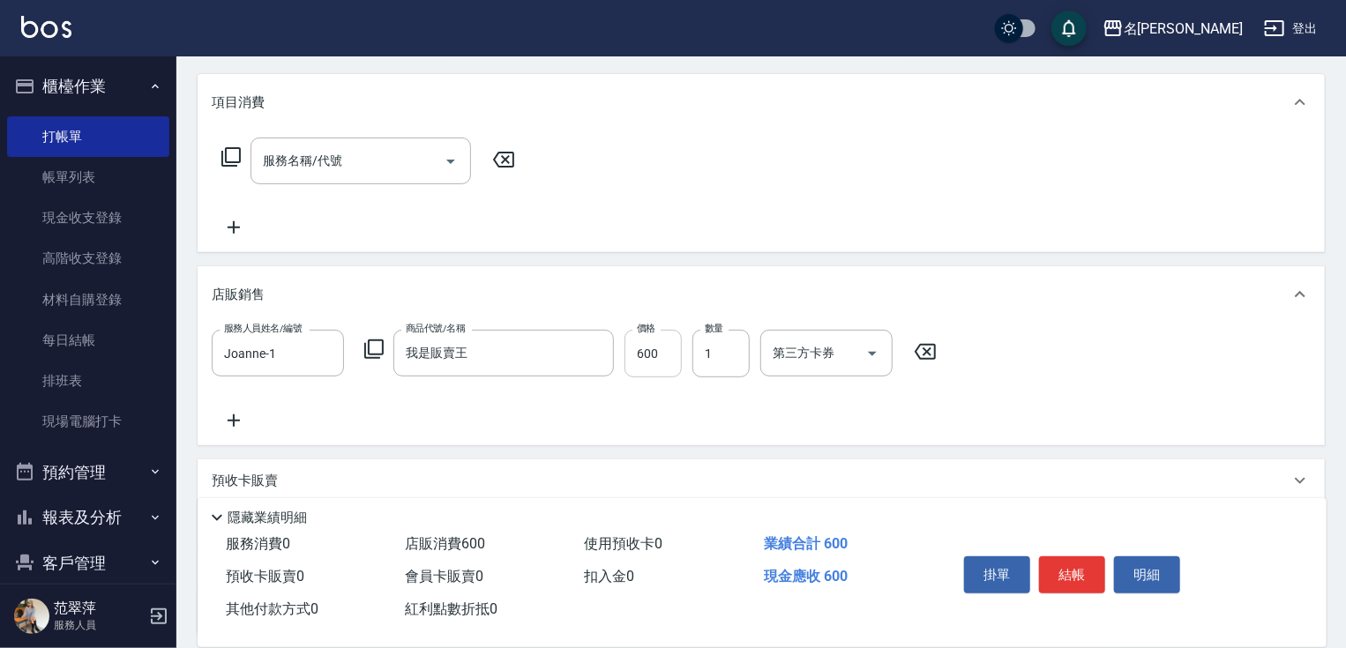
click at [637, 348] on input "600" at bounding box center [652, 354] width 57 height 48
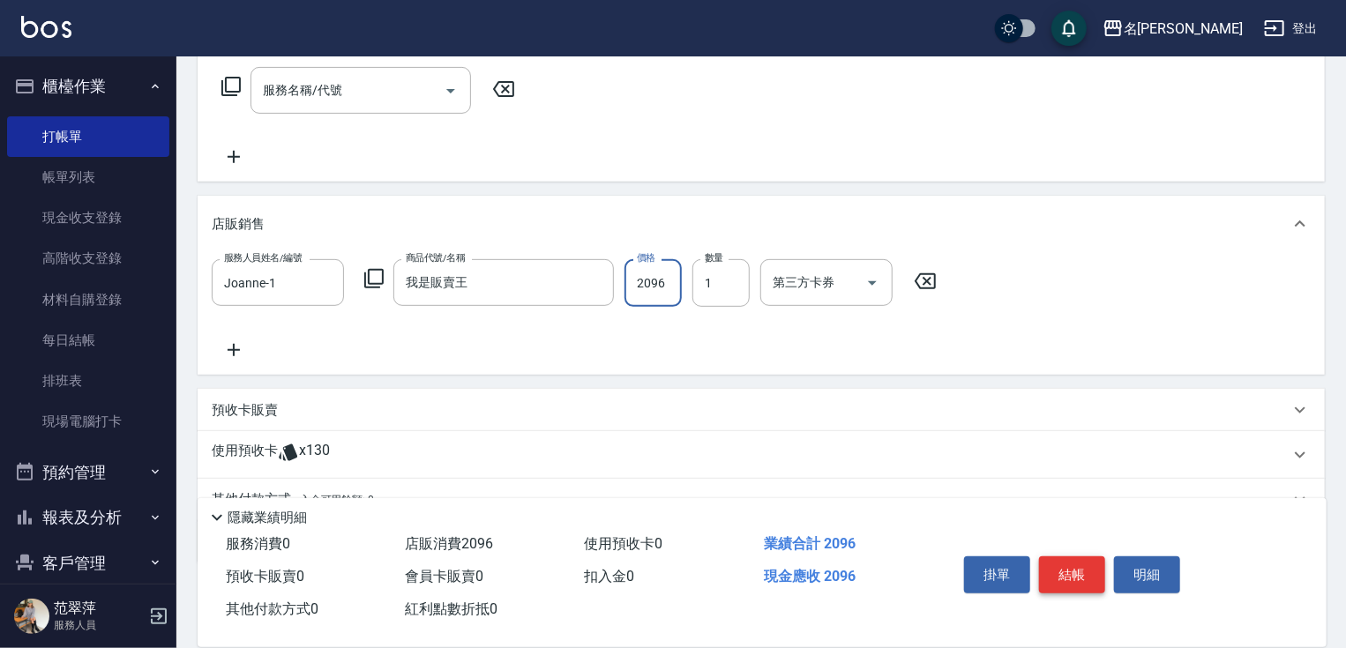
type input "2096"
click at [1044, 577] on button "結帳" at bounding box center [1072, 575] width 66 height 37
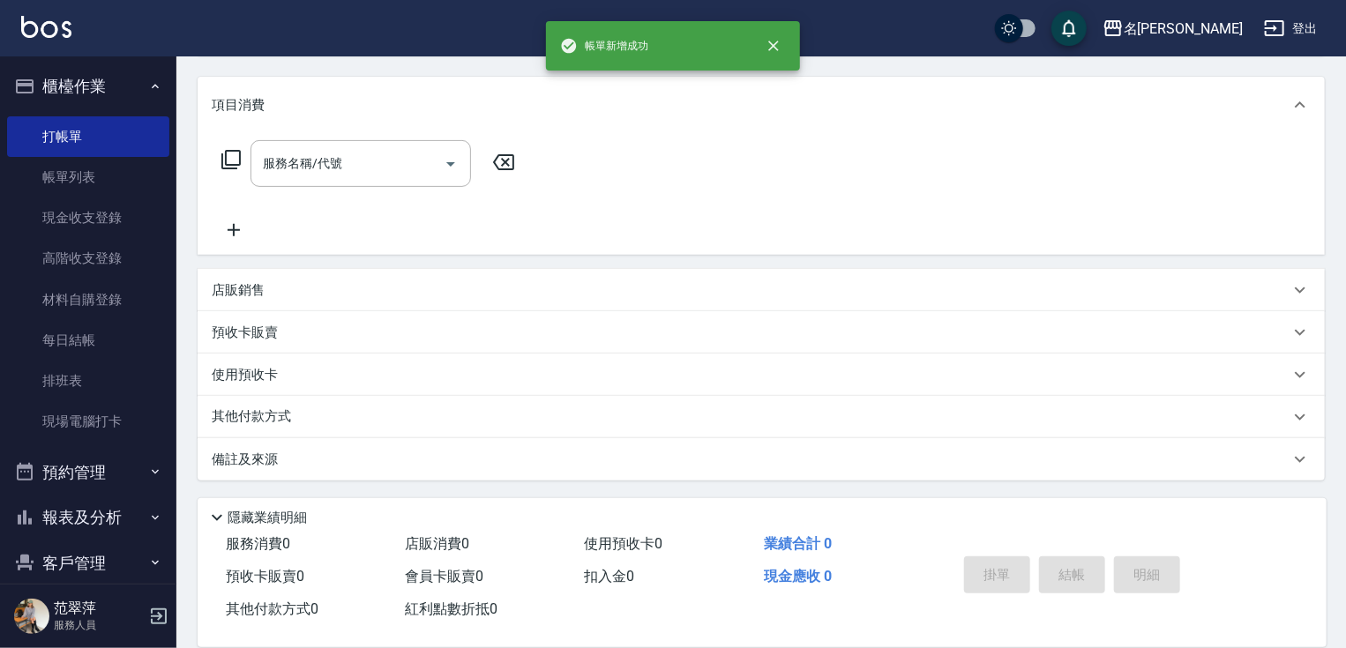
scroll to position [0, 0]
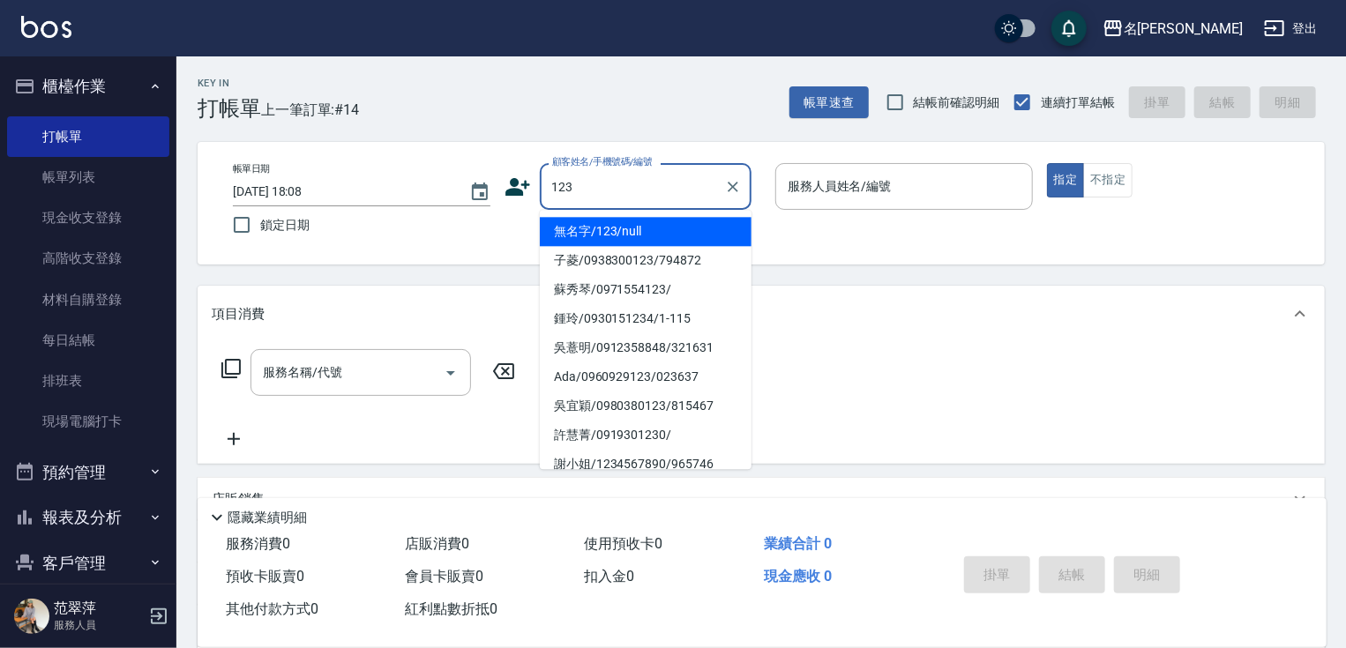
click at [670, 231] on li "無名字/123/null" at bounding box center [646, 231] width 212 height 29
type input "無名字/123/null"
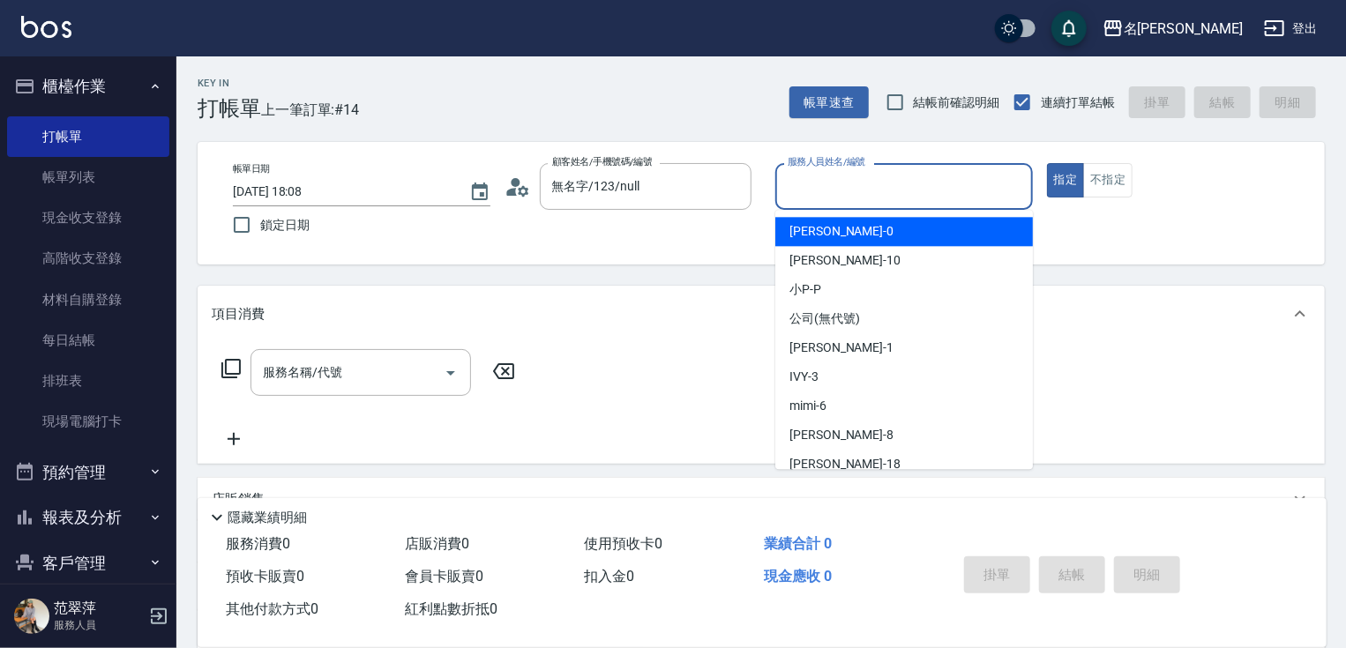
click at [847, 180] on input "服務人員姓名/編號" at bounding box center [904, 186] width 242 height 31
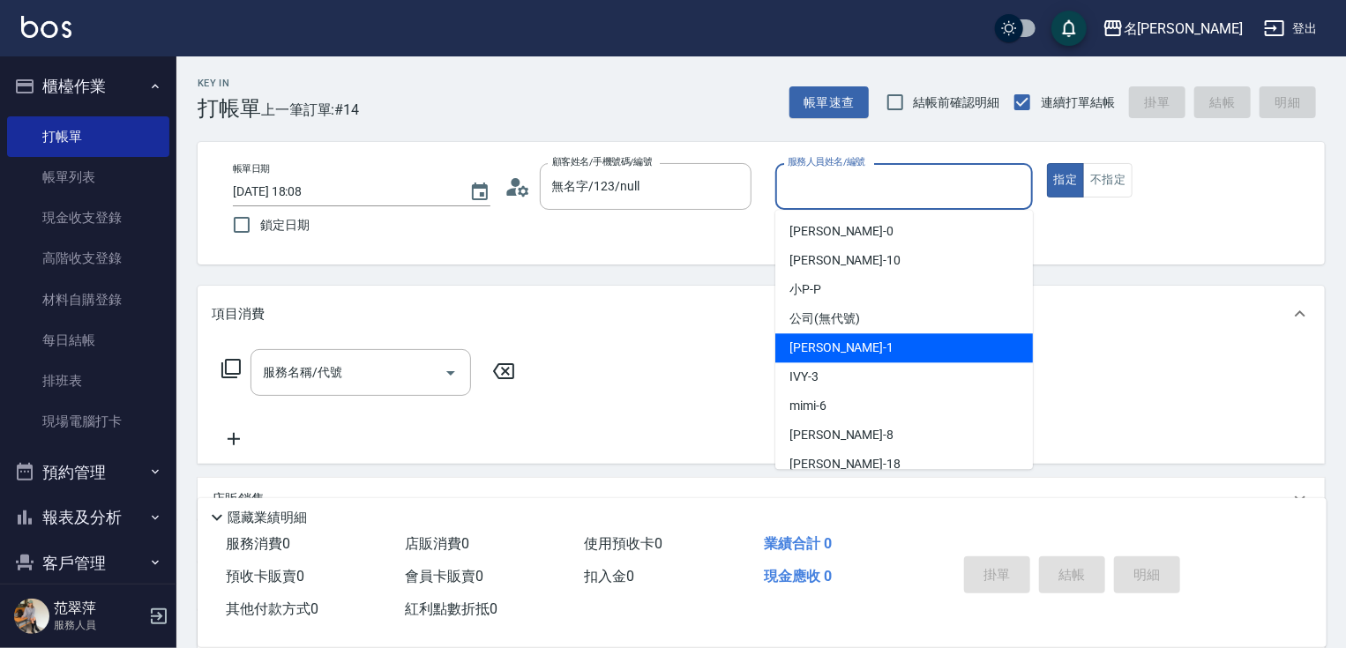
click at [831, 357] on div "[PERSON_NAME] -1" at bounding box center [904, 347] width 258 height 29
type input "Joanne-1"
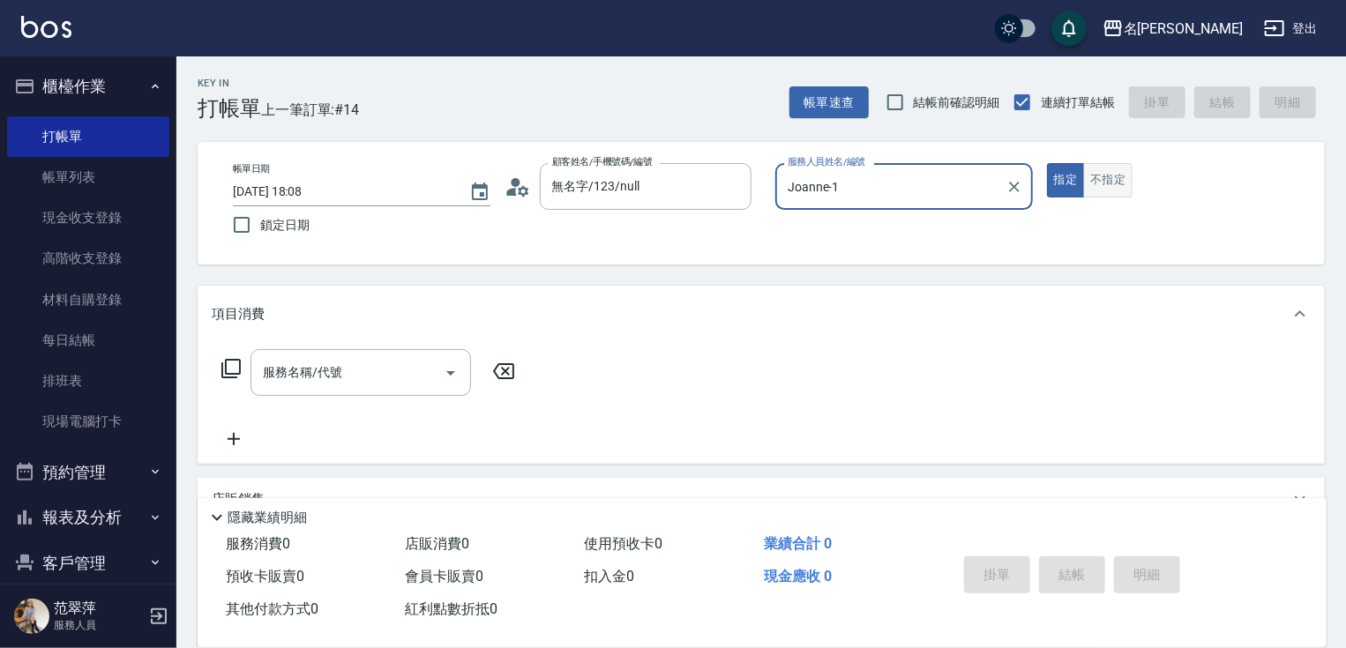
click at [1110, 191] on button "不指定" at bounding box center [1107, 180] width 49 height 34
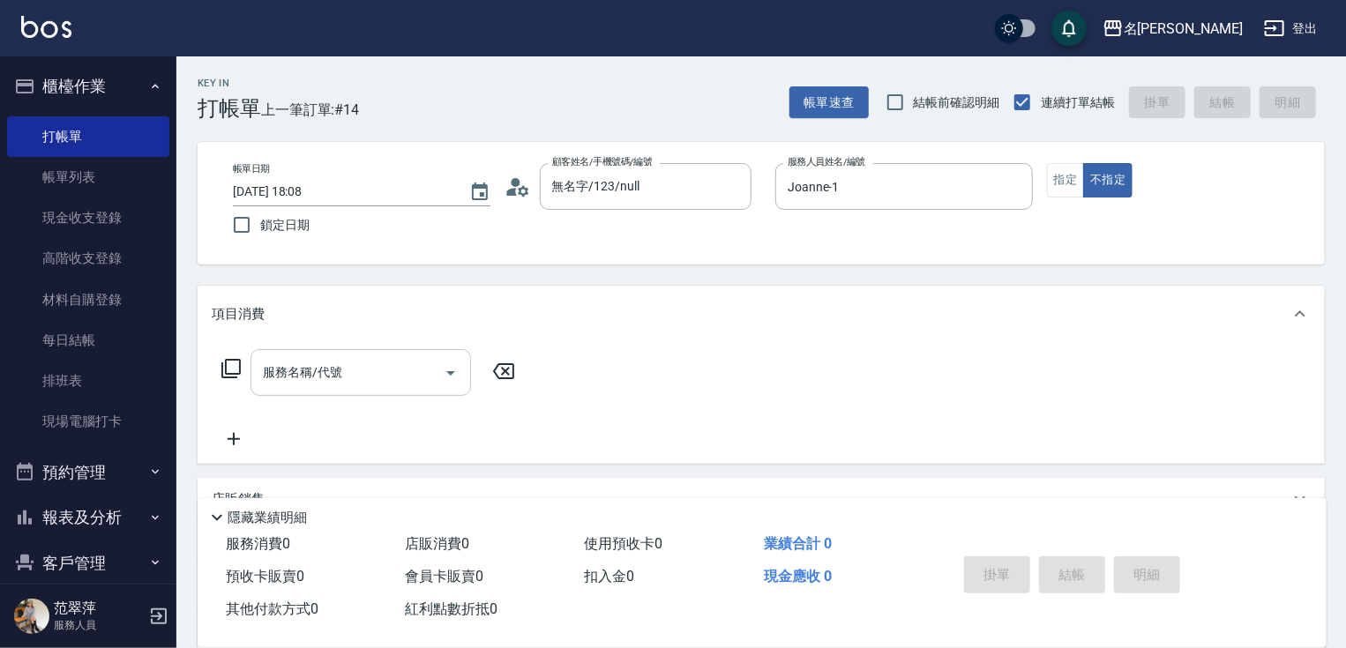
drag, startPoint x: 374, startPoint y: 390, endPoint x: 367, endPoint y: 379, distance: 12.7
click at [372, 381] on div "服務名稱/代號" at bounding box center [360, 372] width 221 height 47
click at [228, 367] on icon at bounding box center [231, 368] width 21 height 21
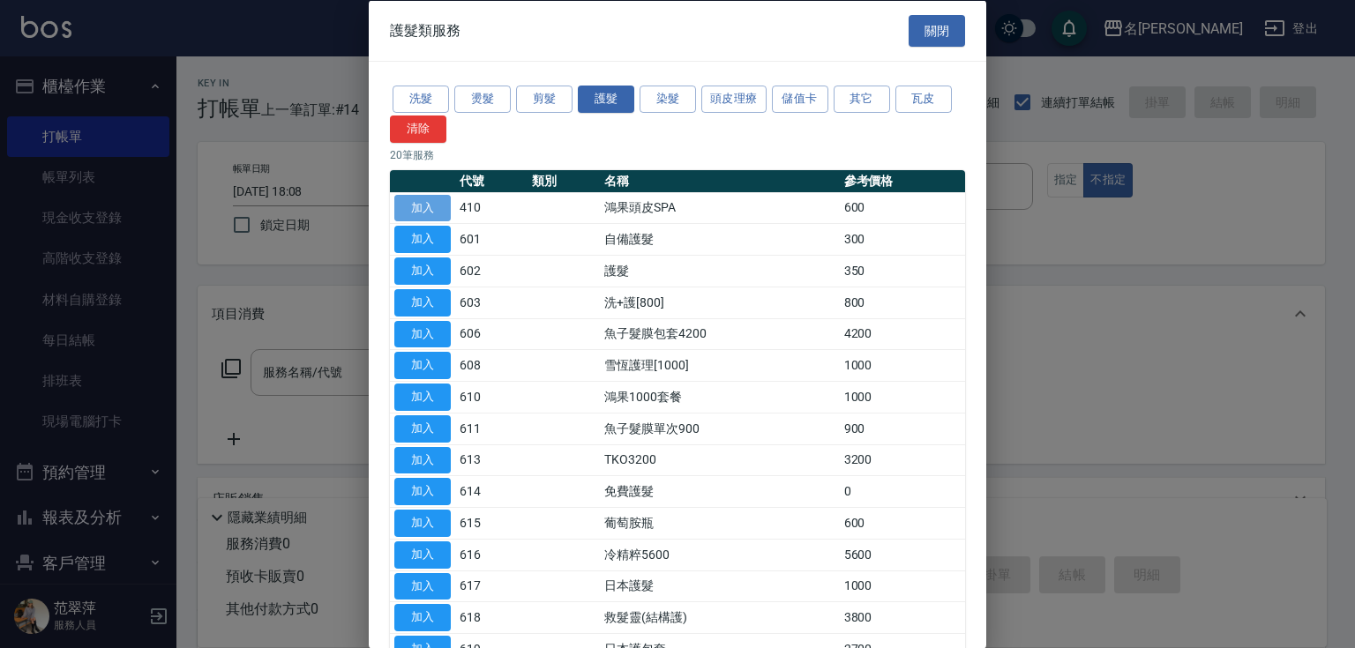
click at [425, 205] on button "加入" at bounding box center [422, 207] width 56 height 27
type input "鴻果頭皮SPA(410)"
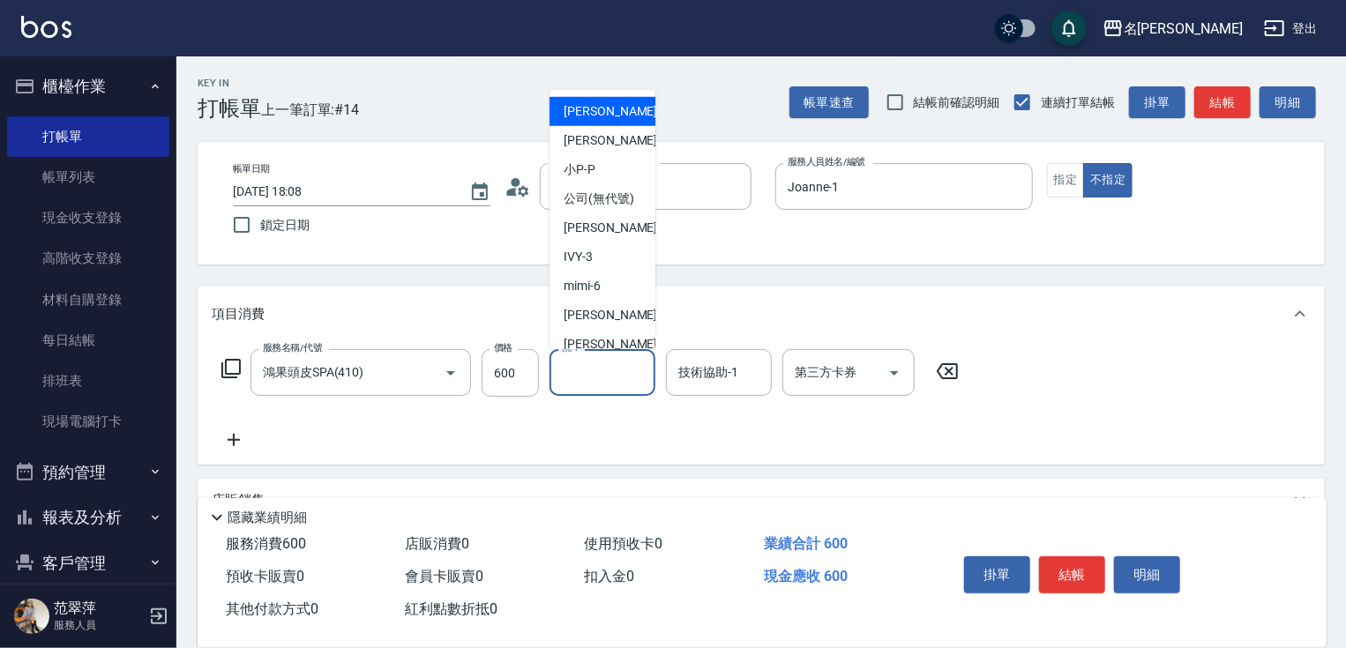
click at [579, 370] on div "洗-1 洗-1" at bounding box center [602, 372] width 106 height 47
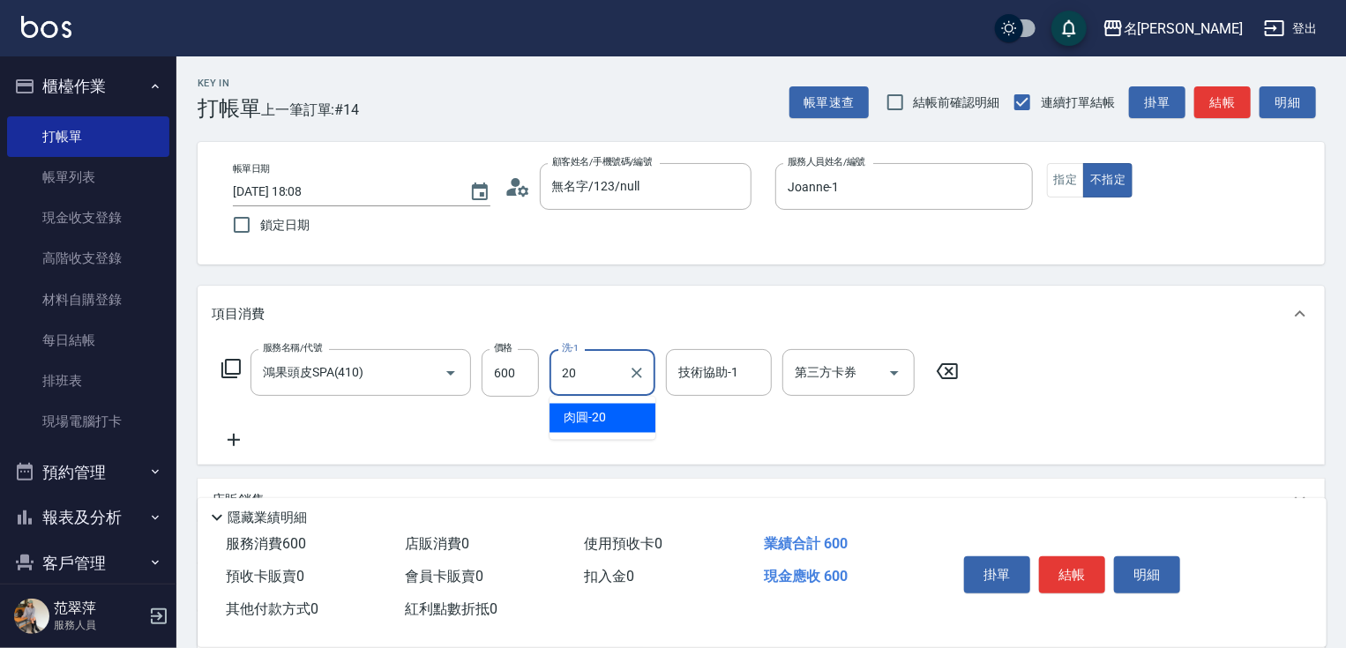
type input "肉圓-20"
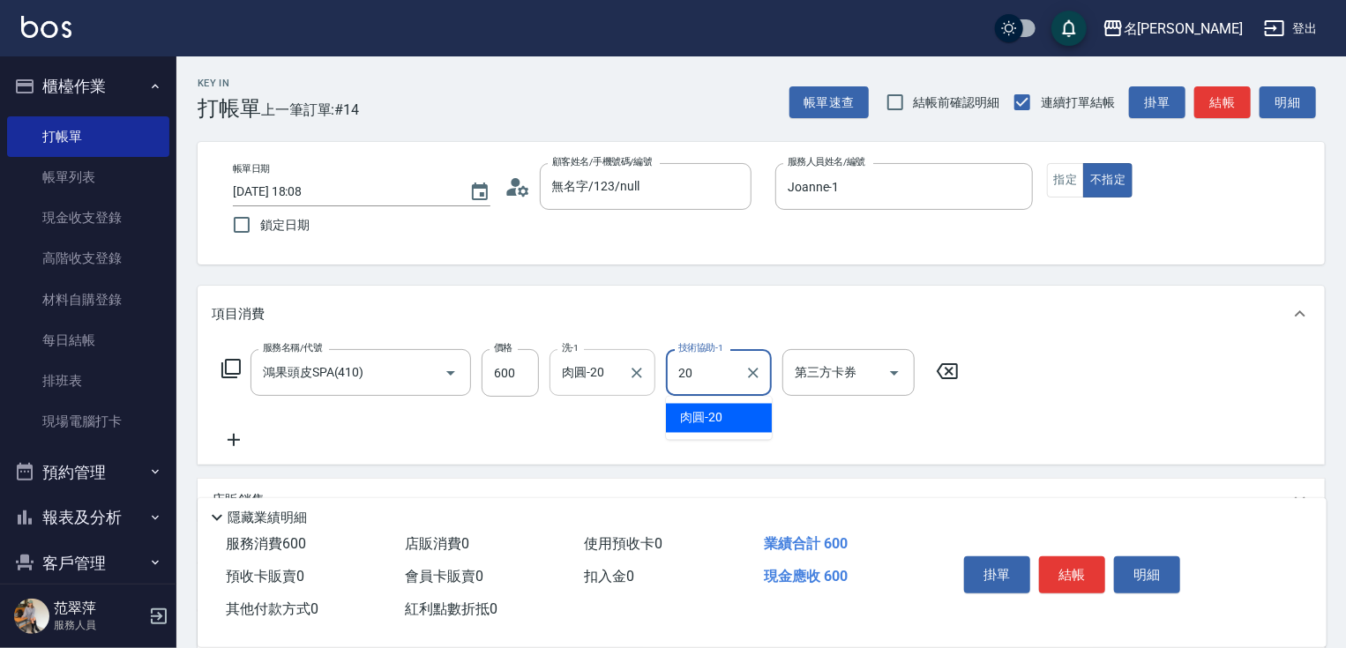
type input "肉圓-20"
click at [243, 437] on icon at bounding box center [234, 440] width 44 height 21
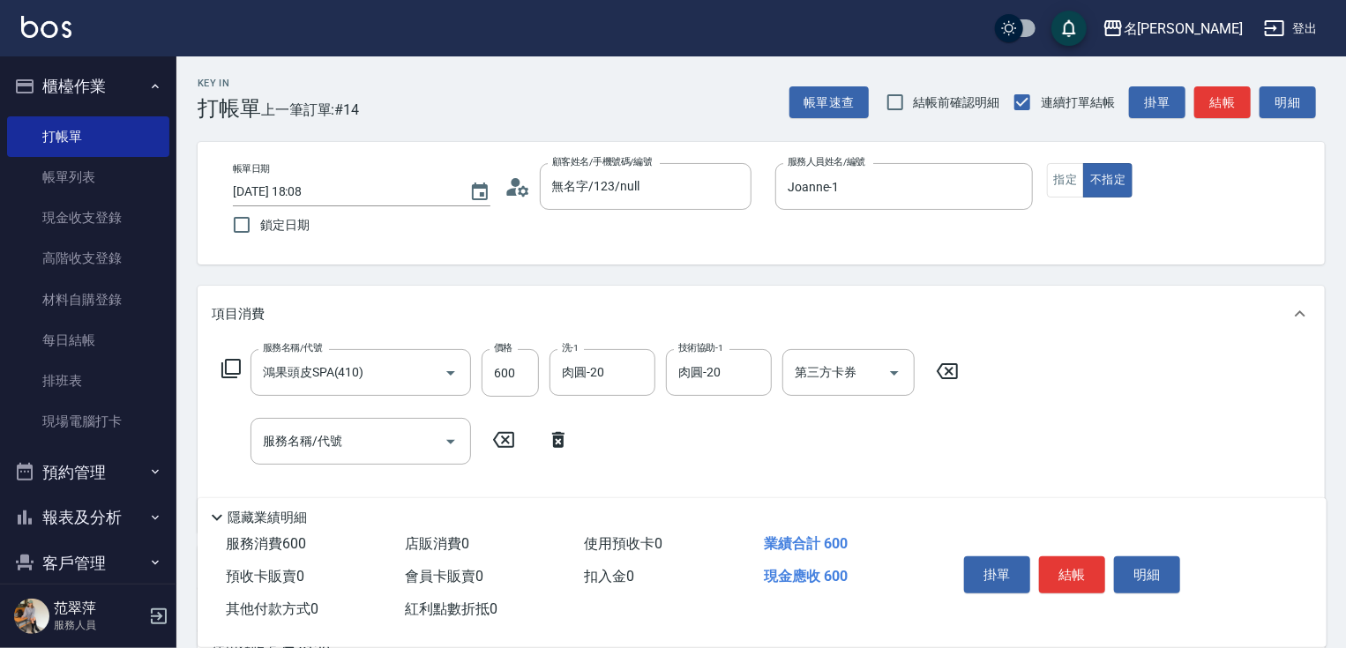
click at [230, 354] on div "服務名稱/代號 鴻果頭皮SPA(410) 服務名稱/代號 價格 600 價格 洗-1 肉圓-20 洗-1 技術協助-1 肉圓-20 技術協助-1 第三方卡券 …" at bounding box center [591, 373] width 758 height 48
click at [231, 365] on icon at bounding box center [231, 368] width 21 height 21
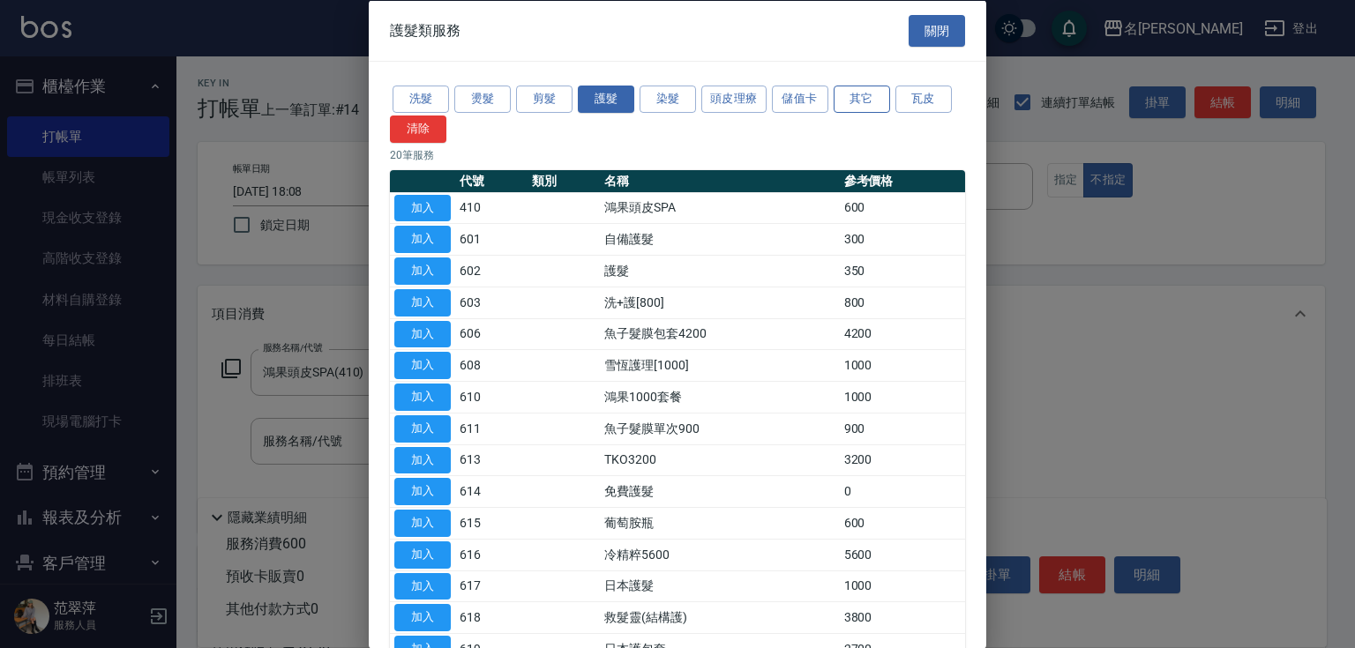
click at [870, 98] on button "其它" at bounding box center [862, 99] width 56 height 27
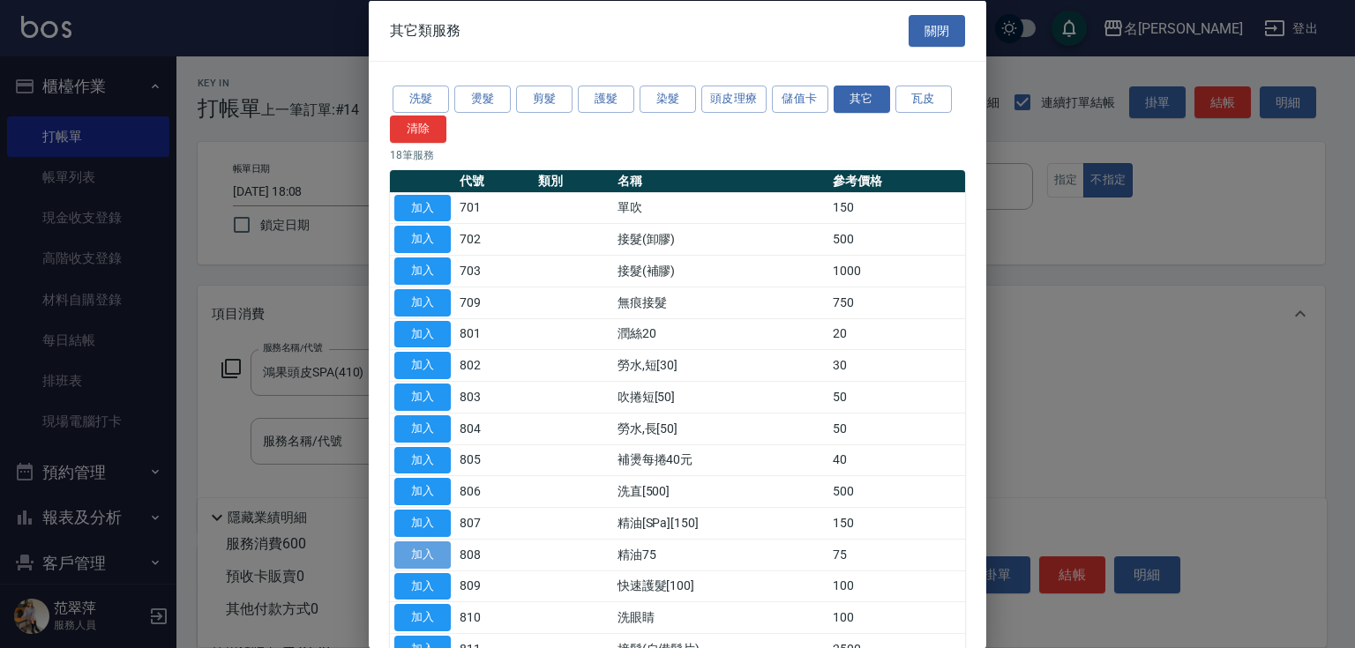
click at [430, 549] on button "加入" at bounding box center [422, 554] width 56 height 27
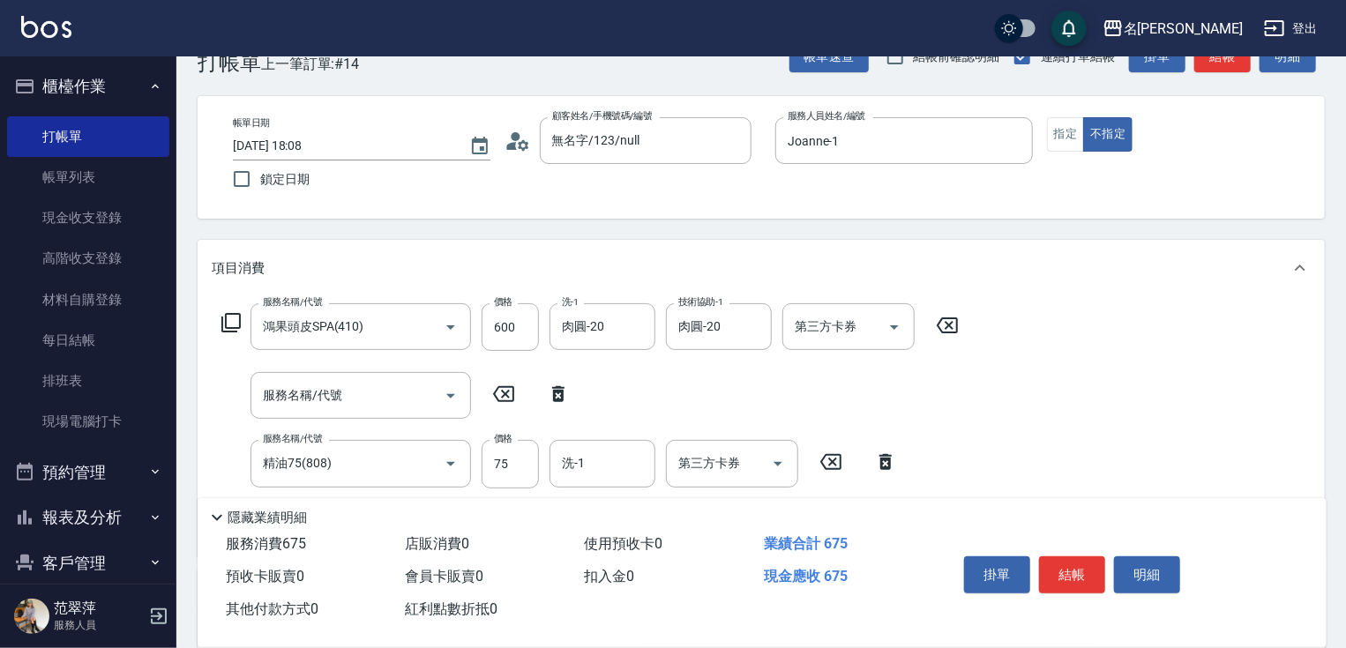
scroll to position [71, 0]
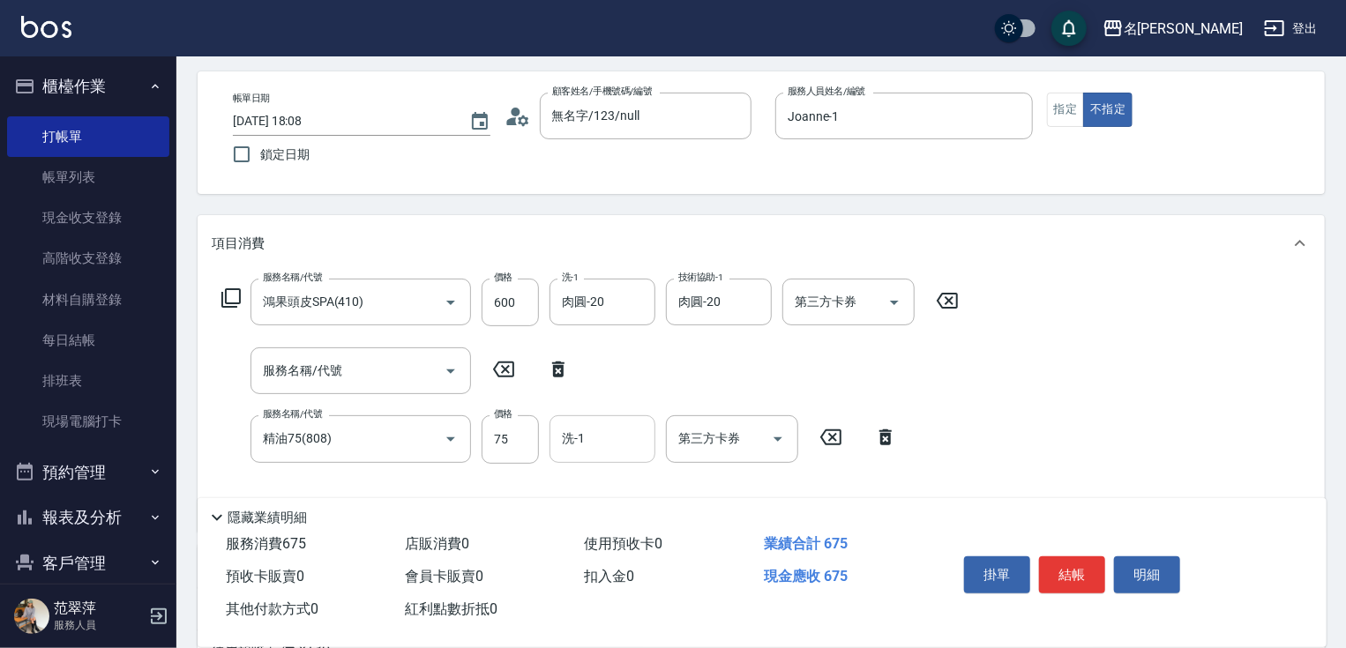
click at [603, 444] on input "洗-1" at bounding box center [602, 438] width 90 height 31
type input "肉圓-20"
click at [1077, 576] on button "結帳" at bounding box center [1072, 575] width 66 height 37
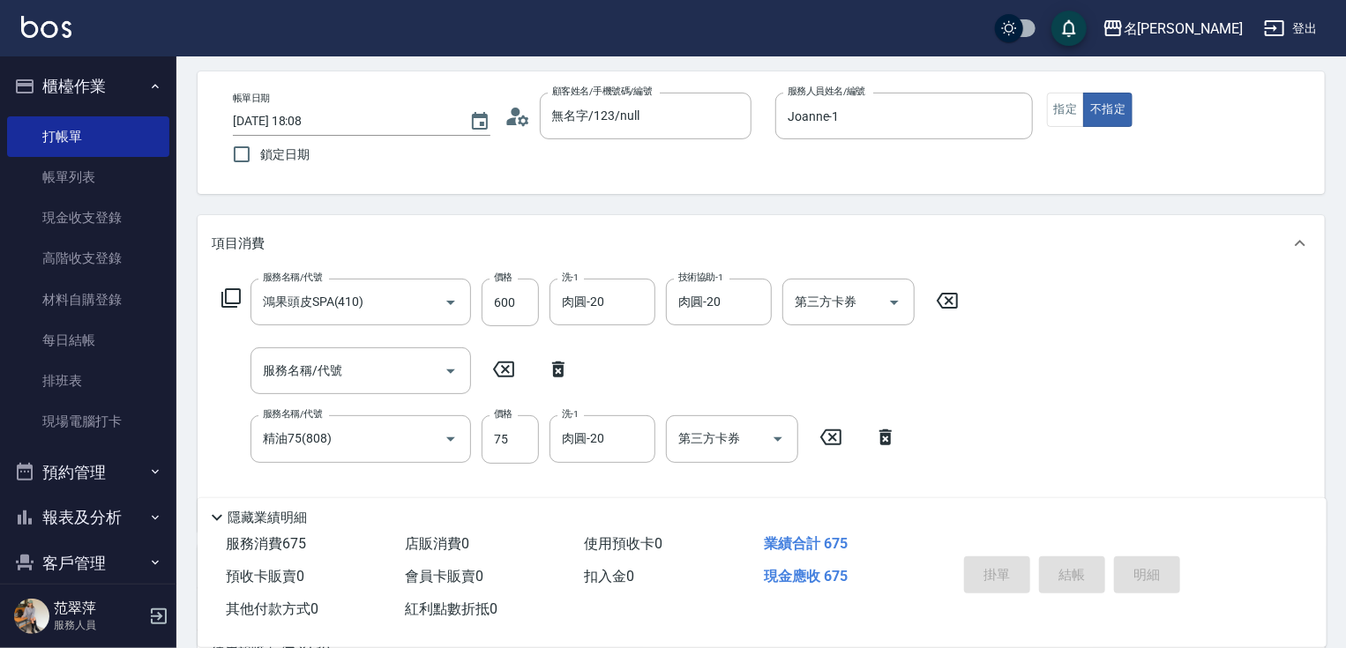
type input "[DATE] 18:09"
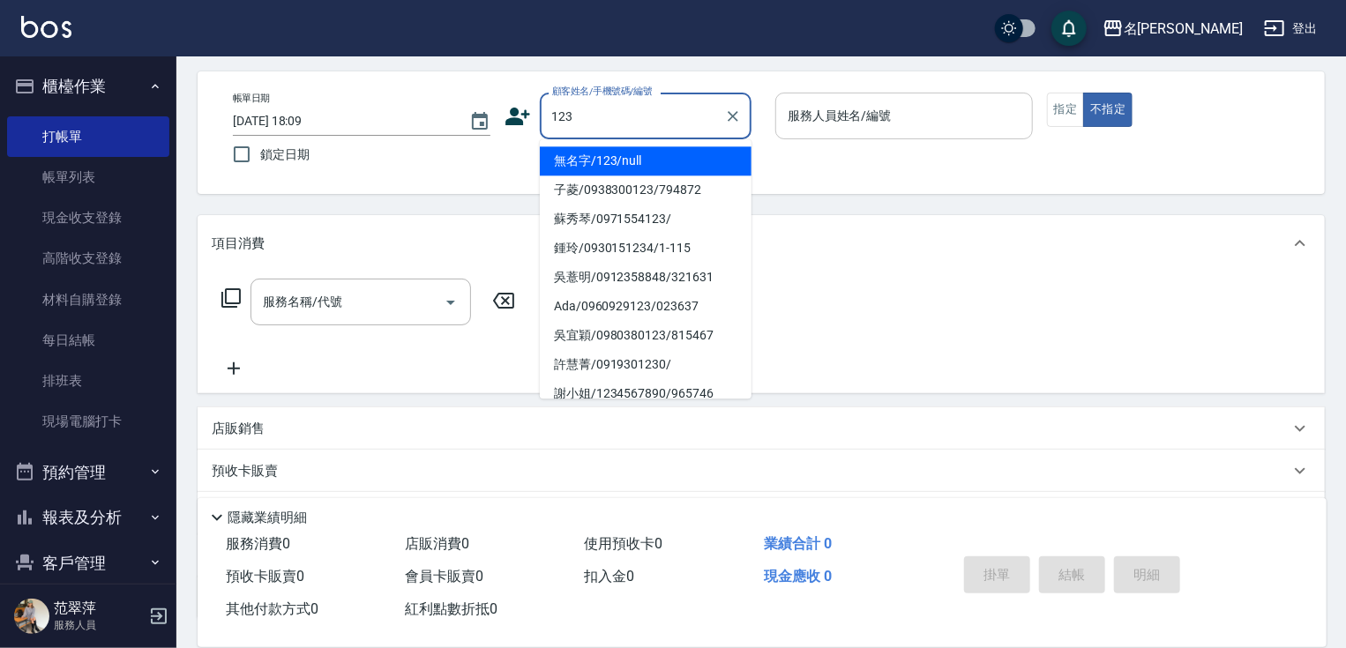
drag, startPoint x: 677, startPoint y: 162, endPoint x: 803, endPoint y: 138, distance: 127.7
click at [677, 162] on li "無名字/123/null" at bounding box center [646, 160] width 212 height 29
type input "無名字/123/null"
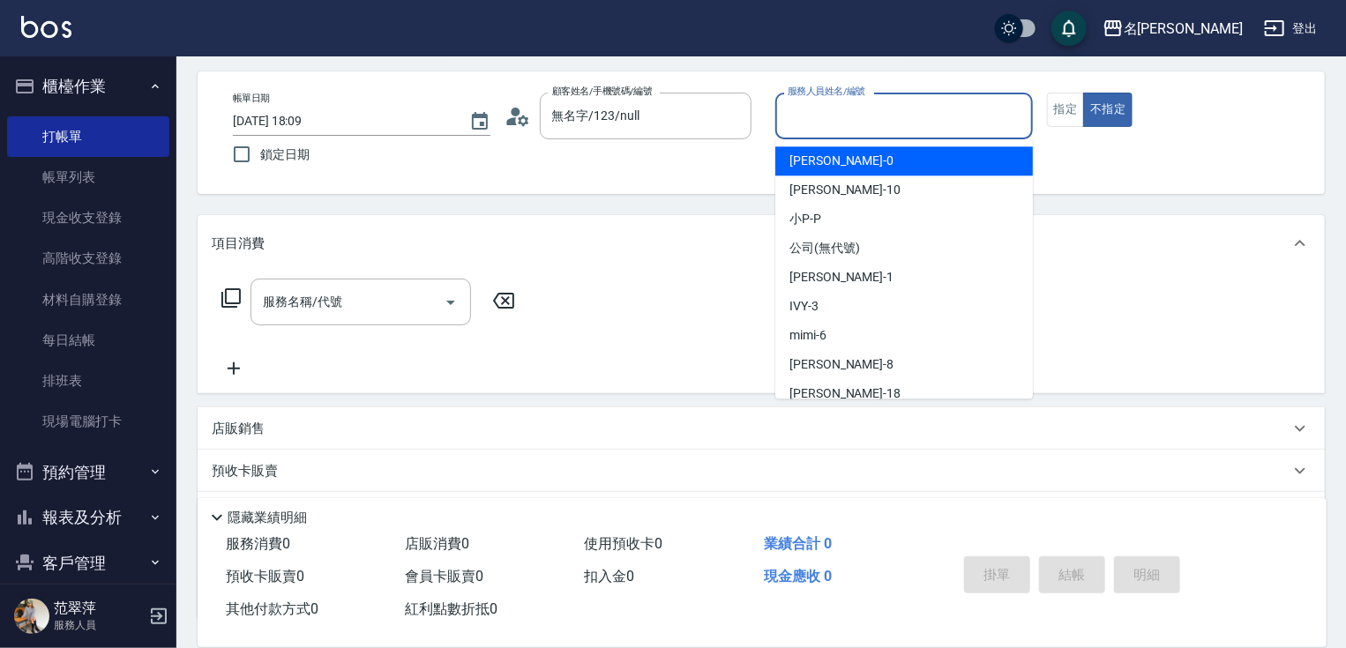
click at [834, 119] on input "服務人員姓名/編號" at bounding box center [904, 116] width 242 height 31
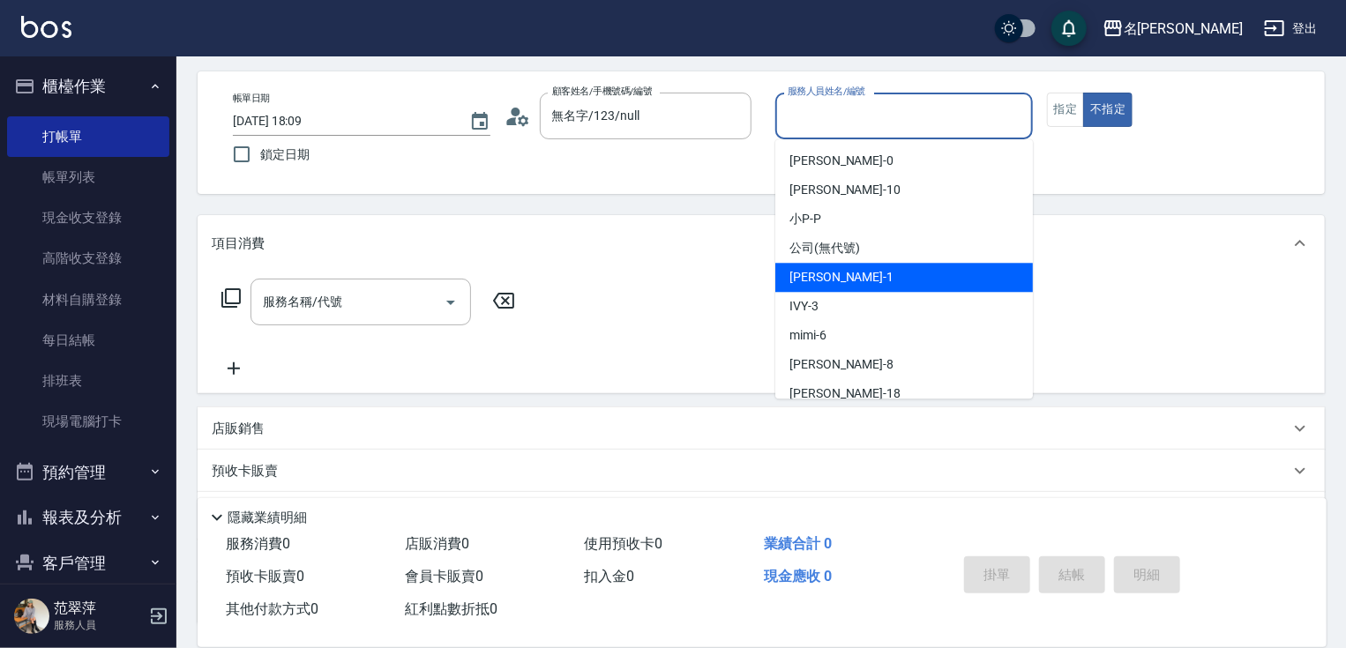
click at [819, 281] on span "[PERSON_NAME] -1" at bounding box center [841, 277] width 104 height 19
type input "Joanne-1"
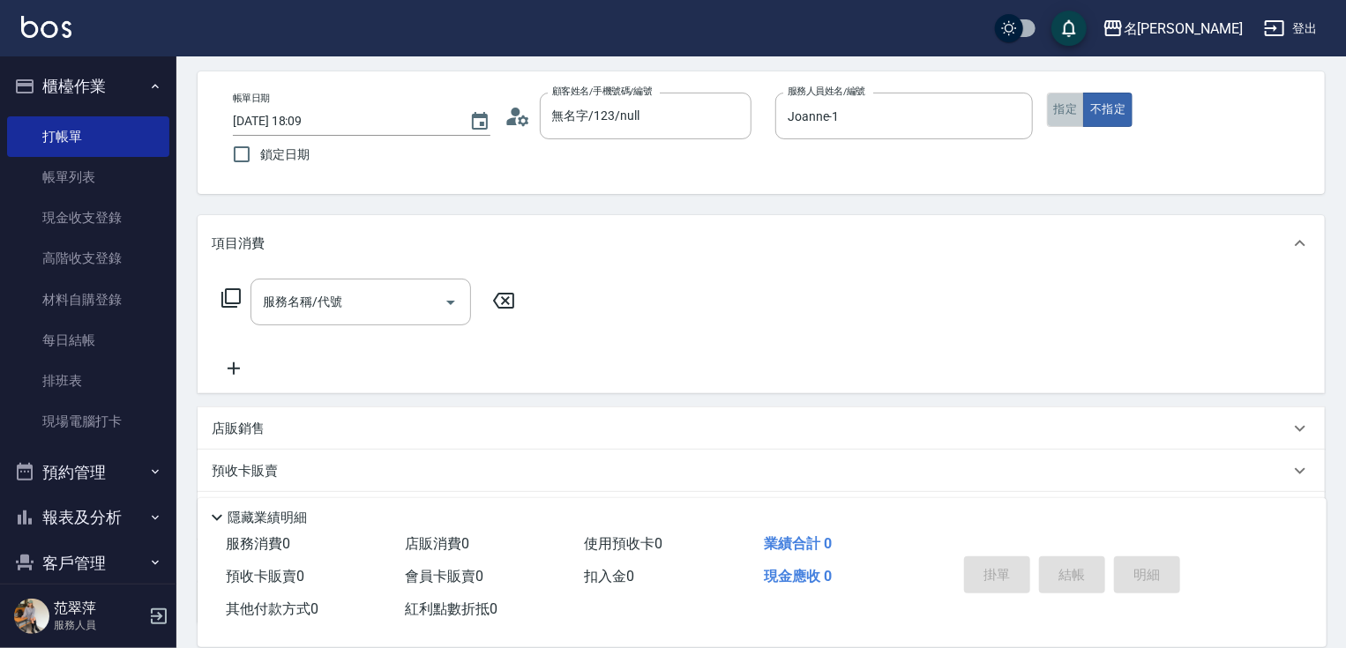
click at [1064, 110] on button "指定" at bounding box center [1066, 110] width 38 height 34
click at [233, 297] on icon at bounding box center [231, 298] width 21 height 21
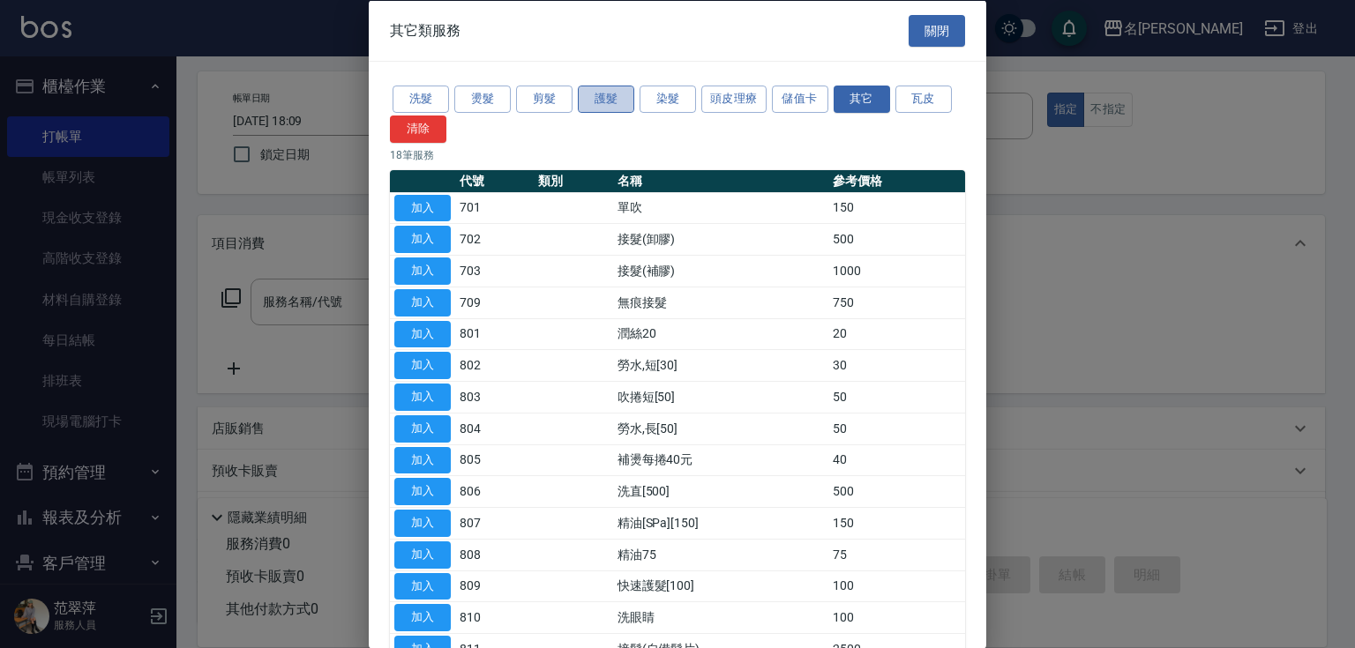
click at [603, 107] on button "護髮" at bounding box center [606, 99] width 56 height 27
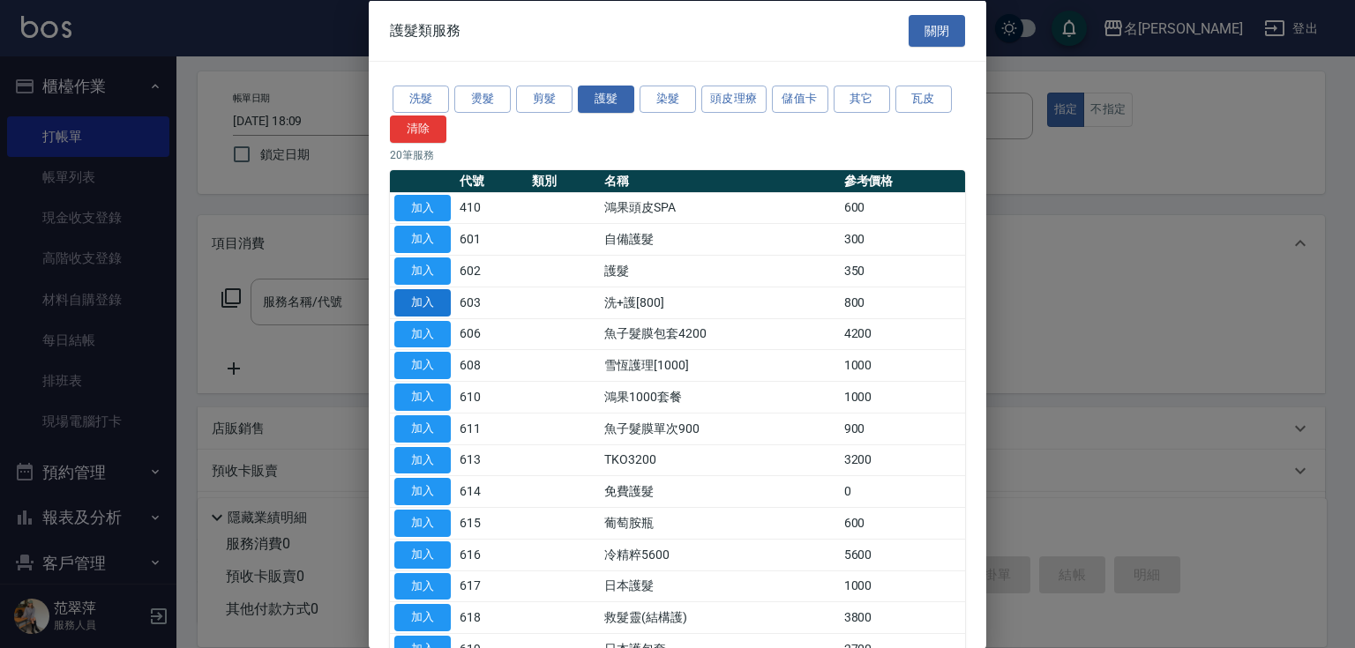
click at [429, 296] on button "加入" at bounding box center [422, 301] width 56 height 27
type input "洗+護[800](603)"
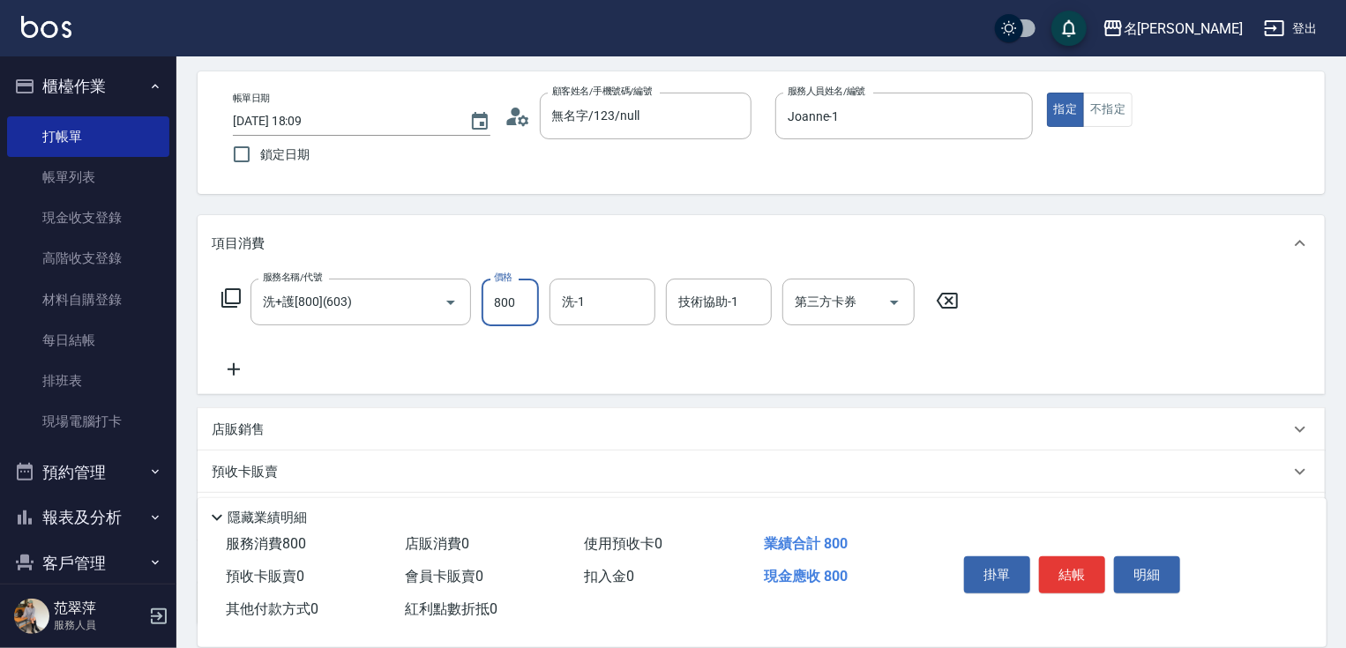
click at [512, 318] on input "800" at bounding box center [510, 303] width 57 height 48
type input "0"
type input "鴨肉-23"
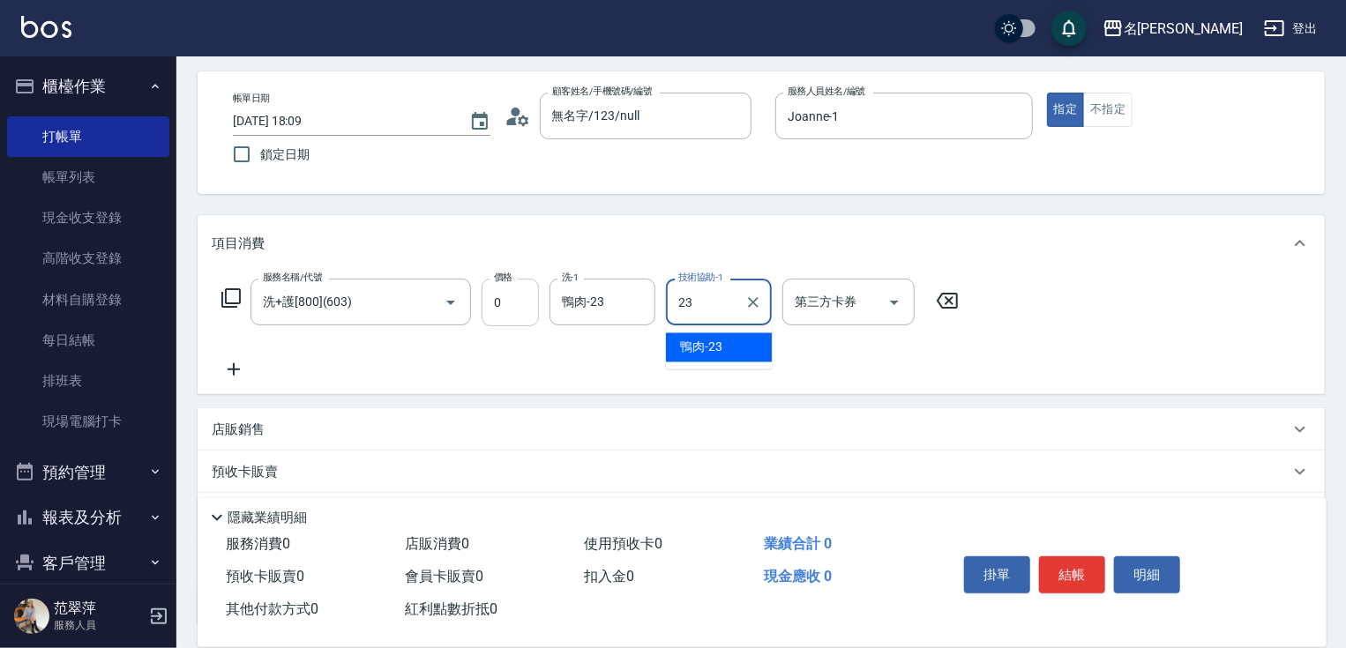
type input "鴨肉-23"
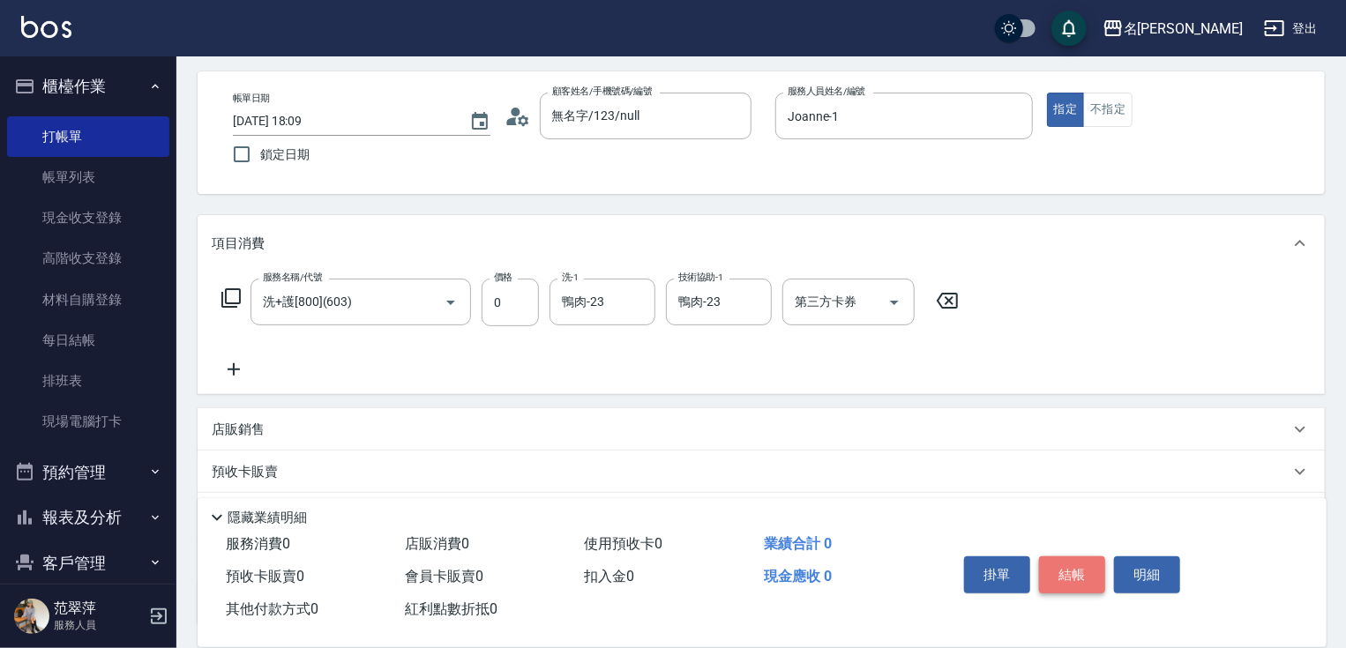
click at [1073, 565] on button "結帳" at bounding box center [1072, 575] width 66 height 37
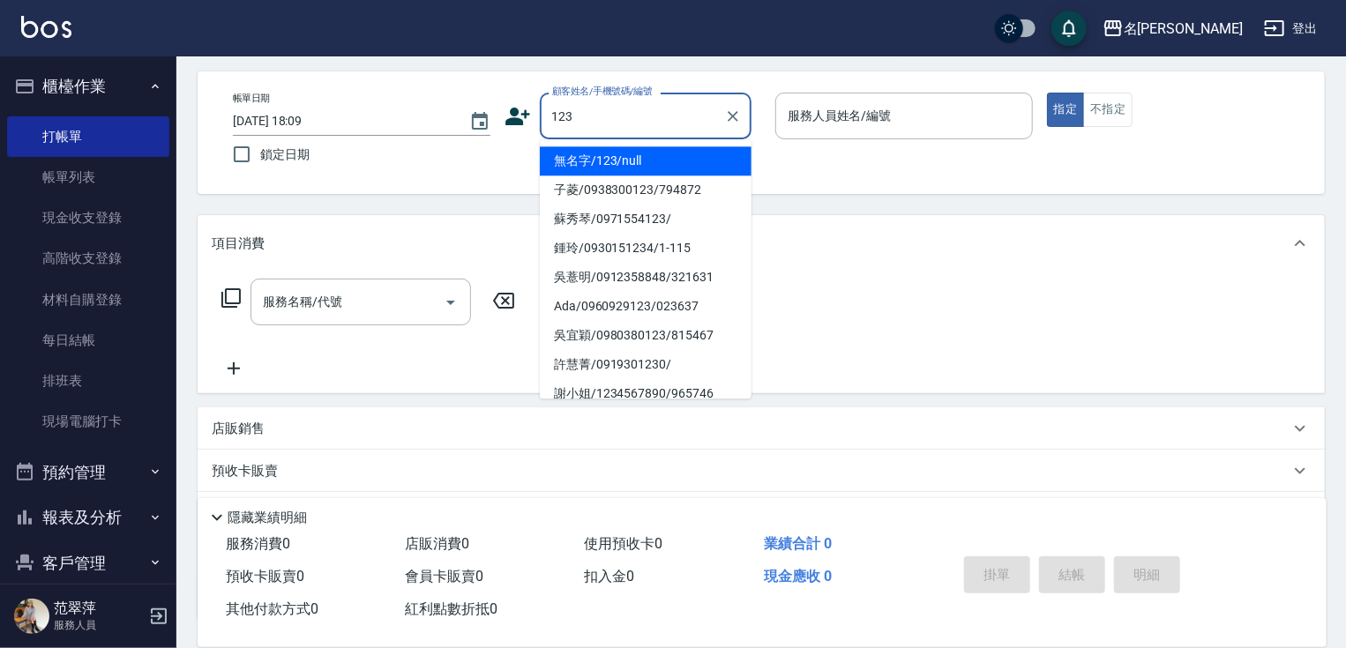
click at [659, 166] on li "無名字/123/null" at bounding box center [646, 160] width 212 height 29
type input "無名字/123/null"
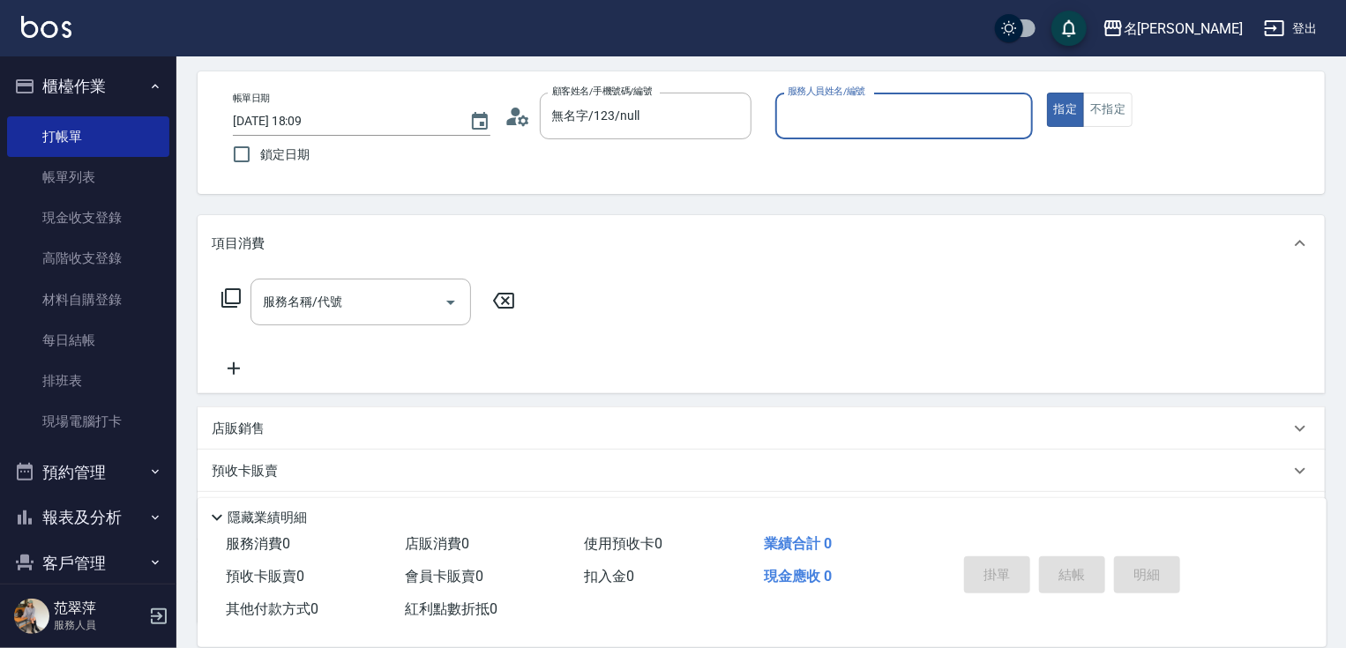
click at [855, 109] on input "服務人員姓名/編號" at bounding box center [904, 116] width 242 height 31
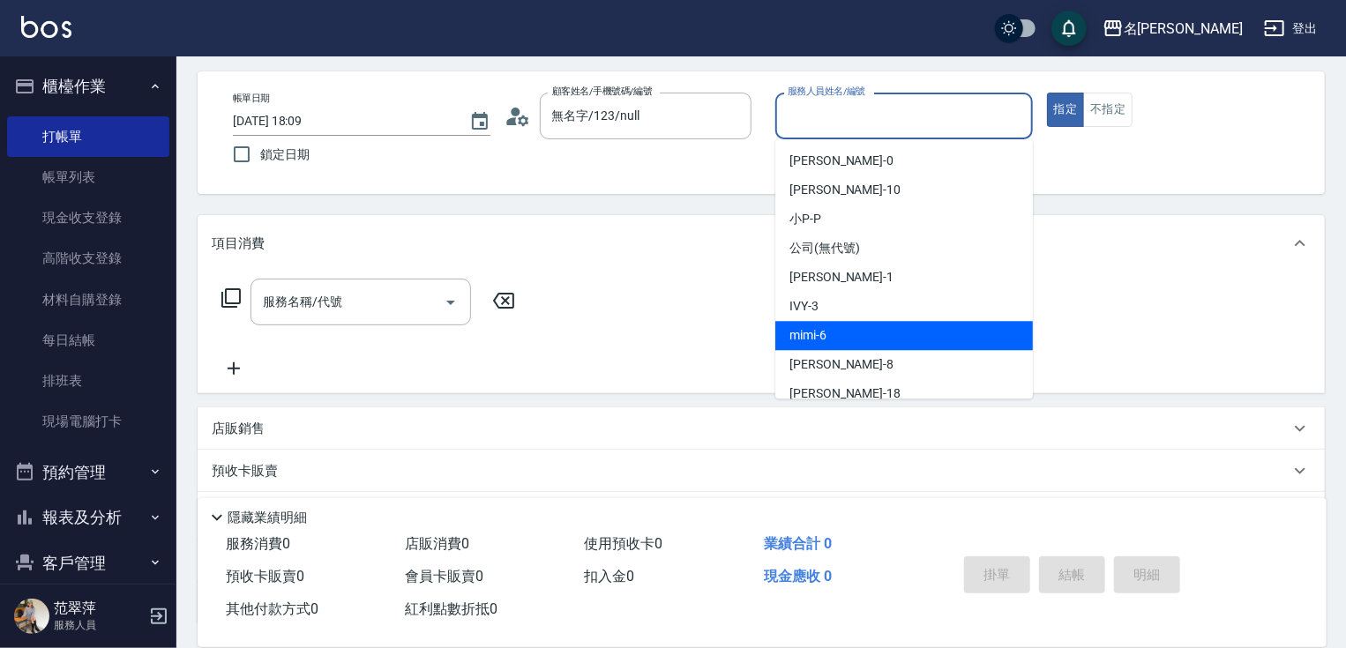
click at [819, 337] on span "mimi -6" at bounding box center [807, 335] width 37 height 19
type input "mimi-6"
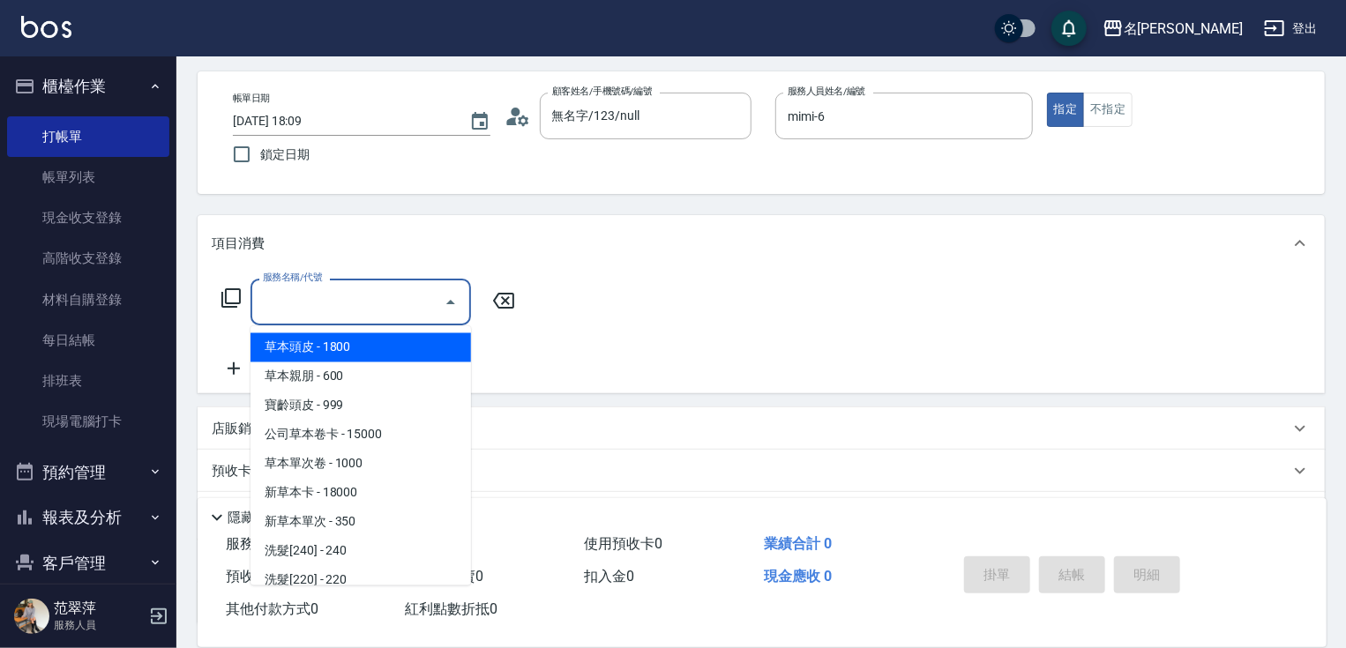
click at [367, 296] on input "服務名稱/代號" at bounding box center [347, 302] width 178 height 31
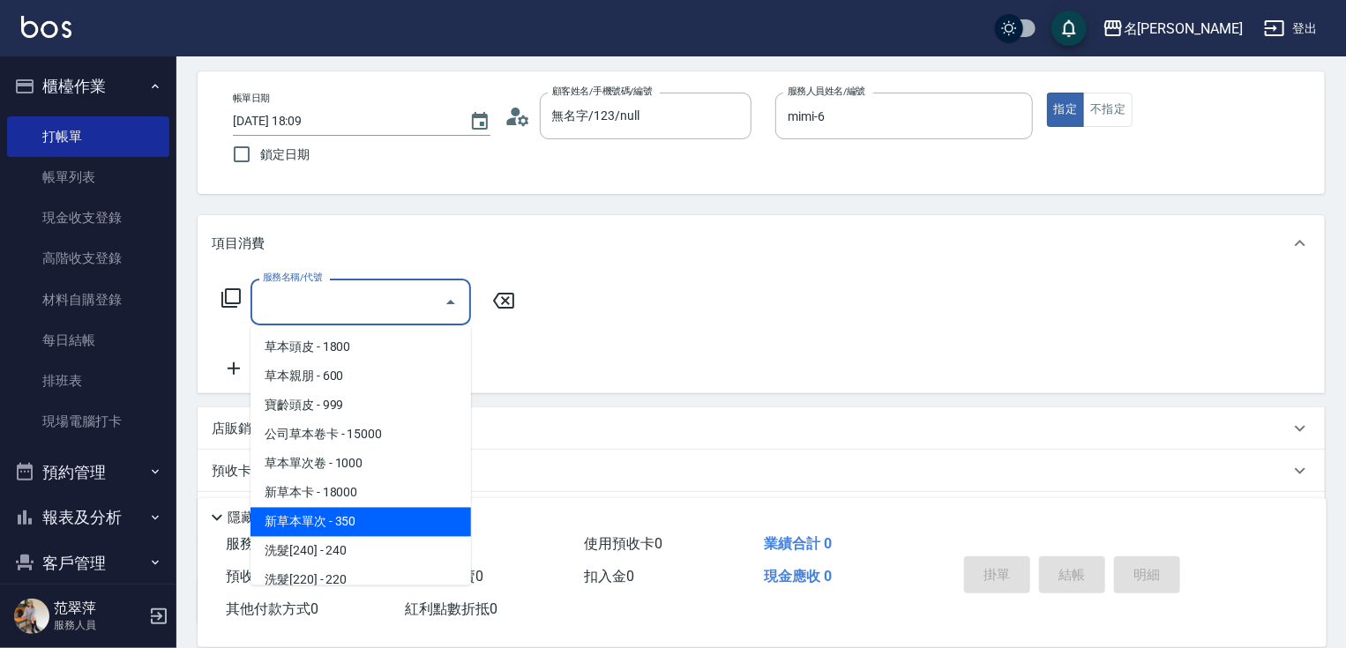
click at [375, 532] on span "新草本單次 - 350" at bounding box center [360, 522] width 221 height 29
type input "新草本單次(109)"
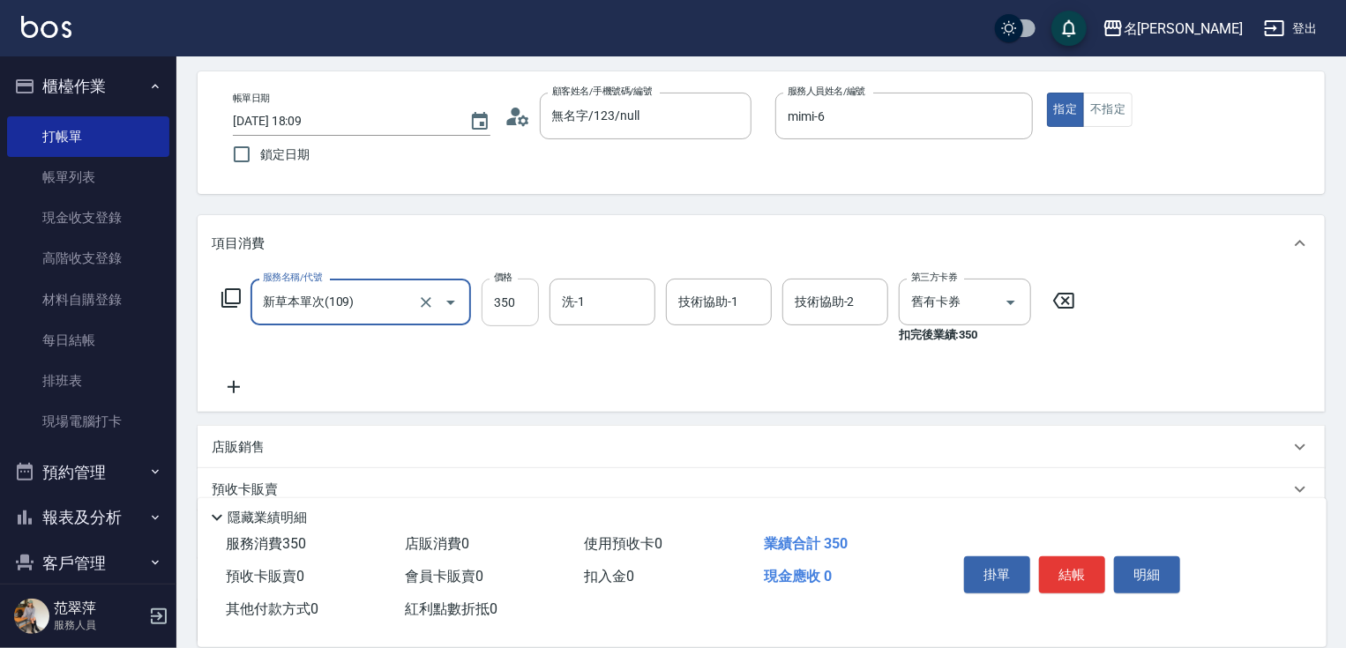
click at [512, 318] on input "350" at bounding box center [510, 303] width 57 height 48
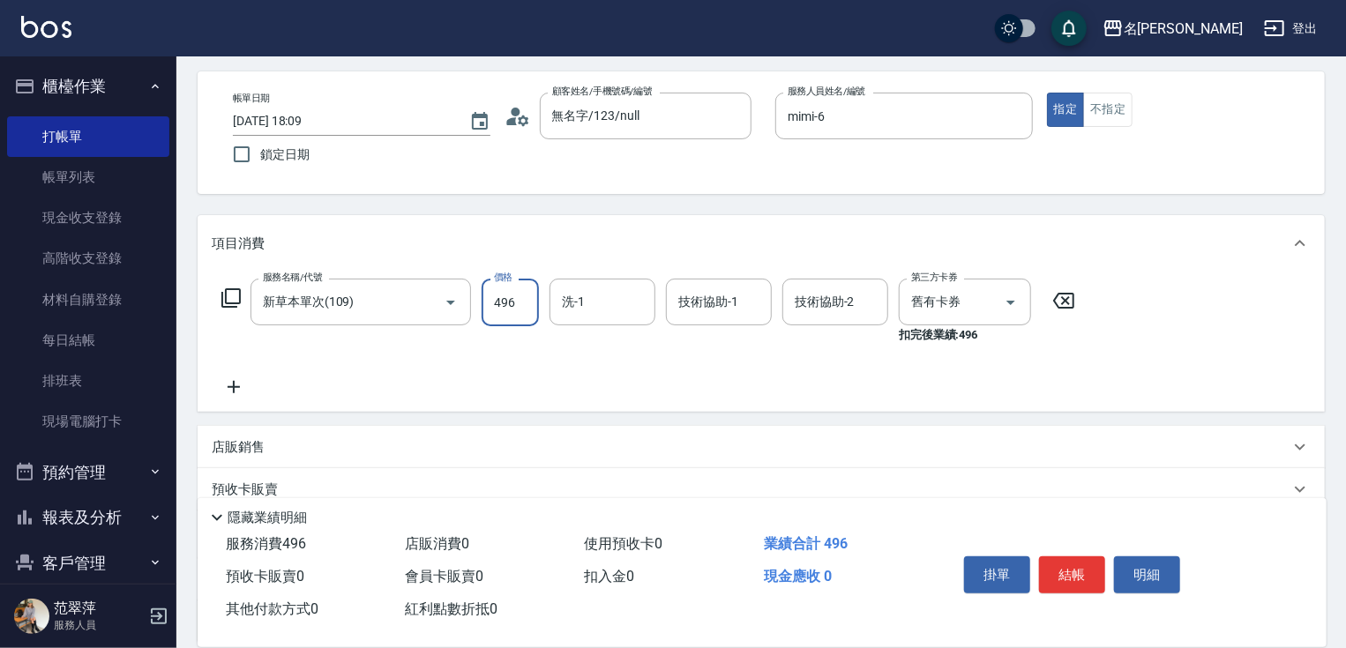
type input "496"
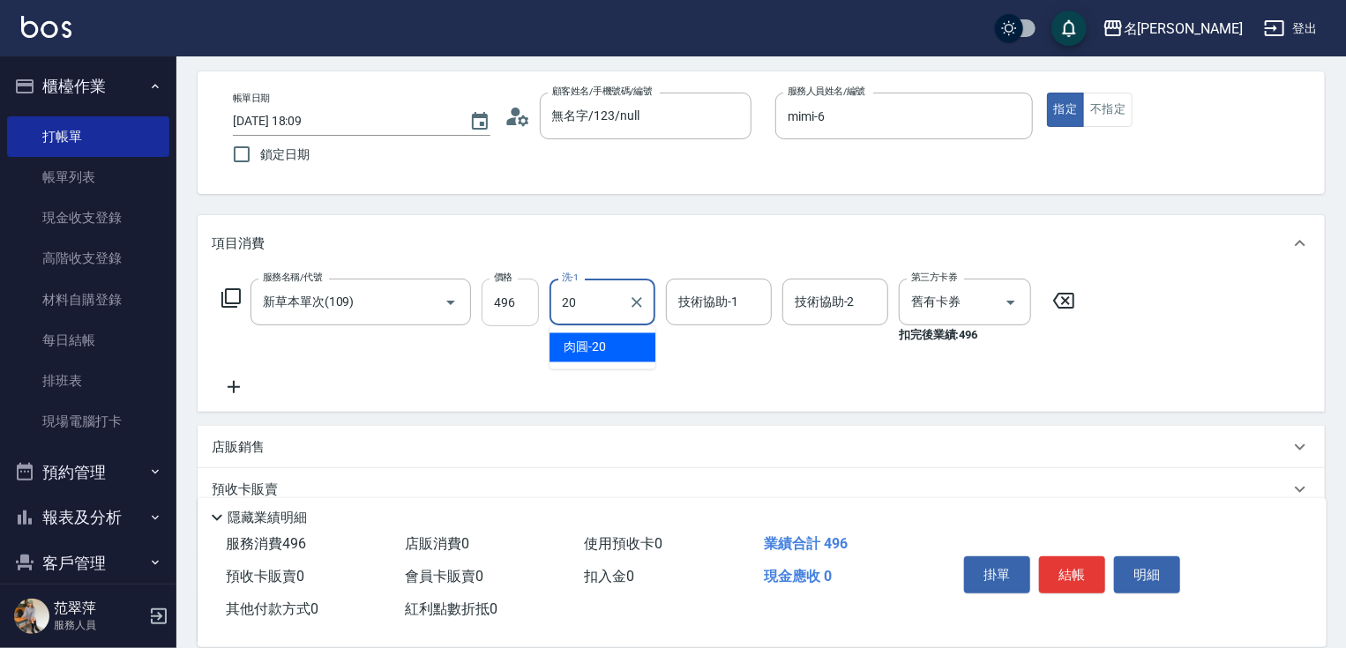
type input "肉圓-20"
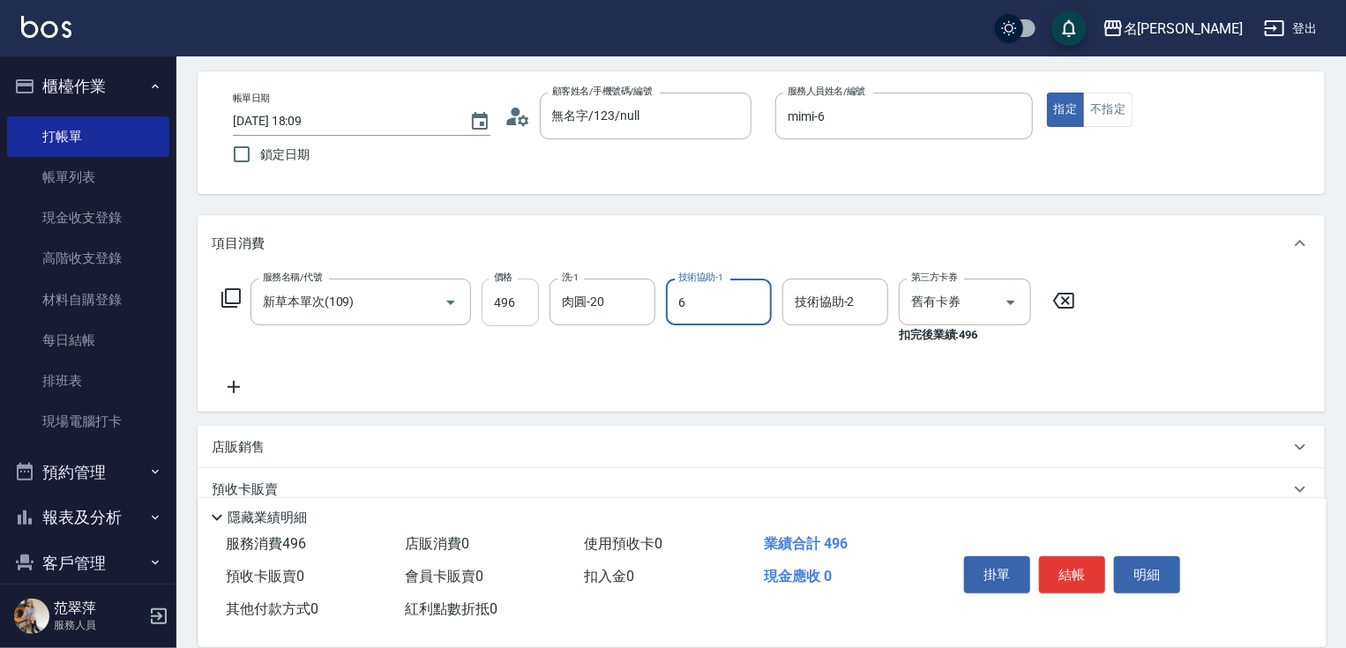
type input "mimi-6"
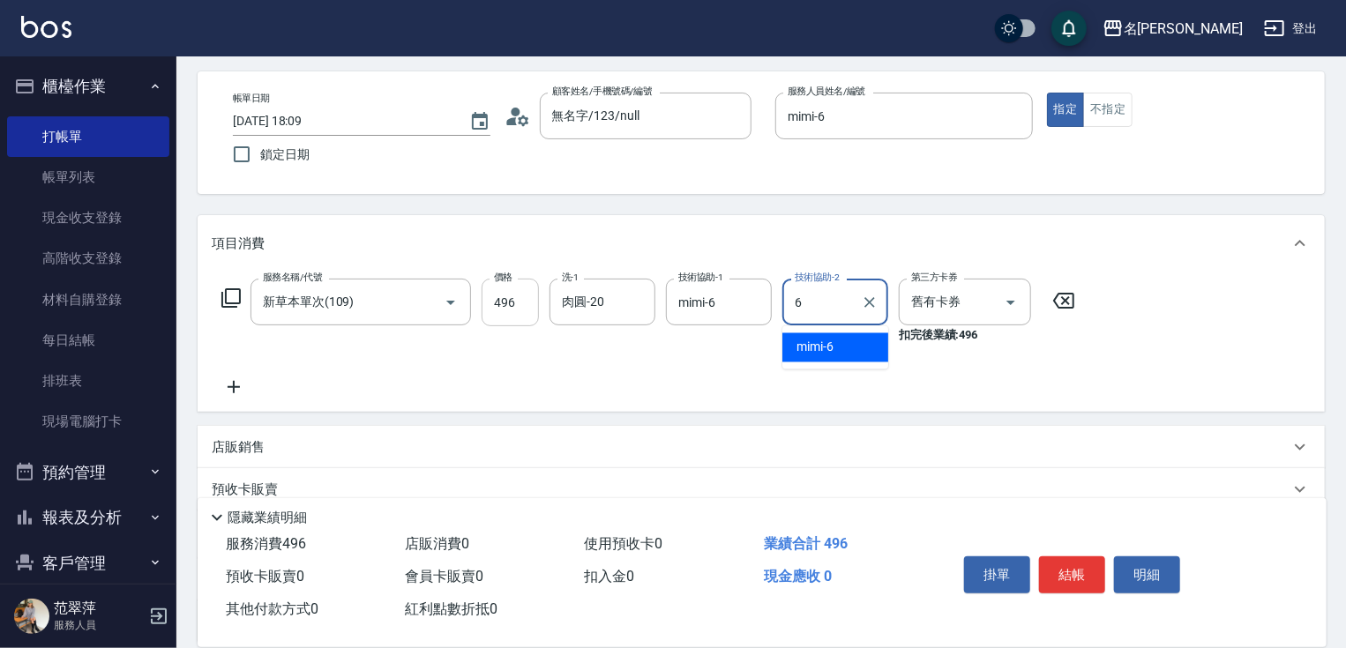
type input "mimi-6"
click at [235, 385] on icon at bounding box center [234, 387] width 44 height 21
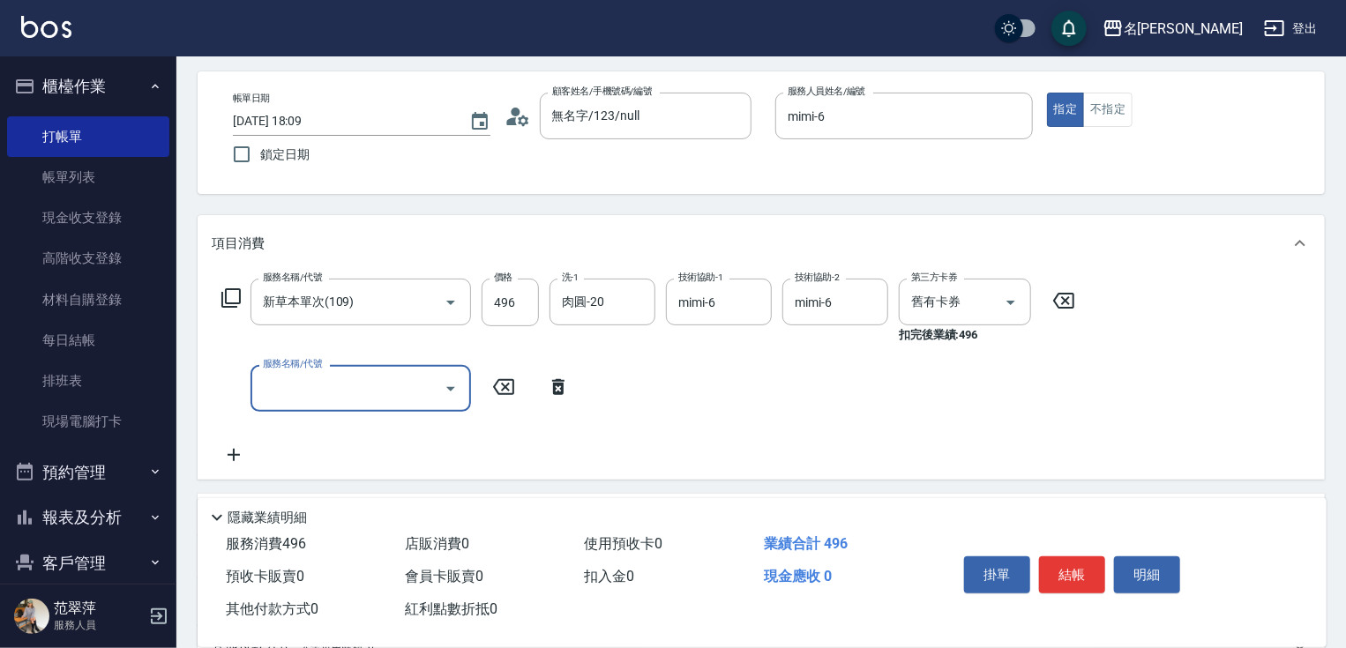
click at [282, 392] on input "服務名稱/代號" at bounding box center [347, 388] width 178 height 31
type input "剪髮(400)(401)"
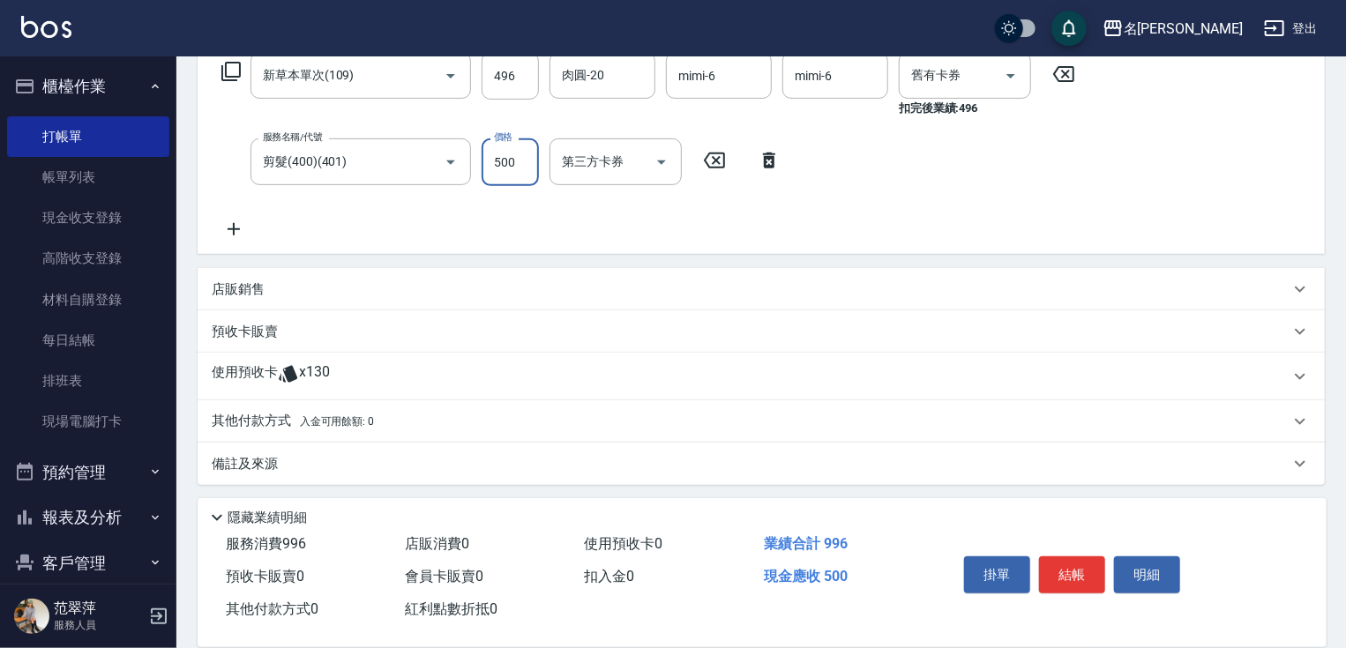
scroll to position [301, 0]
type input "500"
click at [269, 411] on p "其他付款方式 入金可用餘額: 0" at bounding box center [293, 417] width 162 height 19
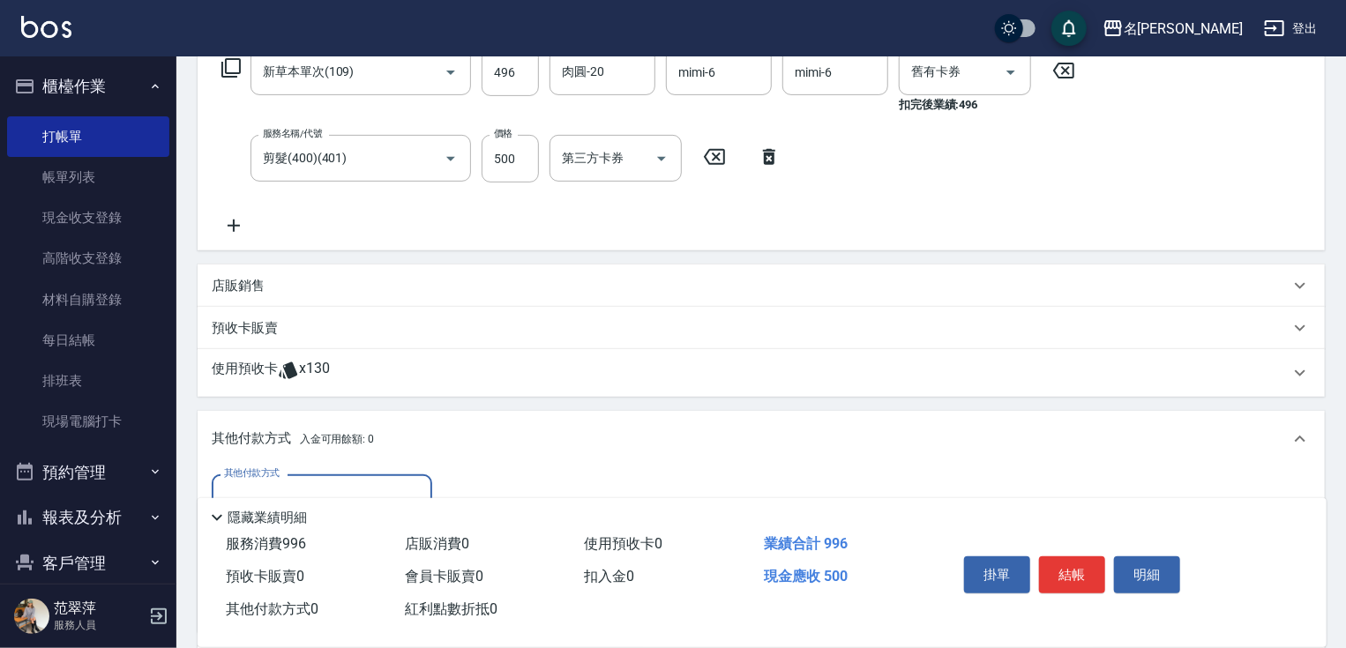
scroll to position [0, 0]
click at [345, 483] on input "其他付款方式" at bounding box center [322, 497] width 205 height 31
drag, startPoint x: 353, startPoint y: 575, endPoint x: 378, endPoint y: 564, distance: 27.7
click at [355, 572] on span "信用卡" at bounding box center [322, 571] width 221 height 29
type input "信用卡"
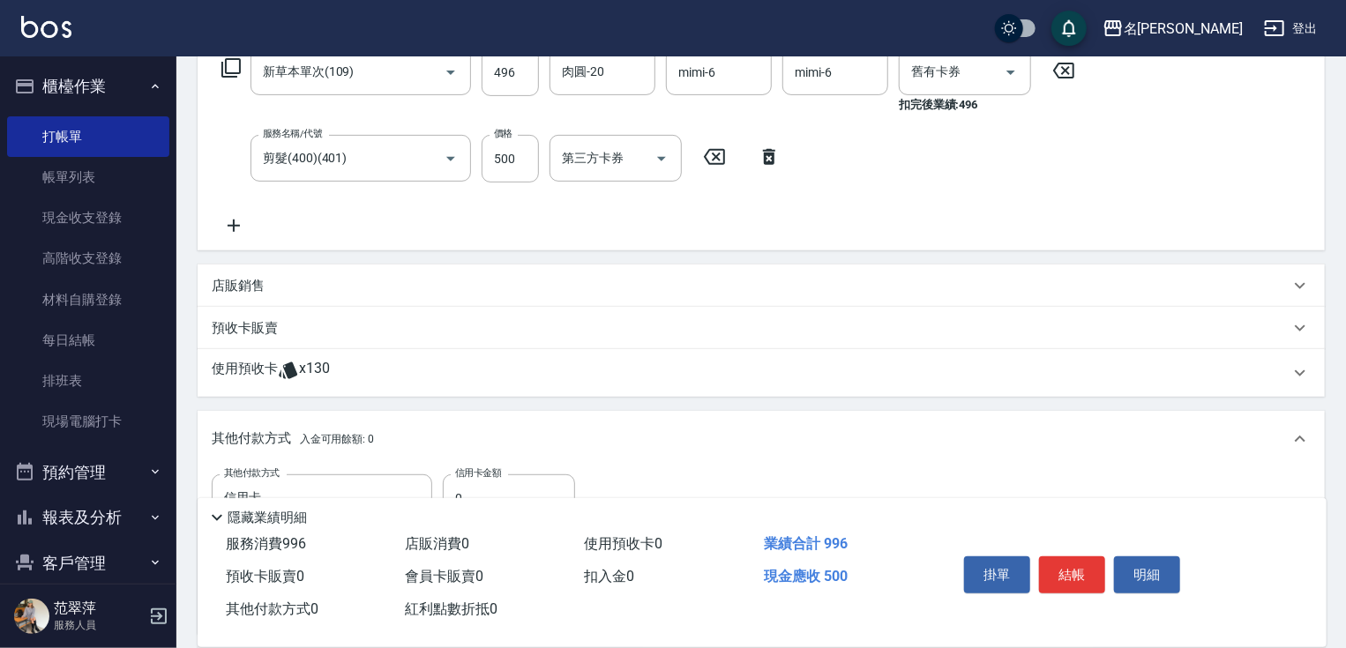
click at [452, 507] on div "隱藏業績明細" at bounding box center [766, 517] width 1120 height 21
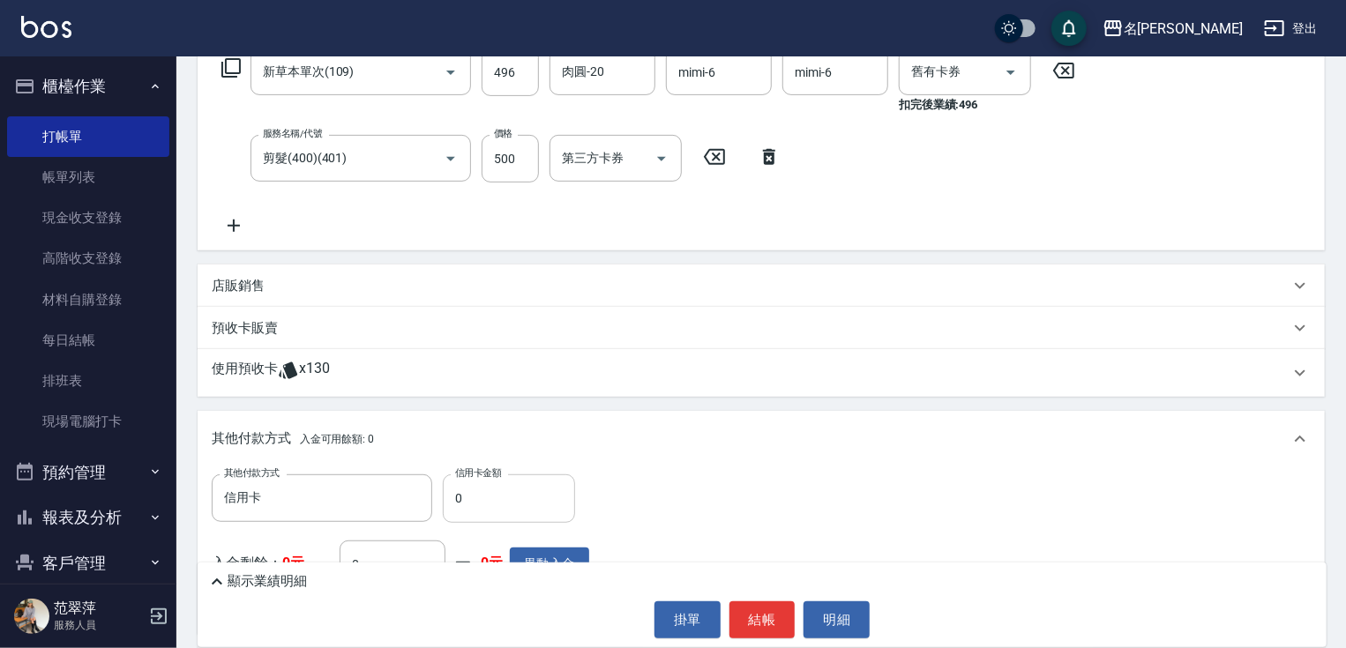
drag, startPoint x: 447, startPoint y: 499, endPoint x: 469, endPoint y: 498, distance: 22.1
click at [462, 499] on input "0" at bounding box center [509, 499] width 132 height 48
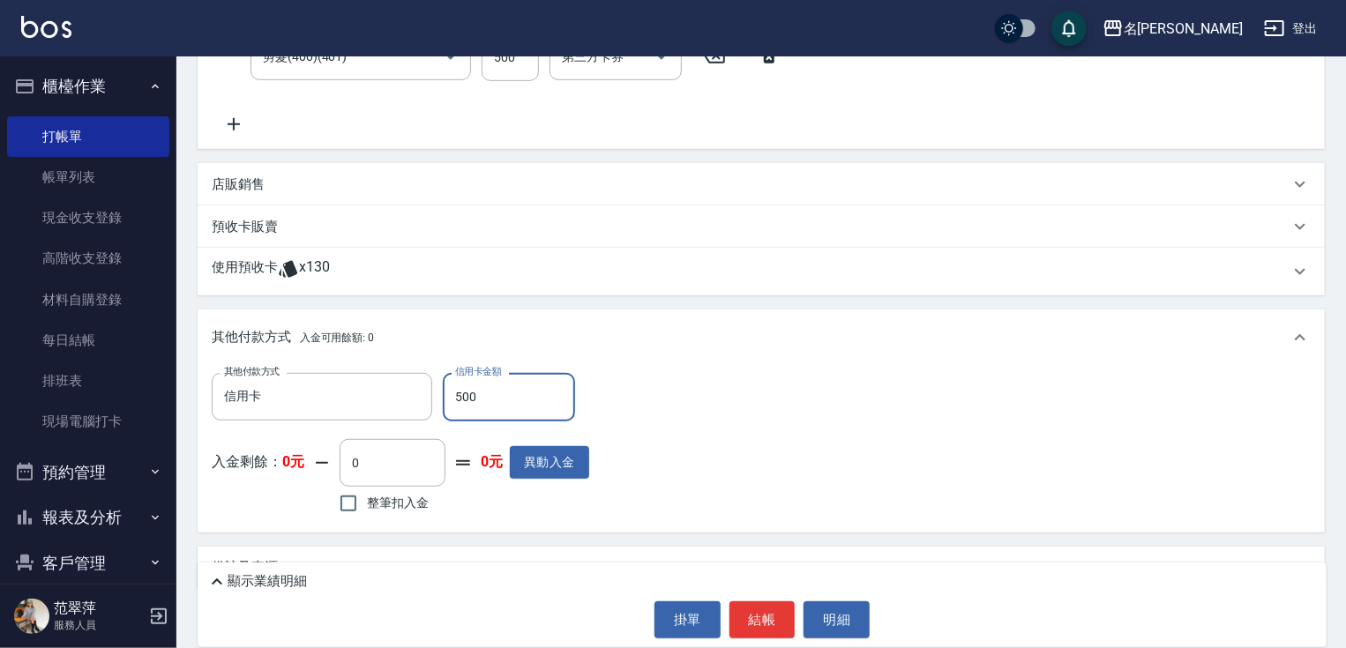
scroll to position [439, 0]
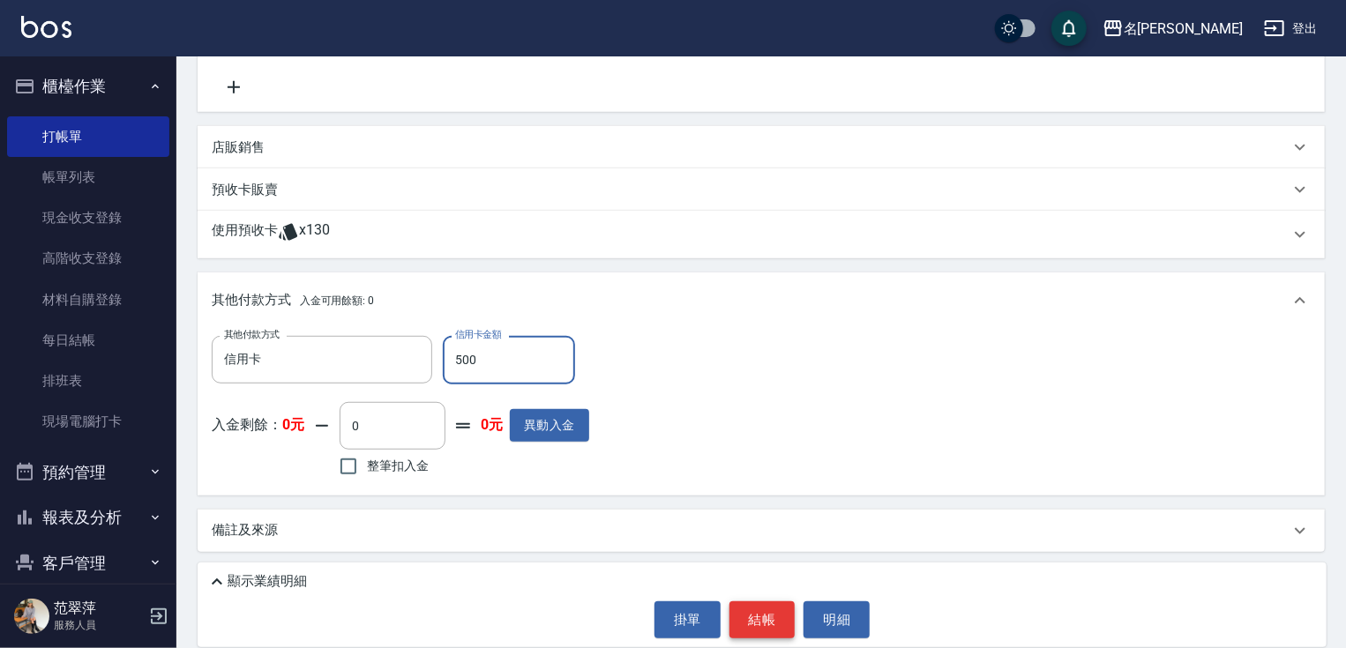
type input "500"
click at [751, 619] on button "結帳" at bounding box center [762, 620] width 66 height 37
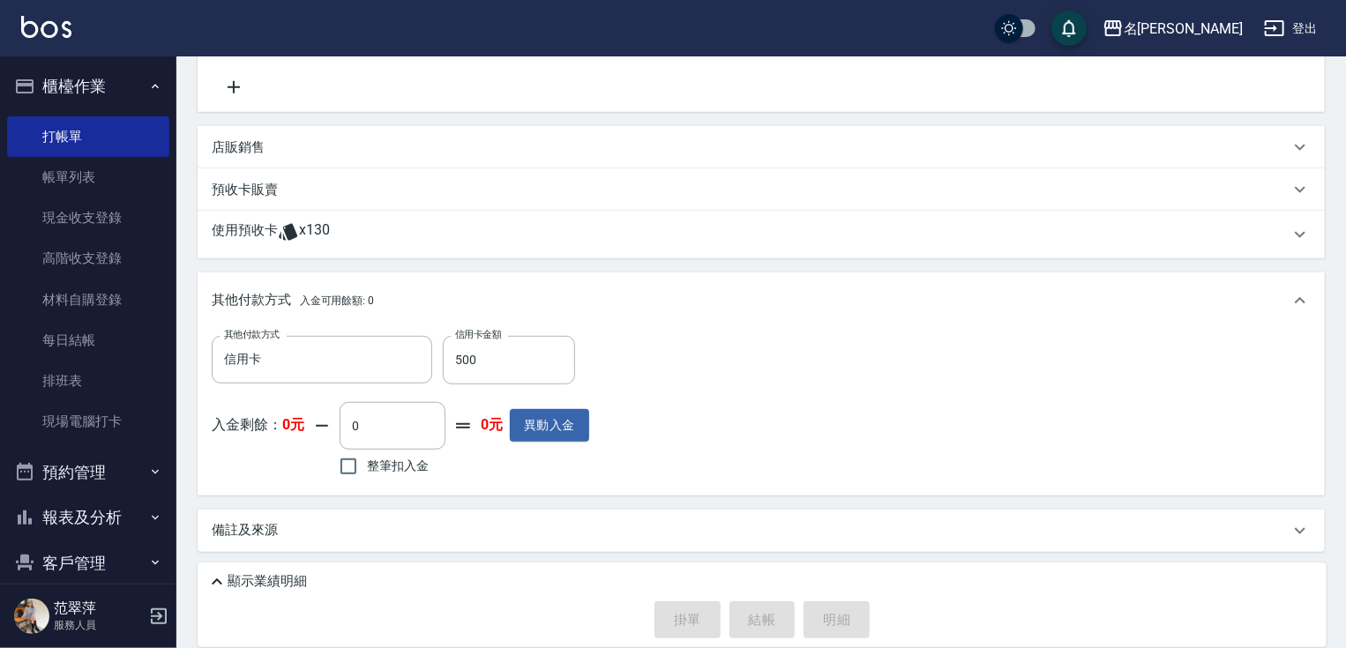
type input "[DATE] 18:10"
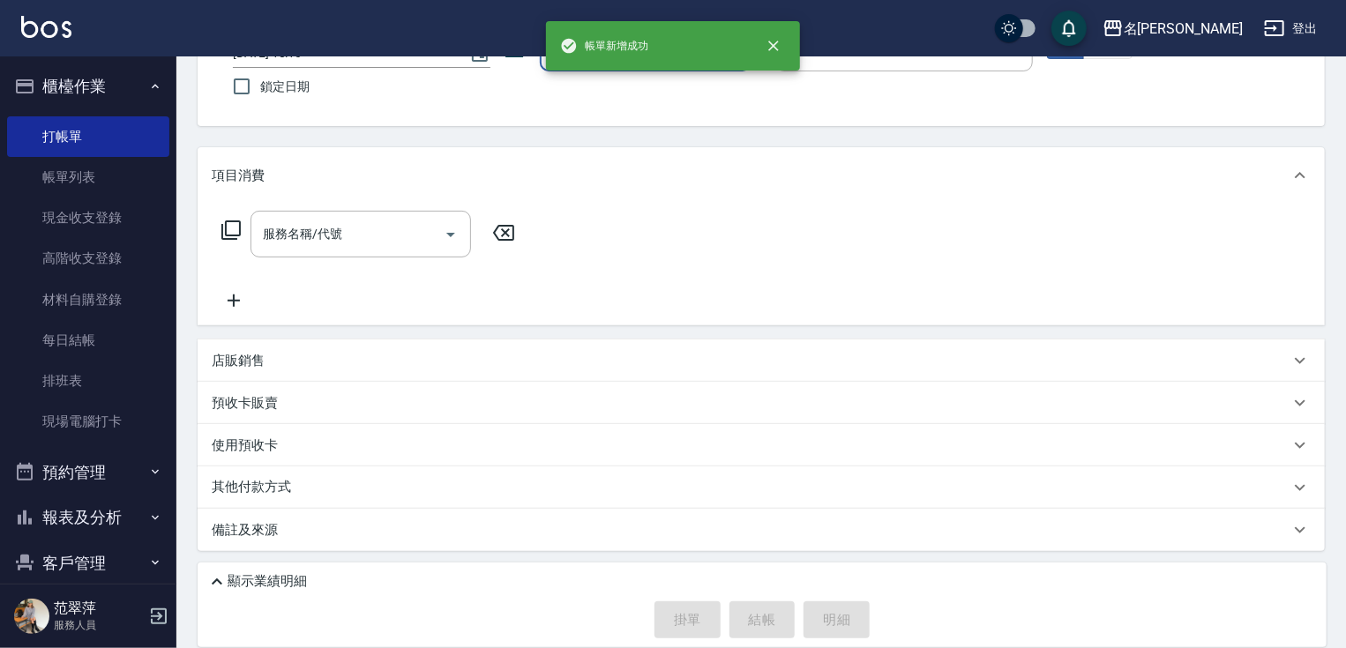
scroll to position [0, 0]
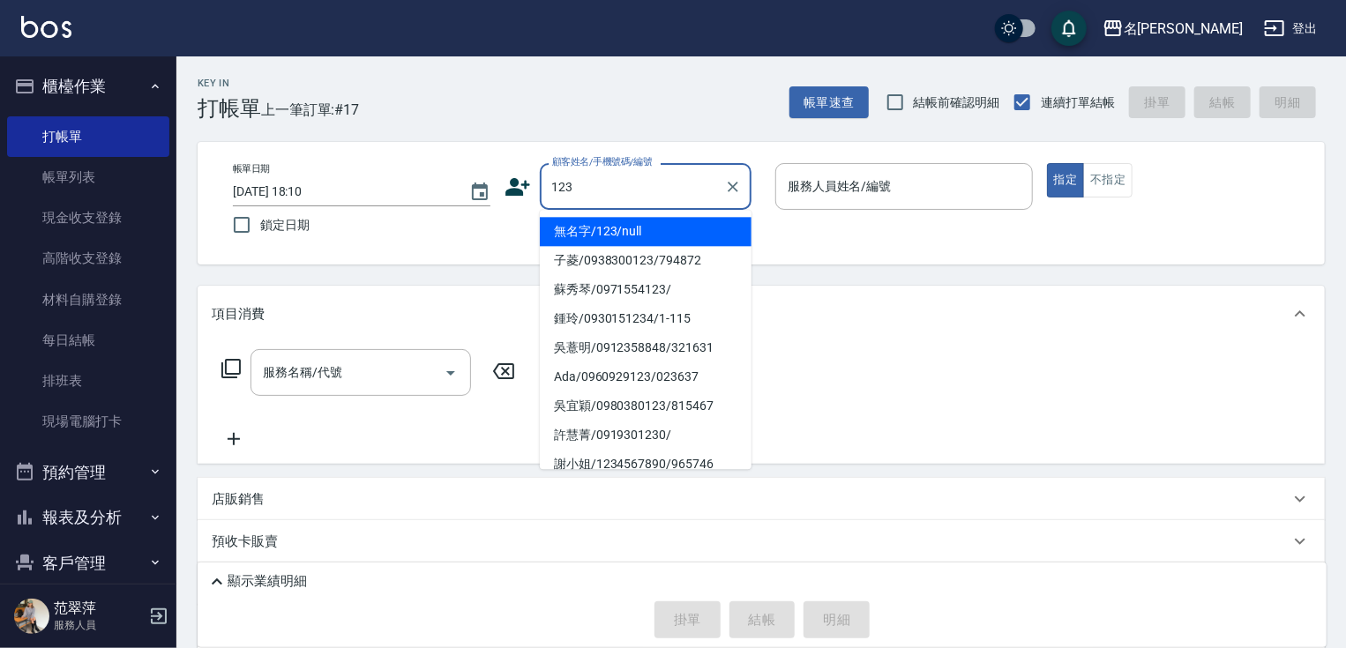
click at [693, 227] on li "無名字/123/null" at bounding box center [646, 231] width 212 height 29
type input "無名字/123/null"
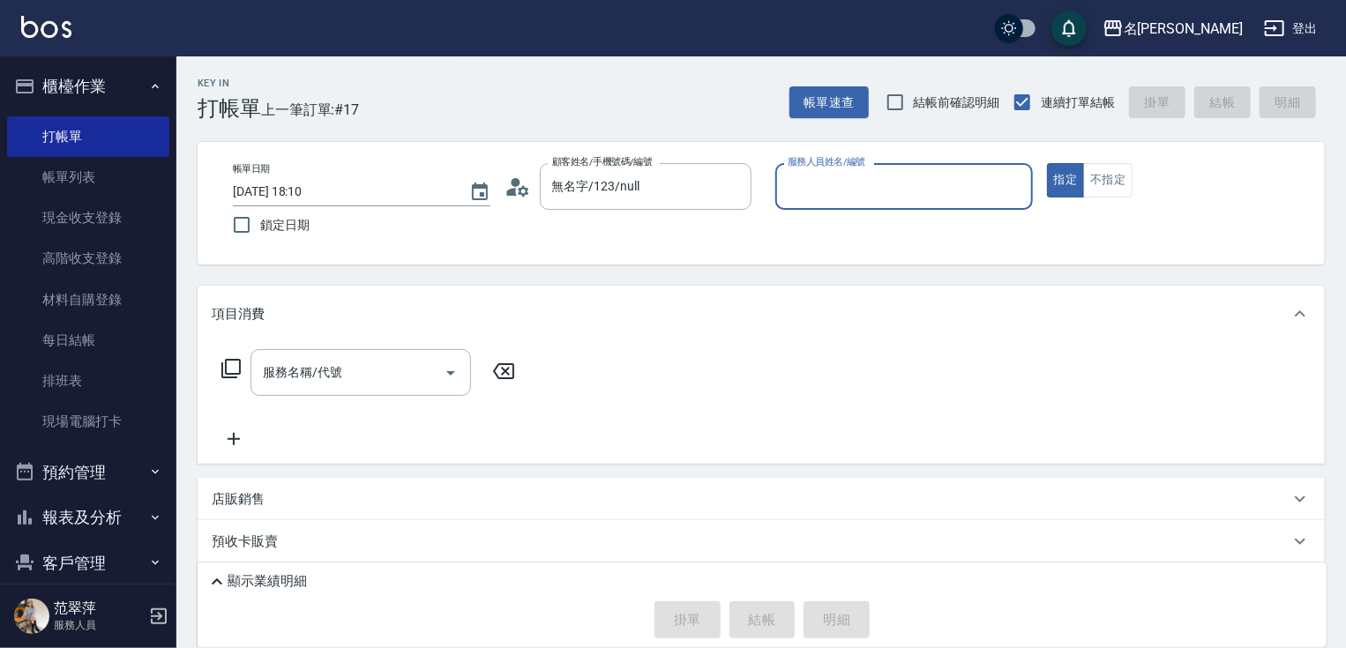
click at [828, 202] on div "服務人員姓名/編號" at bounding box center [904, 186] width 258 height 47
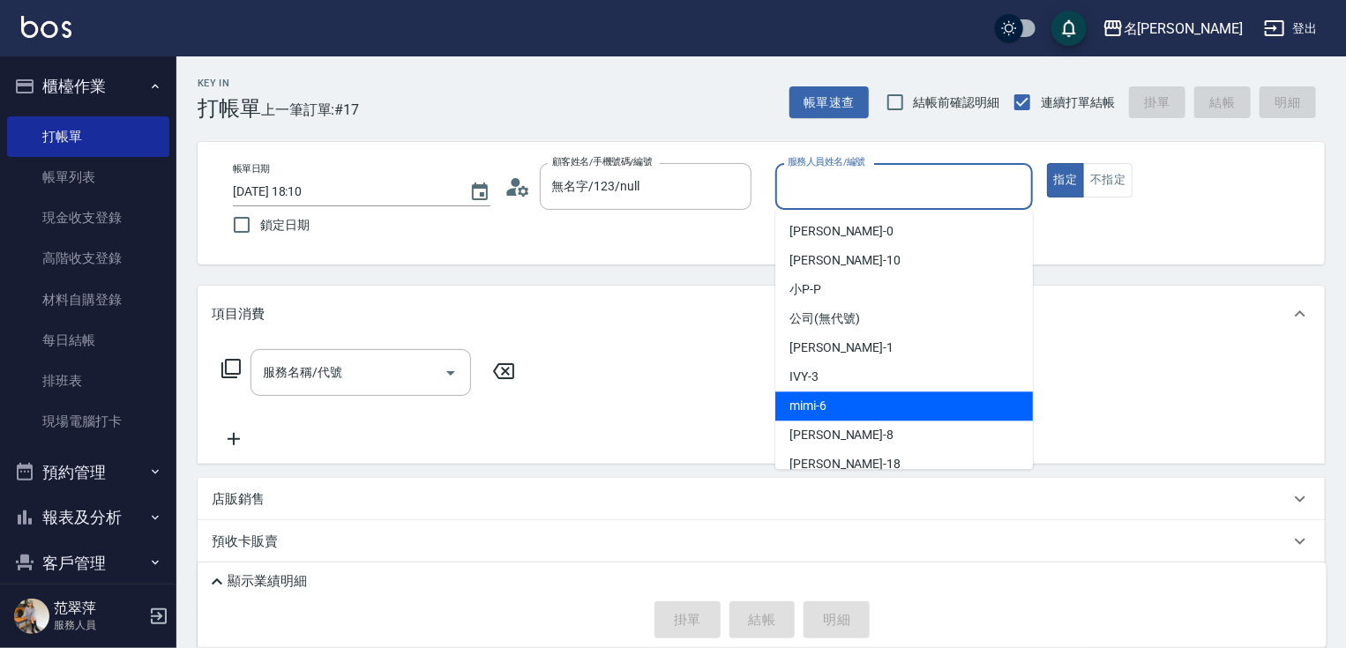
click at [828, 399] on div "mimi -6" at bounding box center [904, 406] width 258 height 29
type input "mimi-6"
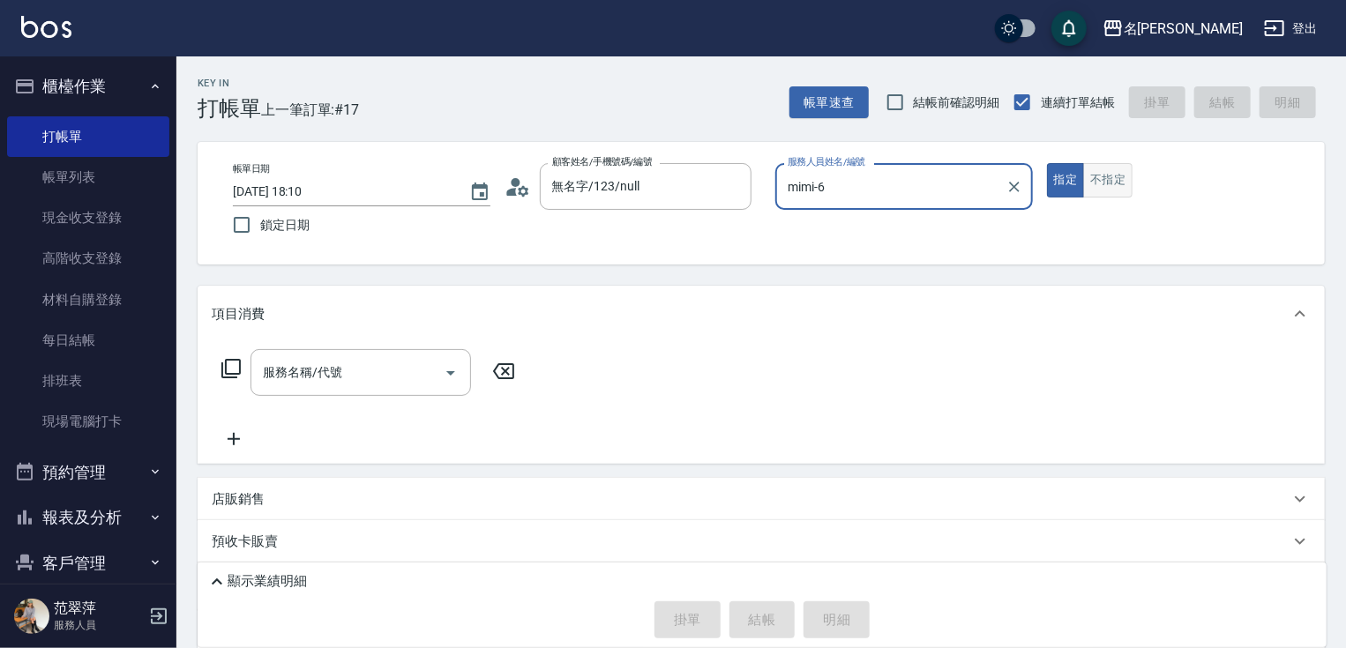
drag, startPoint x: 1122, startPoint y: 176, endPoint x: 1112, endPoint y: 182, distance: 11.5
click at [1122, 176] on button "不指定" at bounding box center [1107, 180] width 49 height 34
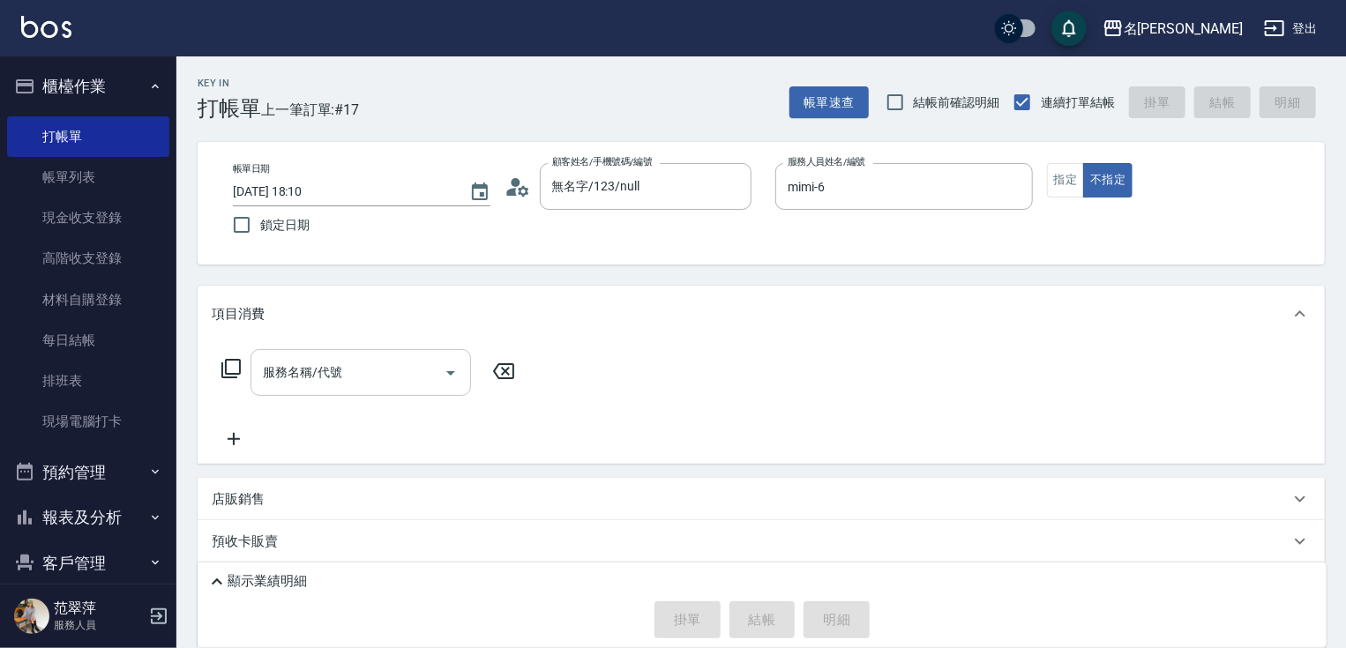
click at [334, 360] on input "服務名稱/代號" at bounding box center [347, 372] width 178 height 31
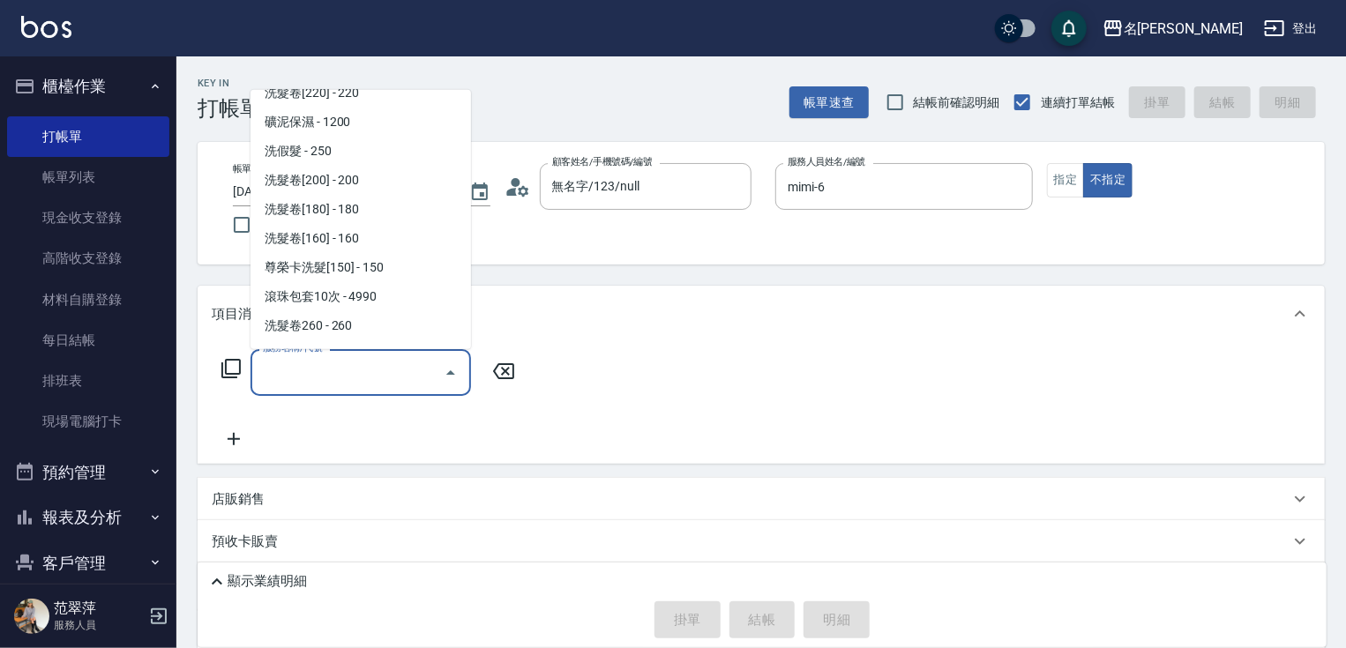
scroll to position [368, 0]
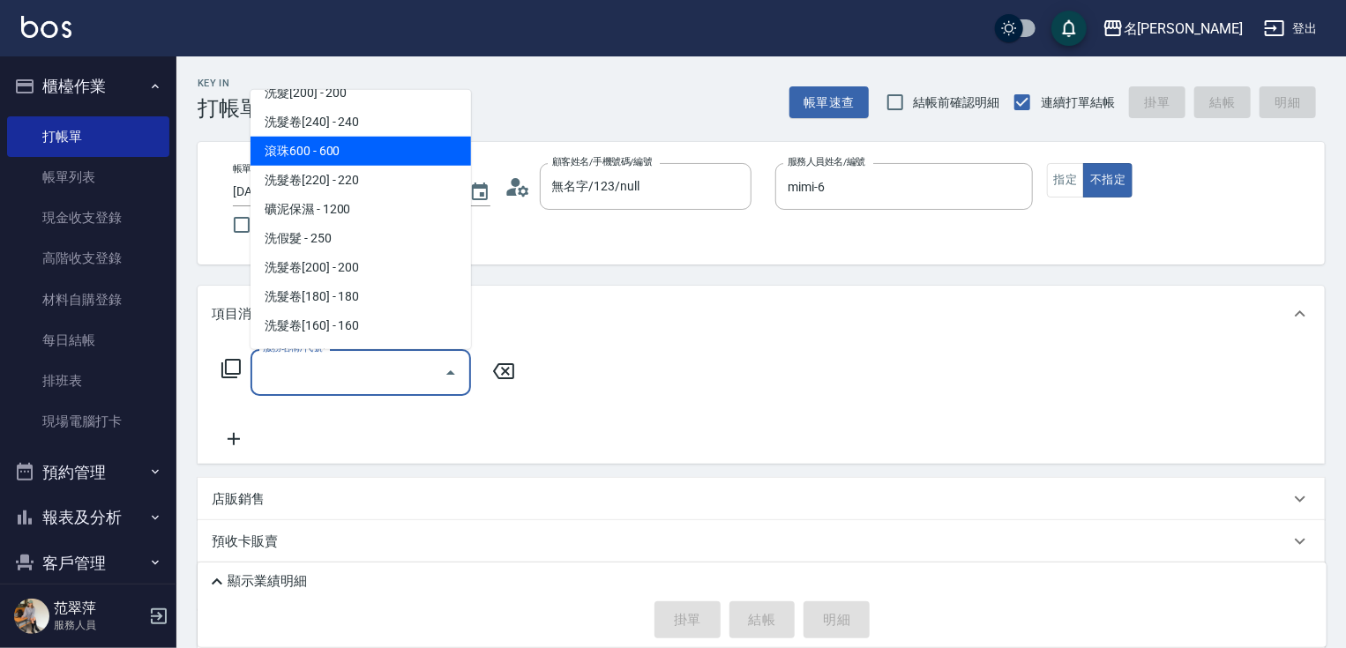
click at [327, 152] on span "滾珠600 - 600" at bounding box center [360, 151] width 221 height 29
type input "滾珠600(208)"
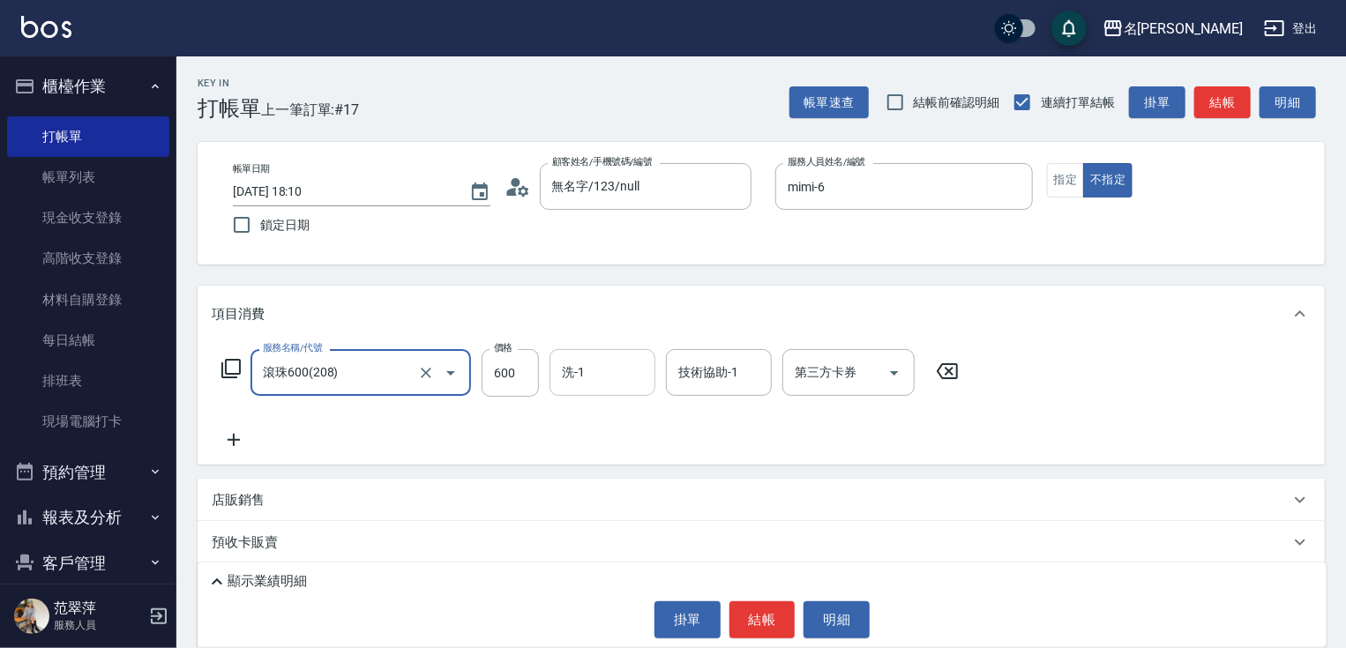
click at [579, 375] on input "洗-1" at bounding box center [602, 372] width 90 height 31
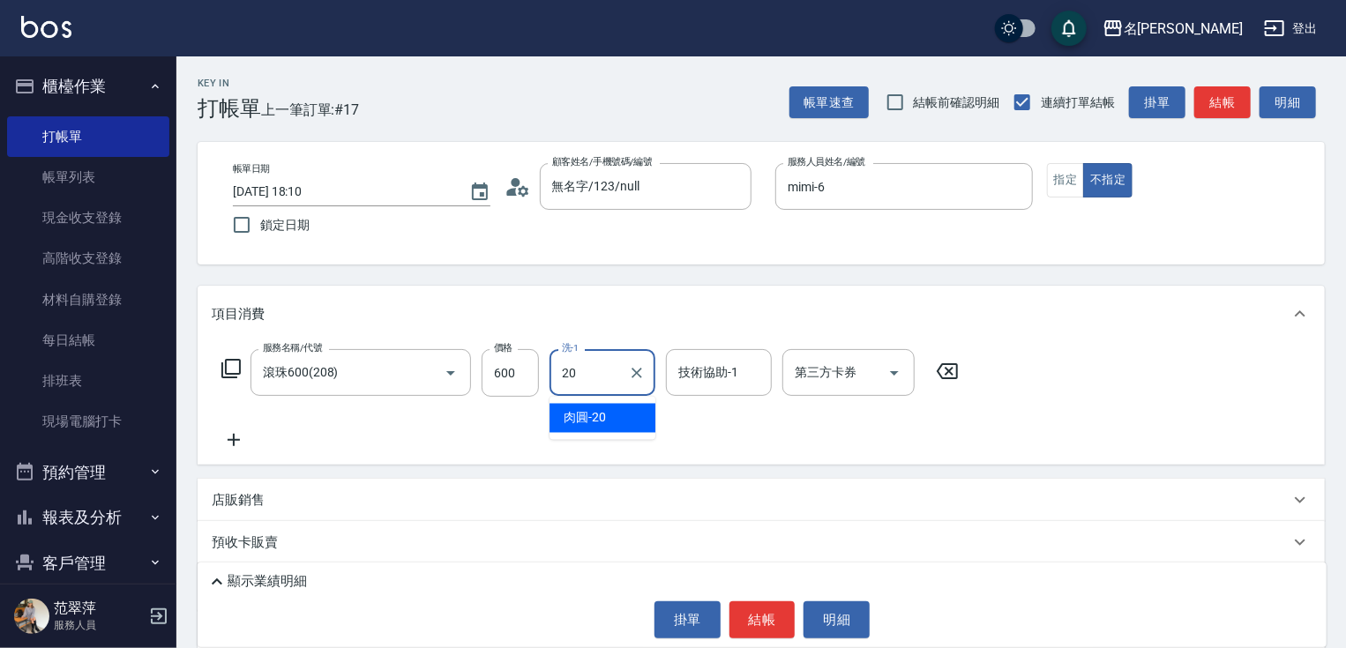
type input "肉圓-20"
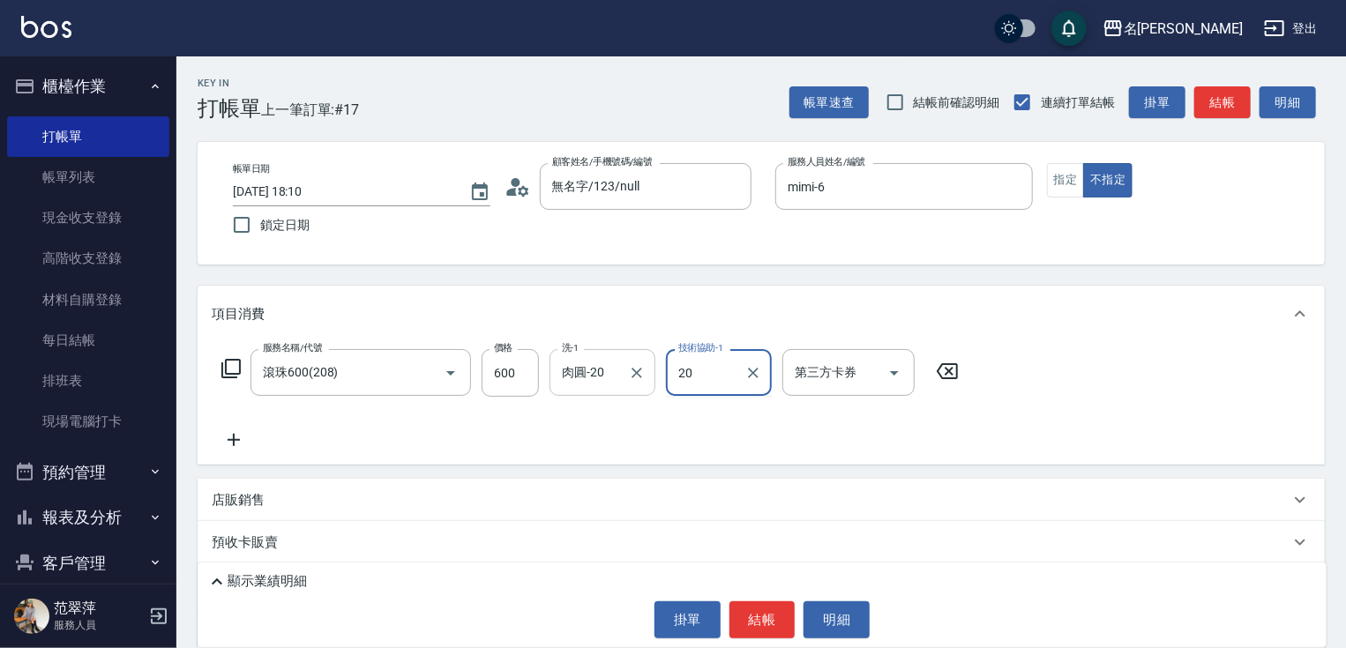
type input "肉圓-20"
click at [232, 437] on icon at bounding box center [234, 440] width 44 height 21
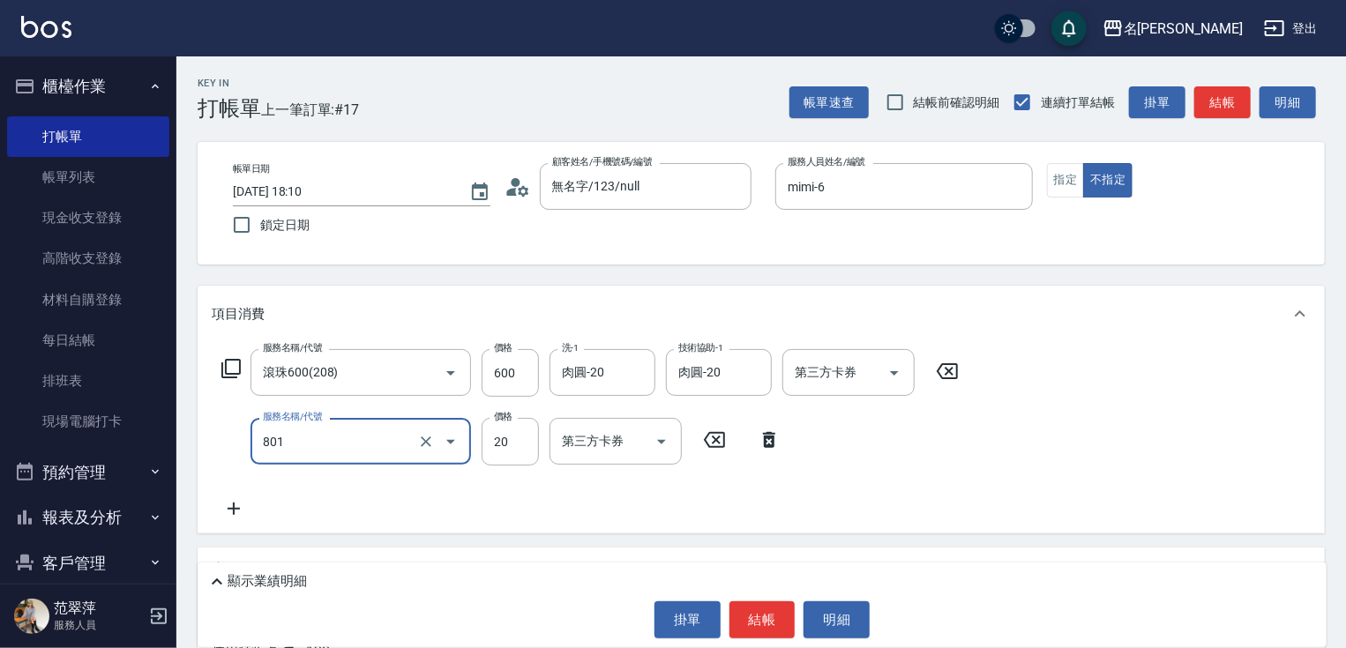
type input "潤絲20(801)"
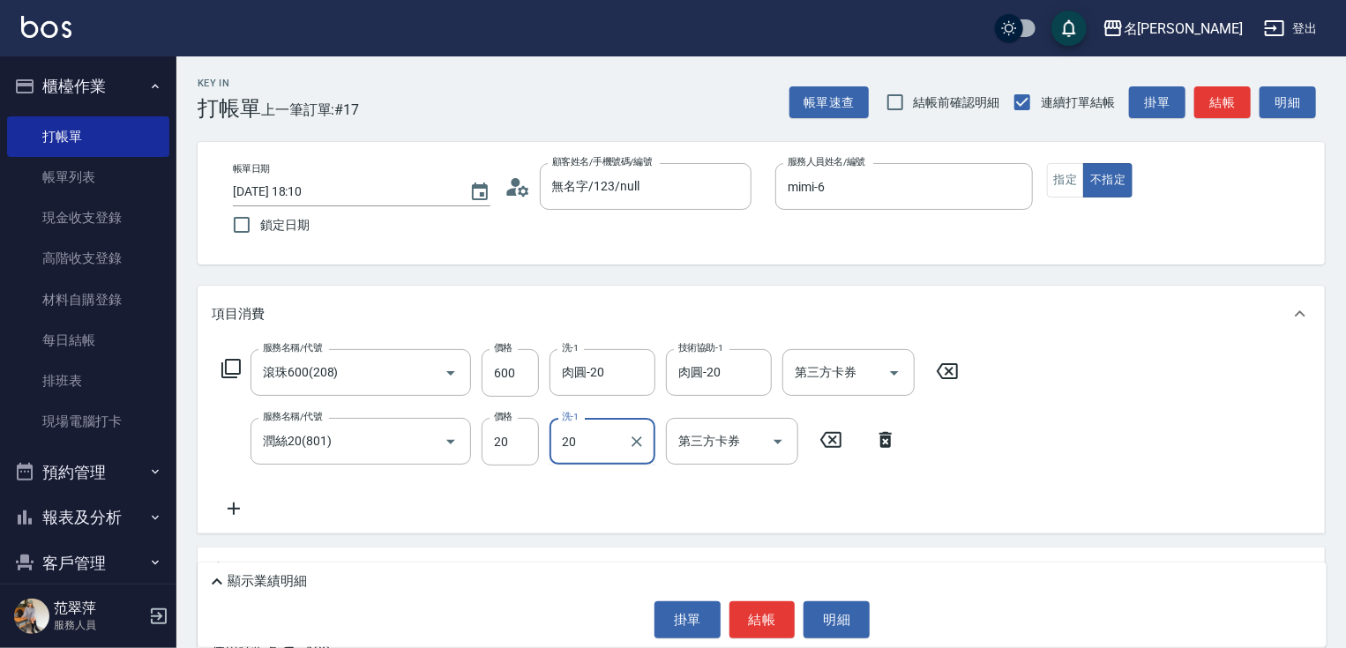
type input "肉圓-20"
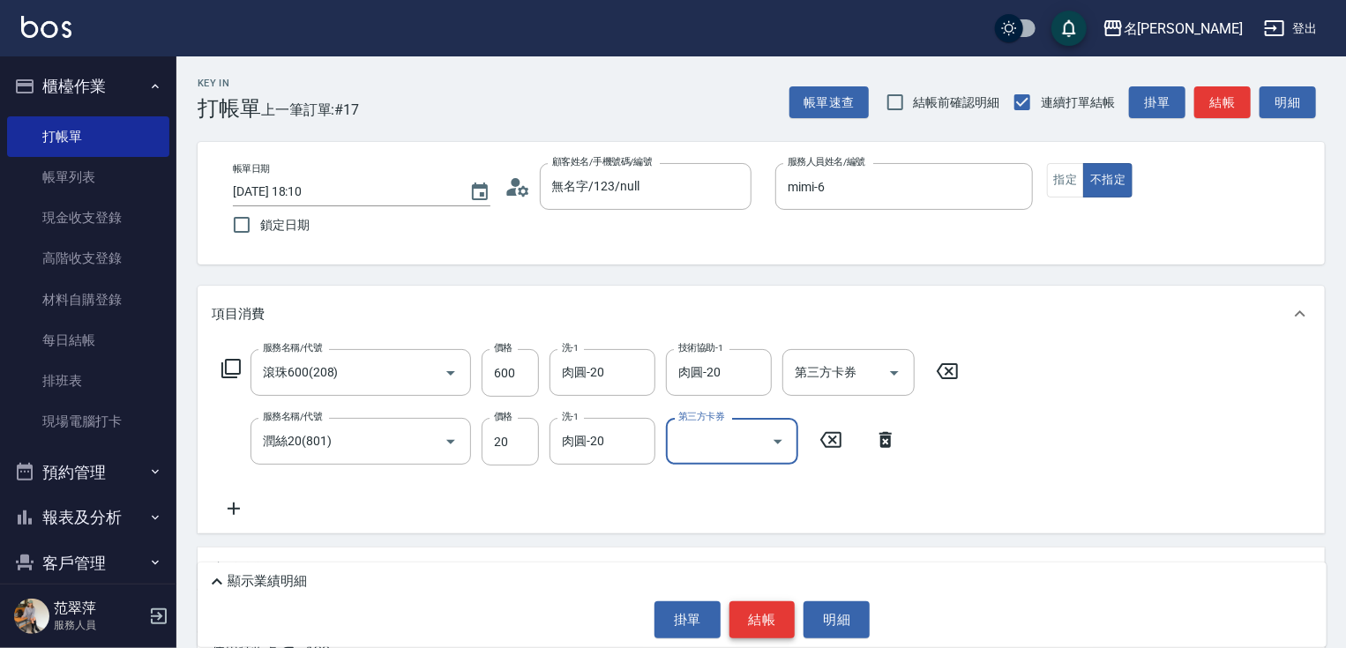
click at [762, 606] on button "結帳" at bounding box center [762, 620] width 66 height 37
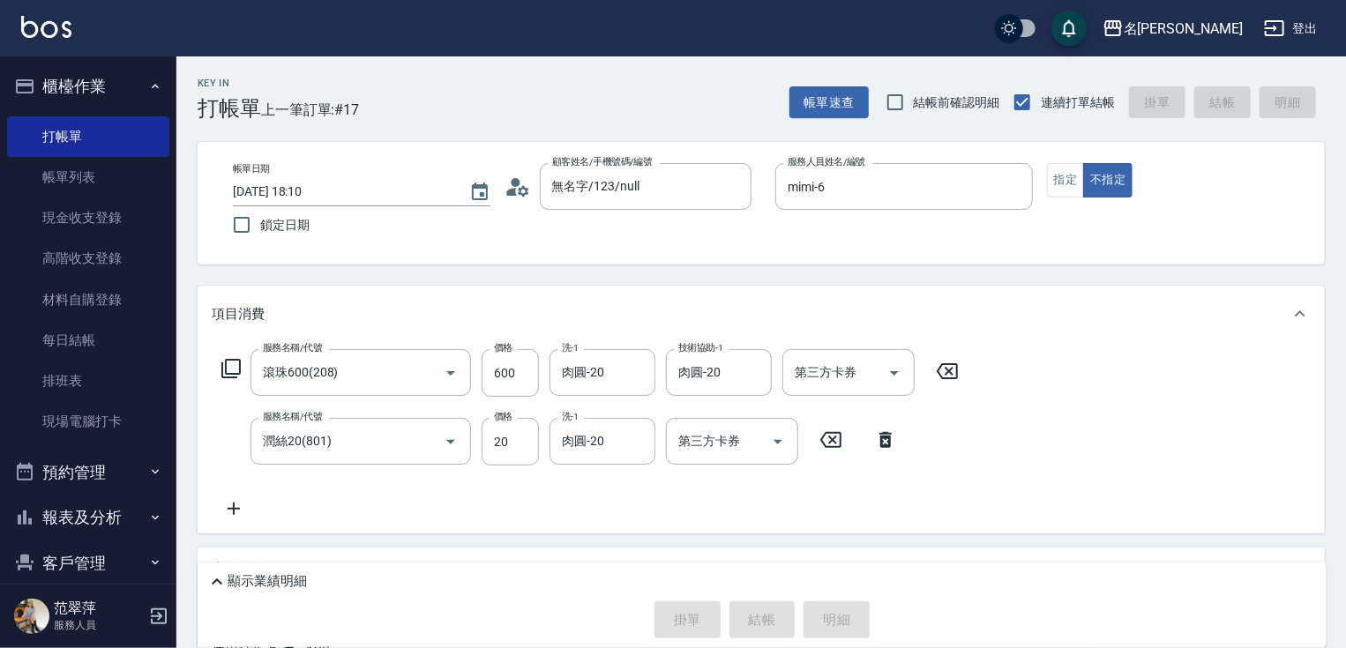
type input "[DATE] 18:11"
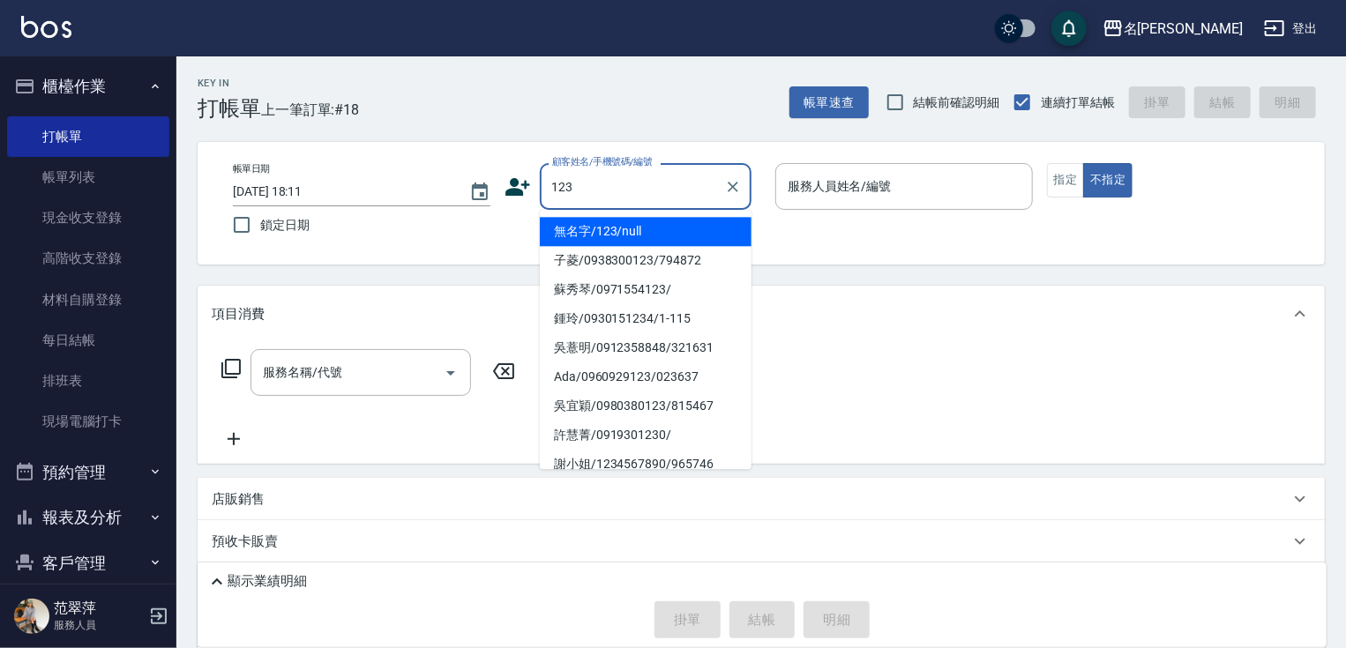
click at [631, 233] on li "無名字/123/null" at bounding box center [646, 231] width 212 height 29
type input "無名字/123/null"
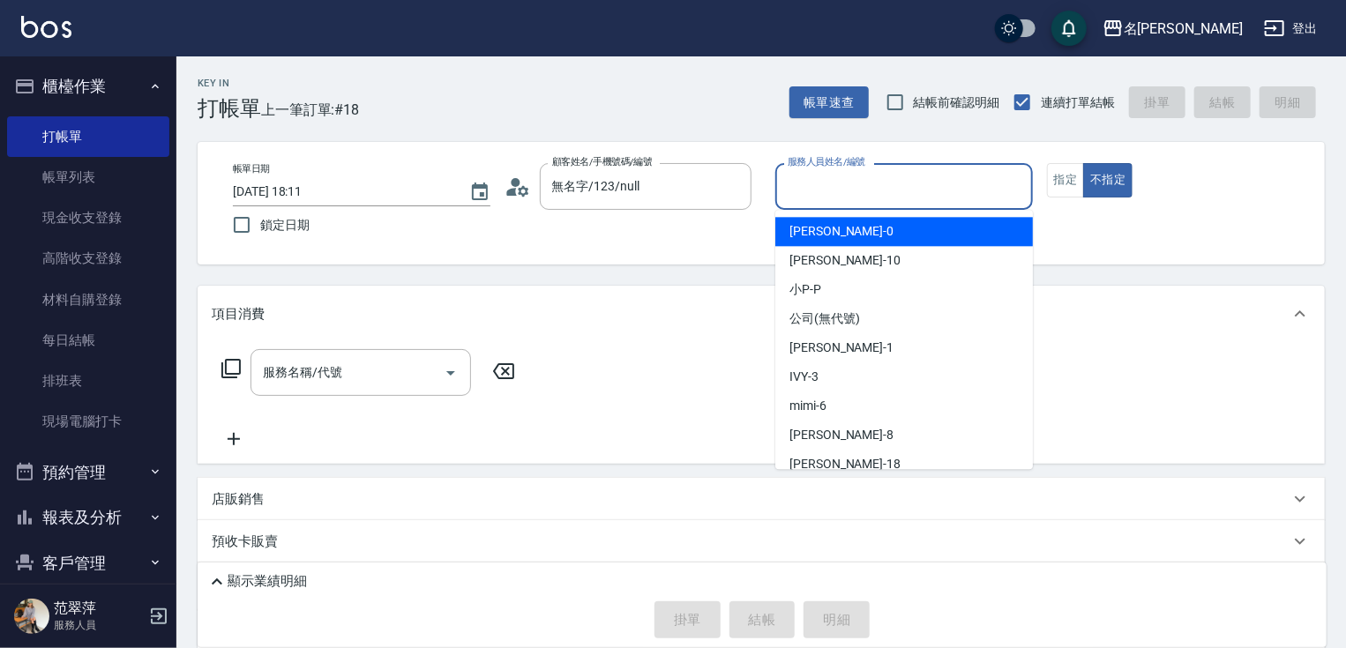
click at [843, 192] on input "服務人員姓名/編號" at bounding box center [904, 186] width 242 height 31
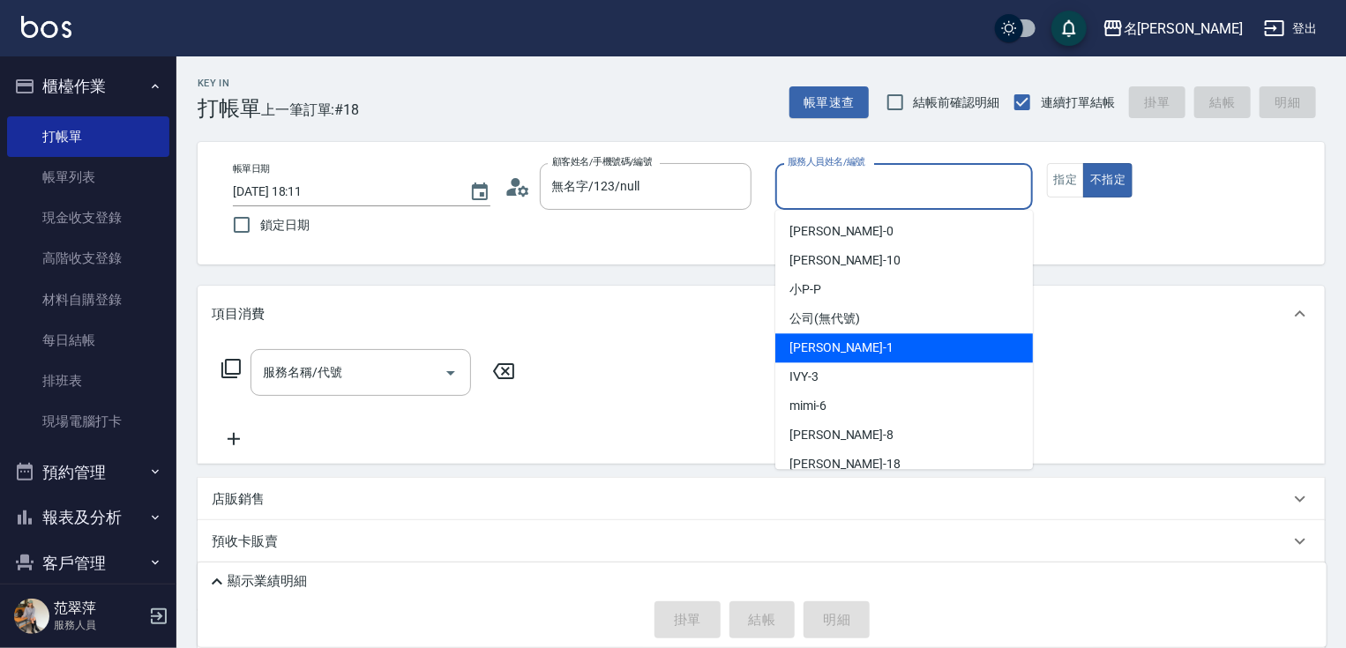
drag, startPoint x: 854, startPoint y: 353, endPoint x: 864, endPoint y: 335, distance: 20.6
click at [856, 346] on div "[PERSON_NAME] -1" at bounding box center [904, 347] width 258 height 29
type input "Joanne-1"
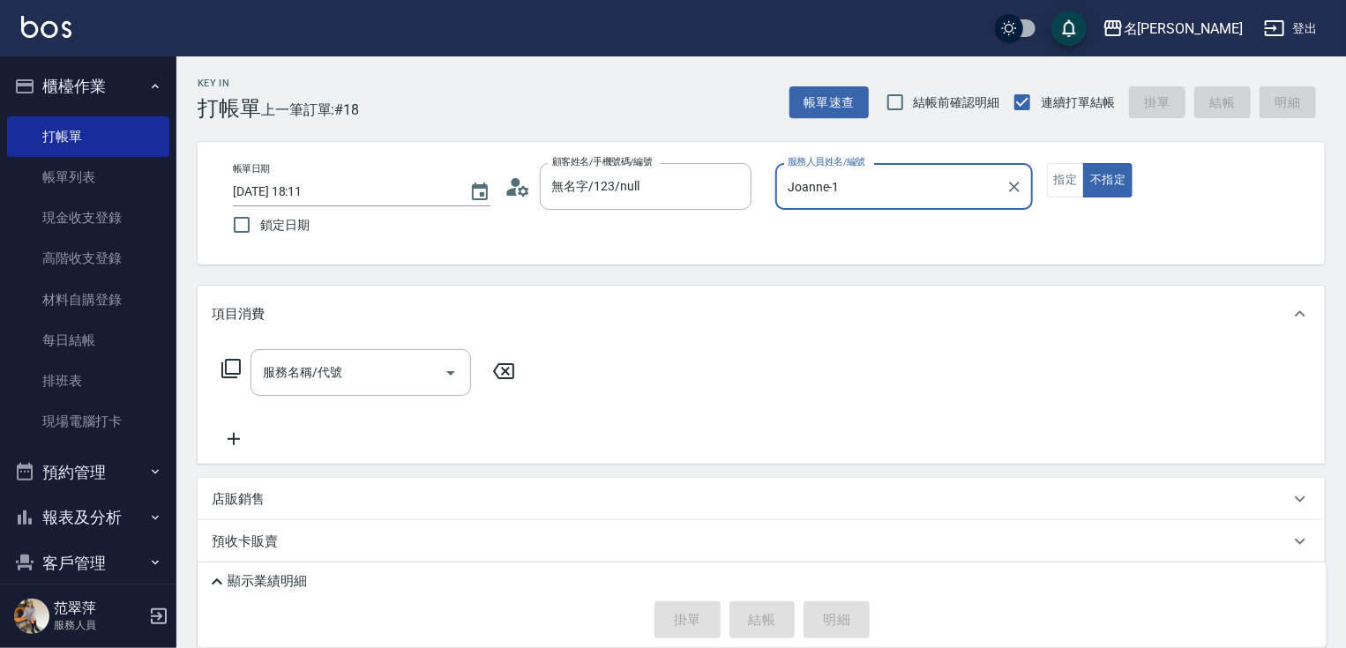
click at [1068, 198] on div "帳單日期 [DATE] 18:11 鎖定日期 顧客姓名/手機號碼/編號 無名字/123/null 顧客姓名/手機號碼/編號 服務人員姓名/編號 [PERSON…" at bounding box center [761, 203] width 1085 height 80
click at [1065, 173] on button "指定" at bounding box center [1066, 180] width 38 height 34
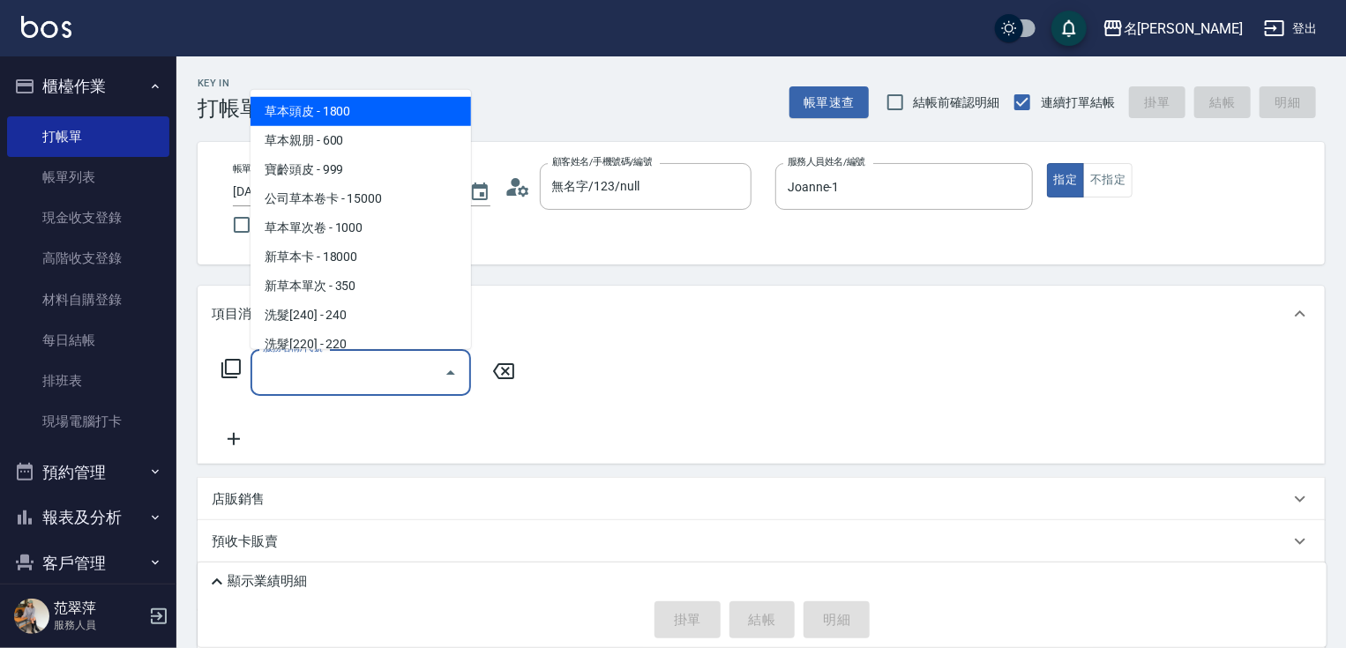
click at [314, 375] on input "服務名稱/代號" at bounding box center [347, 372] width 178 height 31
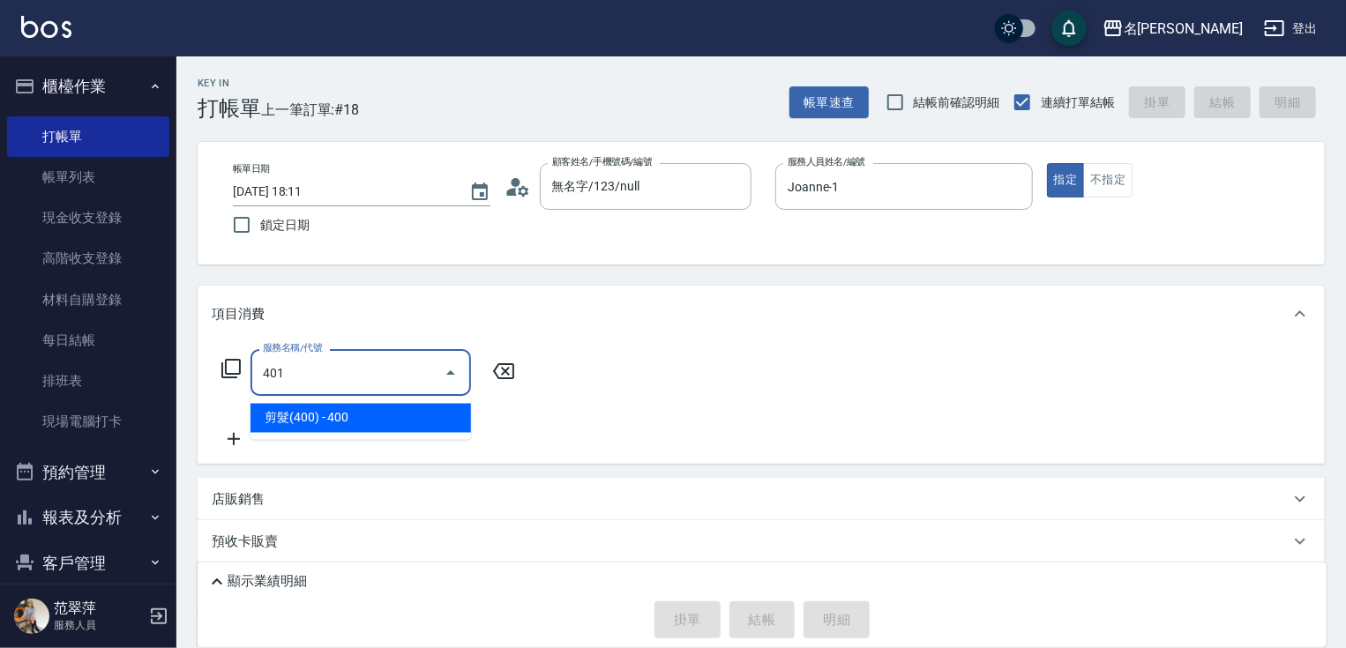
type input "剪髮(400)(401)"
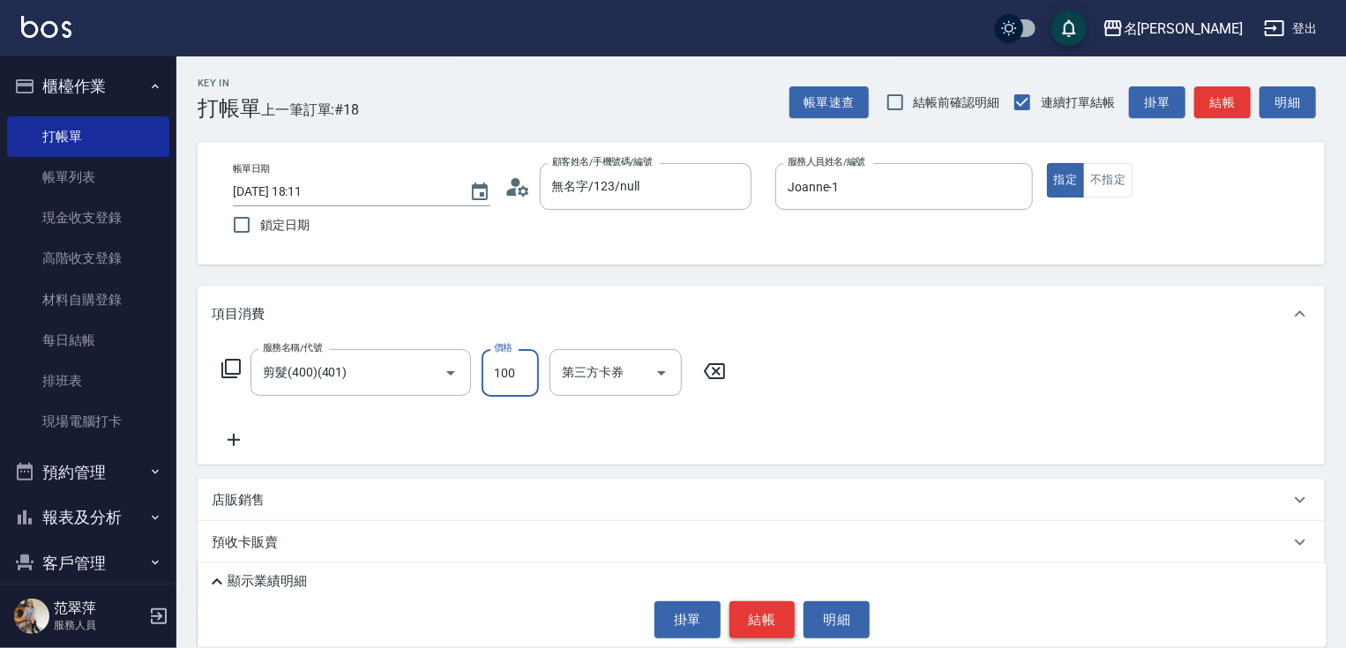
type input "100"
click at [763, 610] on button "結帳" at bounding box center [762, 620] width 66 height 37
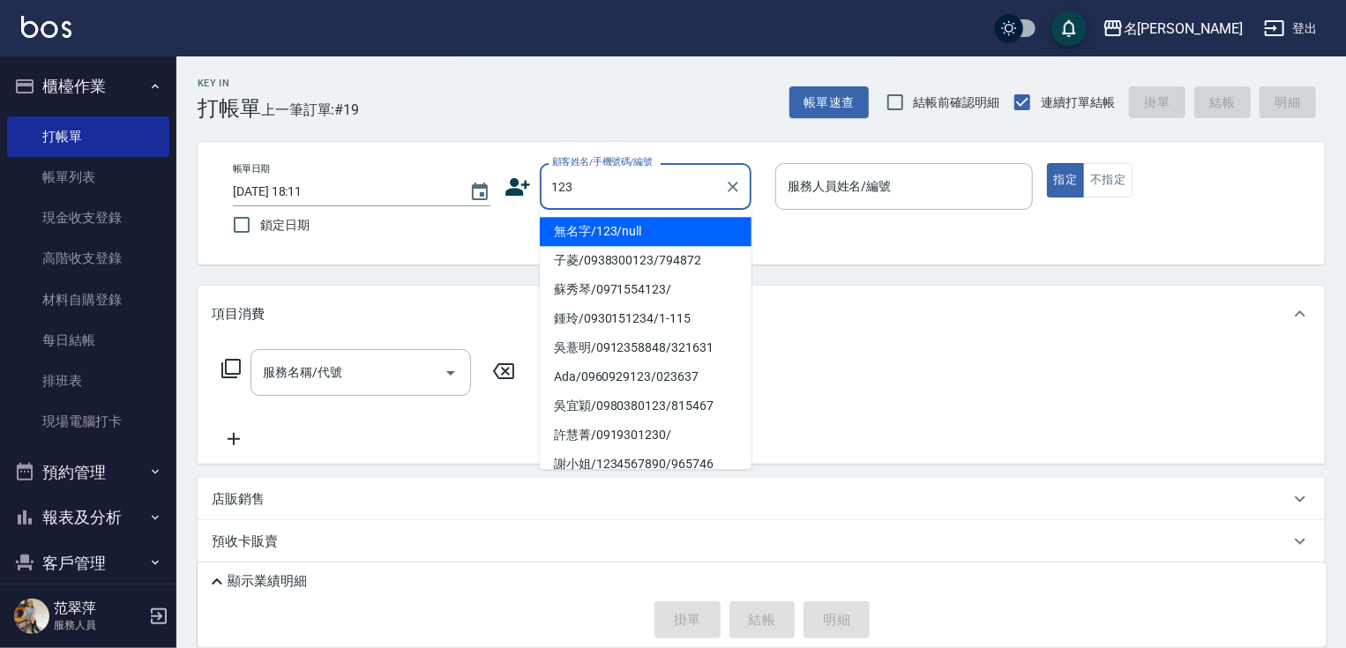
drag, startPoint x: 662, startPoint y: 236, endPoint x: 766, endPoint y: 176, distance: 120.1
click at [665, 235] on li "無名字/123/null" at bounding box center [646, 231] width 212 height 29
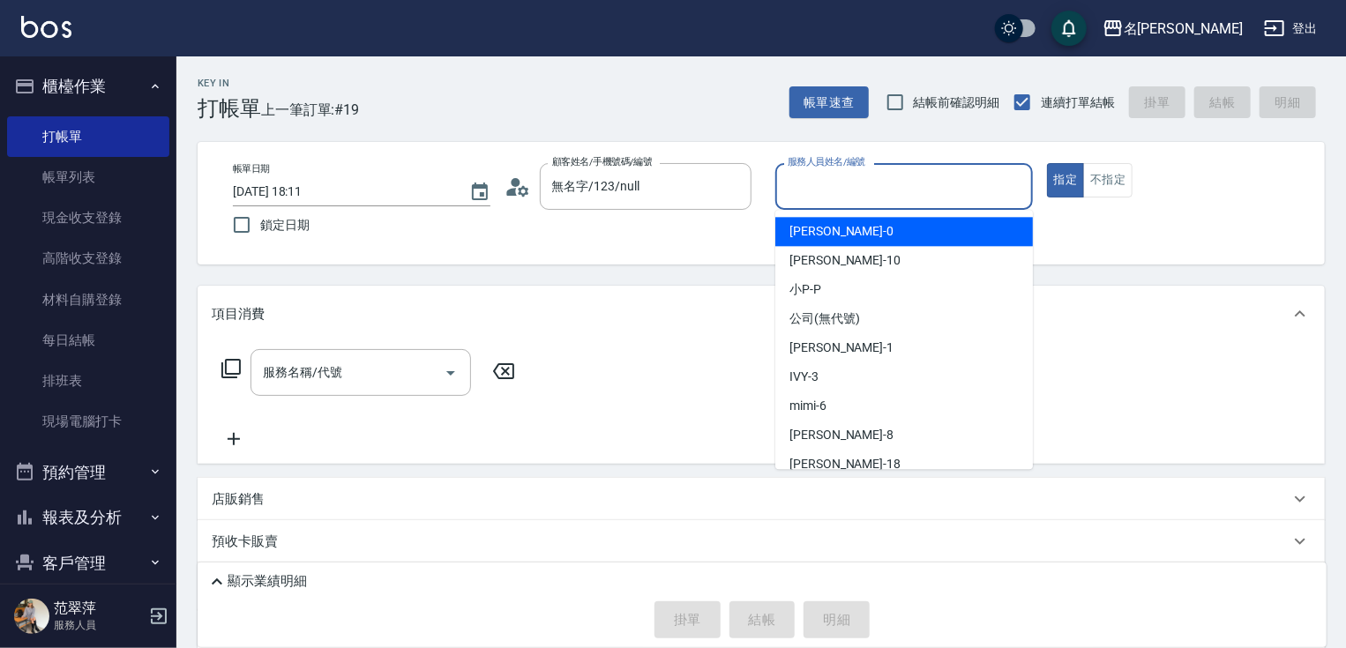
drag, startPoint x: 821, startPoint y: 198, endPoint x: 821, endPoint y: 236, distance: 38.8
click at [822, 203] on div "服務人員姓名/編號" at bounding box center [904, 186] width 258 height 47
drag, startPoint x: 808, startPoint y: 195, endPoint x: 814, endPoint y: 247, distance: 52.4
click at [808, 198] on input "服務人員姓名/編號" at bounding box center [904, 186] width 242 height 31
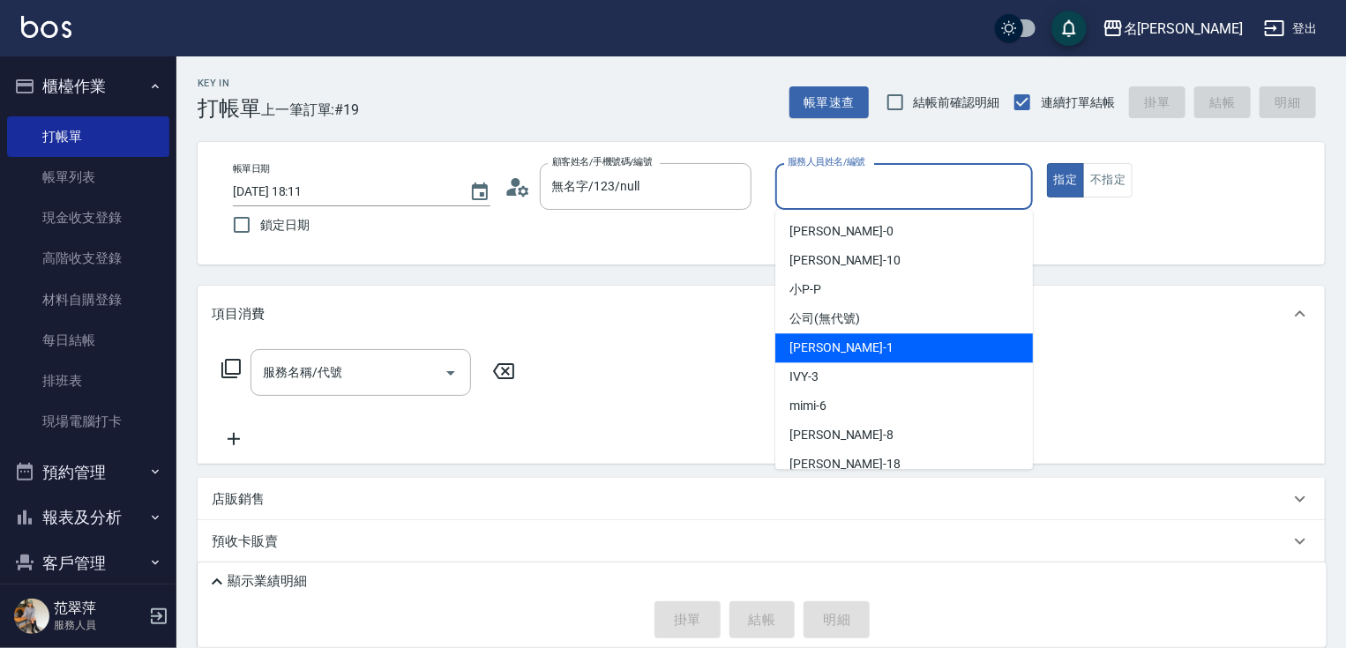
click at [852, 342] on div "[PERSON_NAME] -1" at bounding box center [904, 347] width 258 height 29
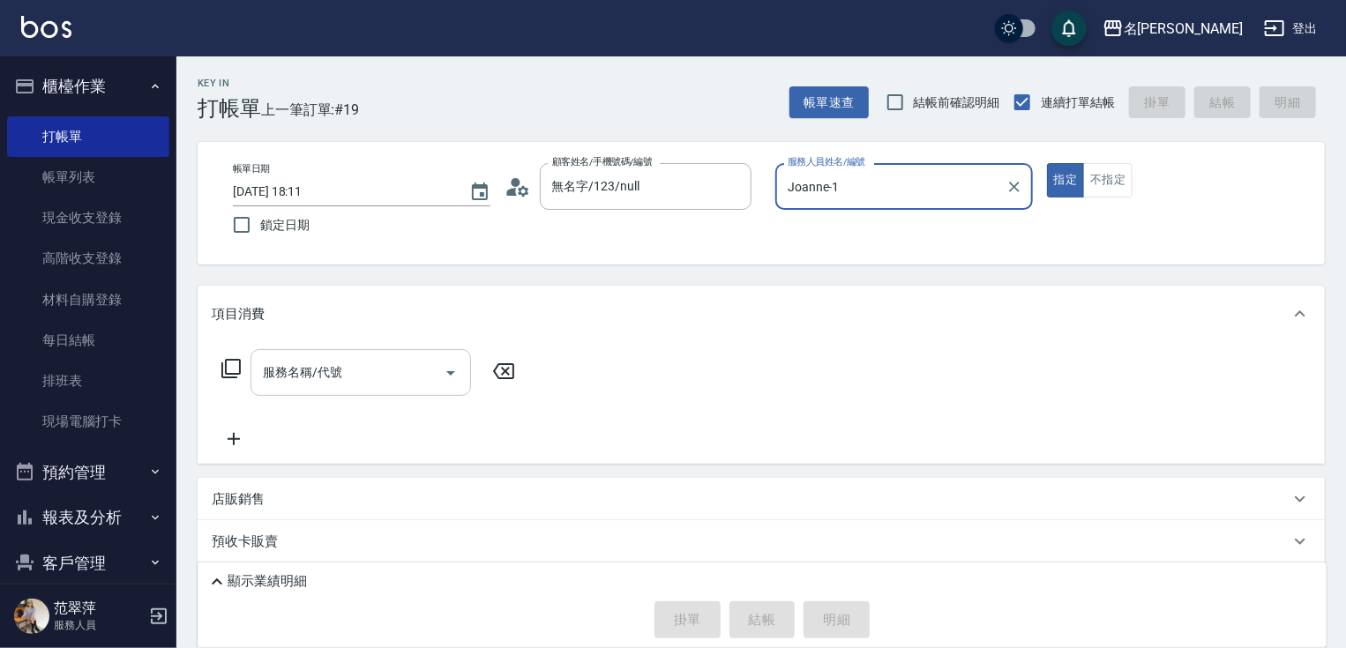
click at [375, 378] on input "服務名稱/代號" at bounding box center [347, 372] width 178 height 31
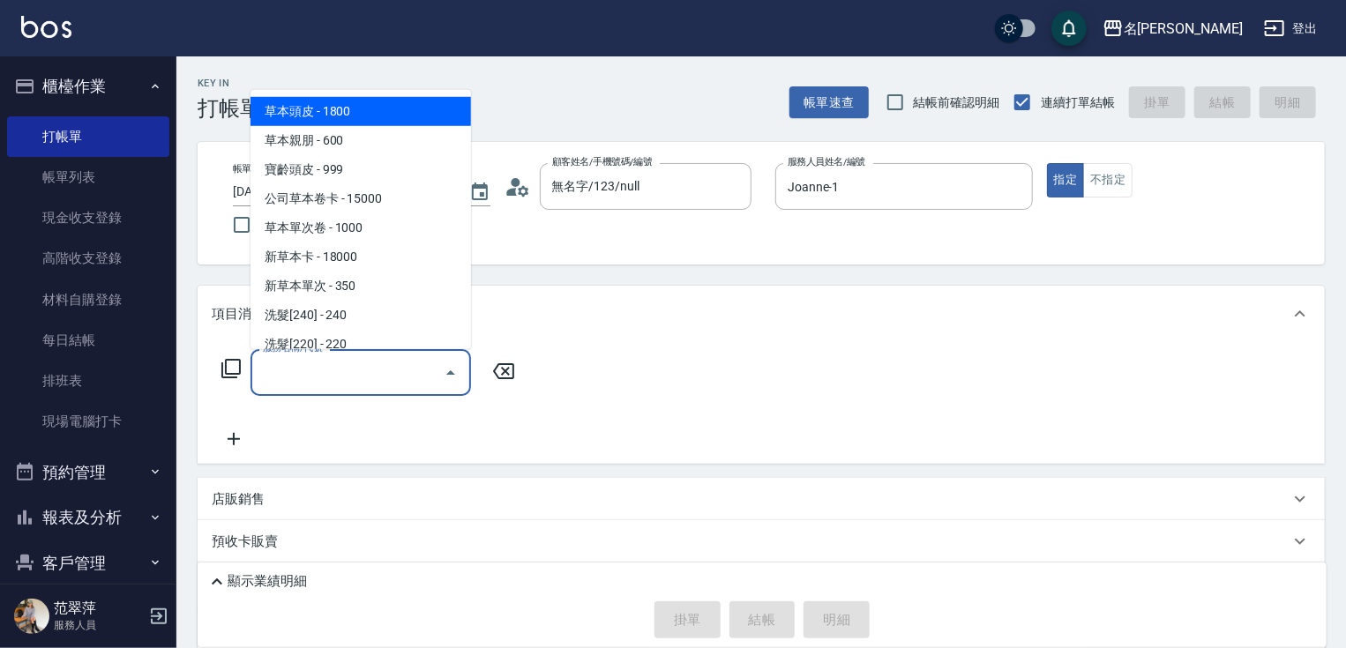
click at [233, 364] on icon at bounding box center [231, 368] width 21 height 21
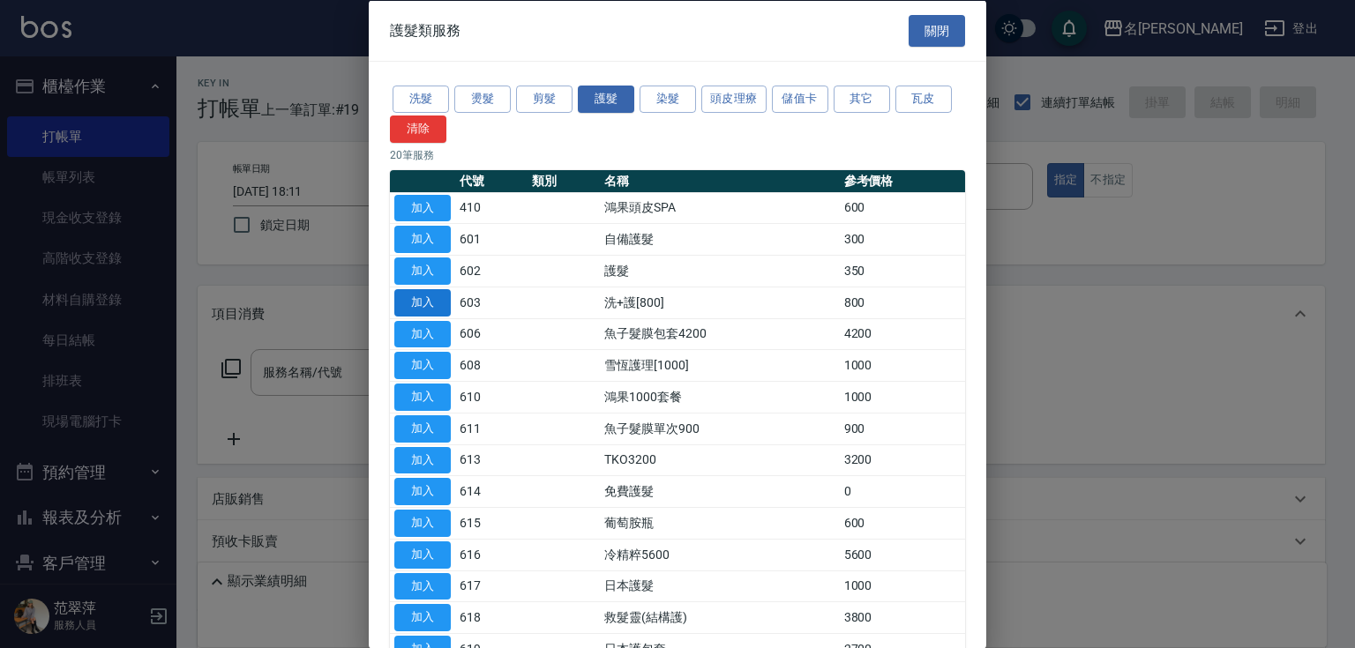
click at [434, 290] on button "加入" at bounding box center [422, 301] width 56 height 27
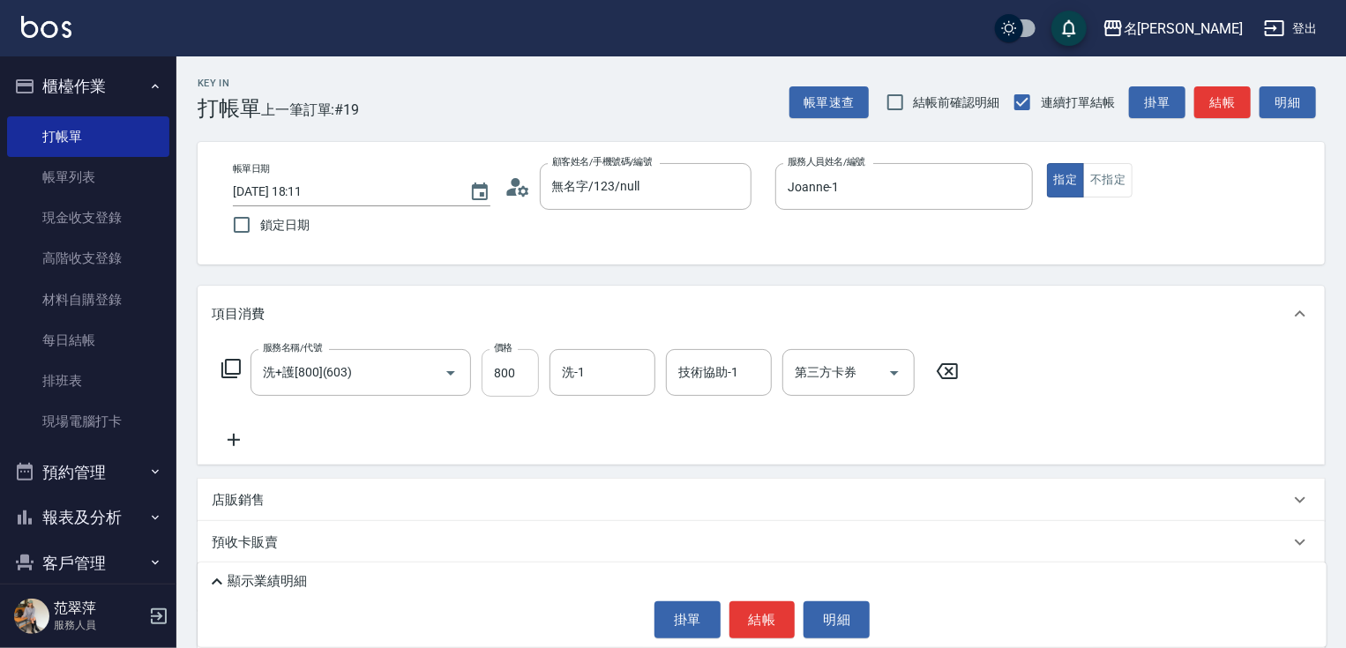
click at [517, 363] on input "800" at bounding box center [510, 373] width 57 height 48
click at [235, 437] on icon at bounding box center [234, 440] width 44 height 21
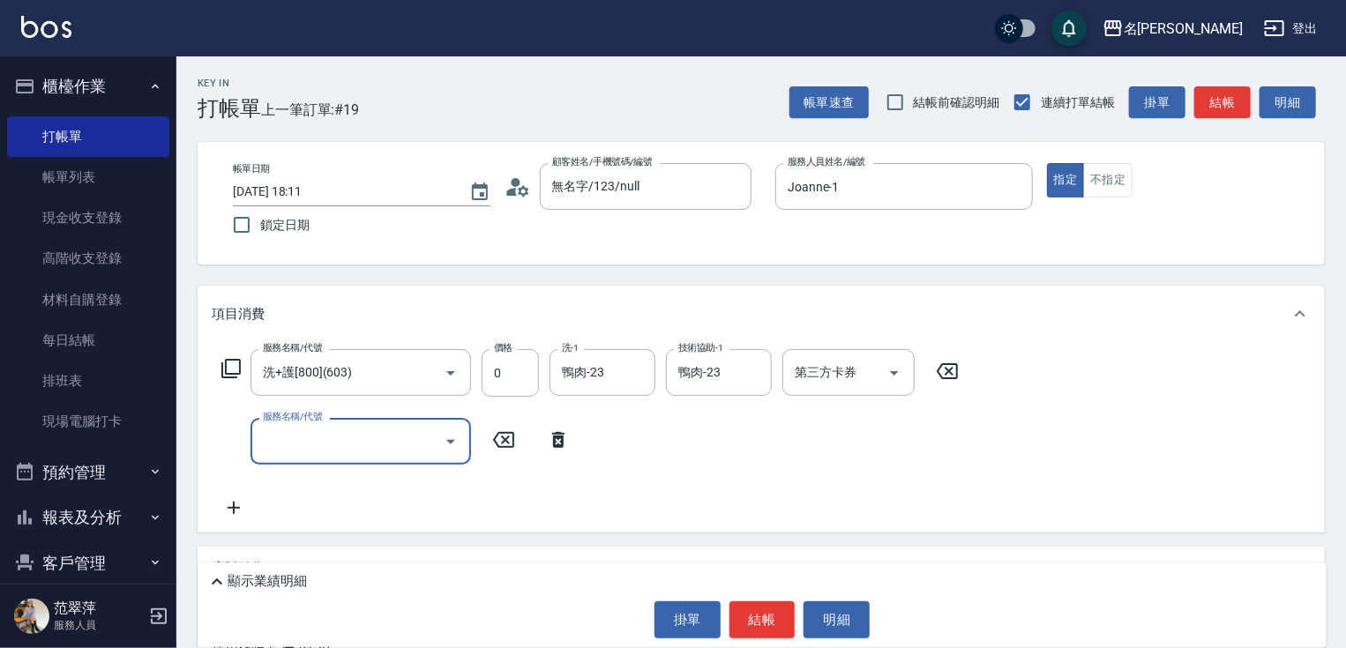
click at [269, 449] on input "服務名稱/代號" at bounding box center [347, 441] width 178 height 31
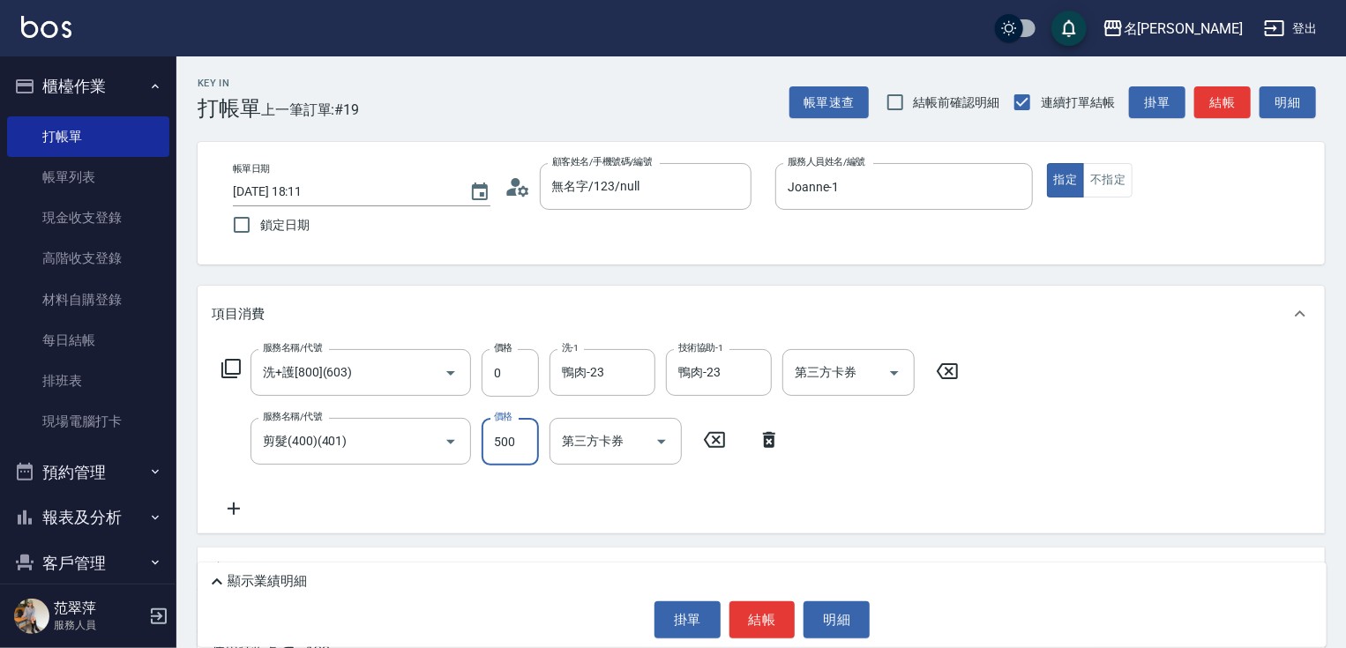
scroll to position [213, 0]
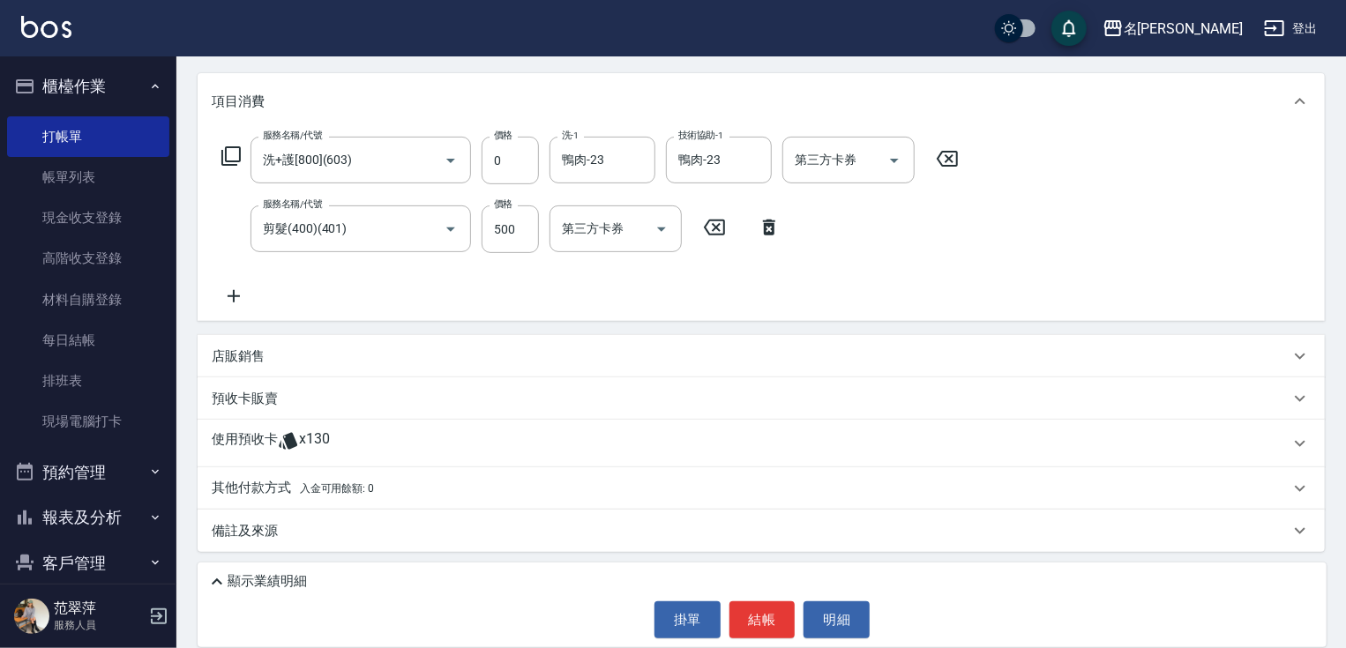
drag, startPoint x: 228, startPoint y: 497, endPoint x: 247, endPoint y: 480, distance: 25.6
click at [234, 492] on p "其他付款方式 入金可用餘額: 0" at bounding box center [293, 488] width 162 height 19
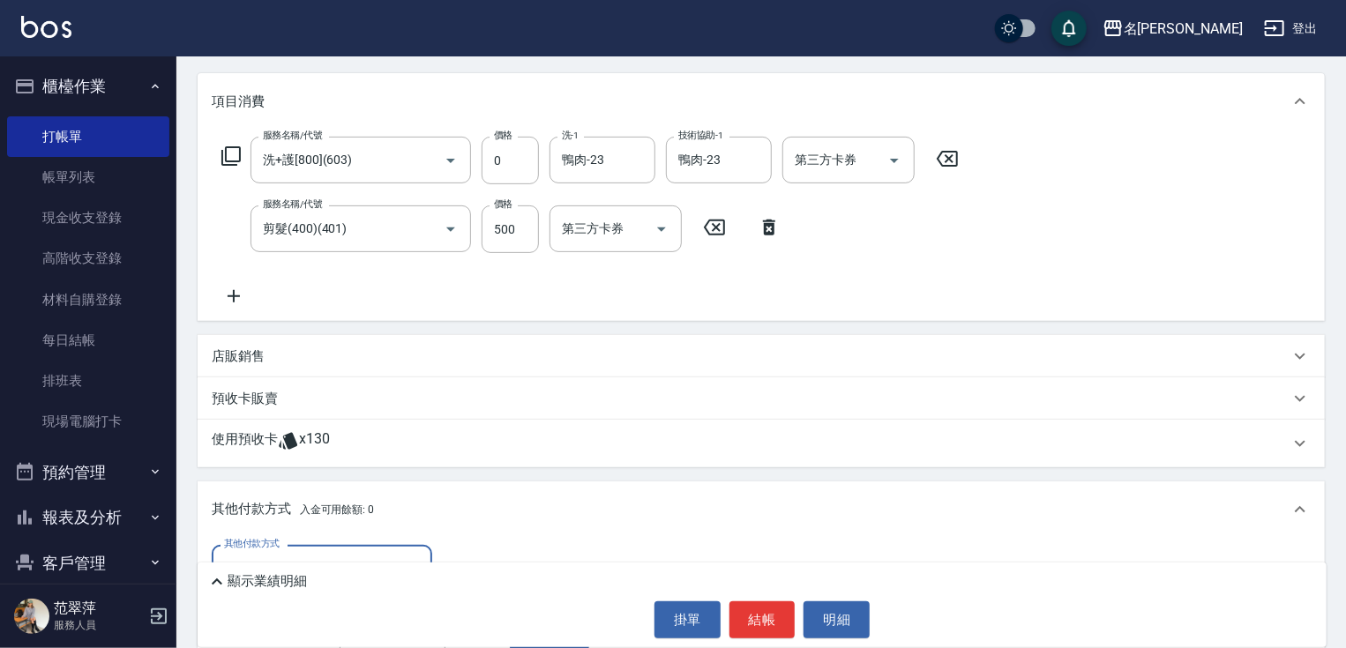
scroll to position [0, 0]
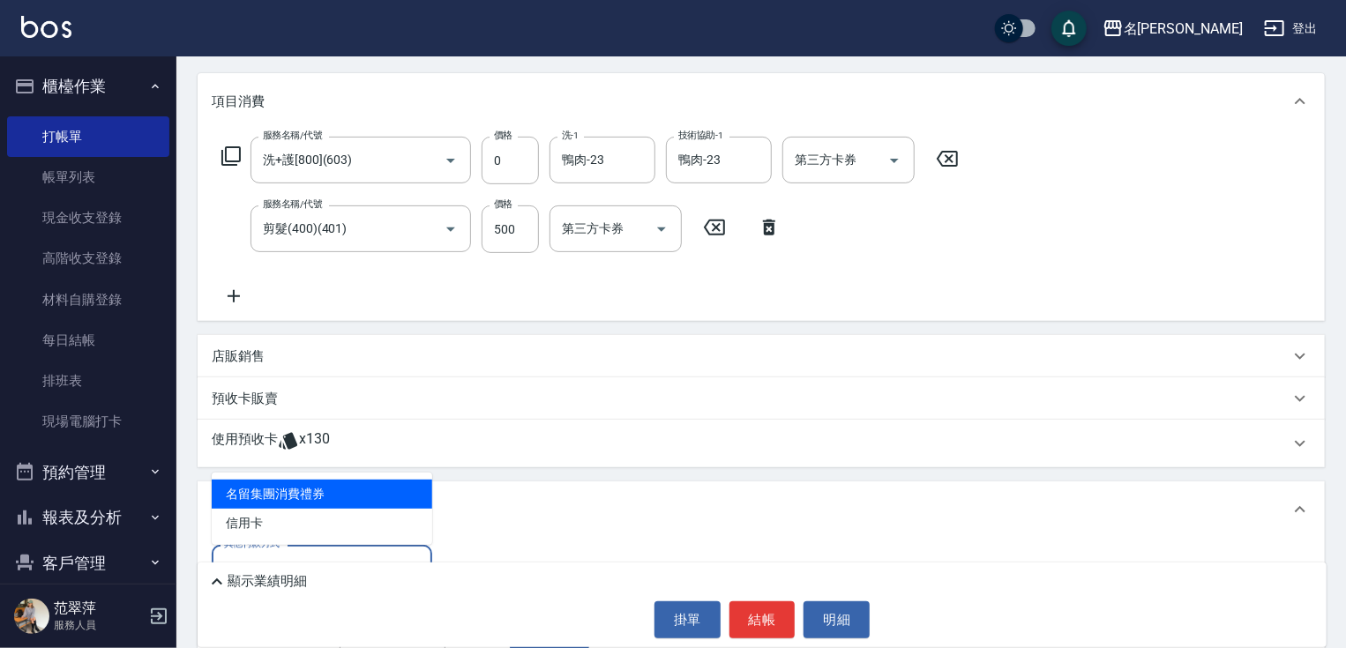
click at [364, 555] on input "其他付款方式" at bounding box center [322, 568] width 205 height 31
click at [387, 554] on input "其他付款方式" at bounding box center [322, 568] width 205 height 31
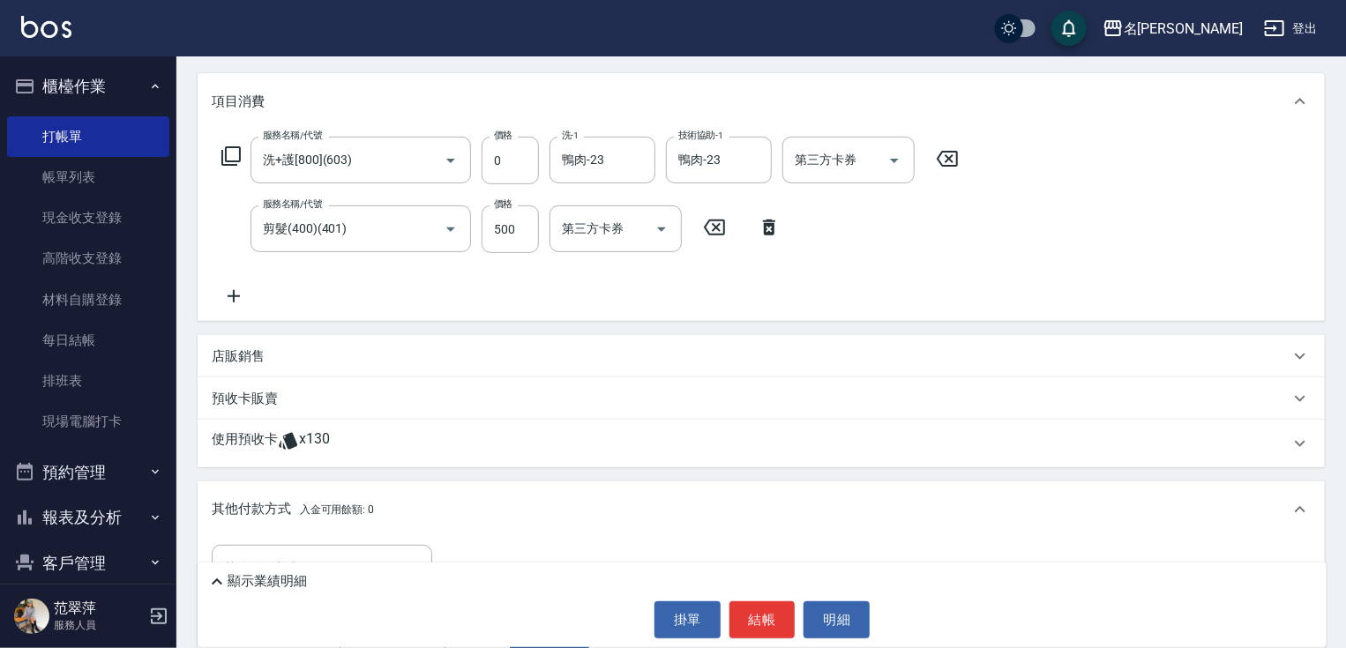
click at [363, 541] on div "其他付款方式 其他付款方式 入金剩餘： 0元 0 ​ 整筆扣入金 0元 異動入金" at bounding box center [761, 620] width 1127 height 165
click at [358, 550] on div "其他付款方式" at bounding box center [322, 568] width 221 height 47
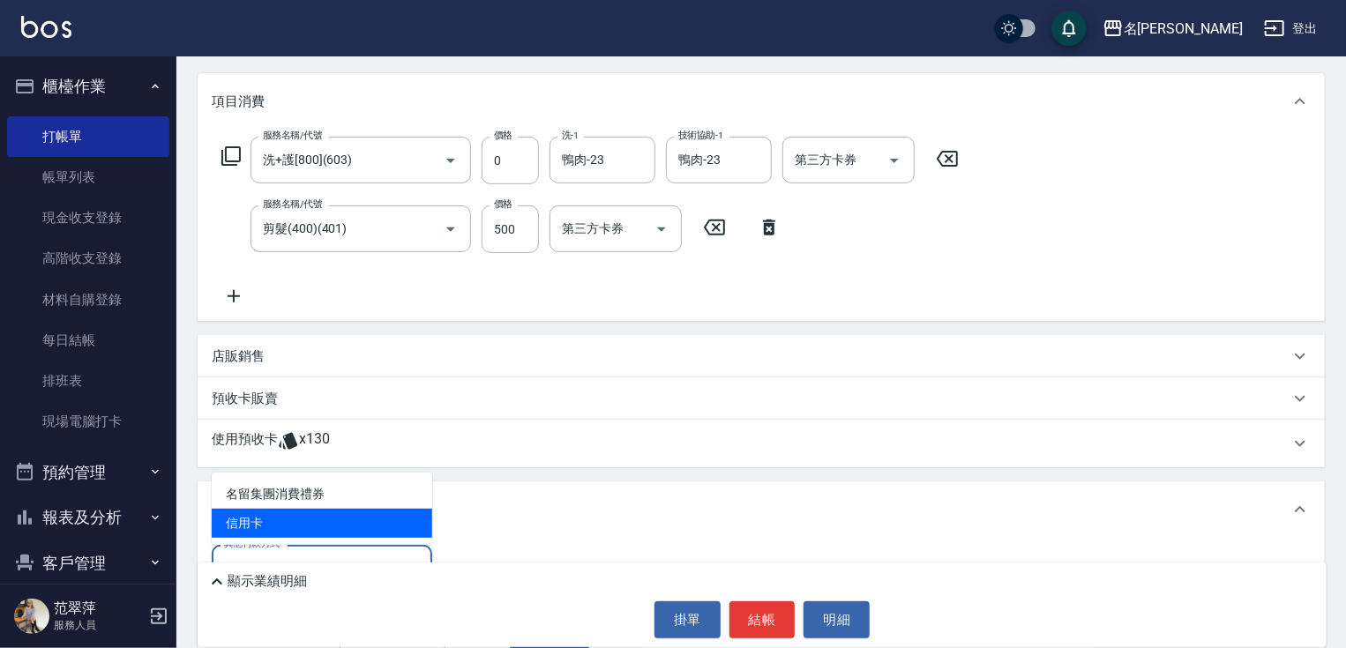
click at [332, 522] on span "信用卡" at bounding box center [322, 523] width 221 height 29
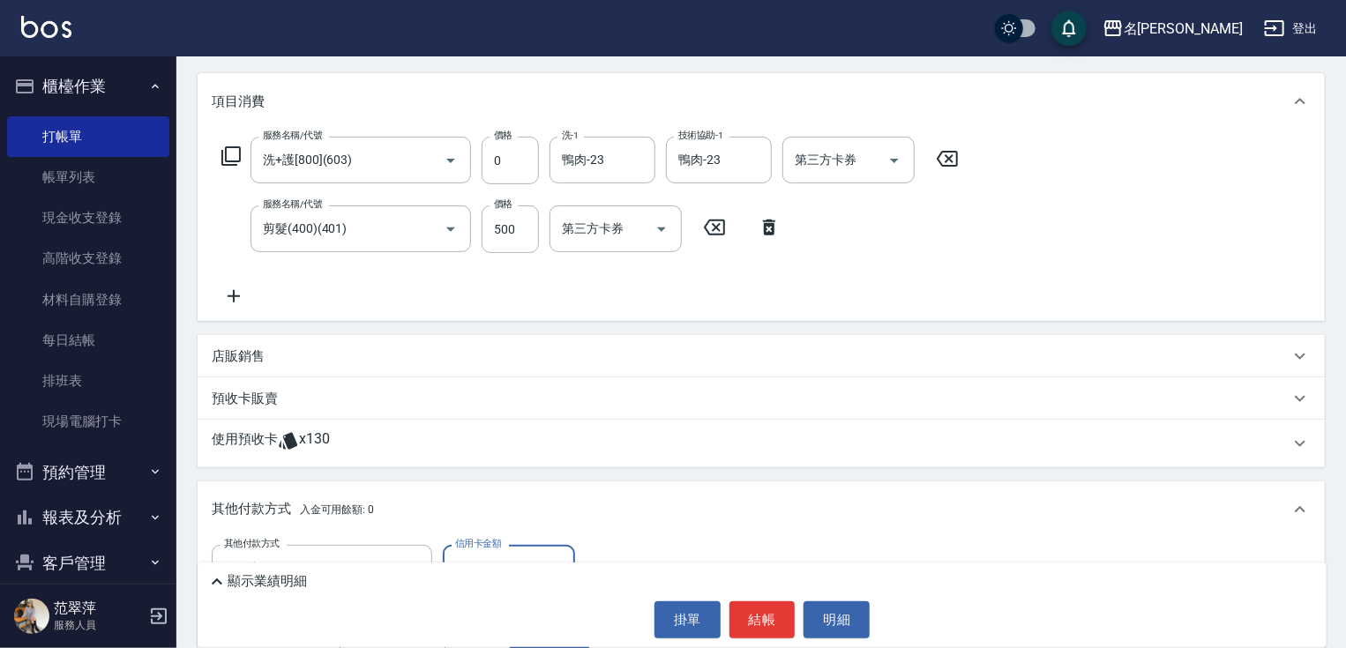
click at [498, 553] on input "0" at bounding box center [509, 569] width 132 height 48
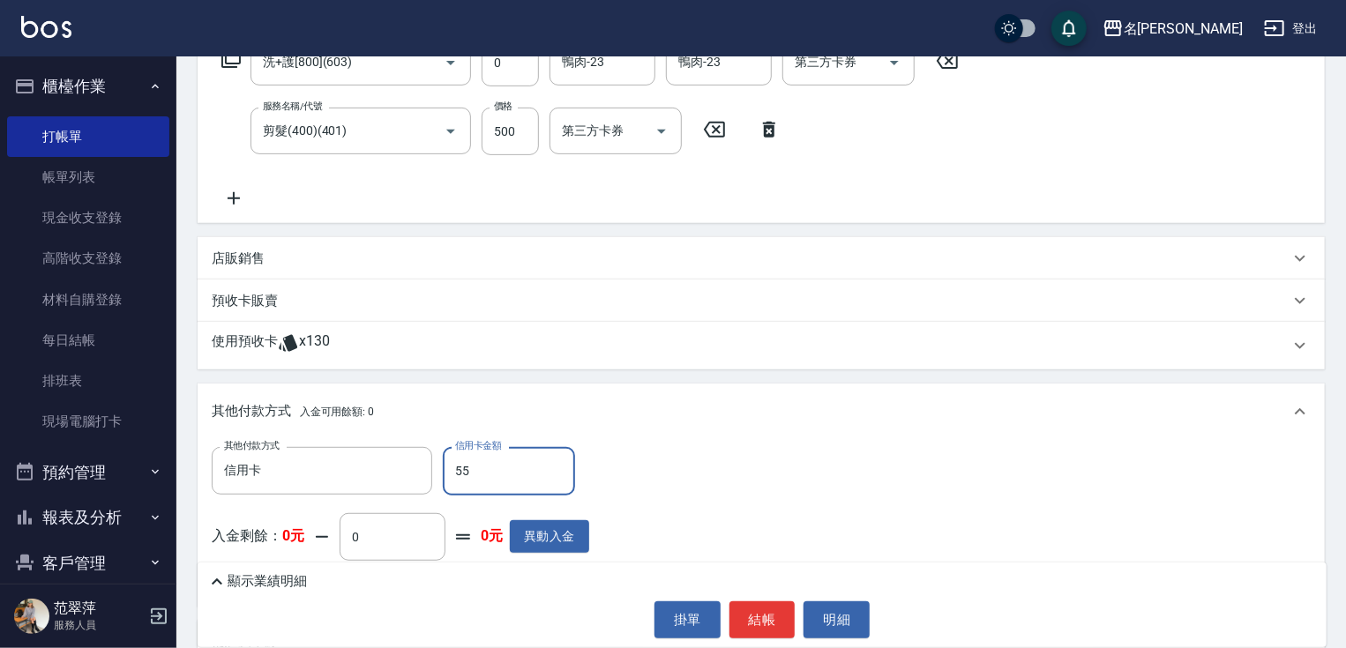
scroll to position [319, 0]
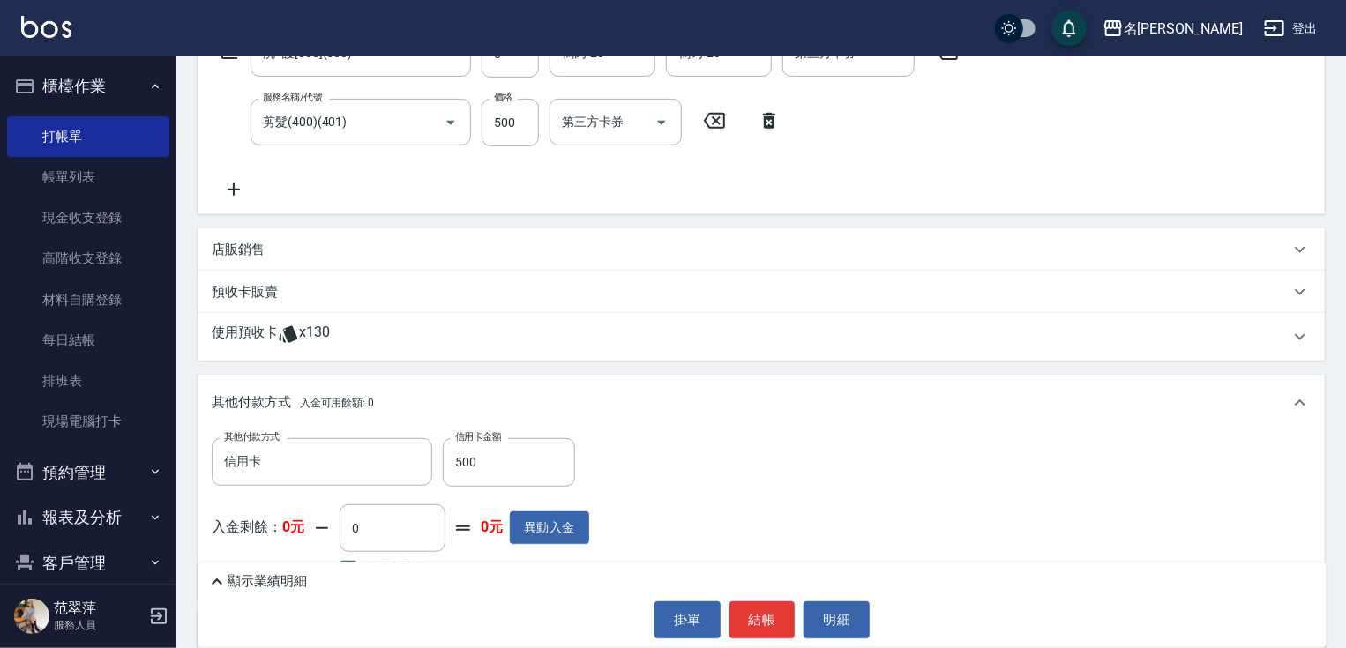
click at [211, 579] on icon at bounding box center [216, 582] width 21 height 21
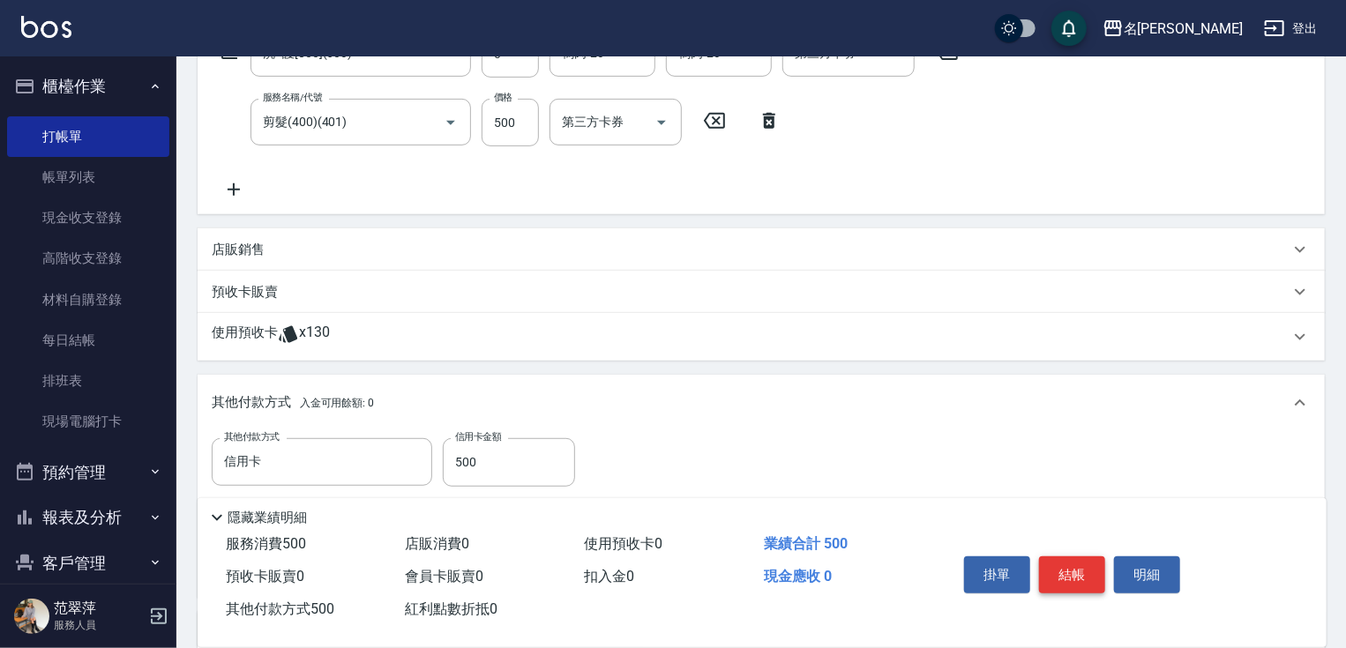
click at [1074, 572] on button "結帳" at bounding box center [1072, 575] width 66 height 37
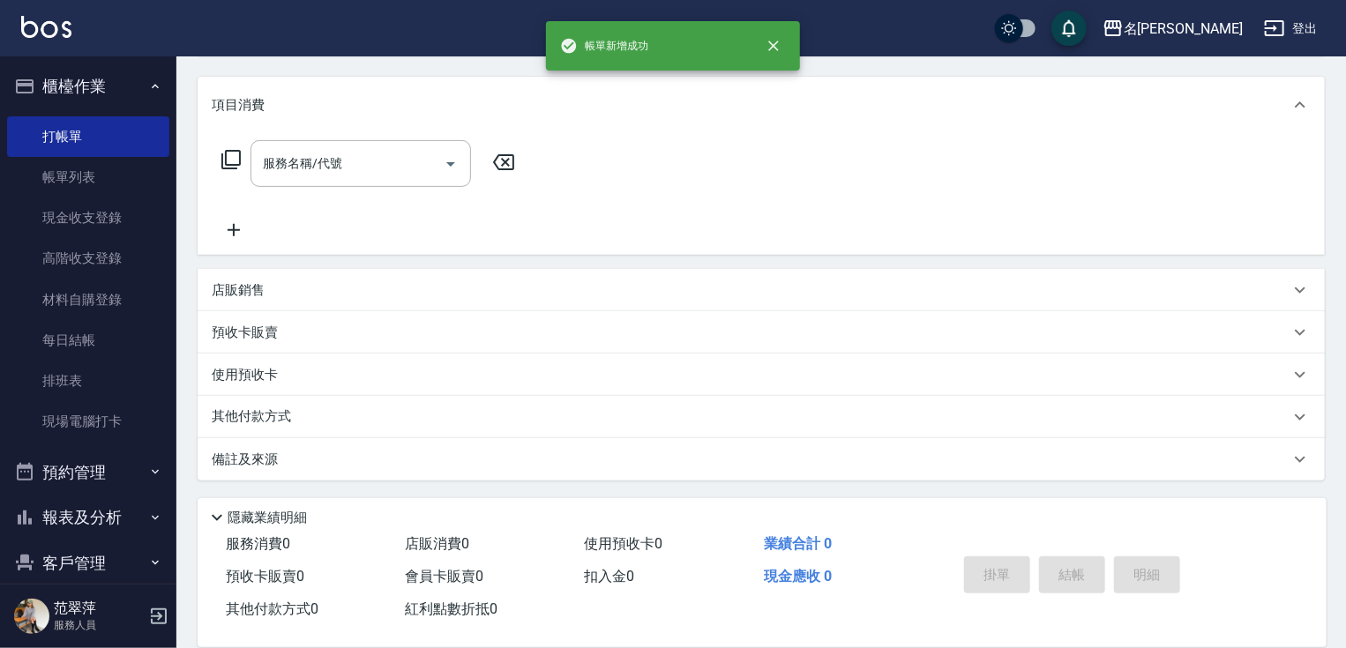
scroll to position [0, 0]
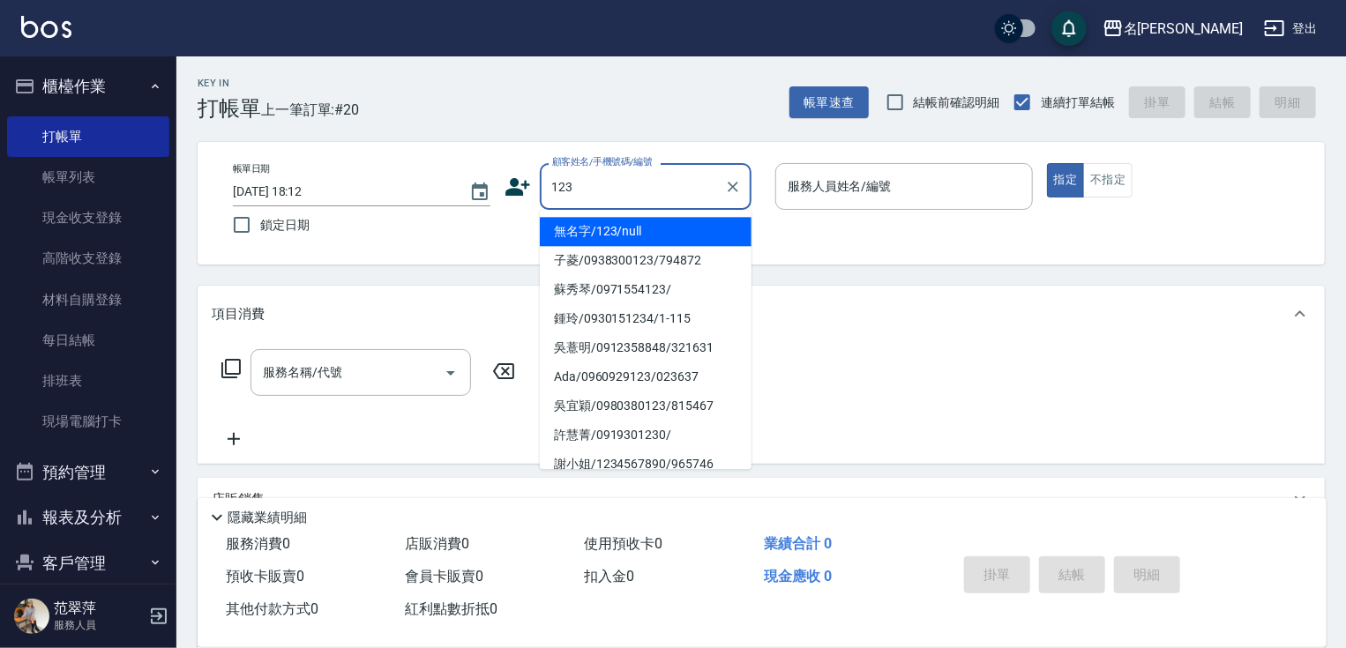
click at [651, 224] on li "無名字/123/null" at bounding box center [646, 231] width 212 height 29
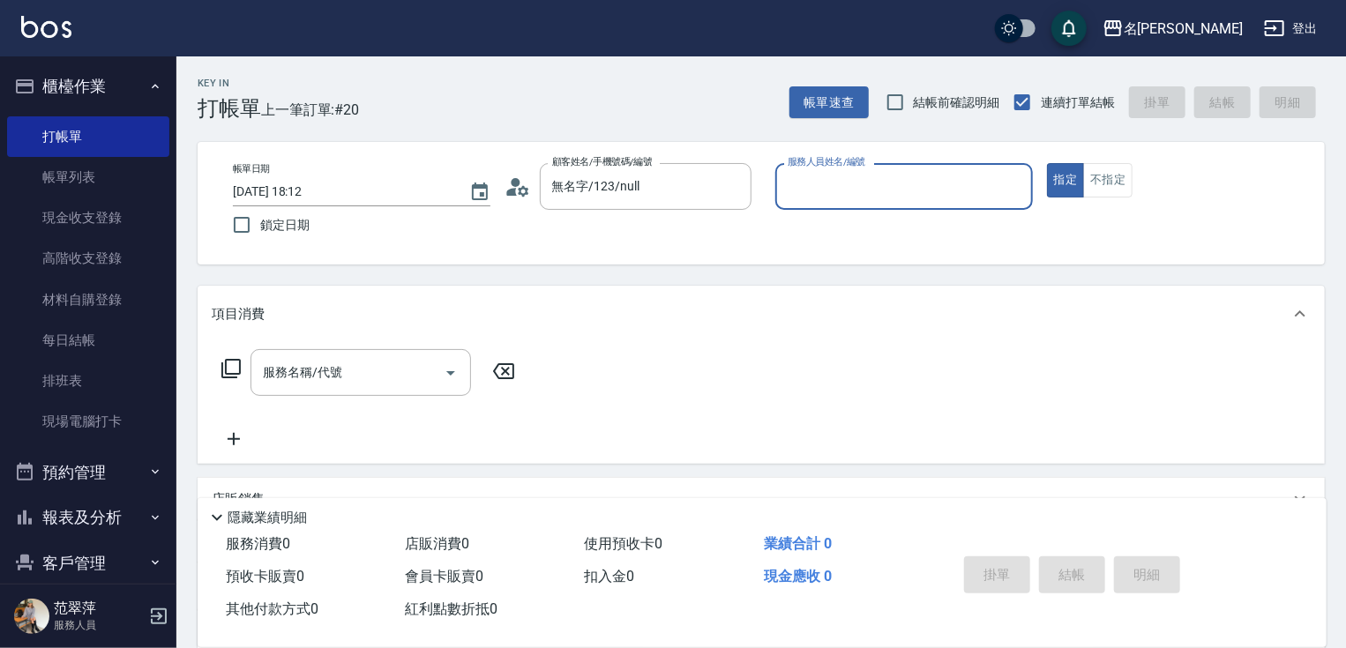
click at [863, 173] on input "服務人員姓名/編號" at bounding box center [904, 186] width 242 height 31
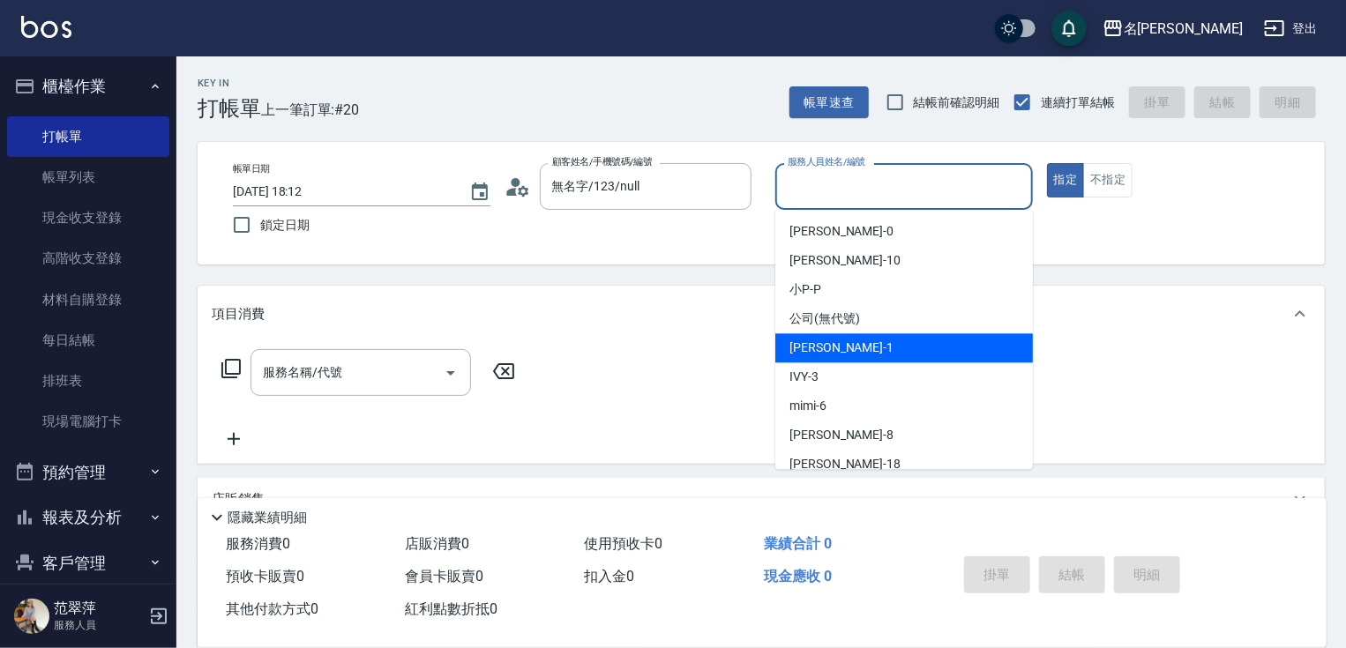
click at [829, 346] on span "[PERSON_NAME] -1" at bounding box center [841, 348] width 104 height 19
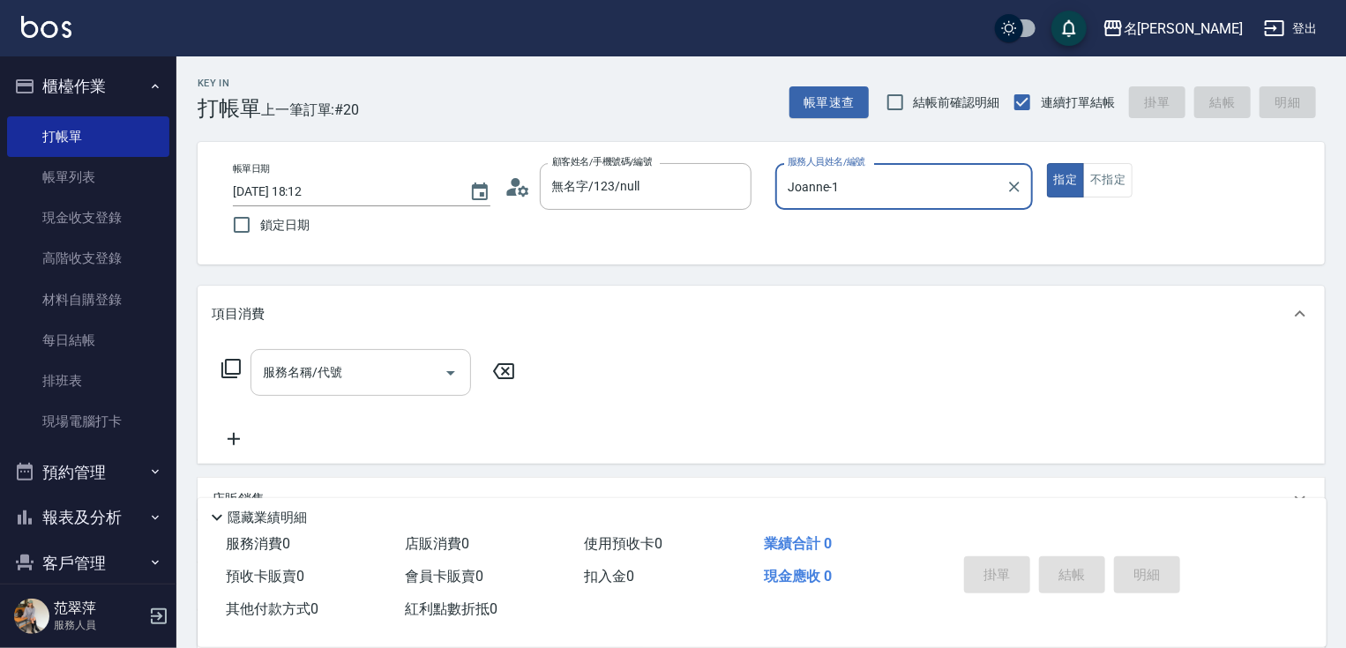
click at [356, 373] on input "服務名稱/代號" at bounding box center [347, 372] width 178 height 31
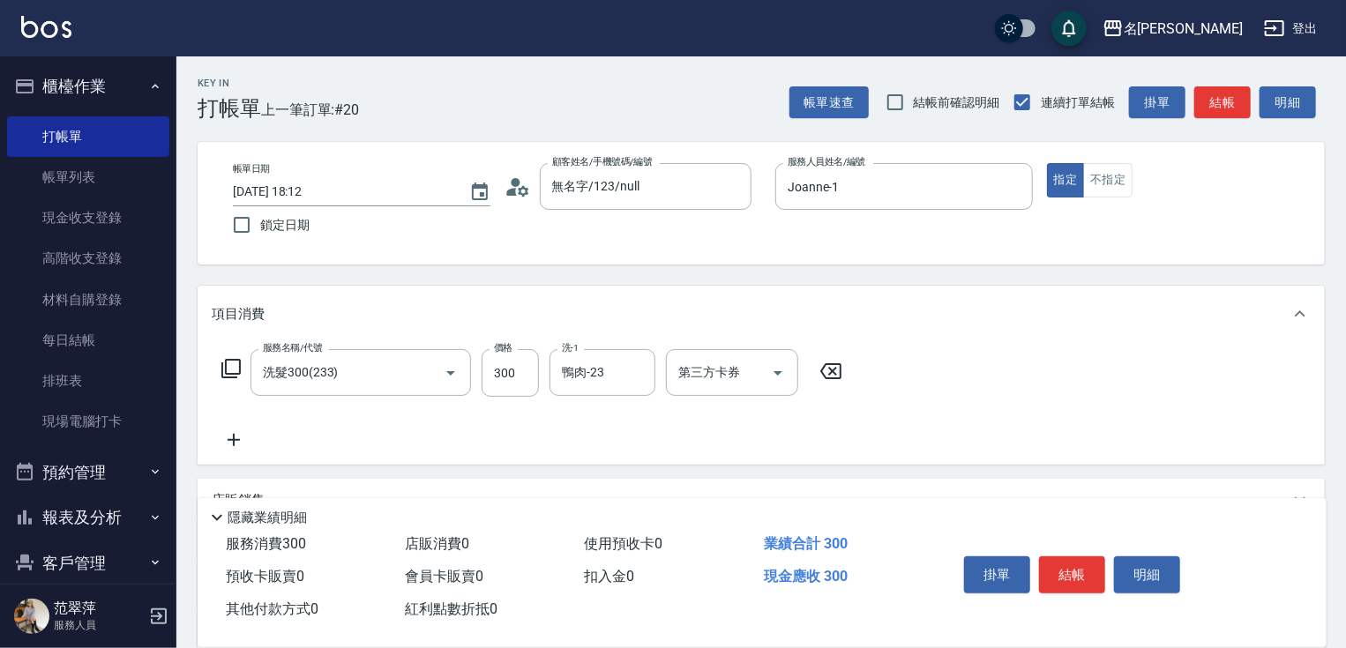
click at [232, 445] on icon at bounding box center [234, 440] width 44 height 21
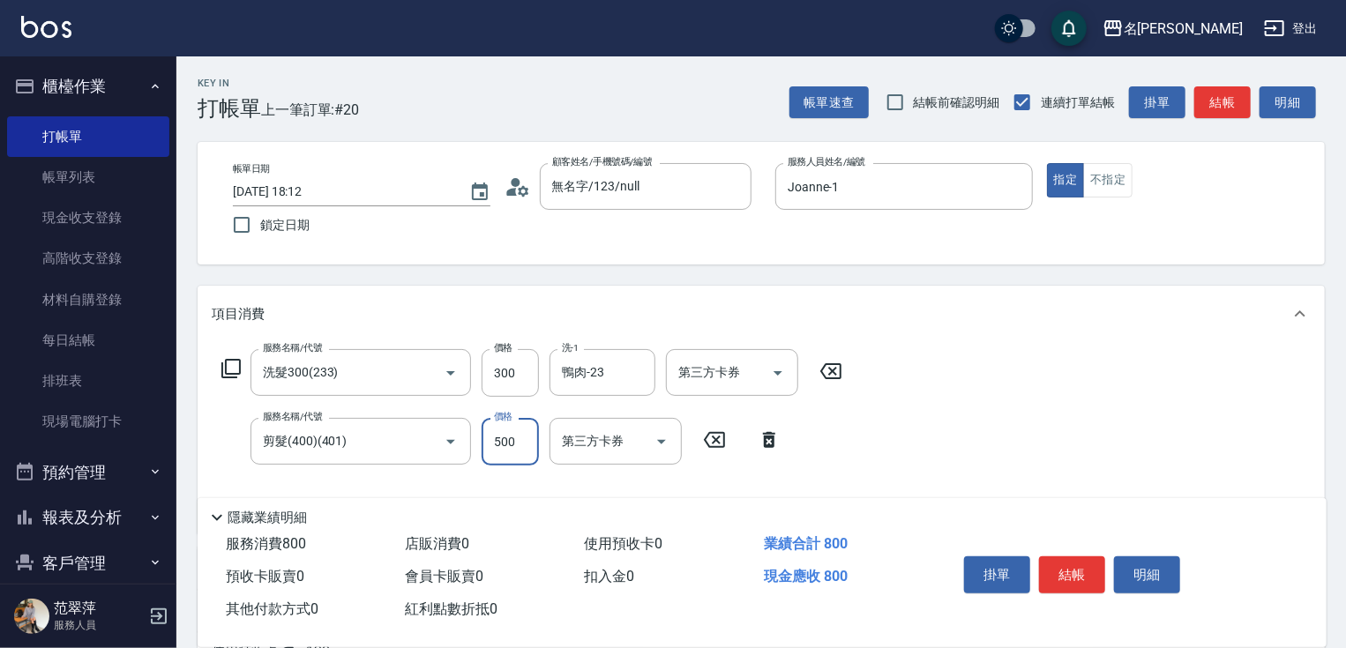
scroll to position [154, 0]
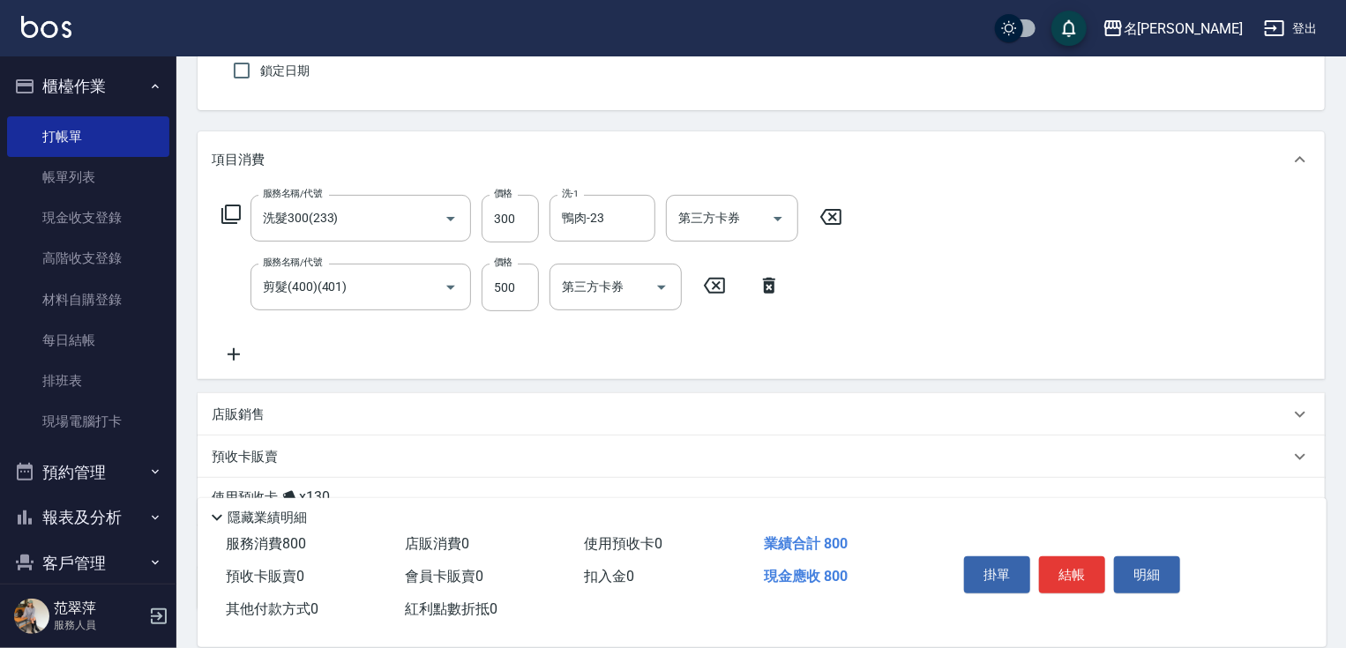
click at [229, 355] on icon at bounding box center [234, 354] width 12 height 12
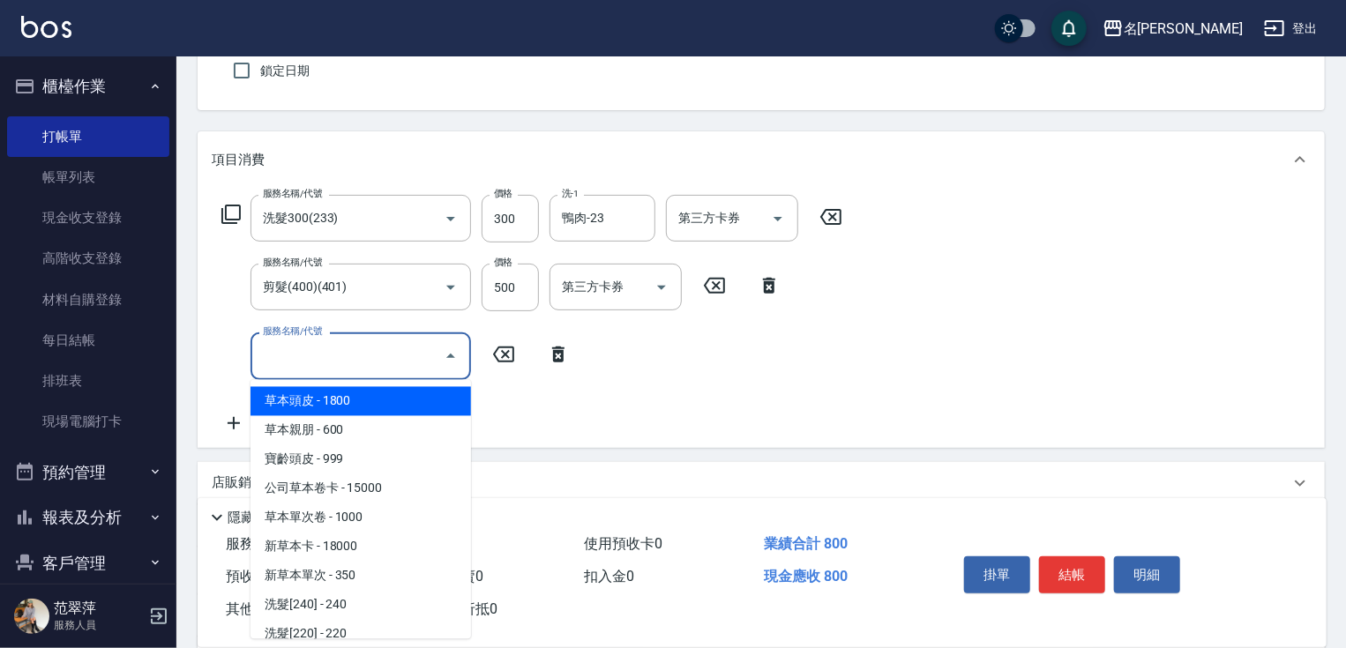
click at [292, 367] on input "服務名稱/代號" at bounding box center [347, 355] width 178 height 31
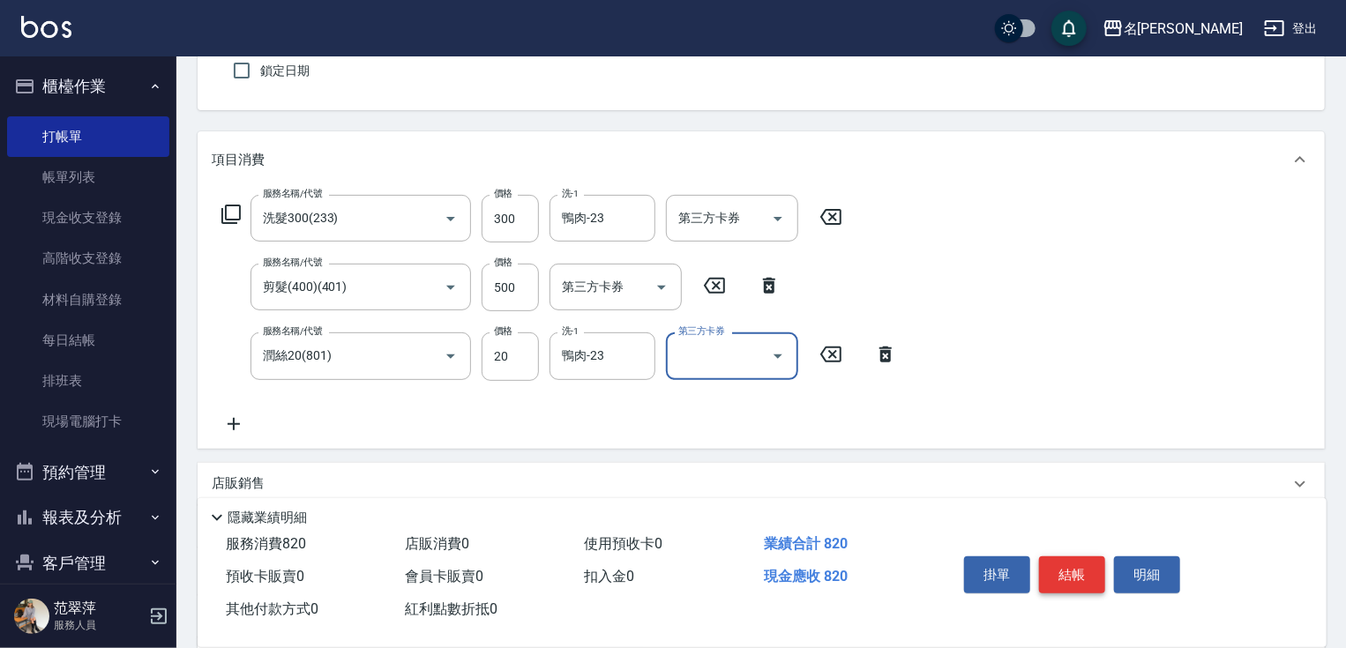
click at [1077, 571] on button "結帳" at bounding box center [1072, 575] width 66 height 37
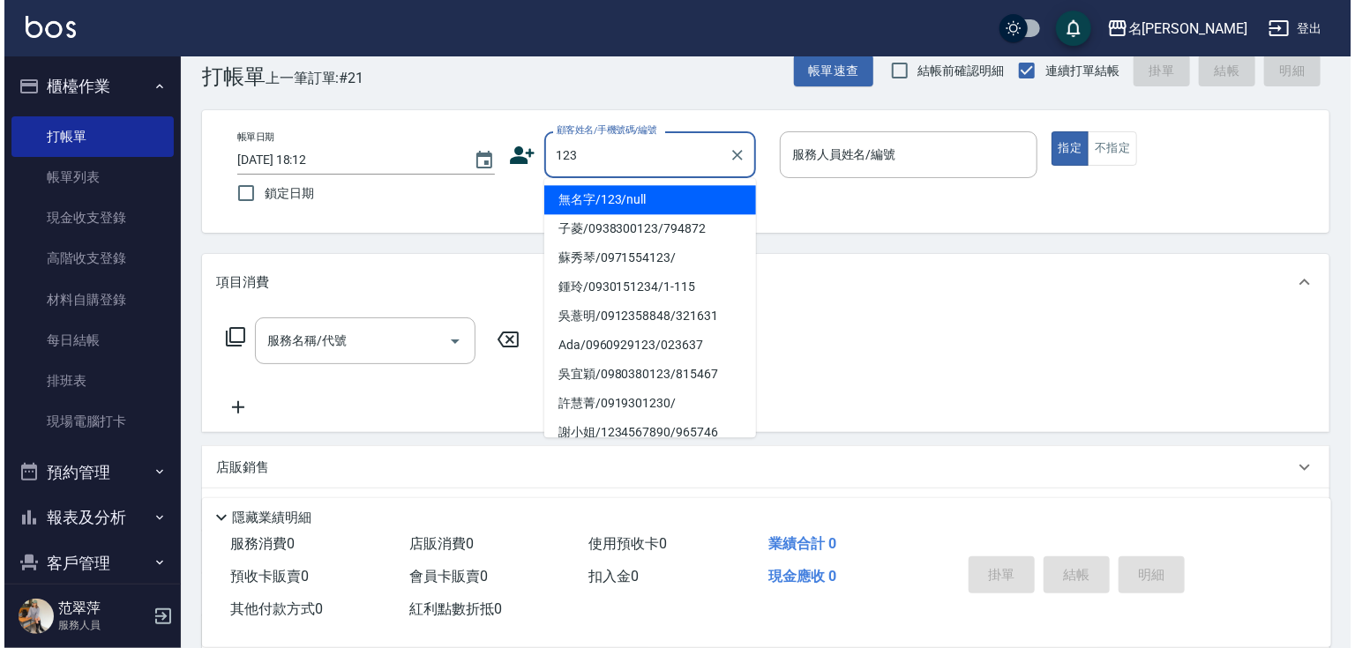
scroll to position [0, 0]
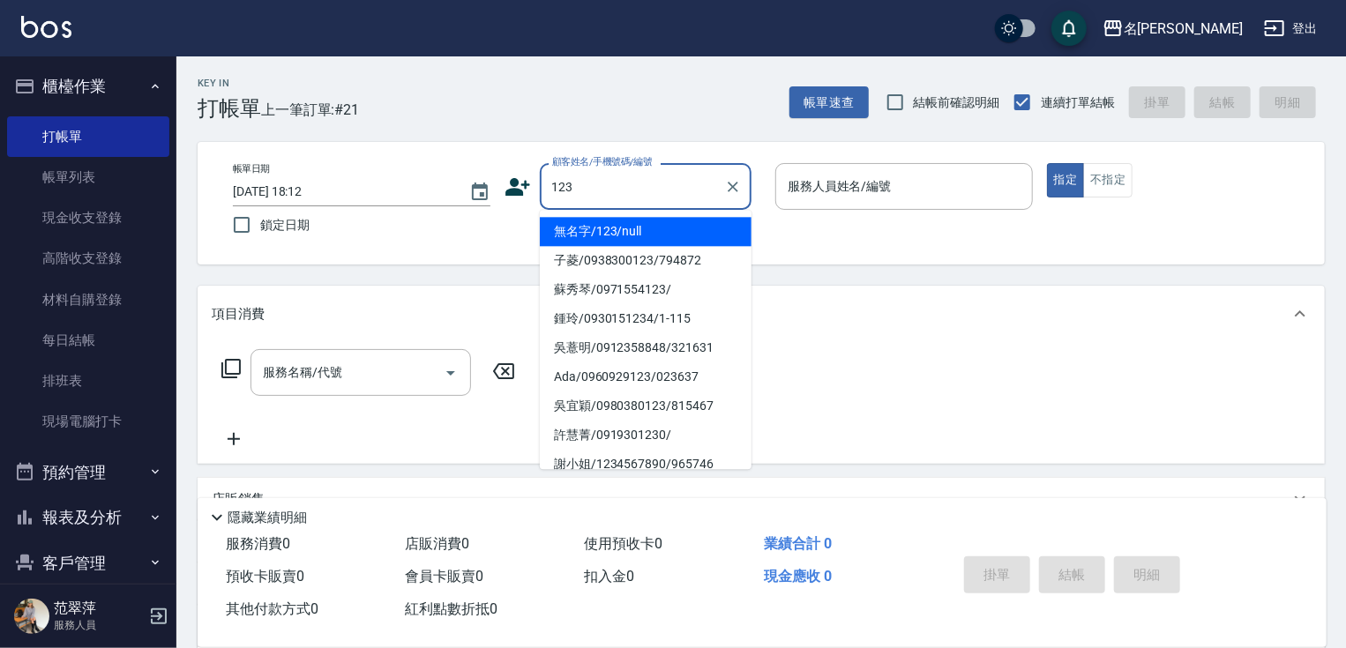
click at [649, 237] on li "無名字/123/null" at bounding box center [646, 231] width 212 height 29
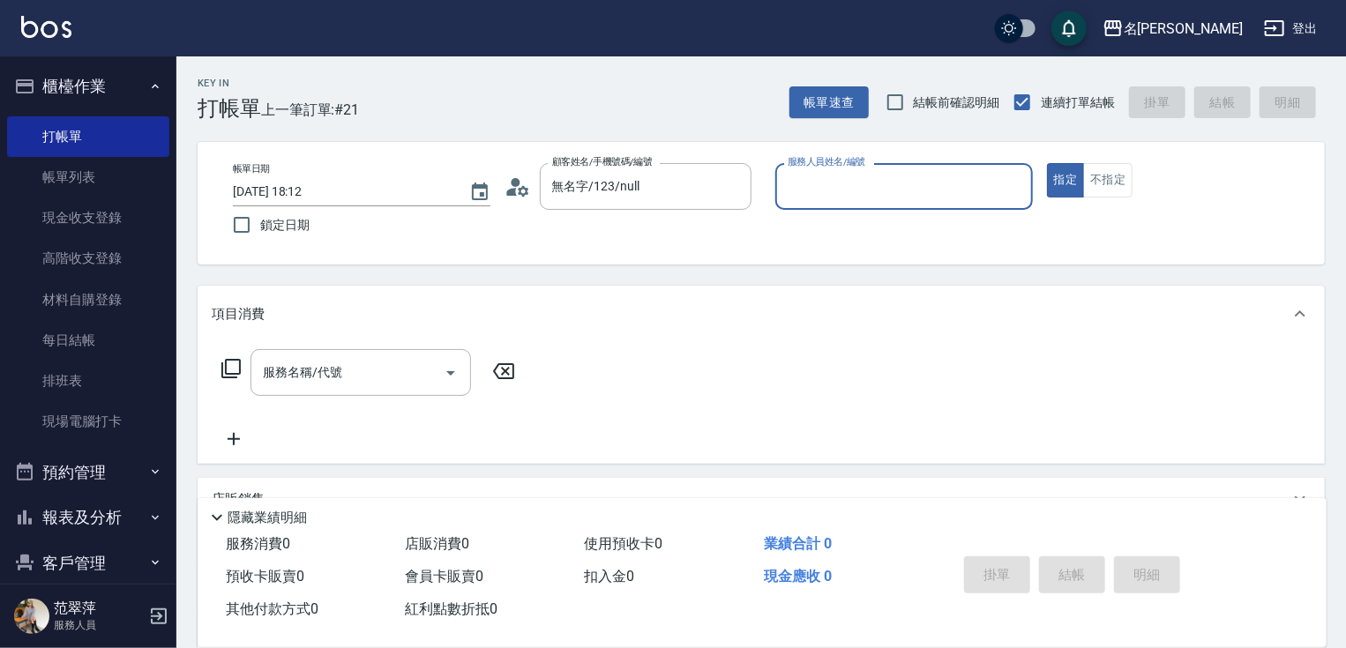
click at [842, 176] on input "服務人員姓名/編號" at bounding box center [904, 186] width 242 height 31
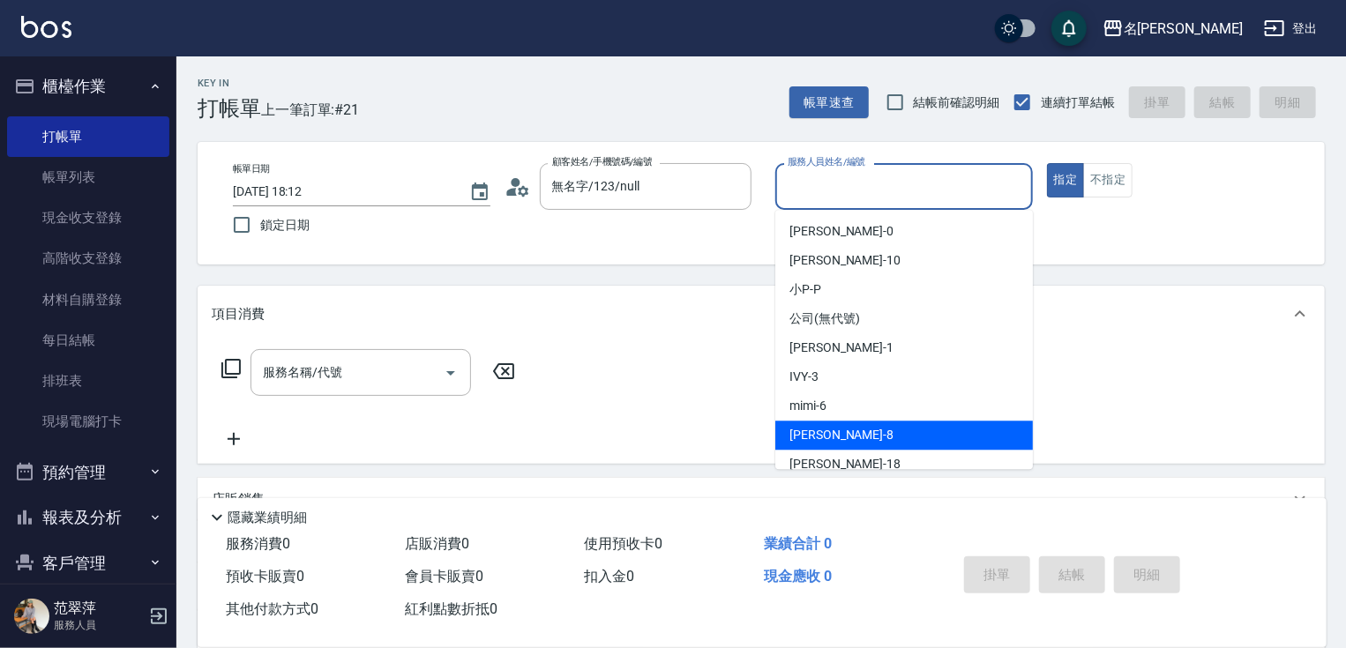
drag, startPoint x: 849, startPoint y: 430, endPoint x: 870, endPoint y: 410, distance: 28.7
click at [855, 422] on div "曉容 -8" at bounding box center [904, 435] width 258 height 29
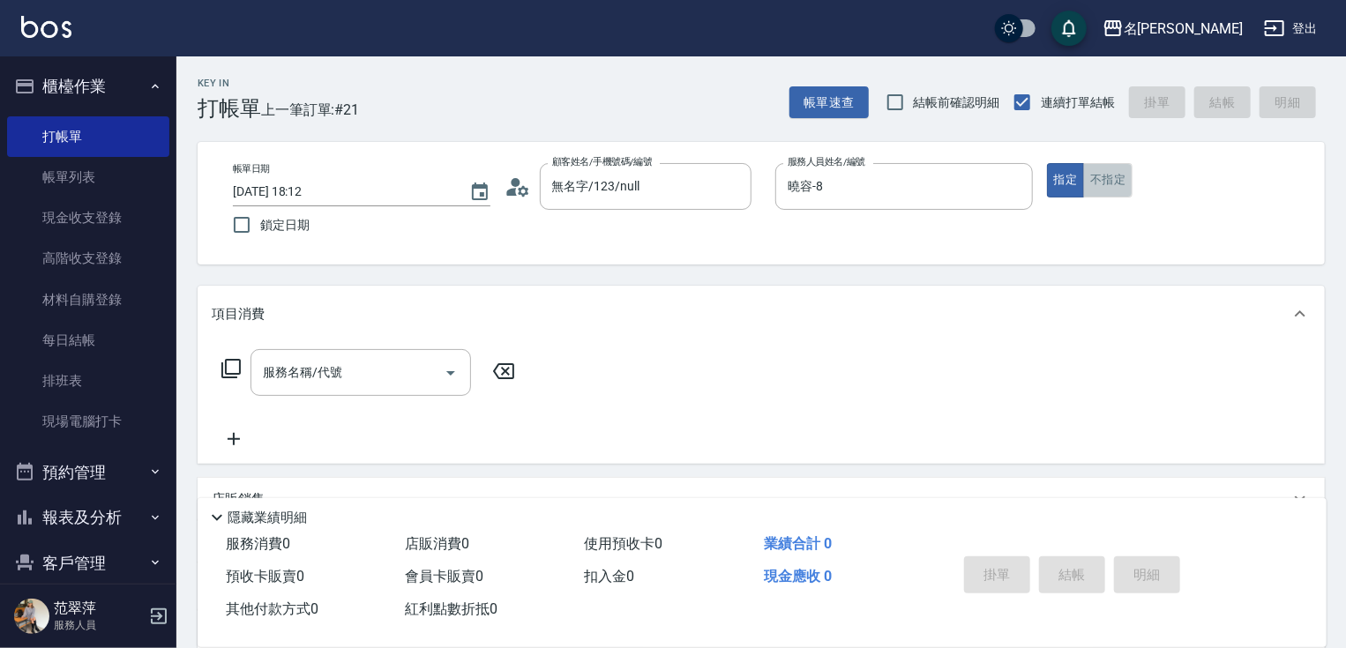
click at [1110, 173] on button "不指定" at bounding box center [1107, 180] width 49 height 34
click at [342, 374] on input "服務名稱/代號" at bounding box center [347, 372] width 178 height 31
click at [233, 370] on icon at bounding box center [231, 368] width 21 height 21
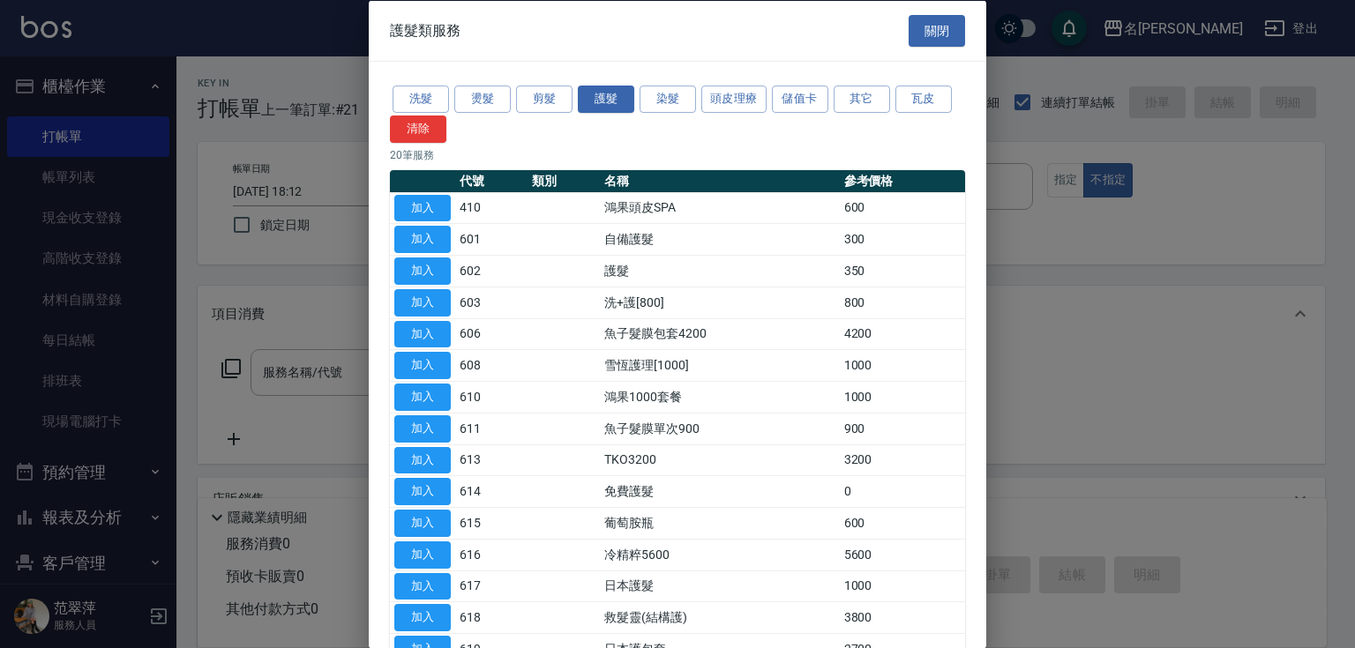
drag, startPoint x: 972, startPoint y: 208, endPoint x: 966, endPoint y: 261, distance: 53.3
click at [969, 247] on div "洗髮 燙髮 剪髮 護髮 染髮 頭皮理療 儲值卡 其它 瓦皮 清除 20 筆服務 代號 類別 名稱 參考價格 加入 410 鴻果頭皮SPA 600 加入 601…" at bounding box center [677, 453] width 617 height 783
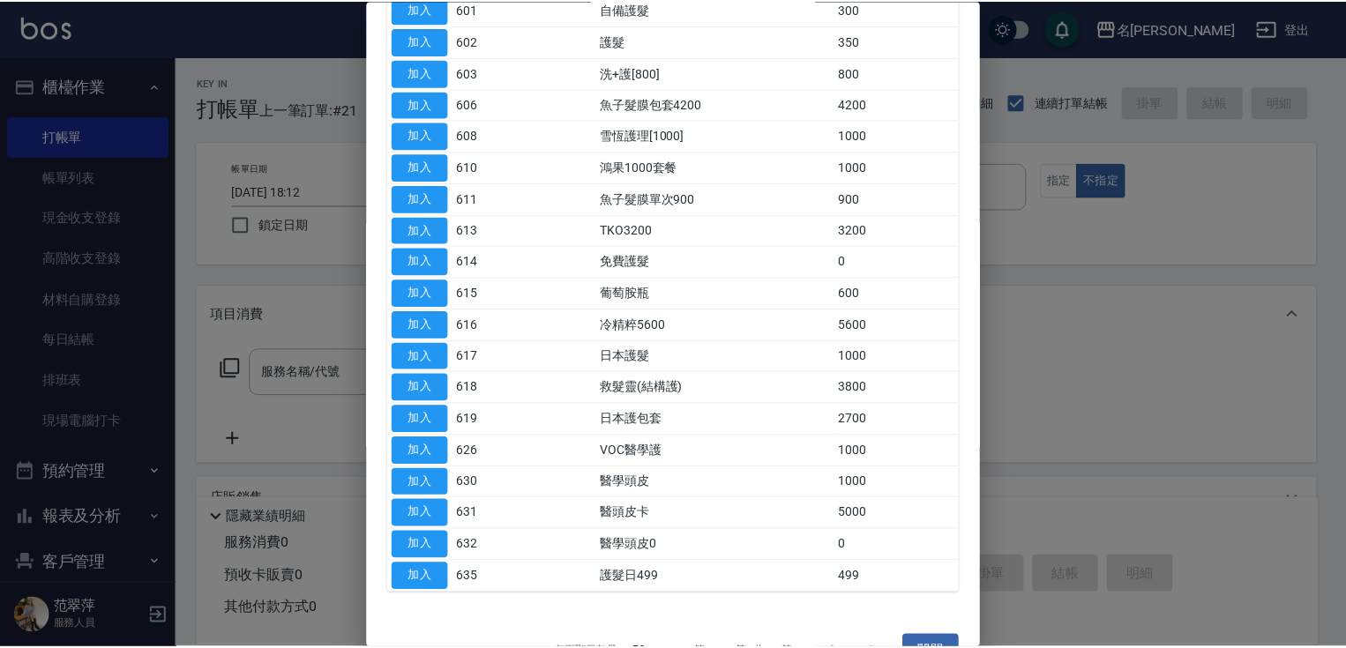
scroll to position [267, 0]
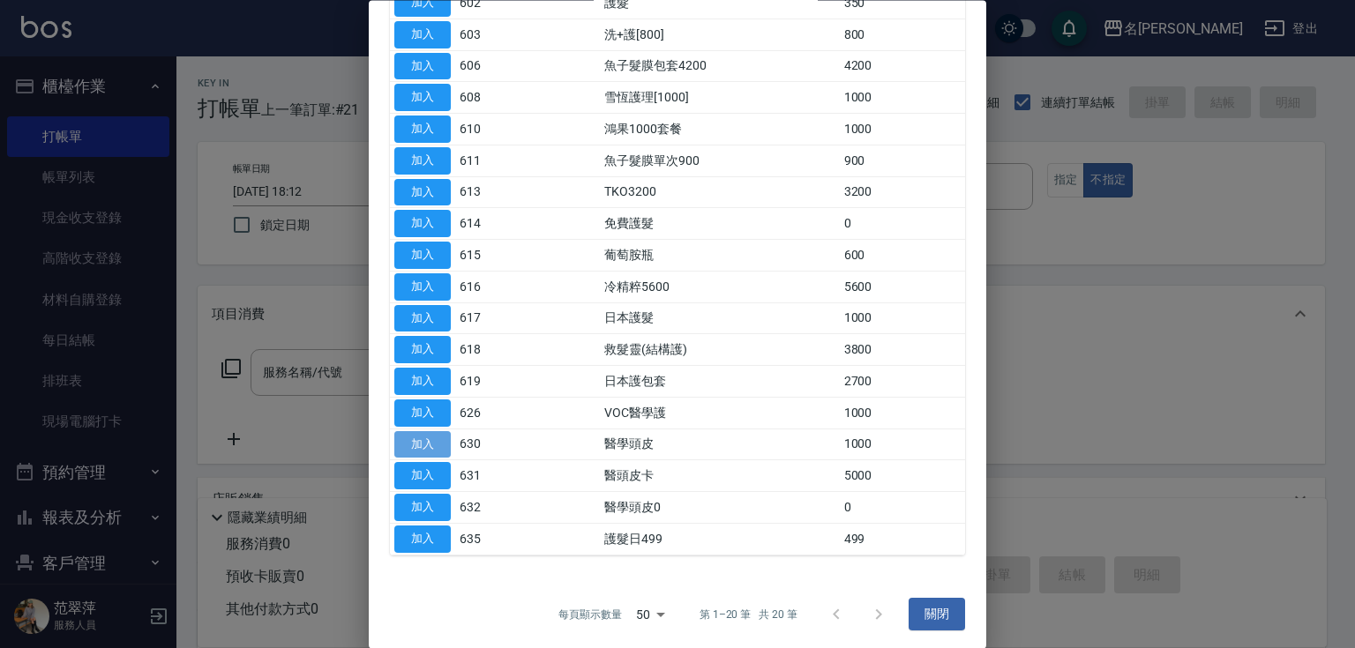
click at [423, 437] on button "加入" at bounding box center [422, 444] width 56 height 27
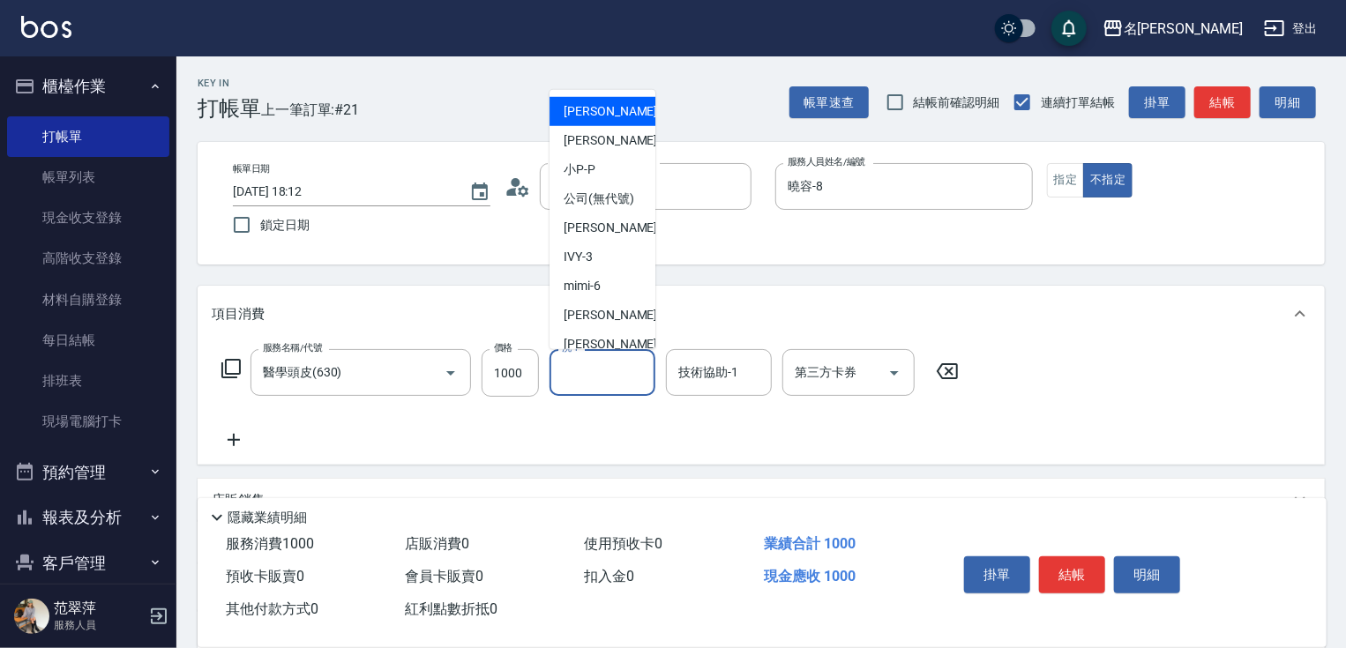
click at [585, 359] on input "洗-1" at bounding box center [602, 372] width 90 height 31
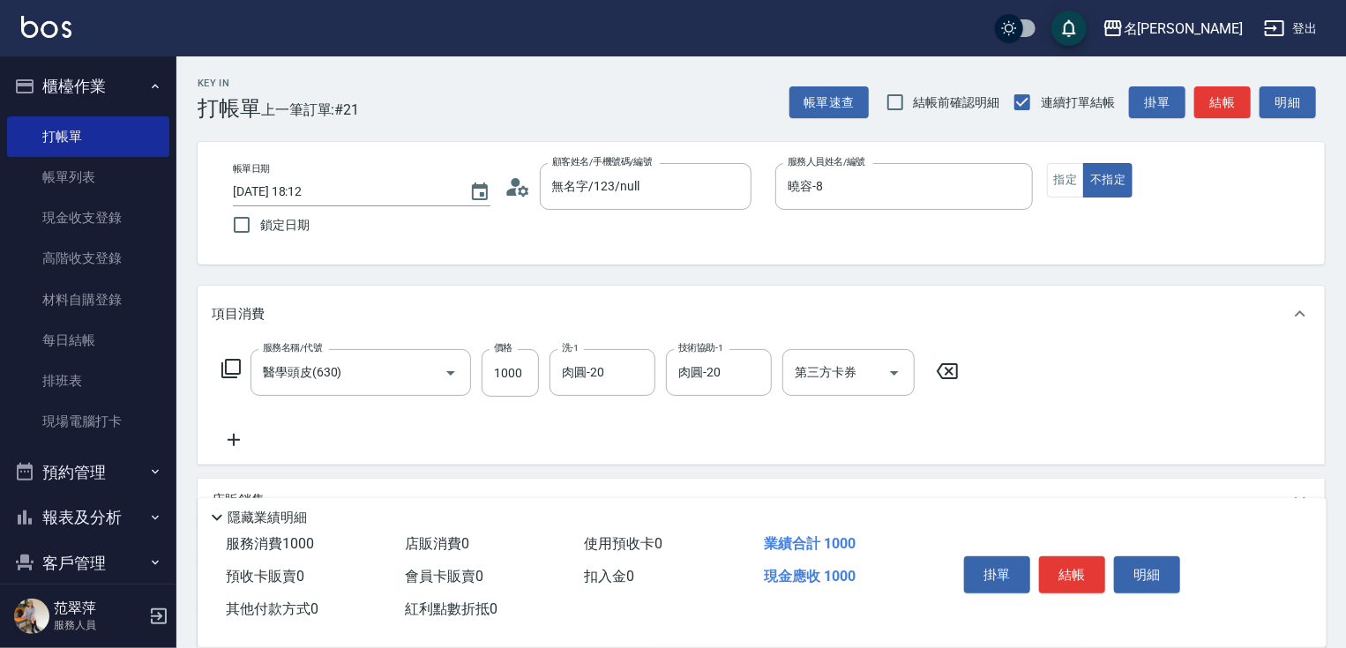
click at [232, 437] on icon at bounding box center [234, 440] width 44 height 21
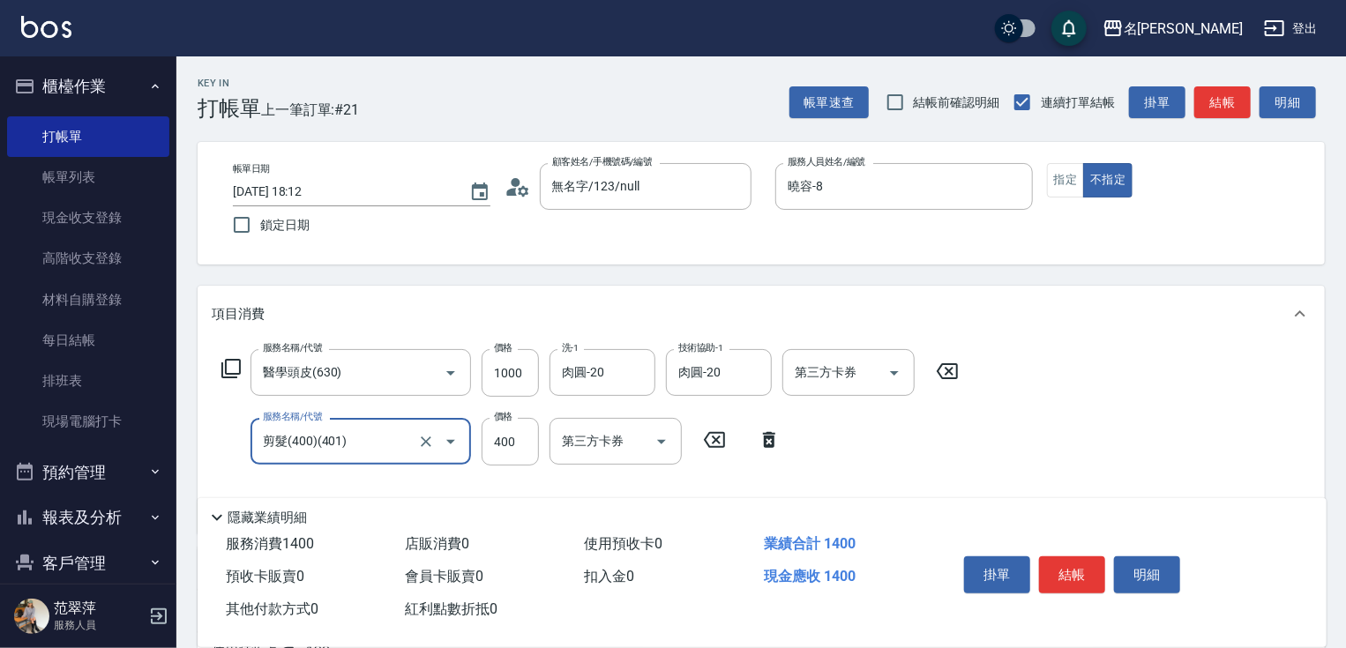
click at [1055, 571] on button "結帳" at bounding box center [1072, 575] width 66 height 37
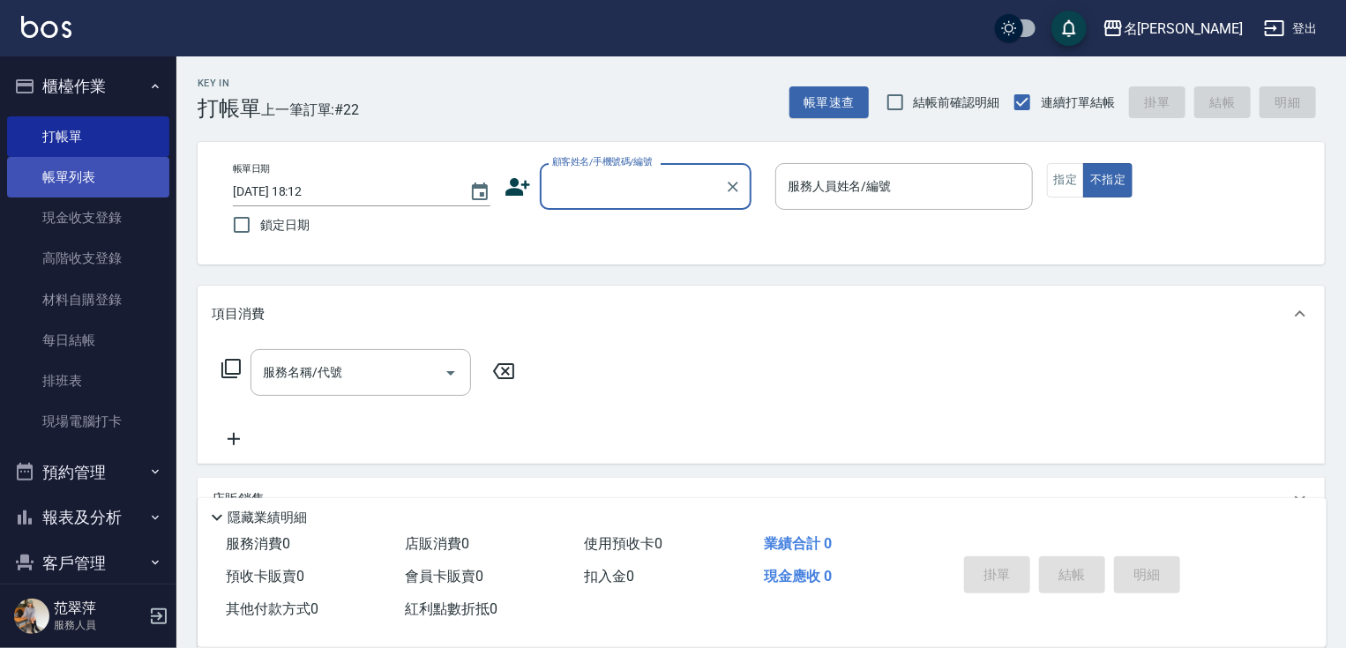
click at [69, 176] on link "帳單列表" at bounding box center [88, 177] width 162 height 41
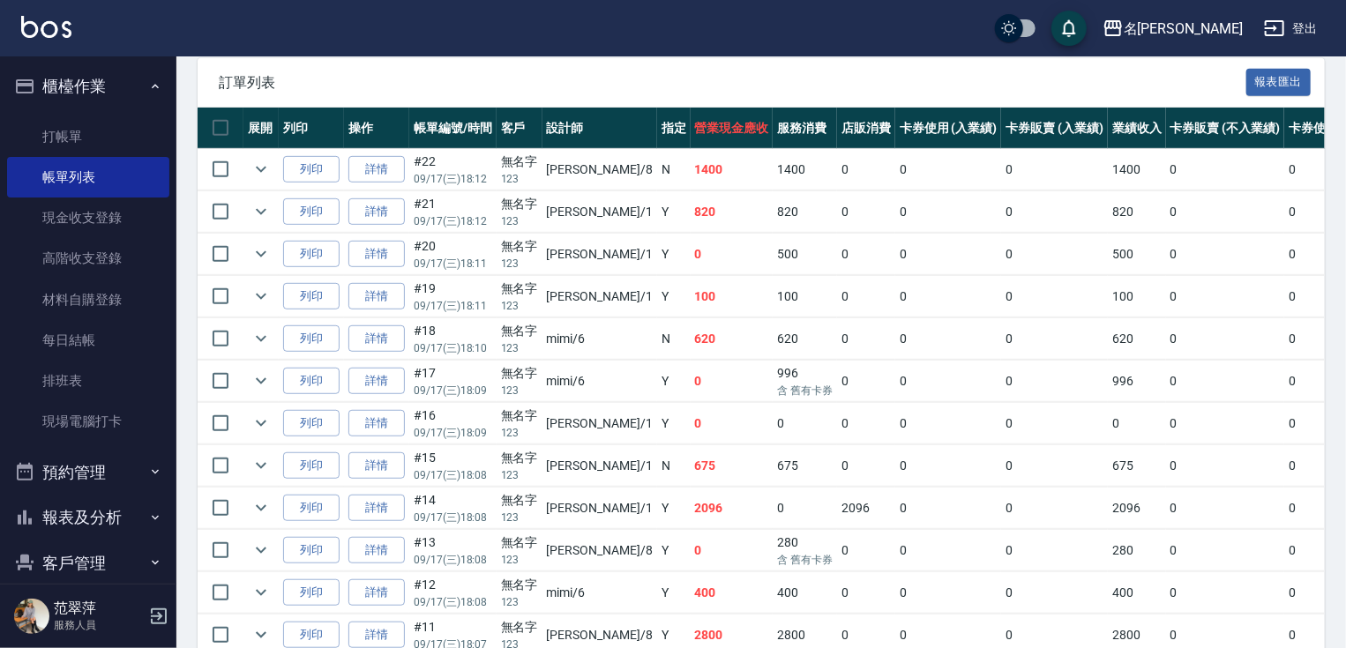
scroll to position [384, 0]
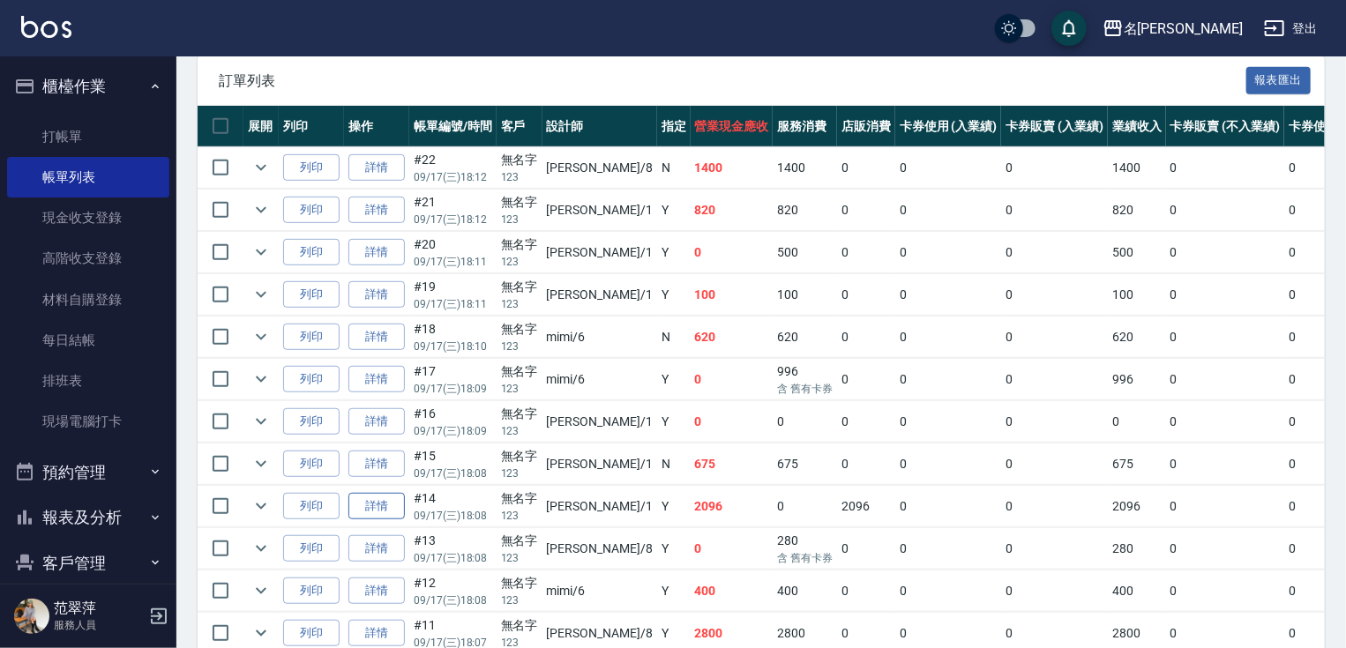
click at [377, 520] on link "詳情" at bounding box center [376, 506] width 56 height 27
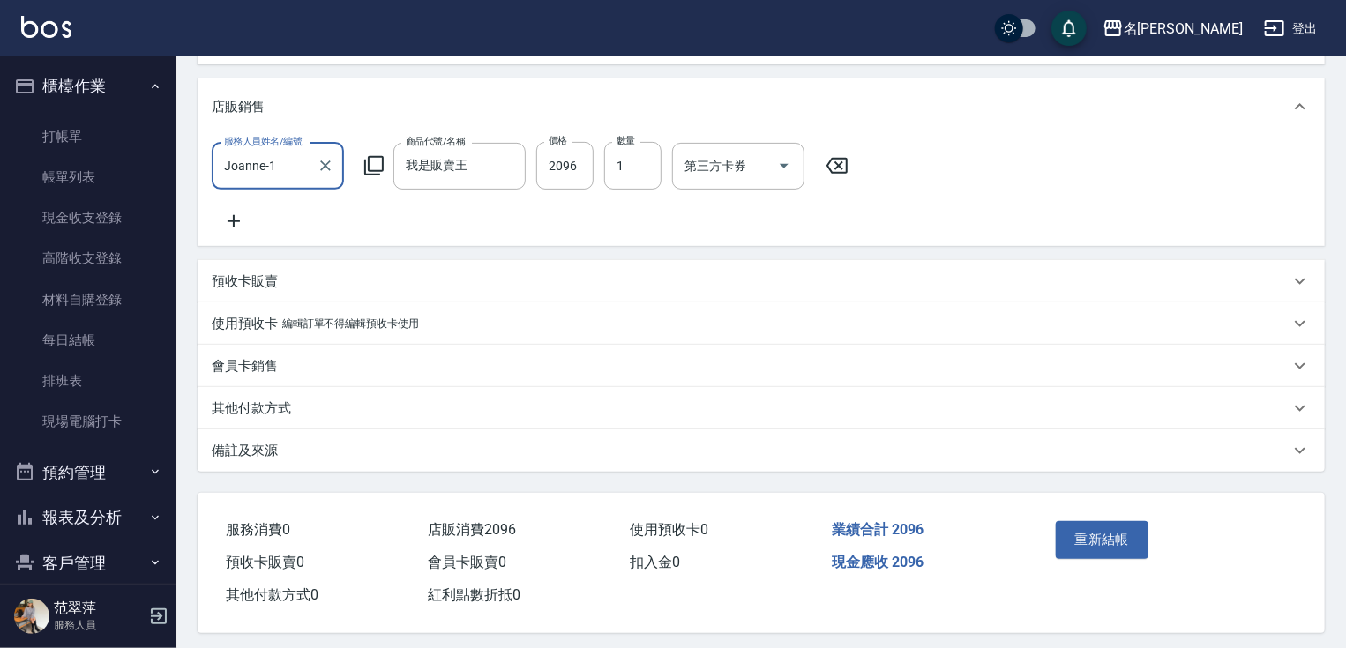
scroll to position [289, 0]
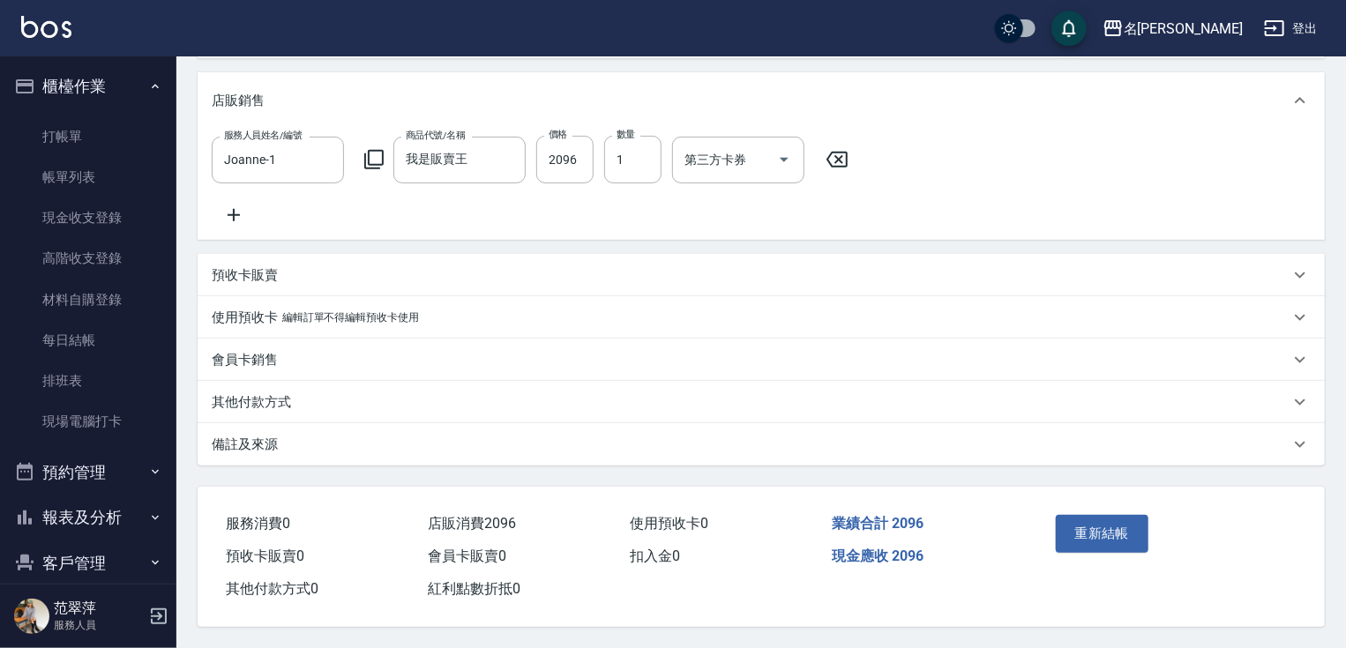
click at [841, 149] on icon at bounding box center [837, 159] width 44 height 21
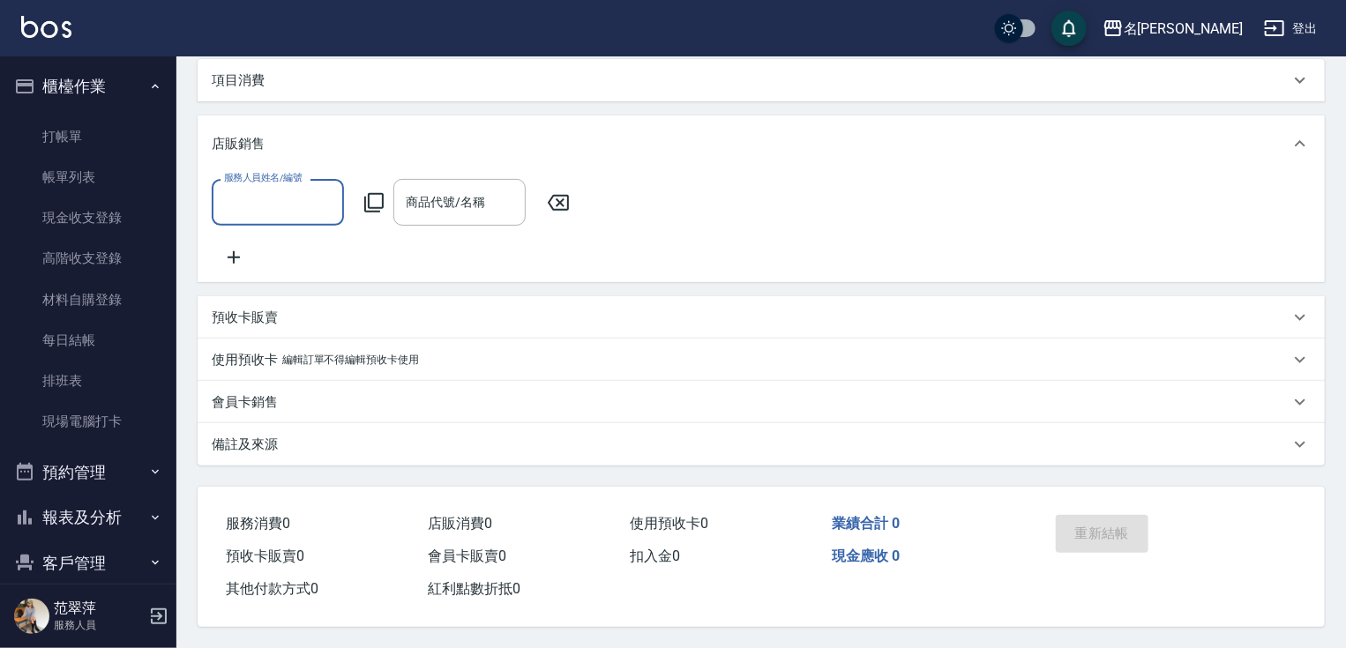
scroll to position [0, 0]
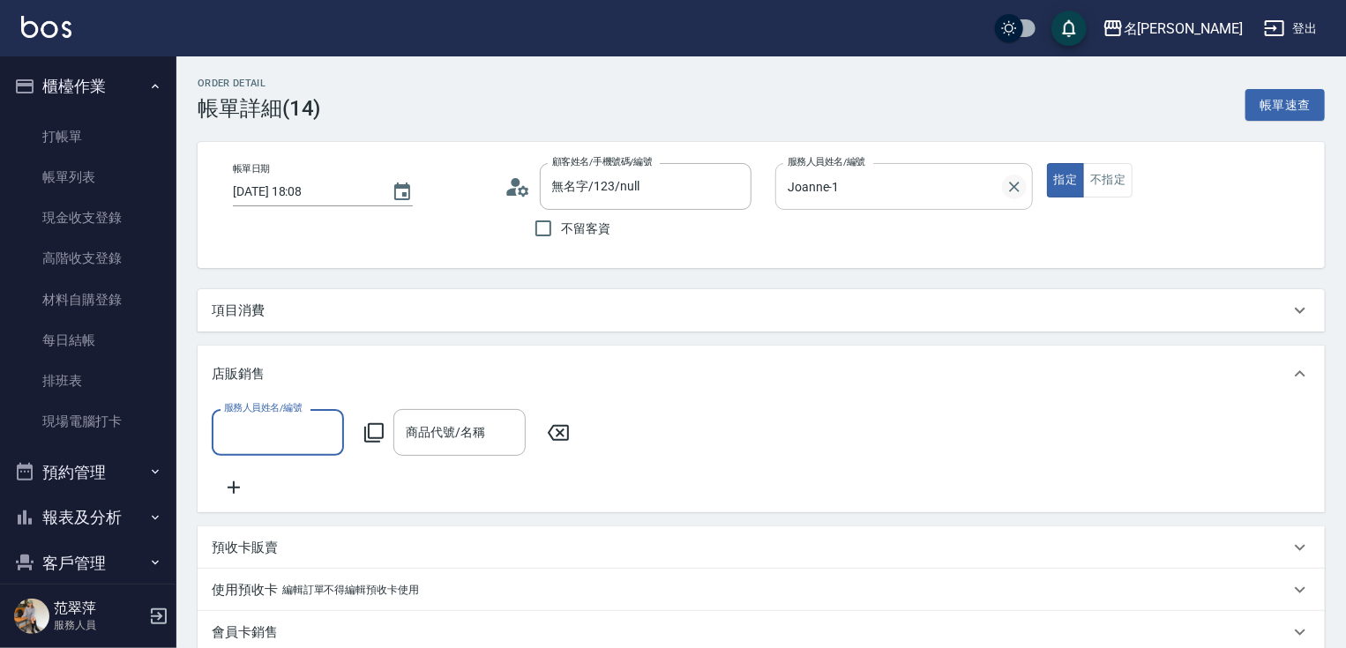
click at [1013, 188] on icon "Clear" at bounding box center [1014, 187] width 11 height 11
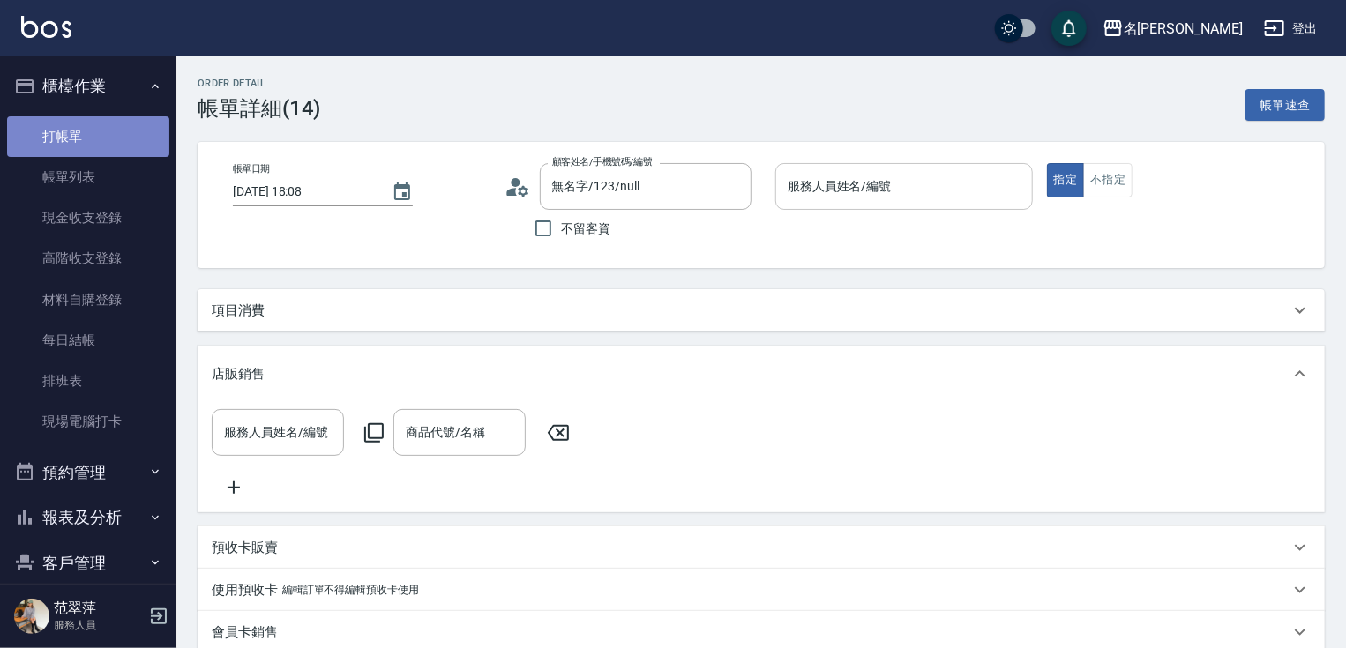
click at [109, 124] on link "打帳單" at bounding box center [88, 136] width 162 height 41
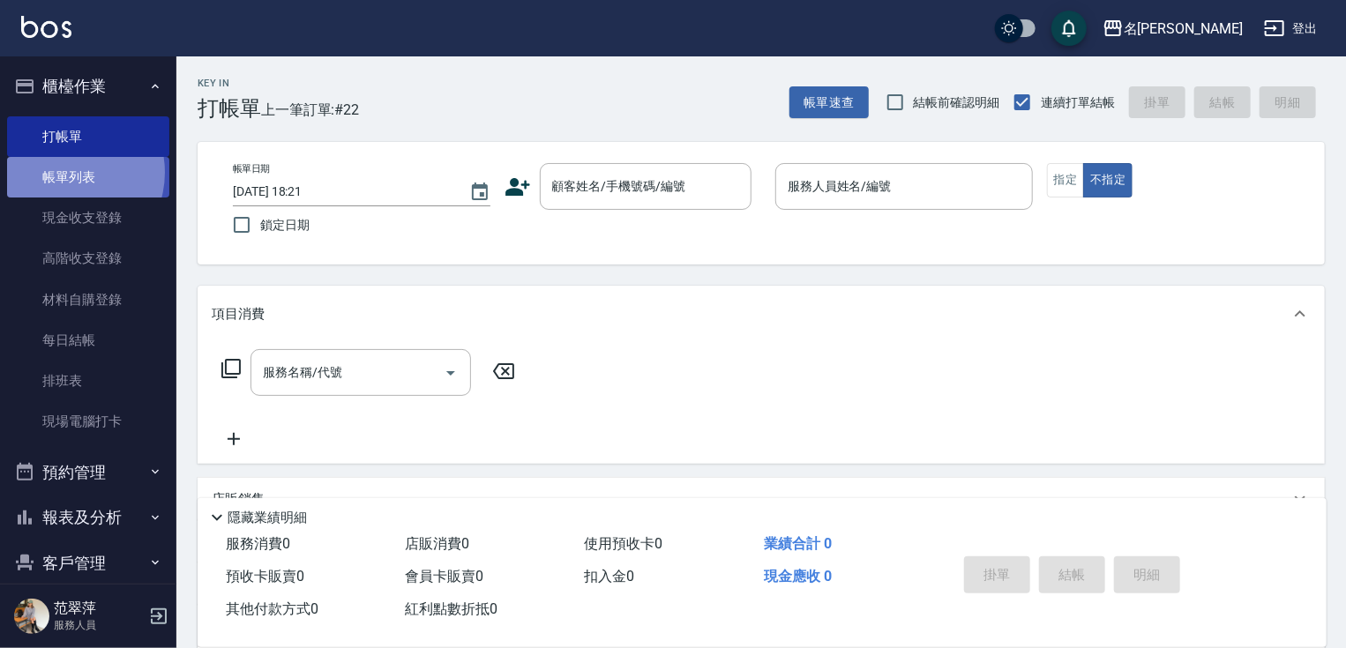
click at [64, 173] on link "帳單列表" at bounding box center [88, 177] width 162 height 41
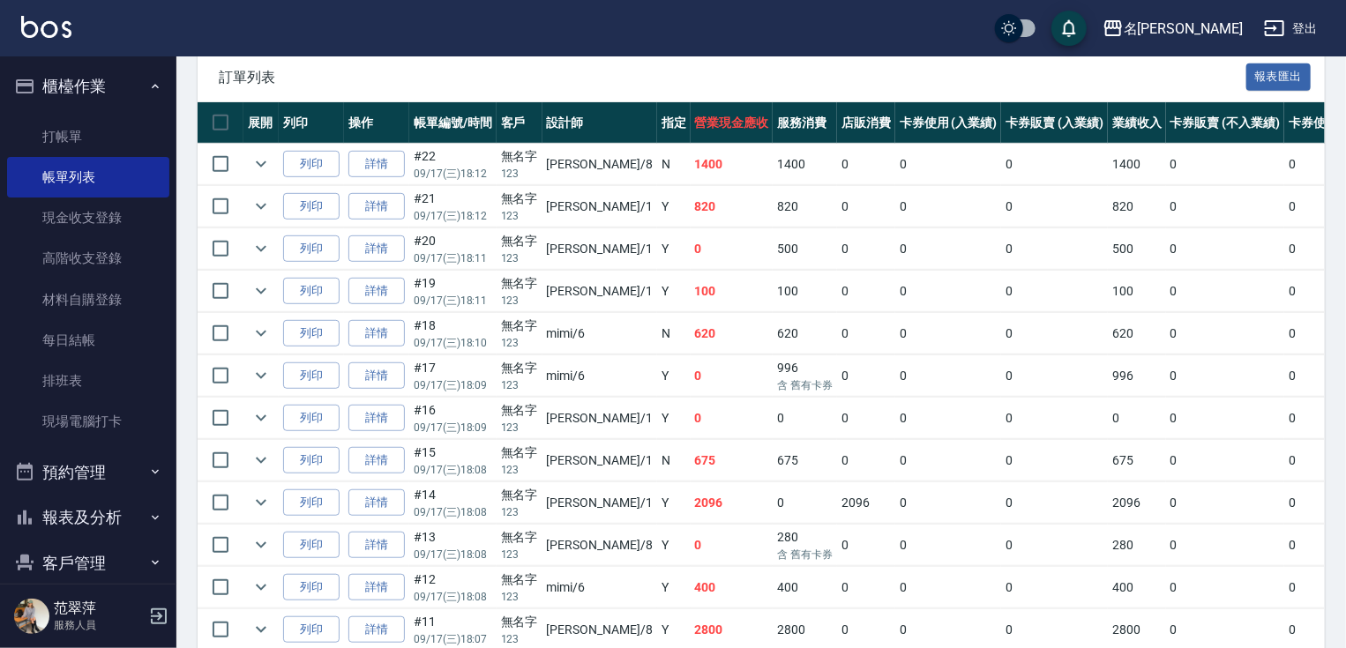
scroll to position [408, 0]
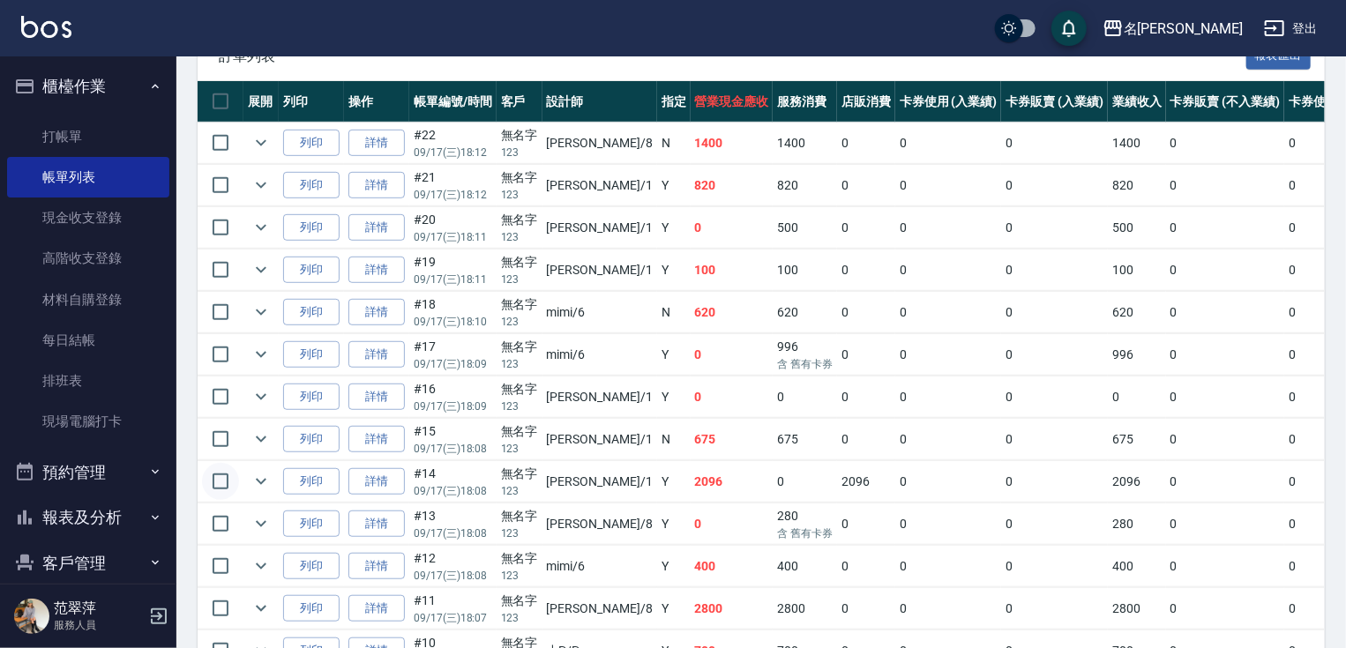
click at [221, 500] on input "checkbox" at bounding box center [220, 481] width 37 height 37
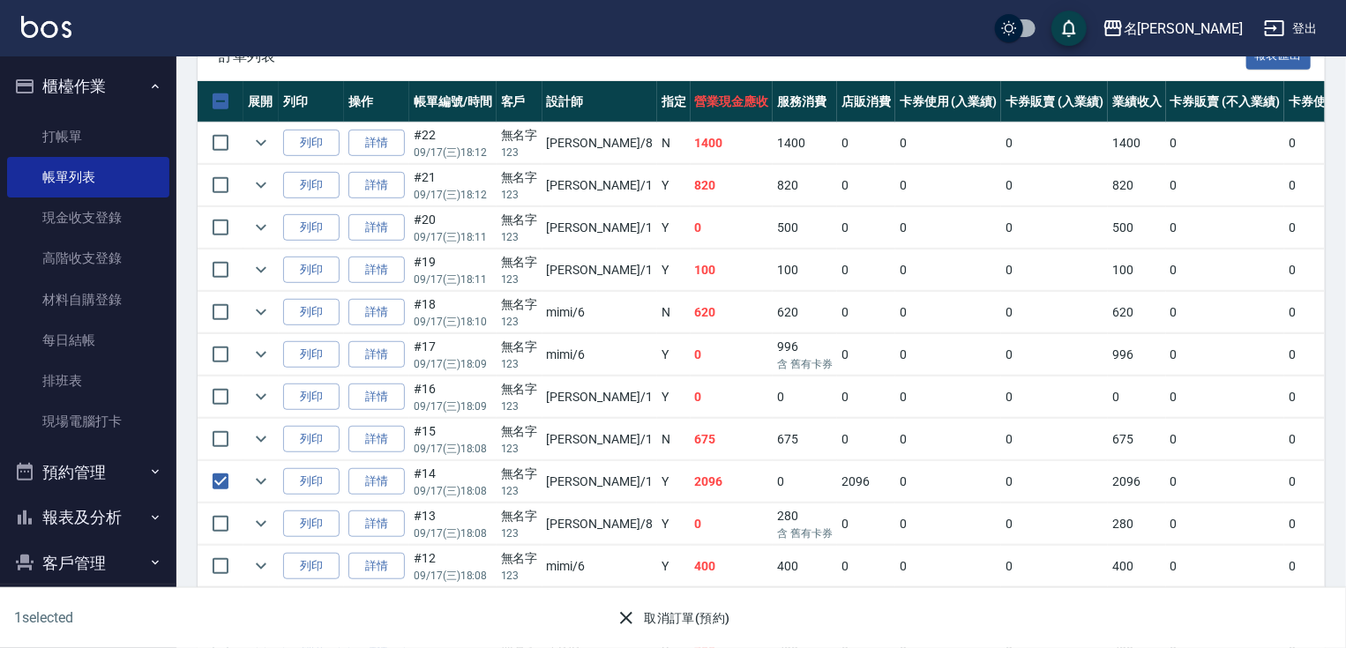
click at [639, 620] on button "取消訂單(預約)" at bounding box center [673, 618] width 128 height 33
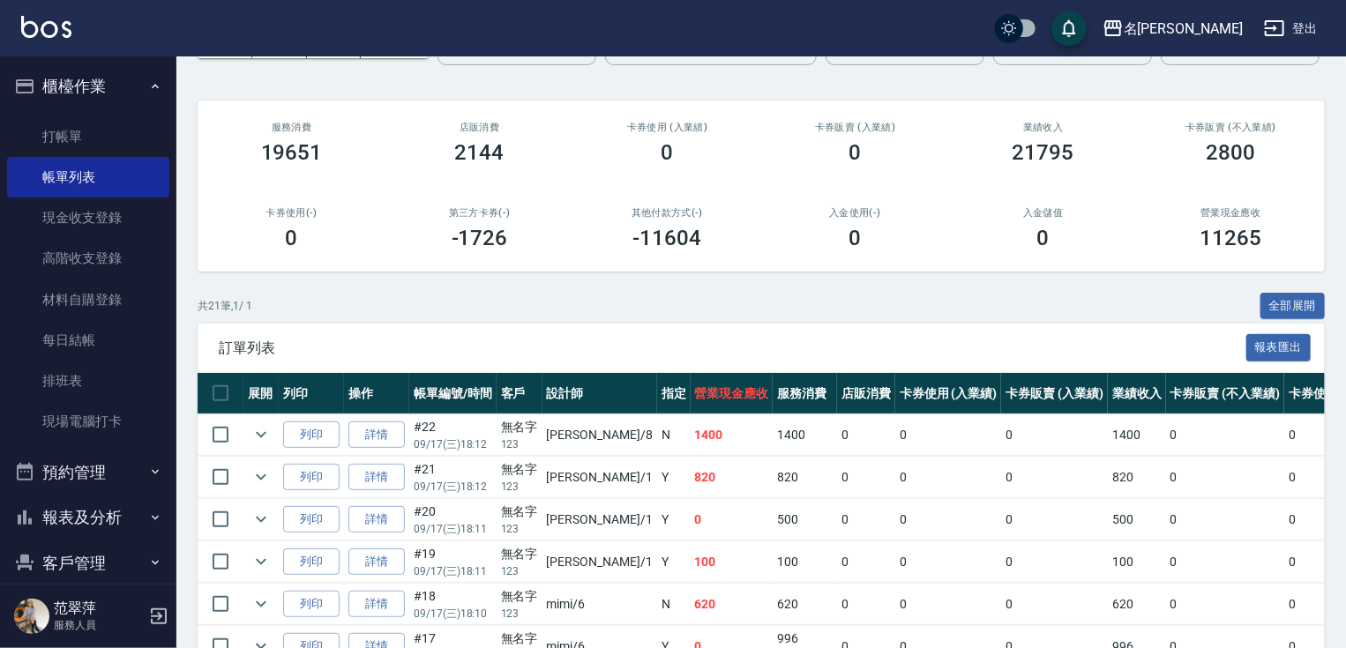
scroll to position [0, 0]
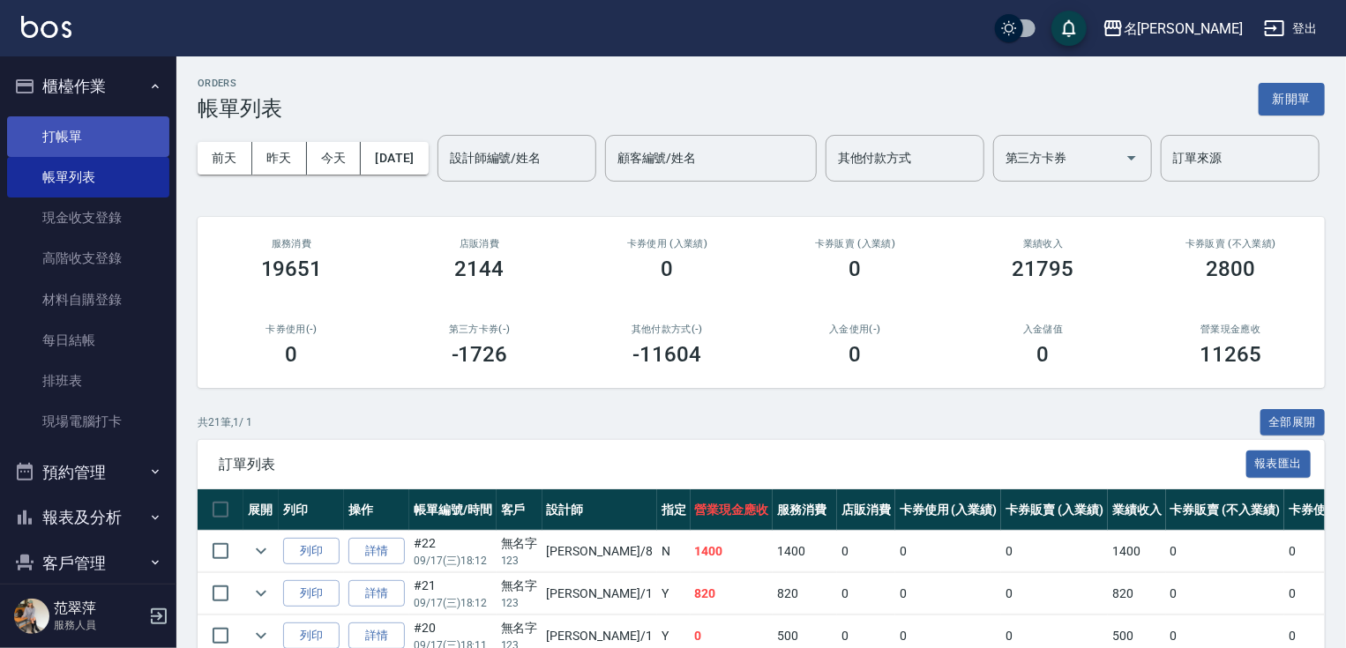
click at [54, 143] on link "打帳單" at bounding box center [88, 136] width 162 height 41
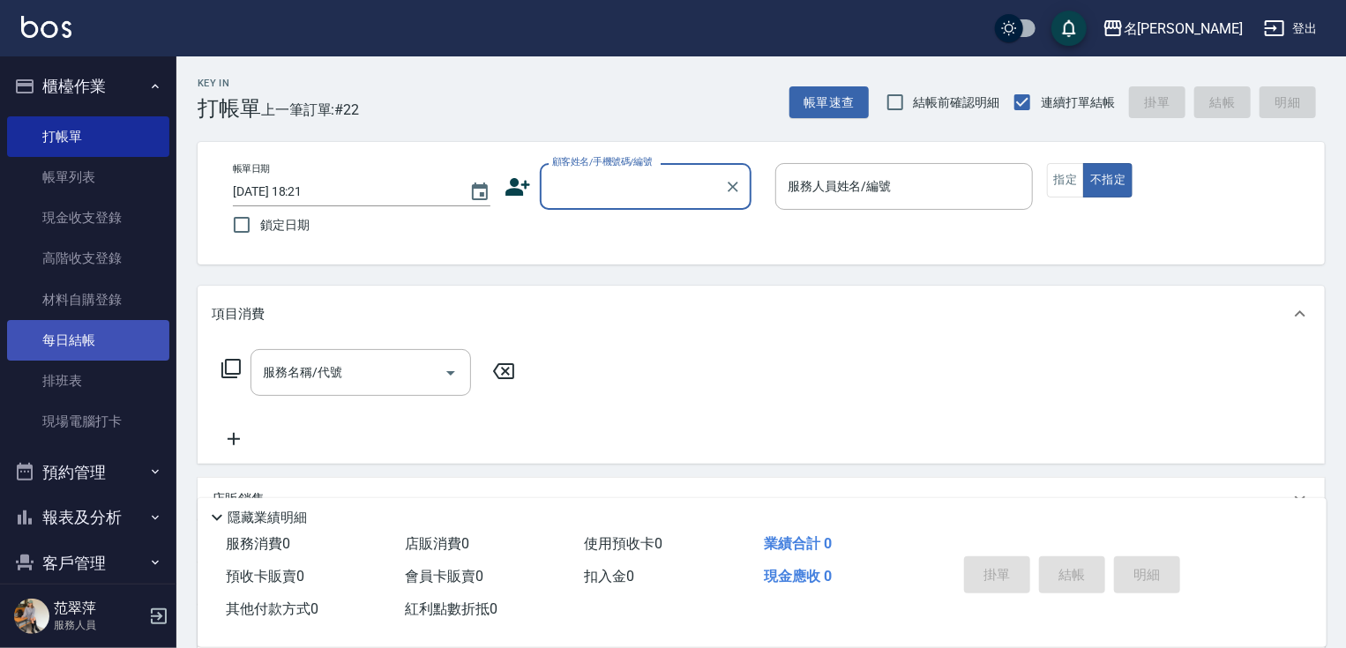
click at [71, 338] on link "每日結帳" at bounding box center [88, 340] width 162 height 41
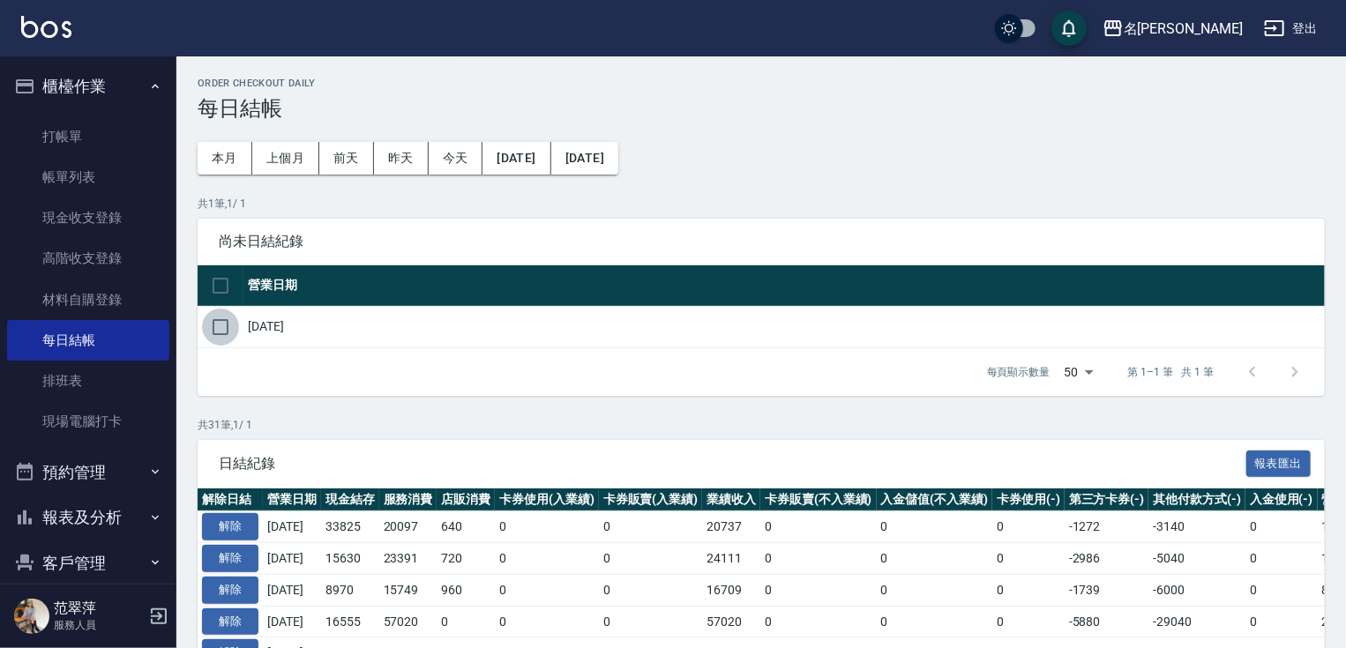
click at [212, 330] on input "checkbox" at bounding box center [220, 327] width 37 height 37
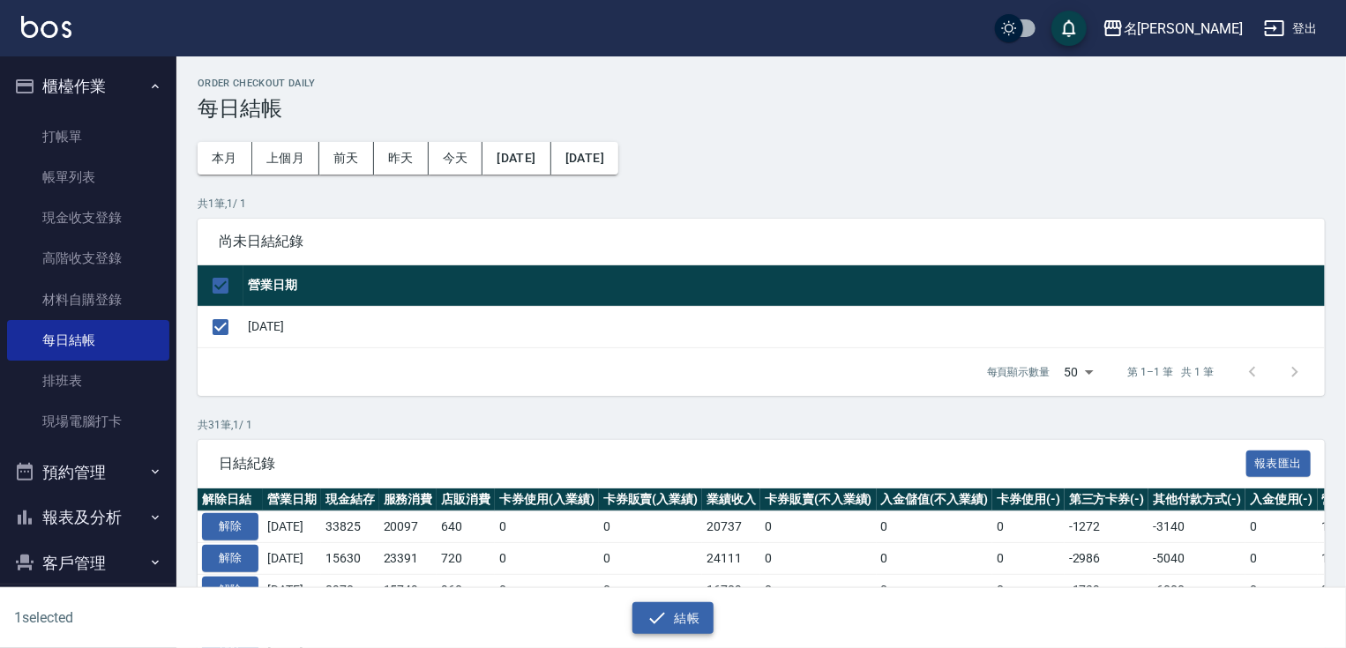
click at [684, 616] on button "結帳" at bounding box center [673, 618] width 82 height 33
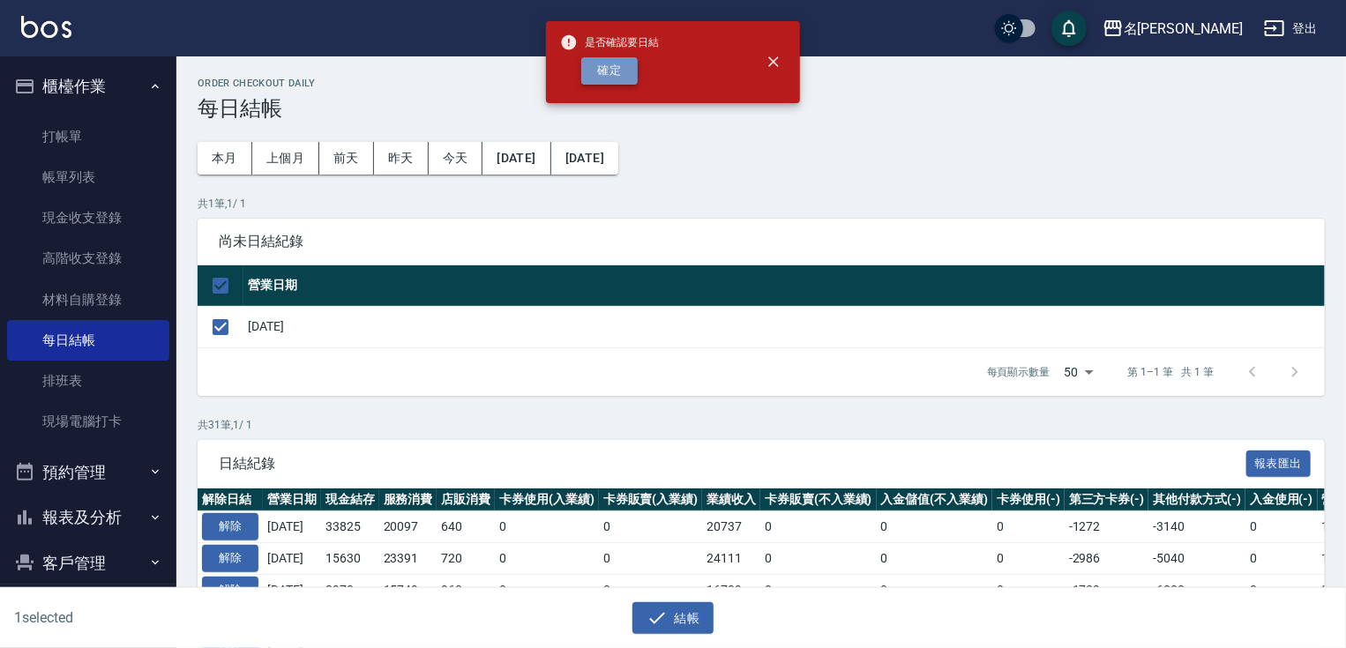
click at [619, 71] on button "確定" at bounding box center [609, 70] width 56 height 27
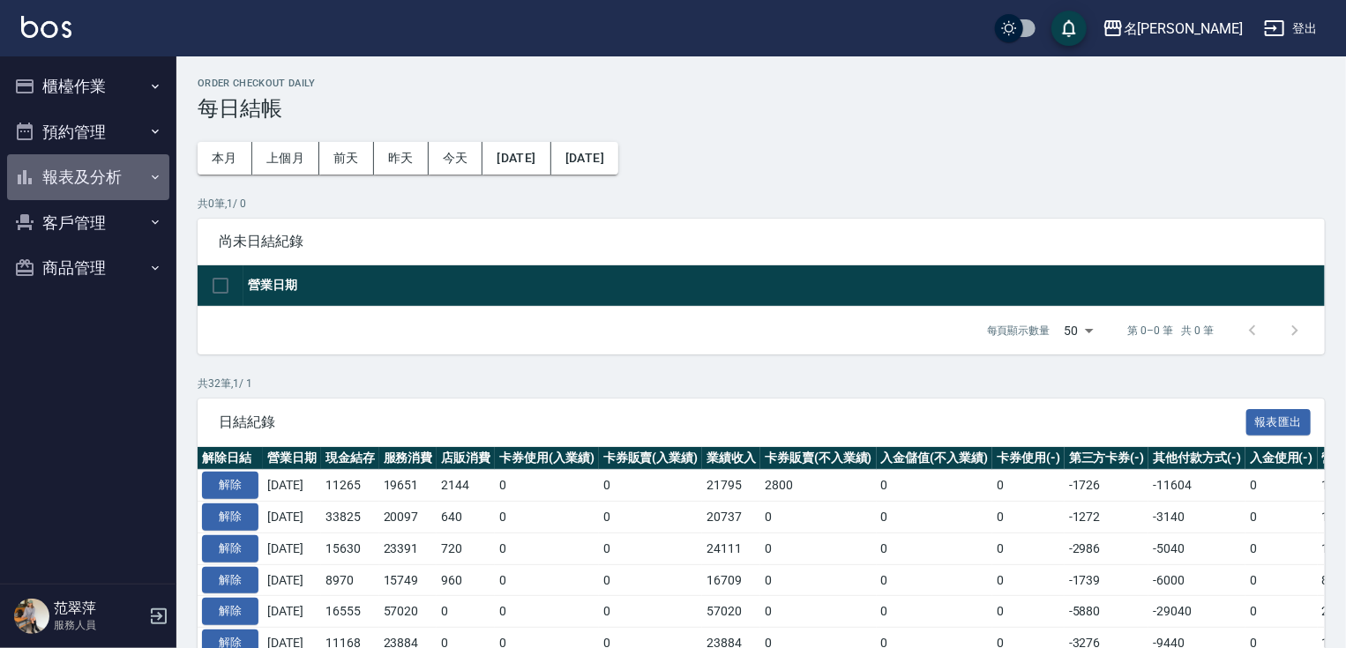
click at [99, 171] on button "報表及分析" at bounding box center [88, 177] width 162 height 46
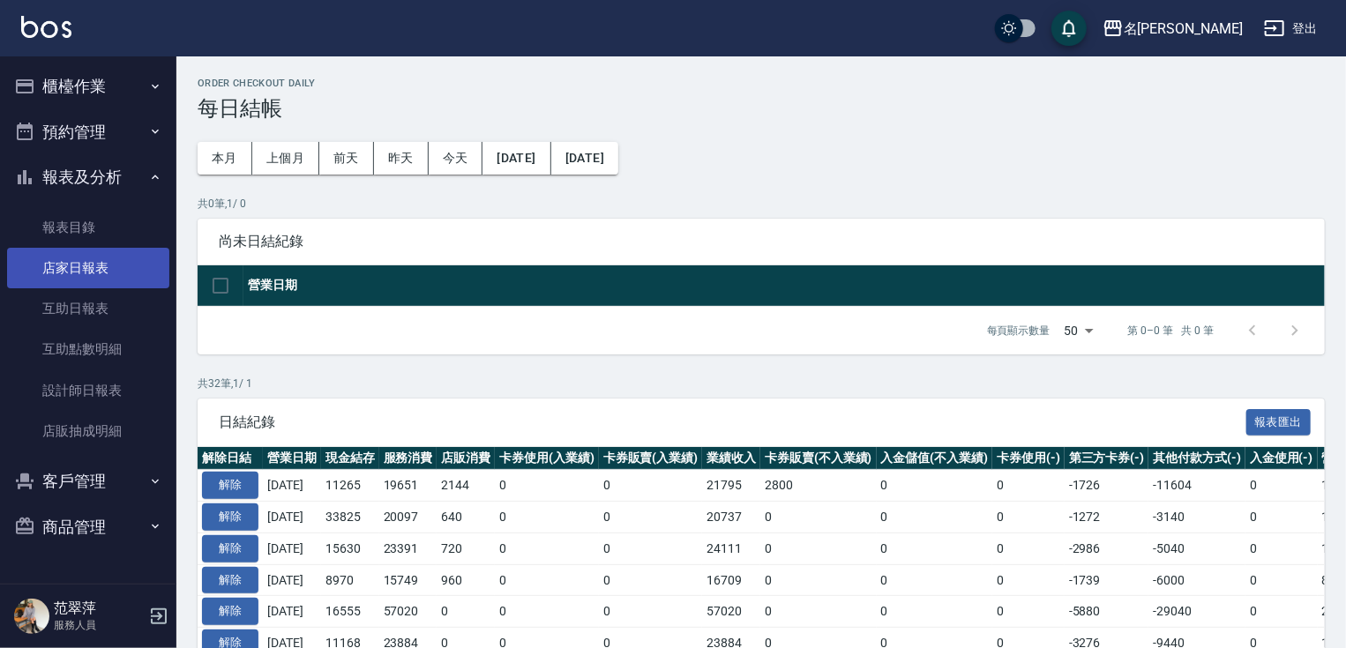
click at [101, 276] on link "店家日報表" at bounding box center [88, 268] width 162 height 41
